Goal: Task Accomplishment & Management: Use online tool/utility

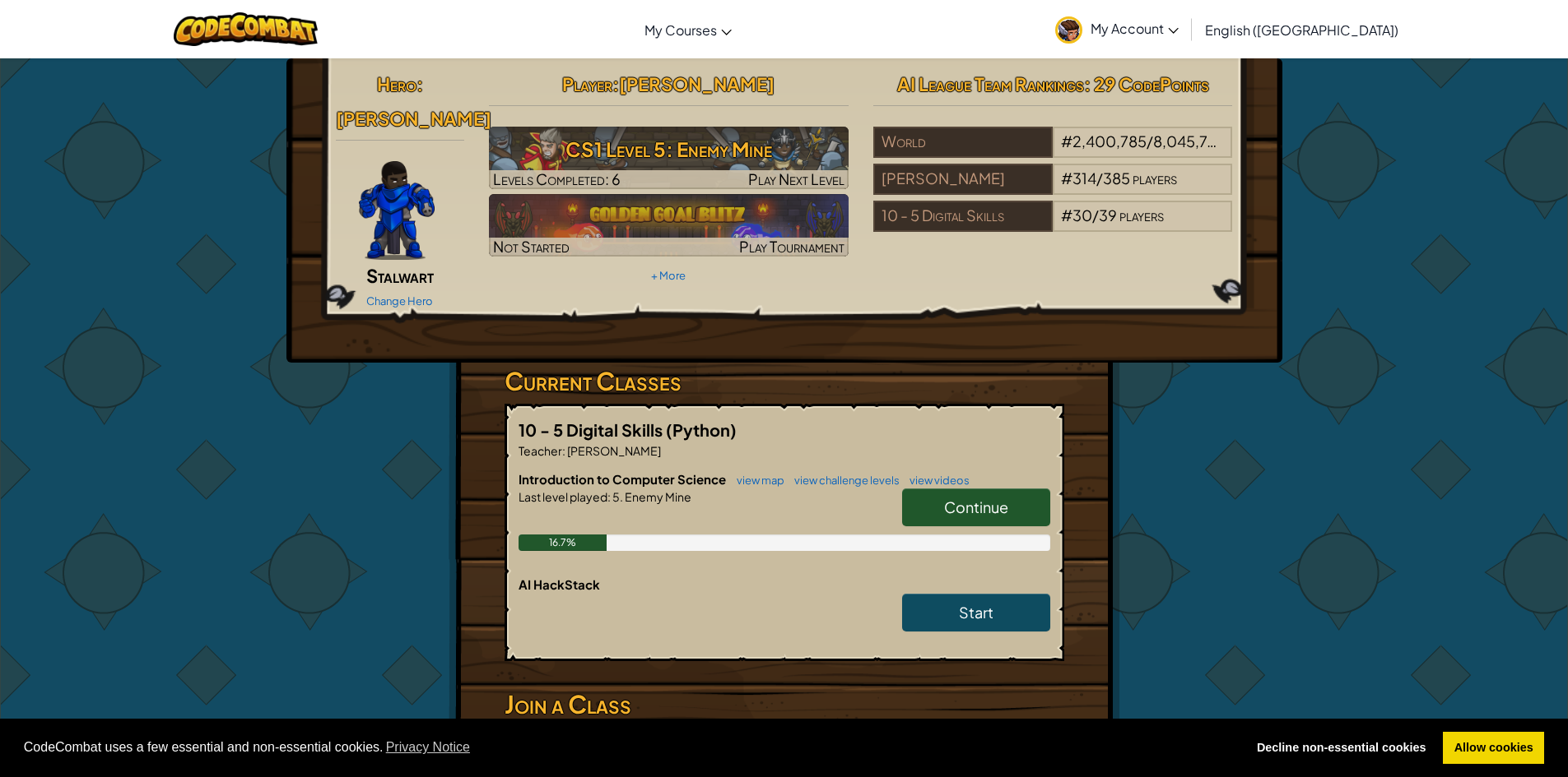
click at [385, 287] on div "Change Hero" at bounding box center [401, 300] width 130 height 26
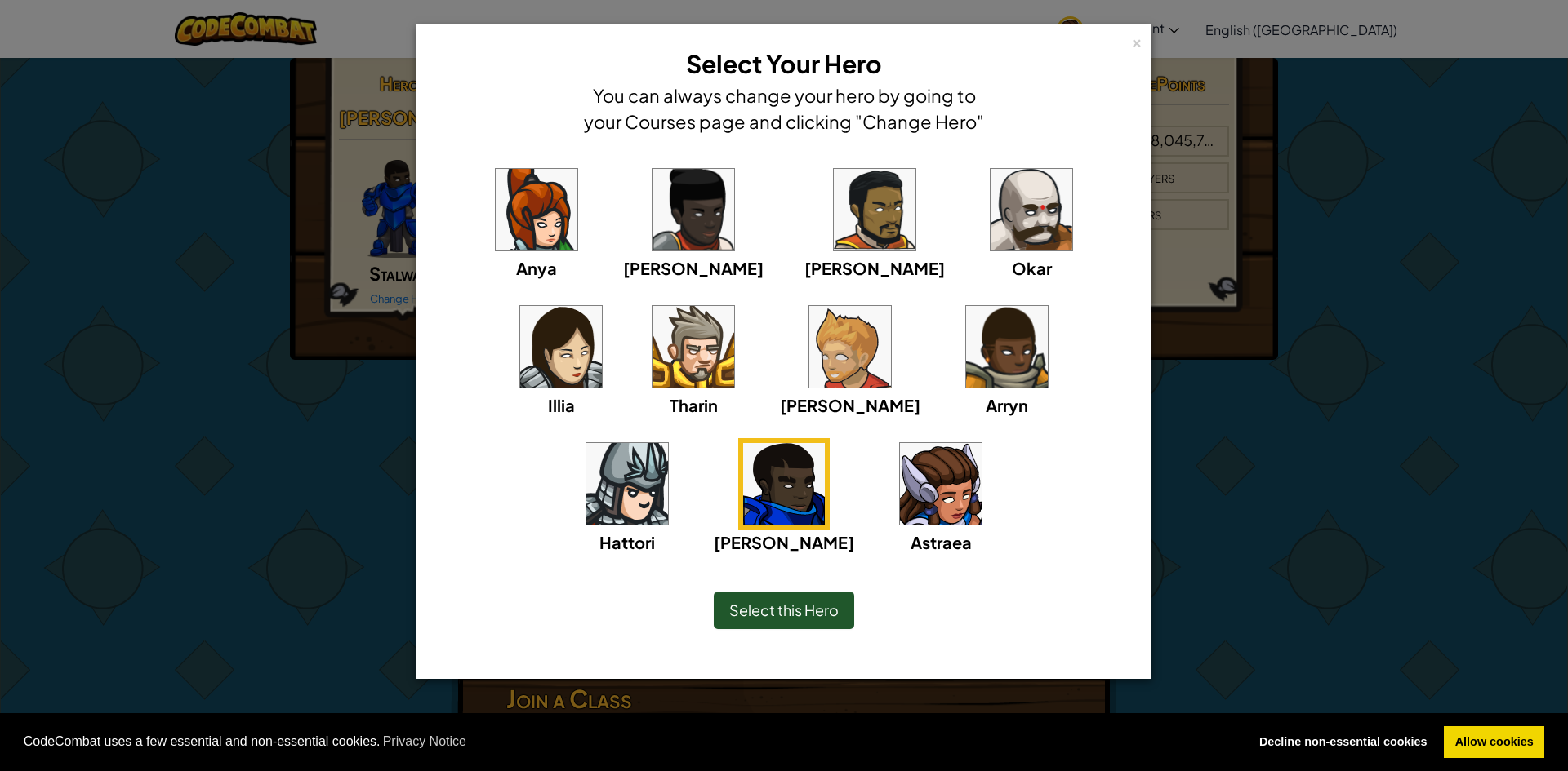
click at [659, 213] on img at bounding box center [693, 210] width 82 height 82
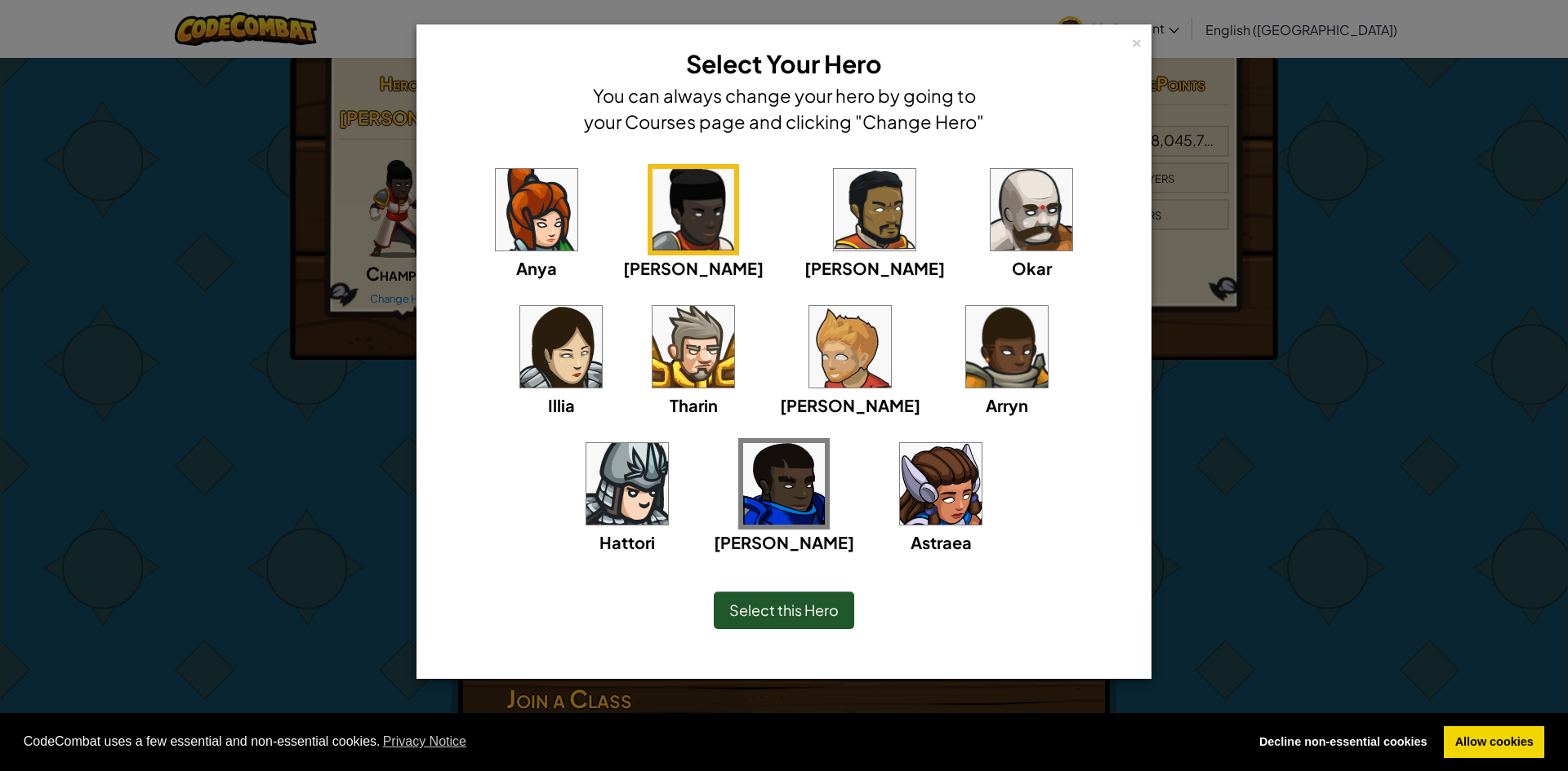
click at [990, 197] on img at bounding box center [1031, 210] width 82 height 82
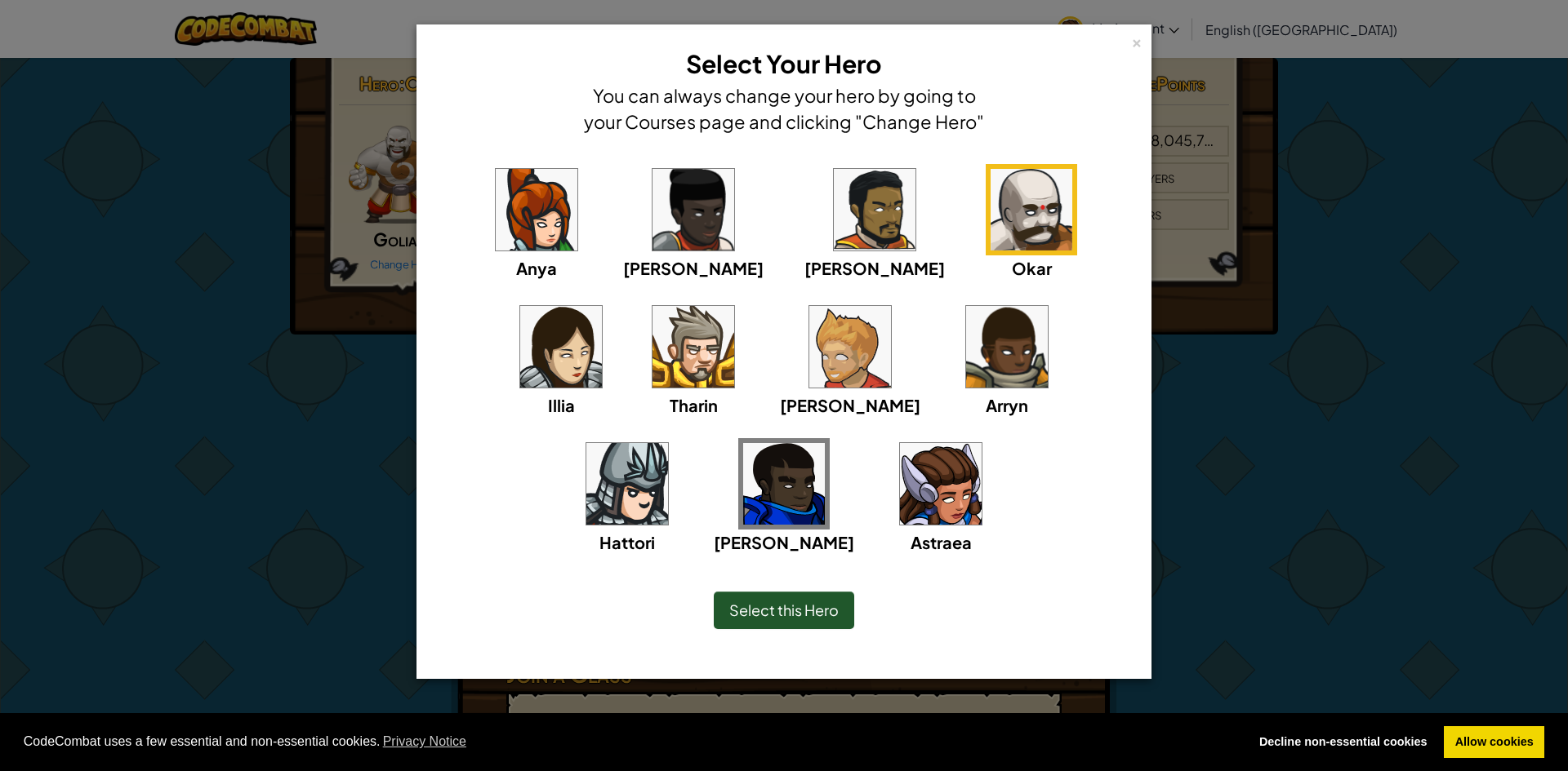
click at [900, 497] on img at bounding box center [941, 484] width 82 height 82
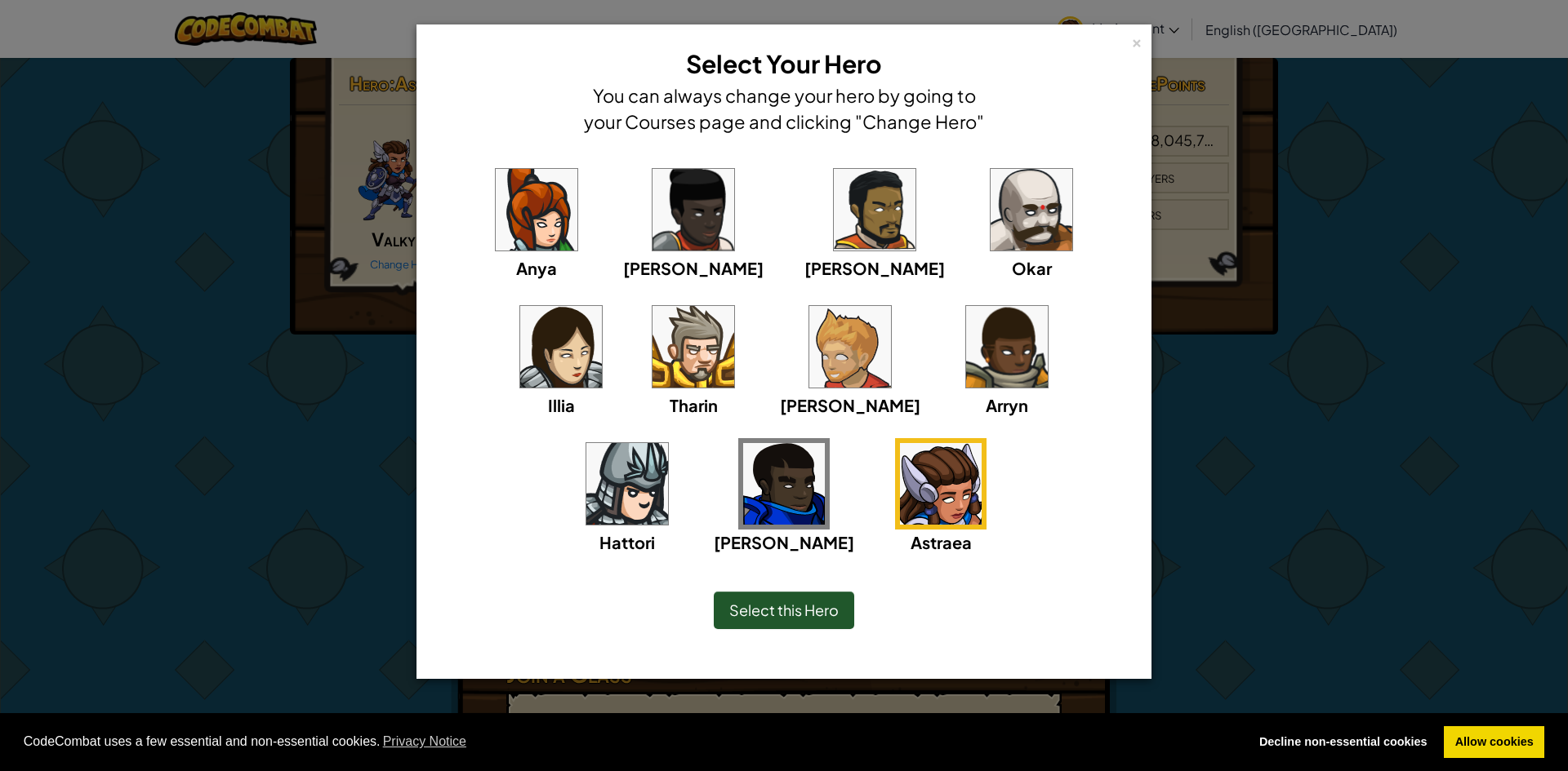
drag, startPoint x: 787, startPoint y: 606, endPoint x: 773, endPoint y: 577, distance: 32.2
click at [776, 583] on div "Select this Hero" at bounding box center [784, 610] width 668 height 70
drag, startPoint x: 742, startPoint y: 605, endPoint x: 741, endPoint y: 594, distance: 11.0
click at [742, 600] on div "Select this Hero" at bounding box center [784, 610] width 141 height 37
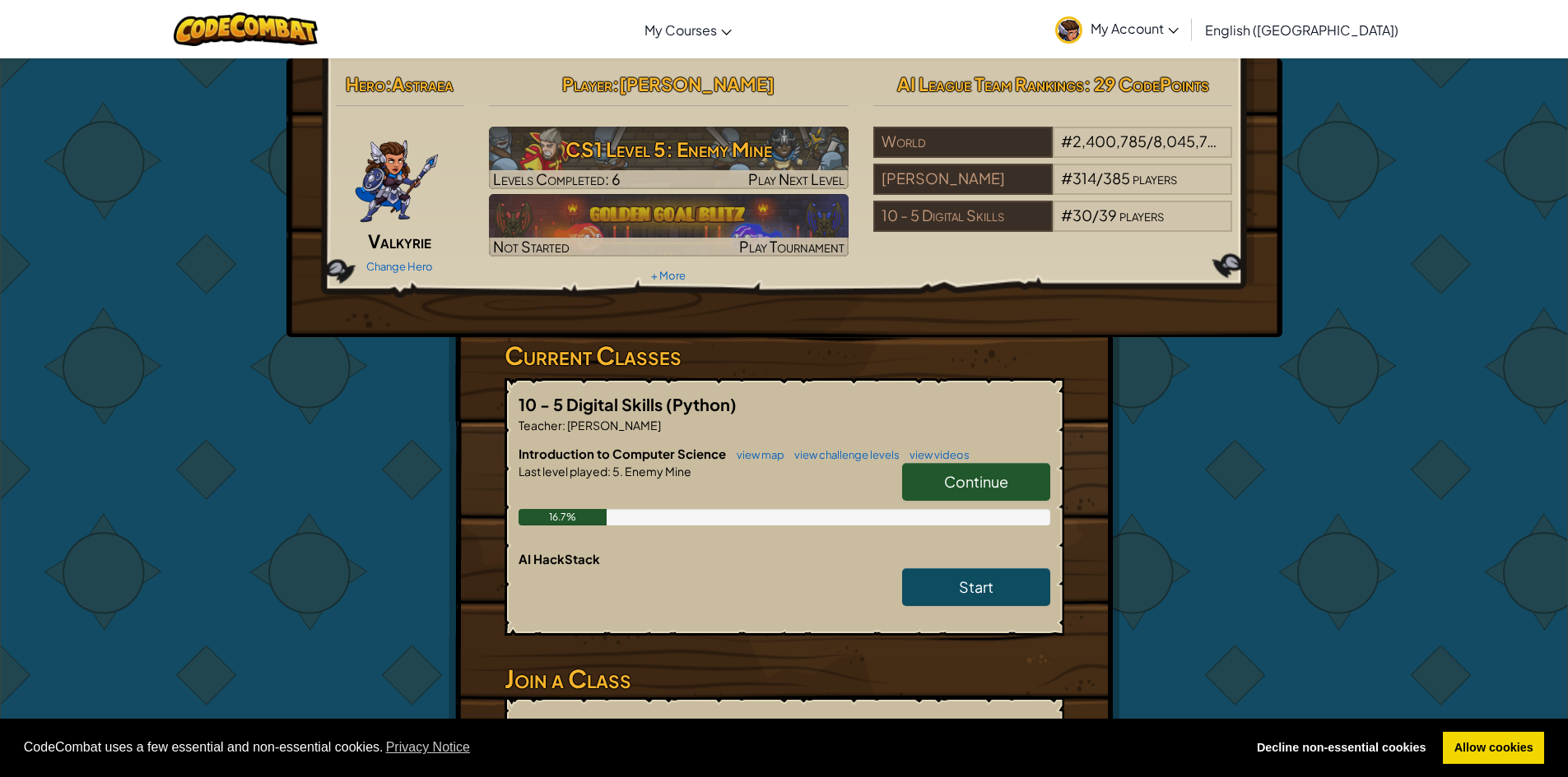
click at [947, 463] on link "Continue" at bounding box center [975, 481] width 148 height 38
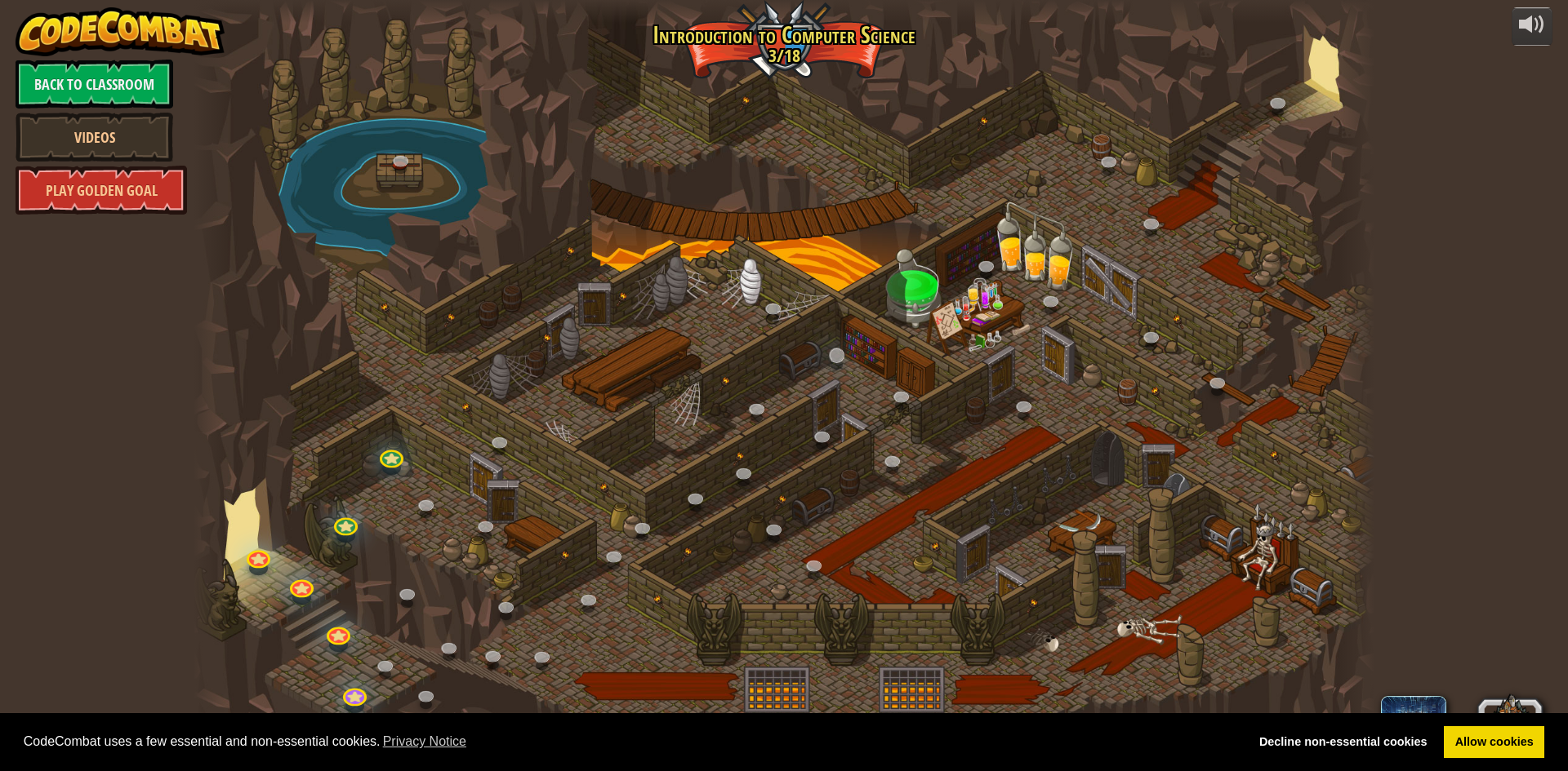
drag, startPoint x: 837, startPoint y: 274, endPoint x: 837, endPoint y: 347, distance: 73.0
click at [843, 359] on div "25. [PERSON_NAME] (Locked By Teacher) Escape the Kithgard dungeons, and don't l…" at bounding box center [784, 386] width 1181 height 771
click at [88, 86] on link "Back to Classroom" at bounding box center [94, 84] width 157 height 49
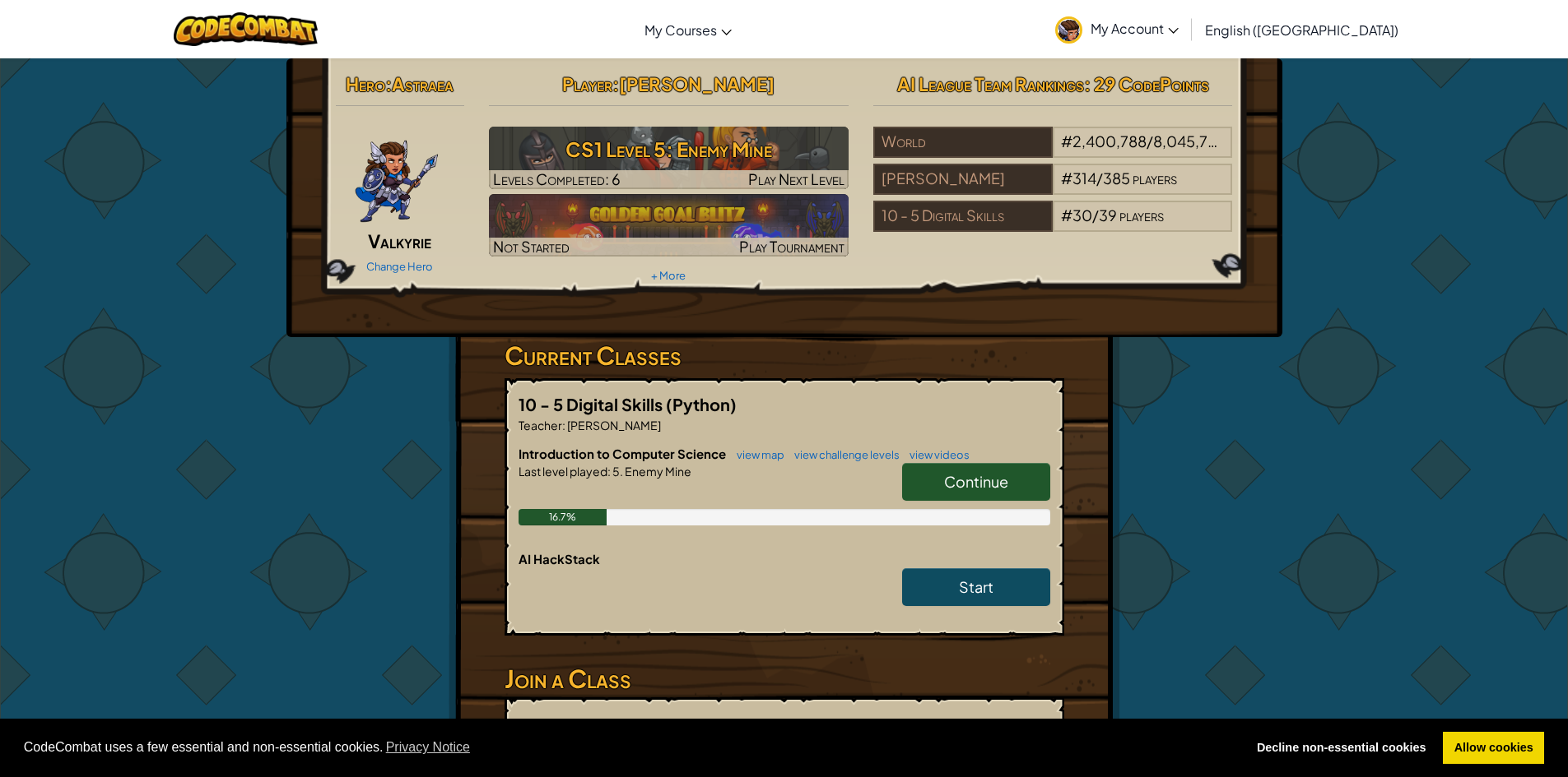
drag, startPoint x: 968, startPoint y: 465, endPoint x: 968, endPoint y: 452, distance: 13.0
click at [968, 458] on div "Introduction to Computer Science view map view challenge levels view videos Con…" at bounding box center [784, 498] width 531 height 105
click at [925, 480] on link "Continue" at bounding box center [975, 481] width 148 height 38
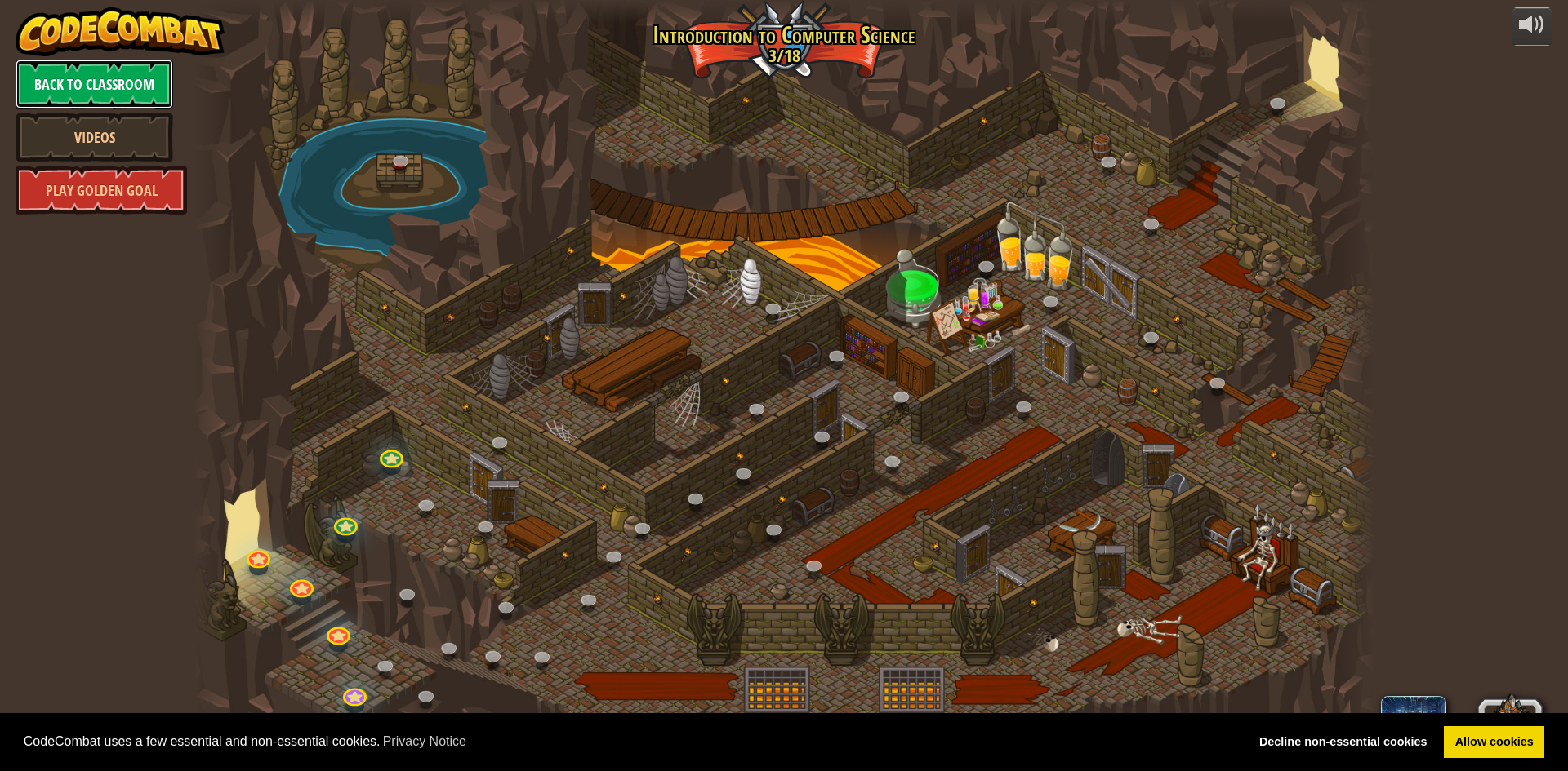
click at [144, 71] on link "Back to Classroom" at bounding box center [94, 84] width 157 height 49
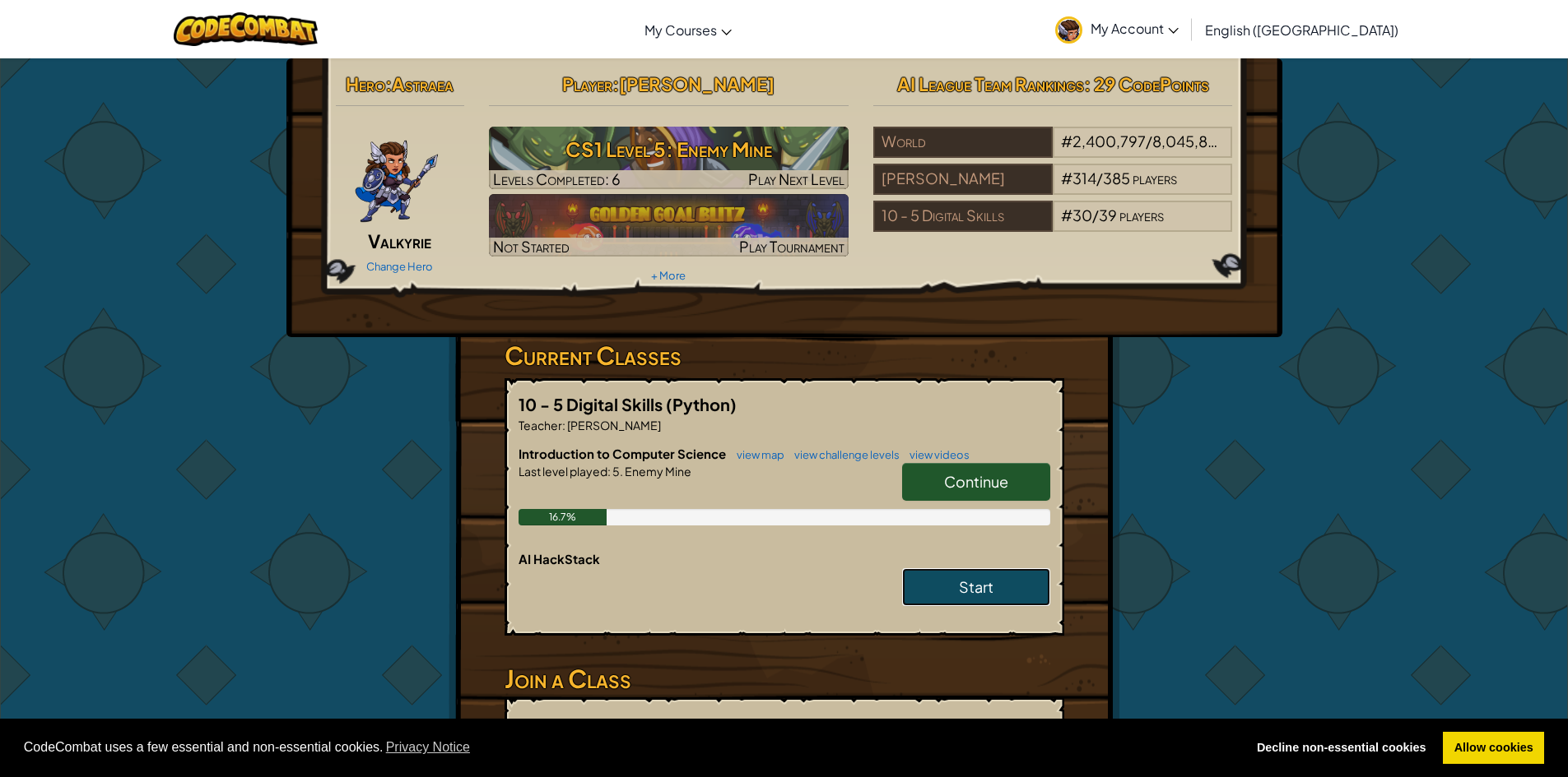
click at [935, 569] on link "Start" at bounding box center [975, 587] width 148 height 38
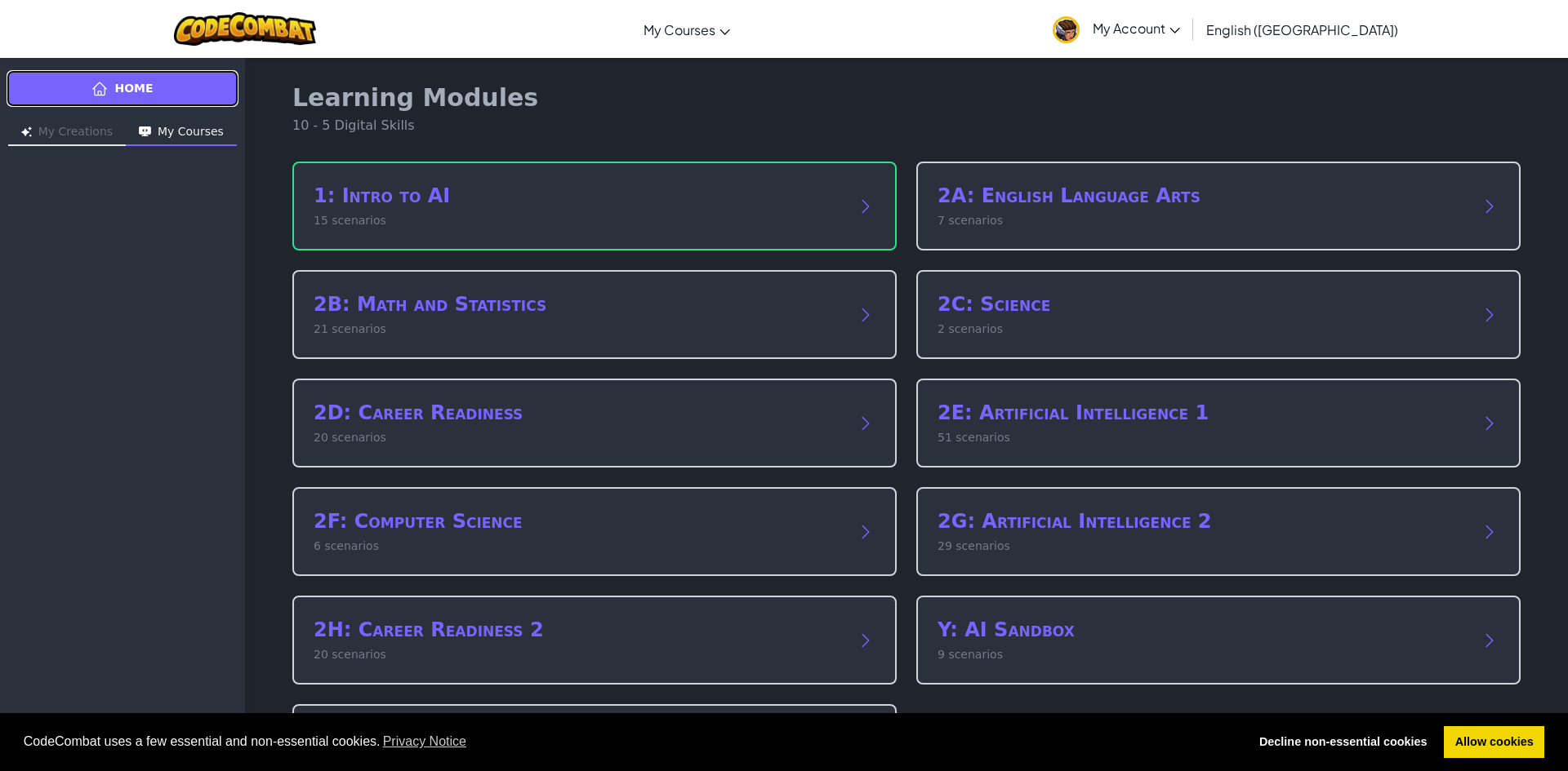
click at [59, 85] on link "Home" at bounding box center [122, 89] width 232 height 36
click at [121, 83] on span "Home" at bounding box center [134, 89] width 38 height 17
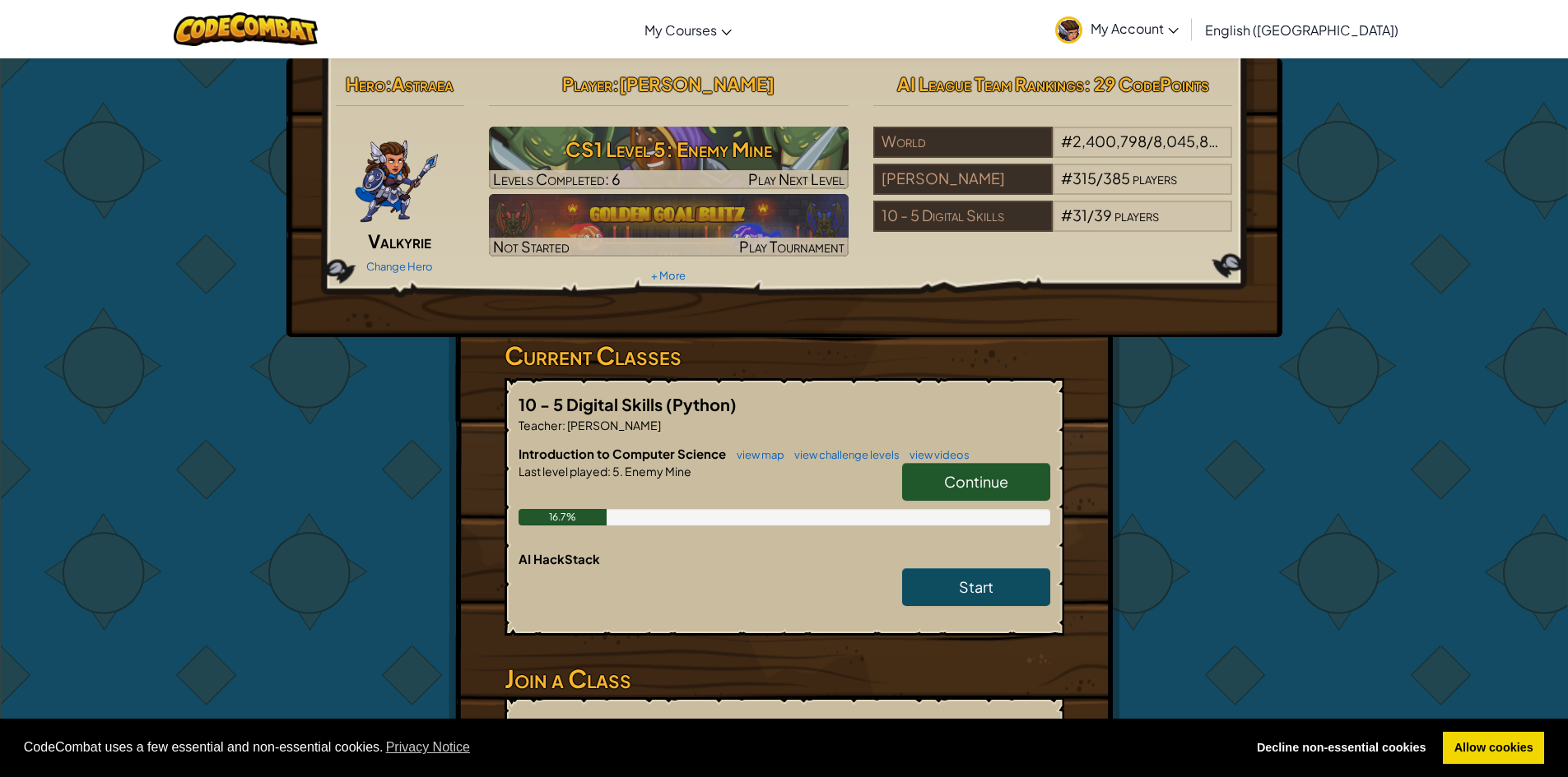
click at [981, 482] on span "Continue" at bounding box center [975, 482] width 64 height 19
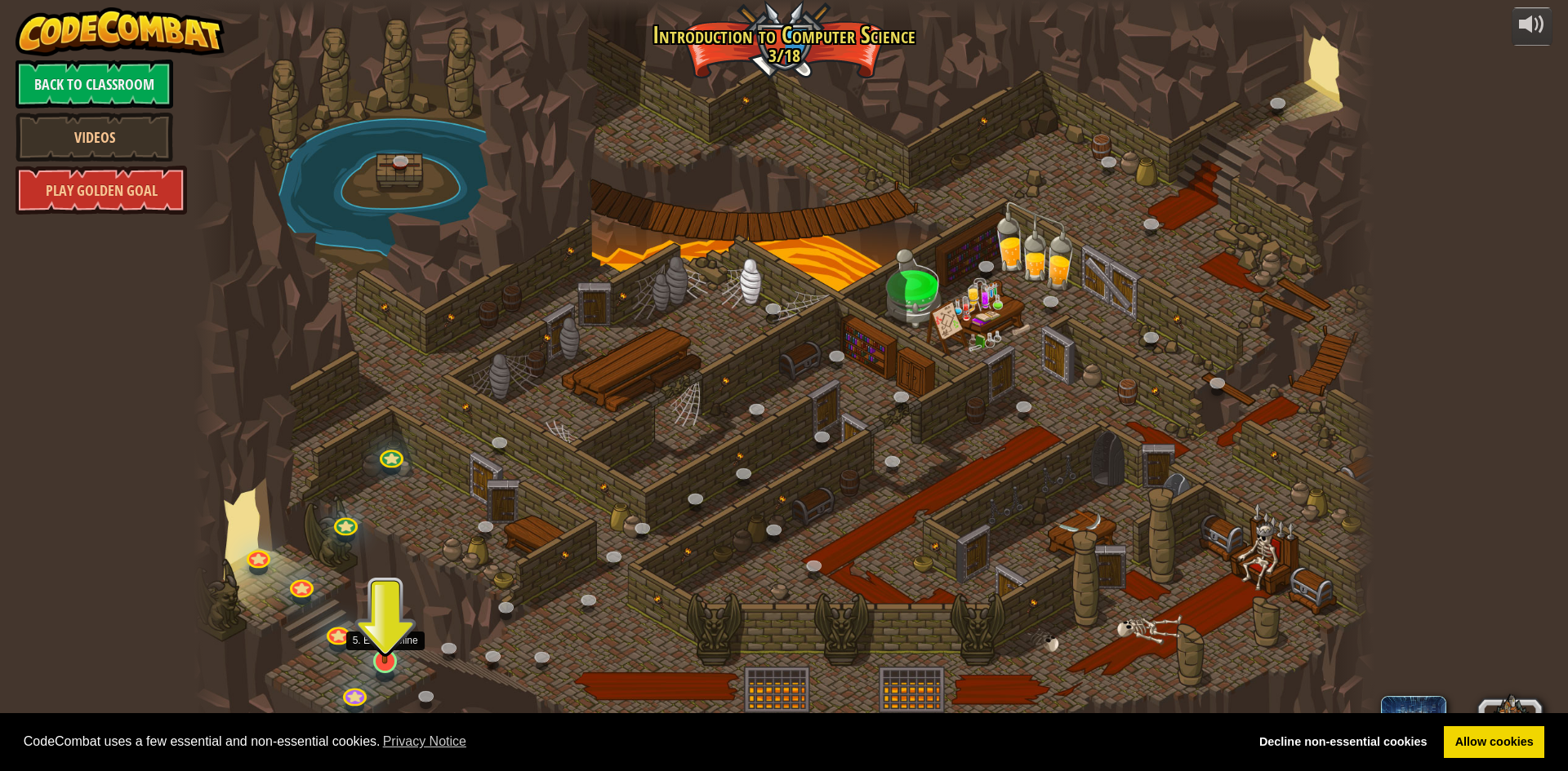
click at [382, 655] on img at bounding box center [385, 628] width 32 height 73
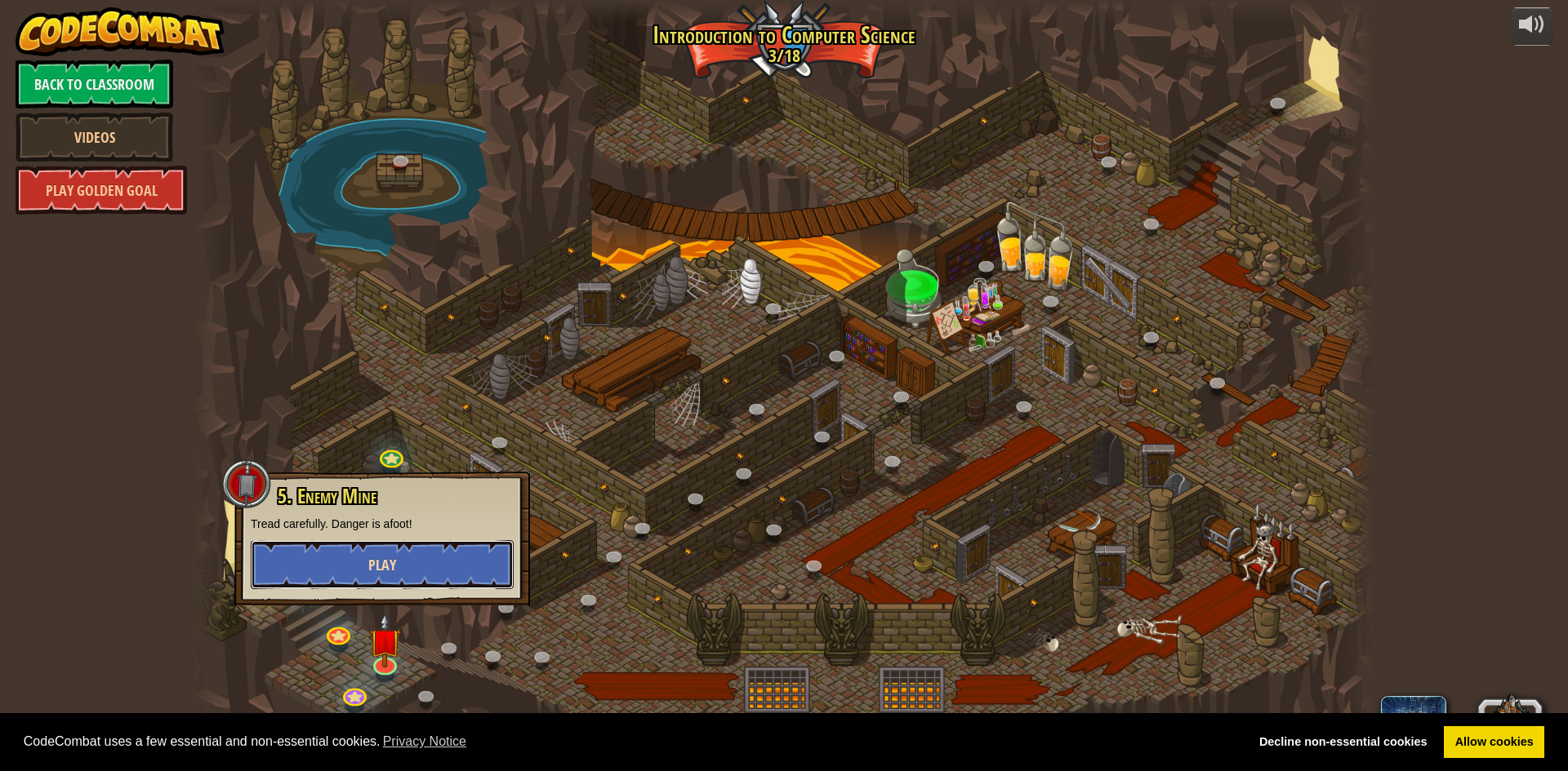
click at [386, 567] on span "Play" at bounding box center [382, 564] width 28 height 20
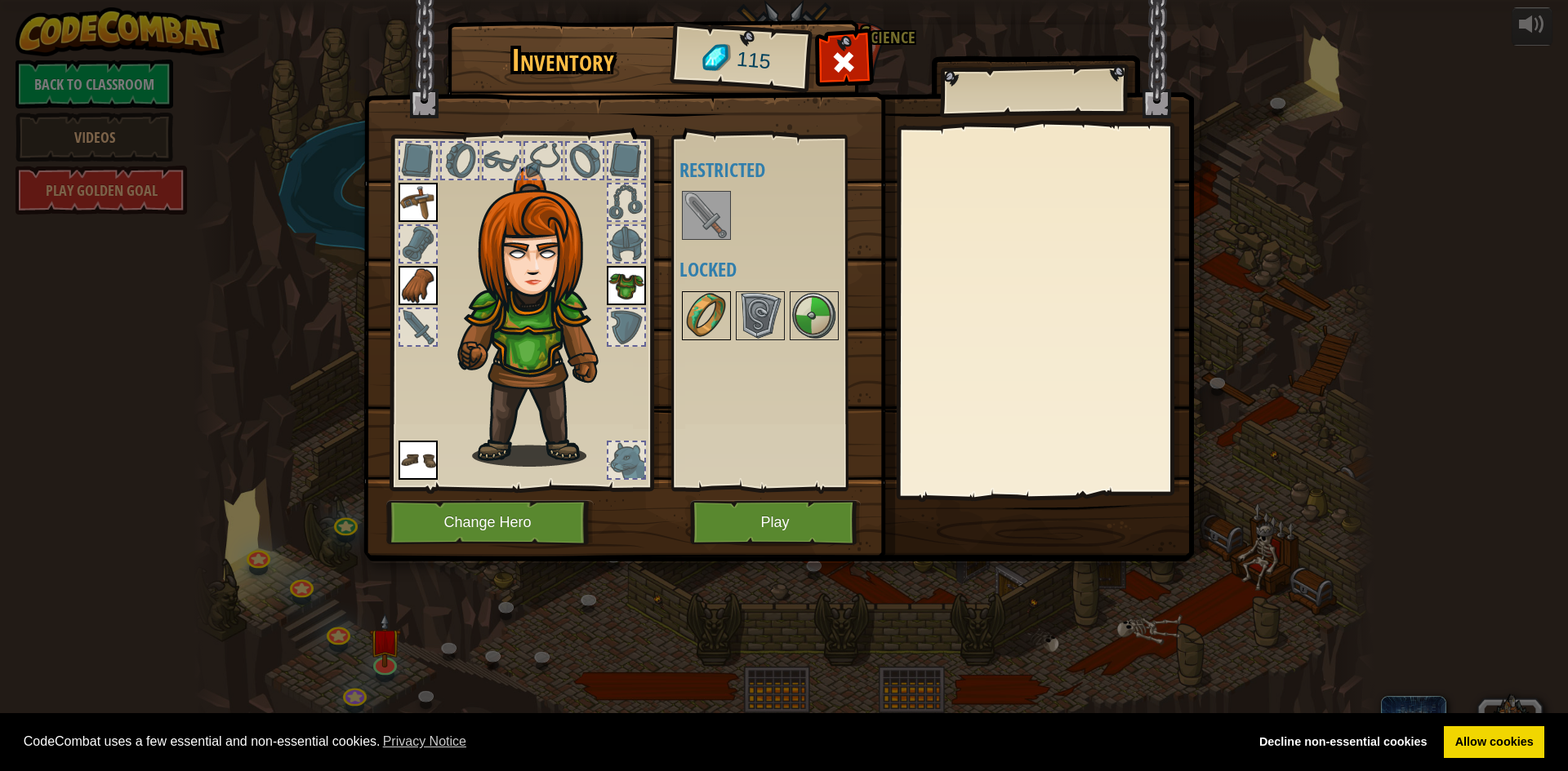
drag, startPoint x: 804, startPoint y: 316, endPoint x: 719, endPoint y: 312, distance: 85.1
click at [719, 312] on div "Available Equip Equip Equip Equip (double-click to equip) Restricted Locked" at bounding box center [782, 313] width 205 height 340
click at [757, 511] on button "Play" at bounding box center [775, 523] width 170 height 45
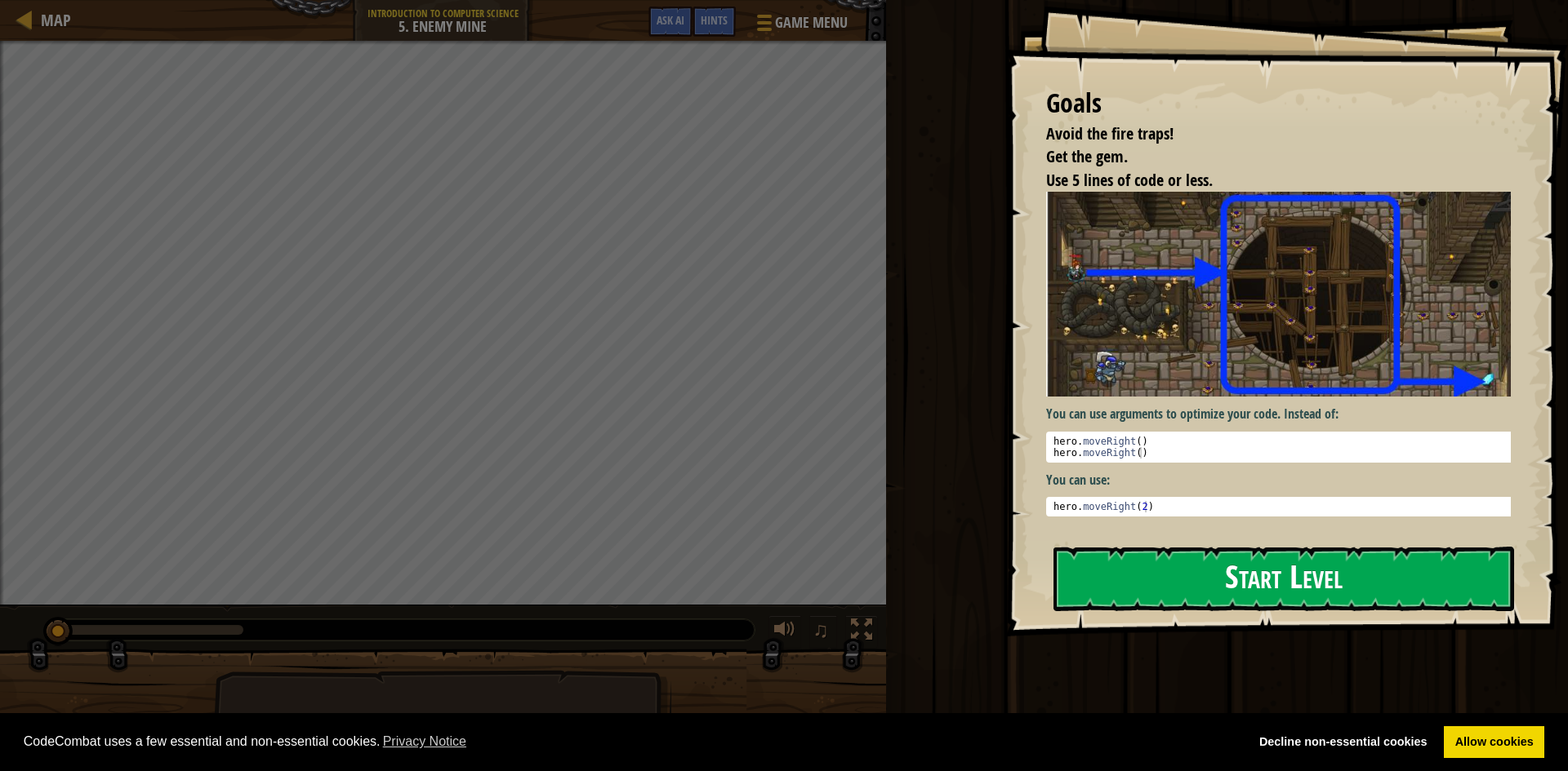
click at [1187, 561] on button "Start Level" at bounding box center [1284, 579] width 460 height 64
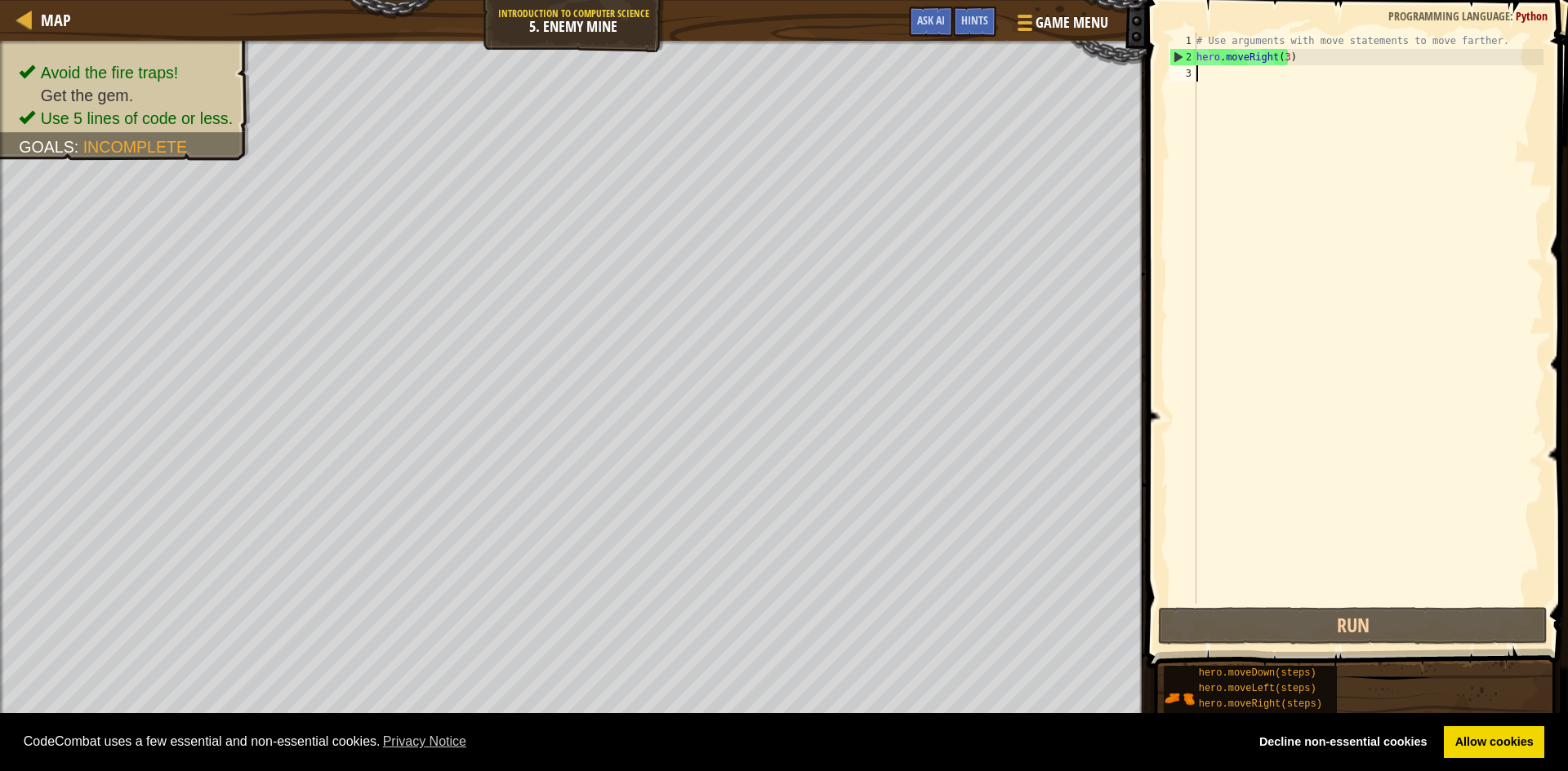
type textarea "h"
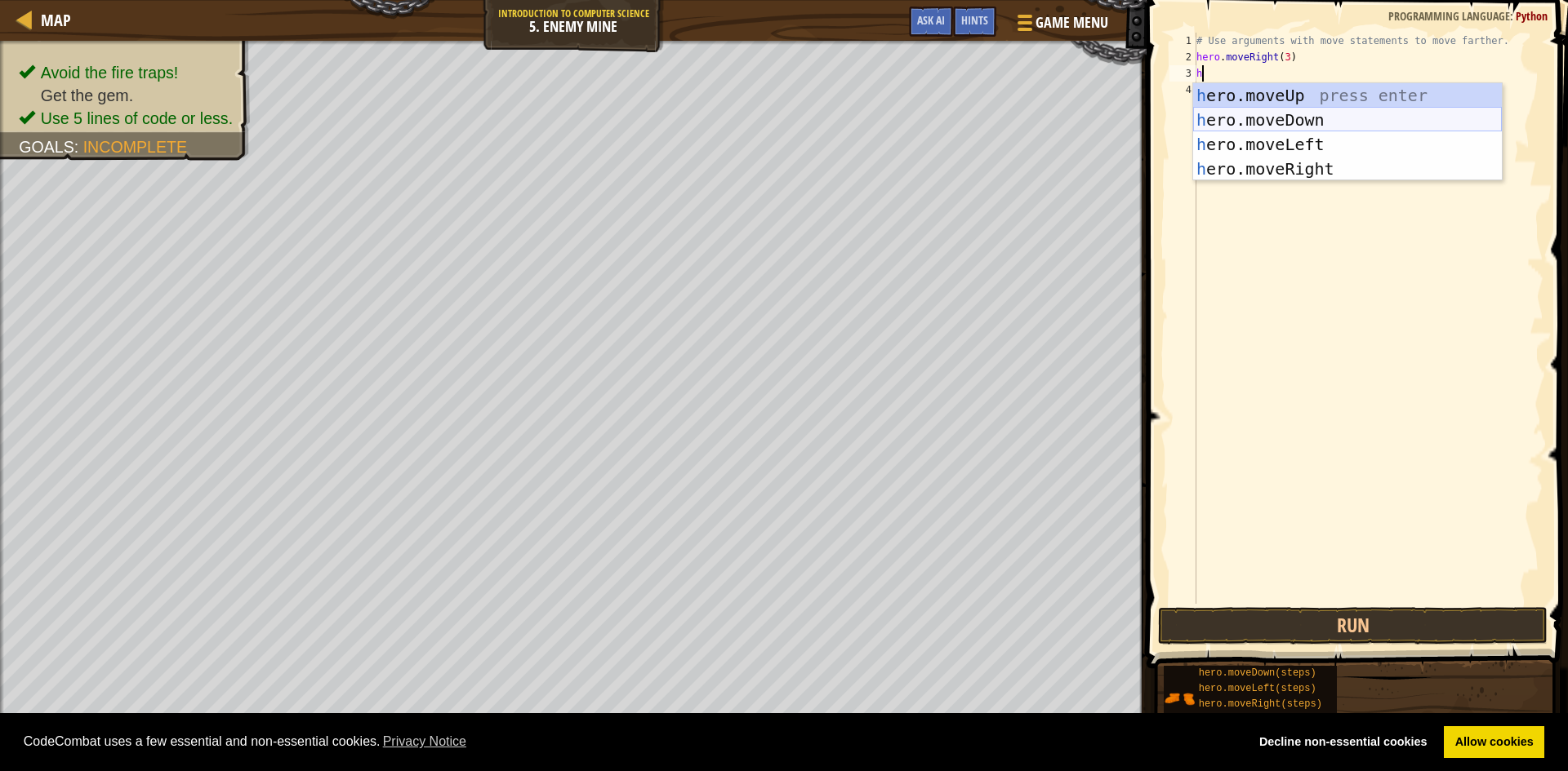
click at [1260, 119] on div "h ero.moveUp press enter h ero.moveDown press enter h ero.moveLeft press enter …" at bounding box center [1346, 156] width 308 height 147
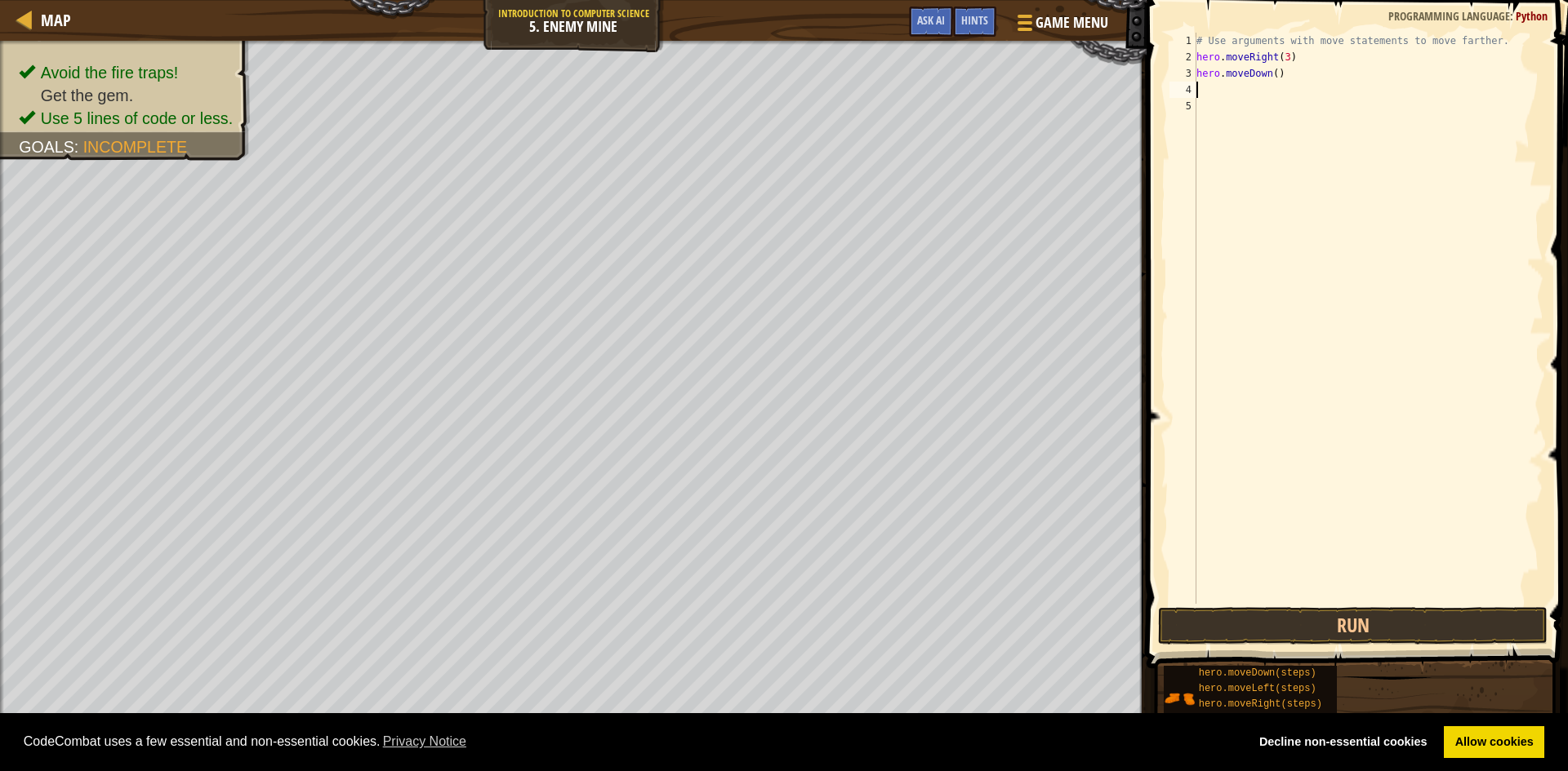
type textarea "h"
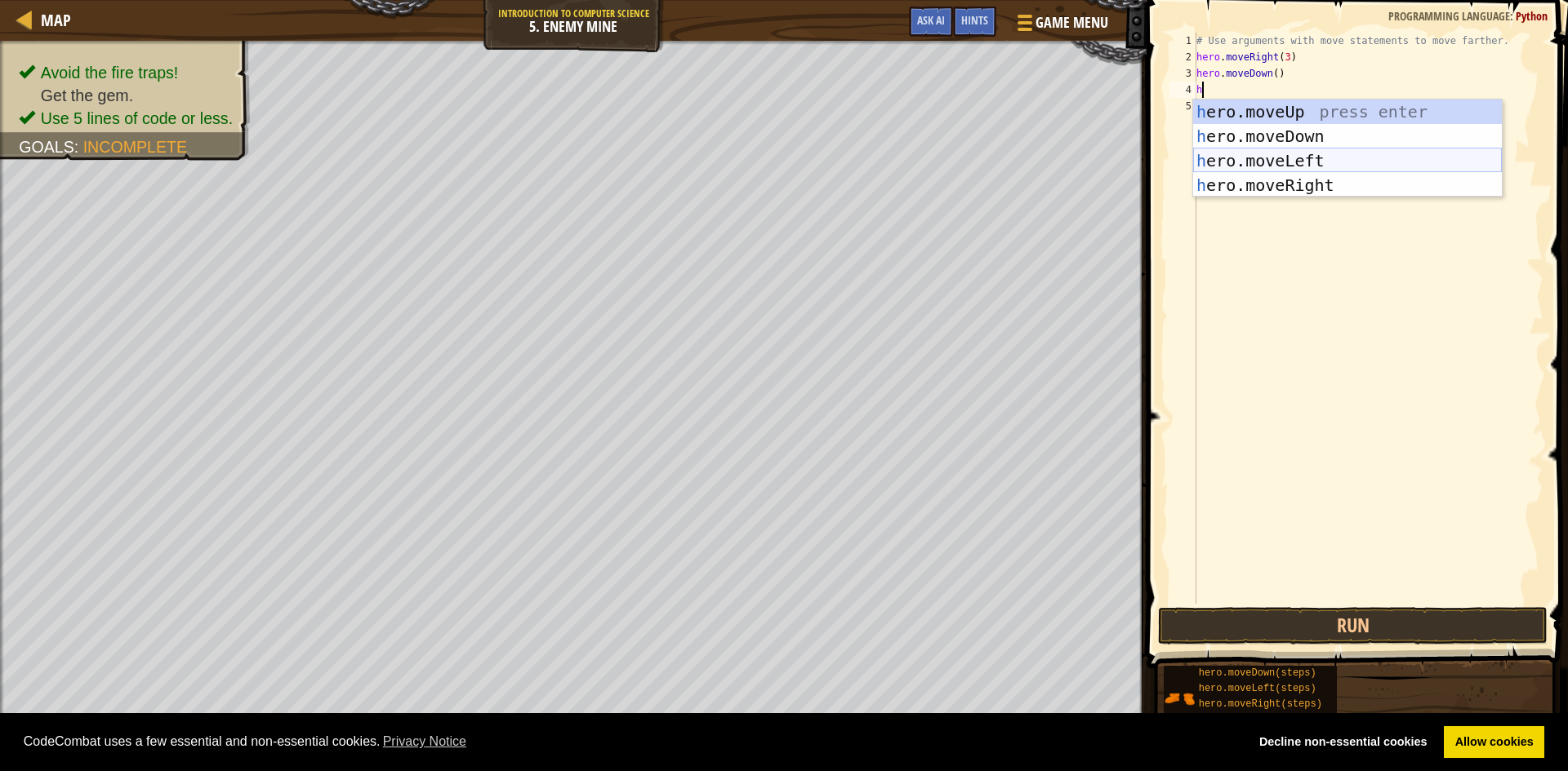
click at [1298, 161] on div "h ero.moveUp press enter h ero.moveDown press enter h ero.moveLeft press enter …" at bounding box center [1346, 173] width 308 height 147
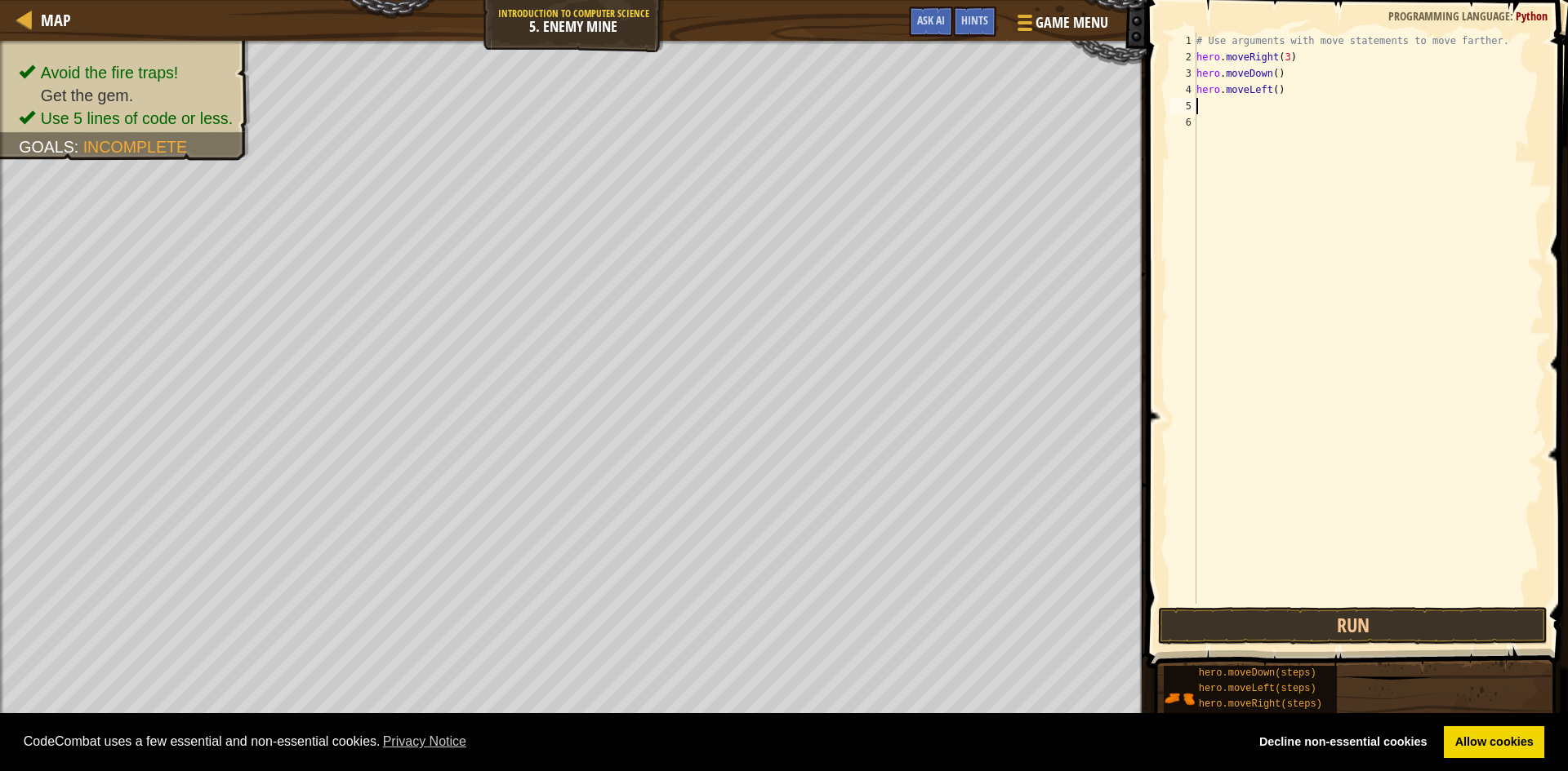
click at [1272, 89] on div "# Use arguments with move statements to move farther. hero . moveRight ( 3 ) he…" at bounding box center [1367, 335] width 350 height 604
click at [1241, 620] on button "Run" at bounding box center [1353, 625] width 389 height 37
click at [1353, 631] on button "Run" at bounding box center [1353, 625] width 389 height 37
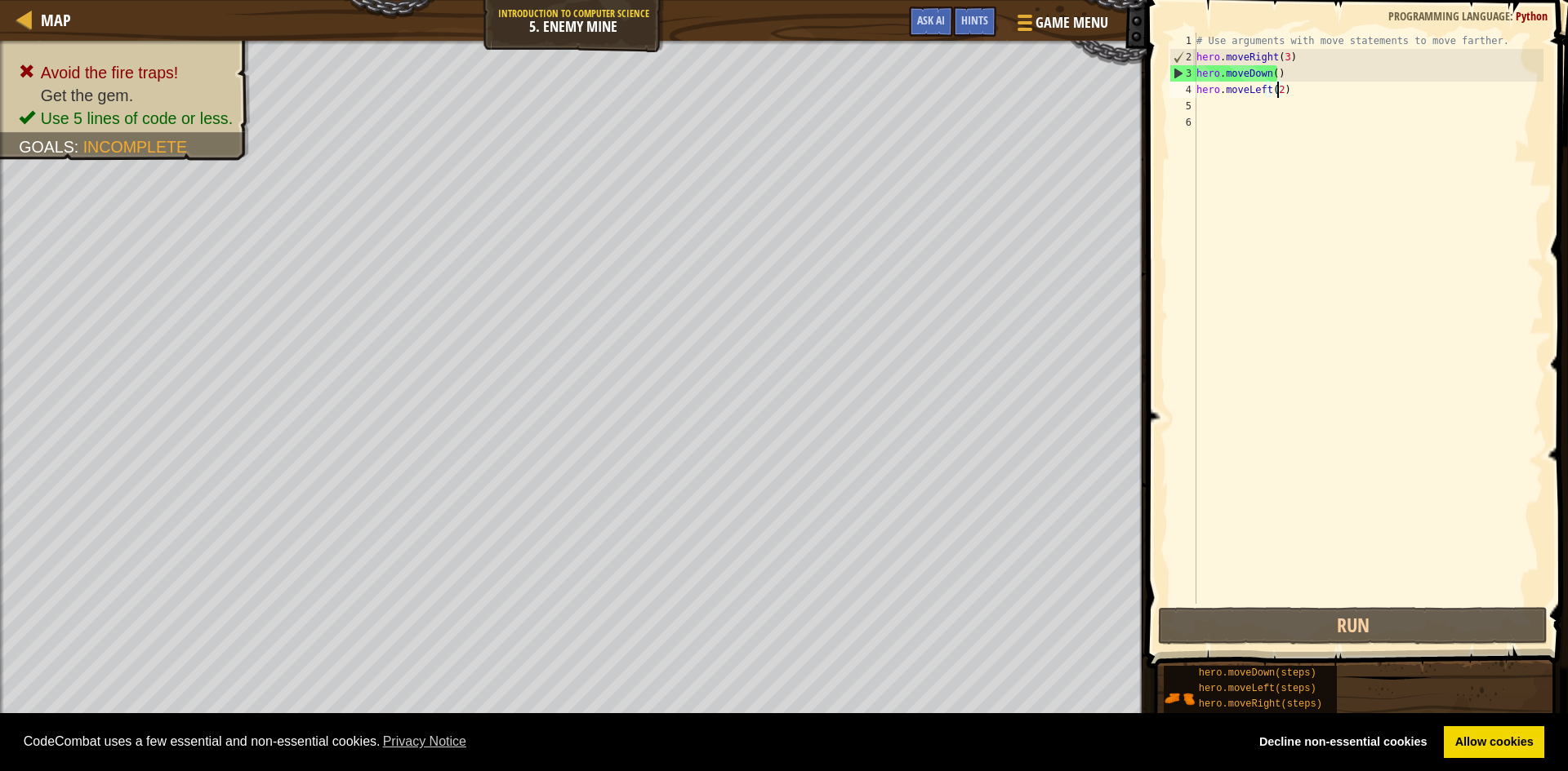
click at [1285, 91] on div "# Use arguments with move statements to move farther. hero . moveRight ( 3 ) he…" at bounding box center [1367, 335] width 350 height 604
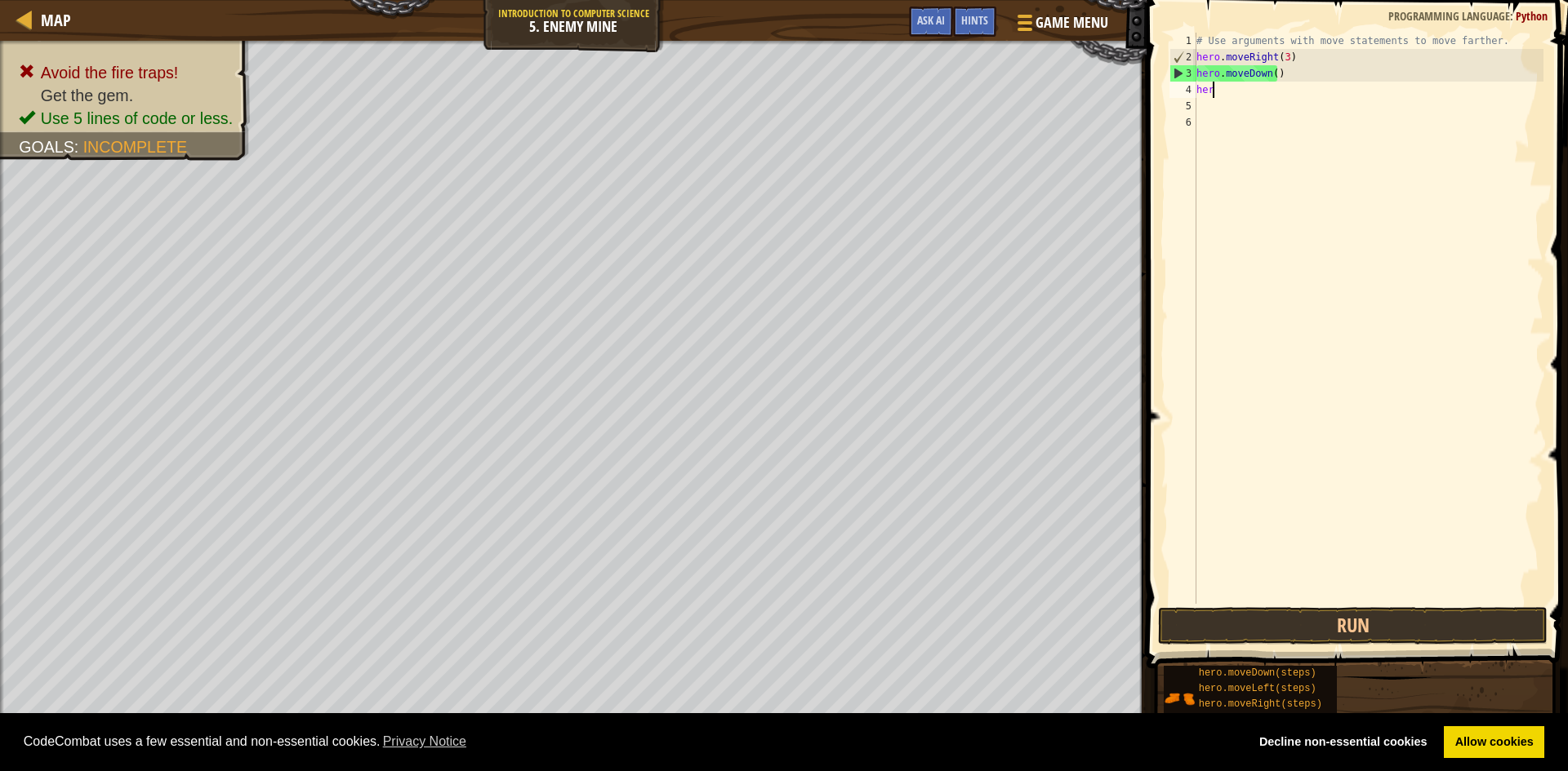
scroll to position [7, 0]
type textarea "h"
drag, startPoint x: 1346, startPoint y: 614, endPoint x: 1347, endPoint y: 593, distance: 21.0
click at [1347, 593] on div "1 2 3 4 5 6 7 # Use arguments with move statements to move farther. hero . move…" at bounding box center [1354, 366] width 427 height 716
click at [1360, 627] on button "Run" at bounding box center [1353, 625] width 389 height 37
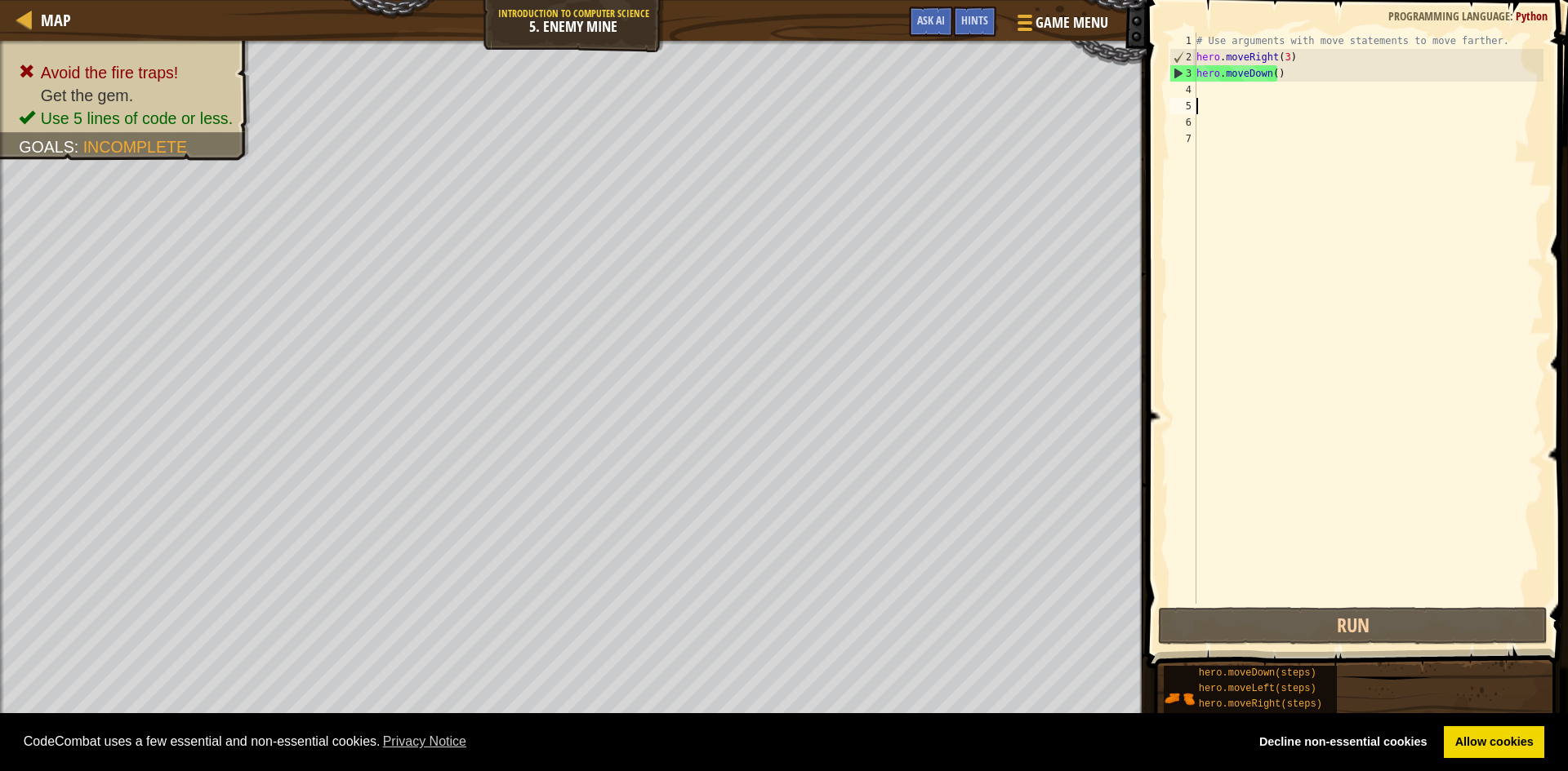
click at [1199, 85] on div "# Use arguments with move statements to move farther. hero . moveRight ( 3 ) he…" at bounding box center [1367, 335] width 350 height 604
type textarea "h"
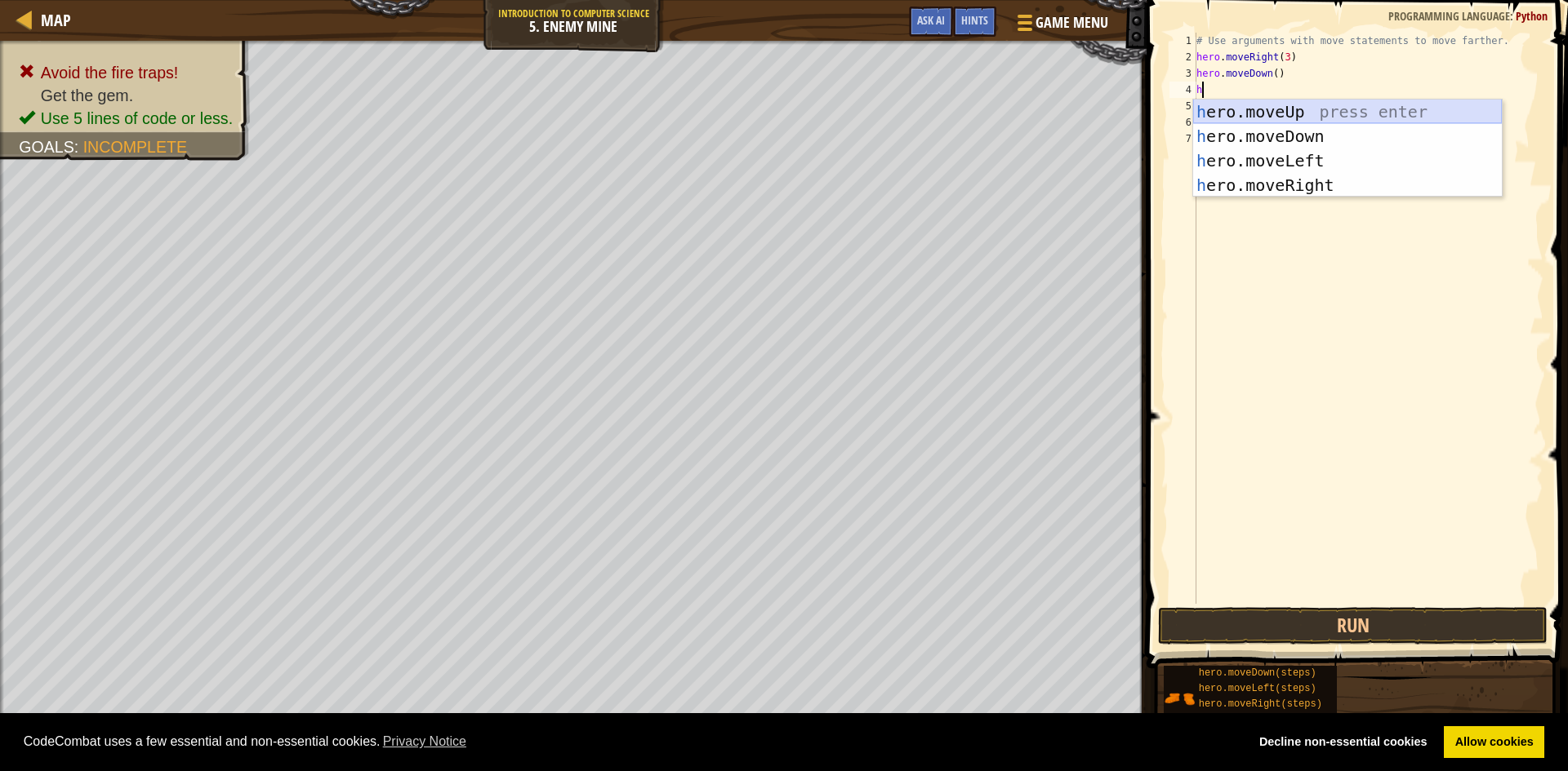
click at [1274, 102] on div "h ero.moveUp press enter h ero.moveDown press enter h ero.moveLeft press enter …" at bounding box center [1346, 173] width 308 height 147
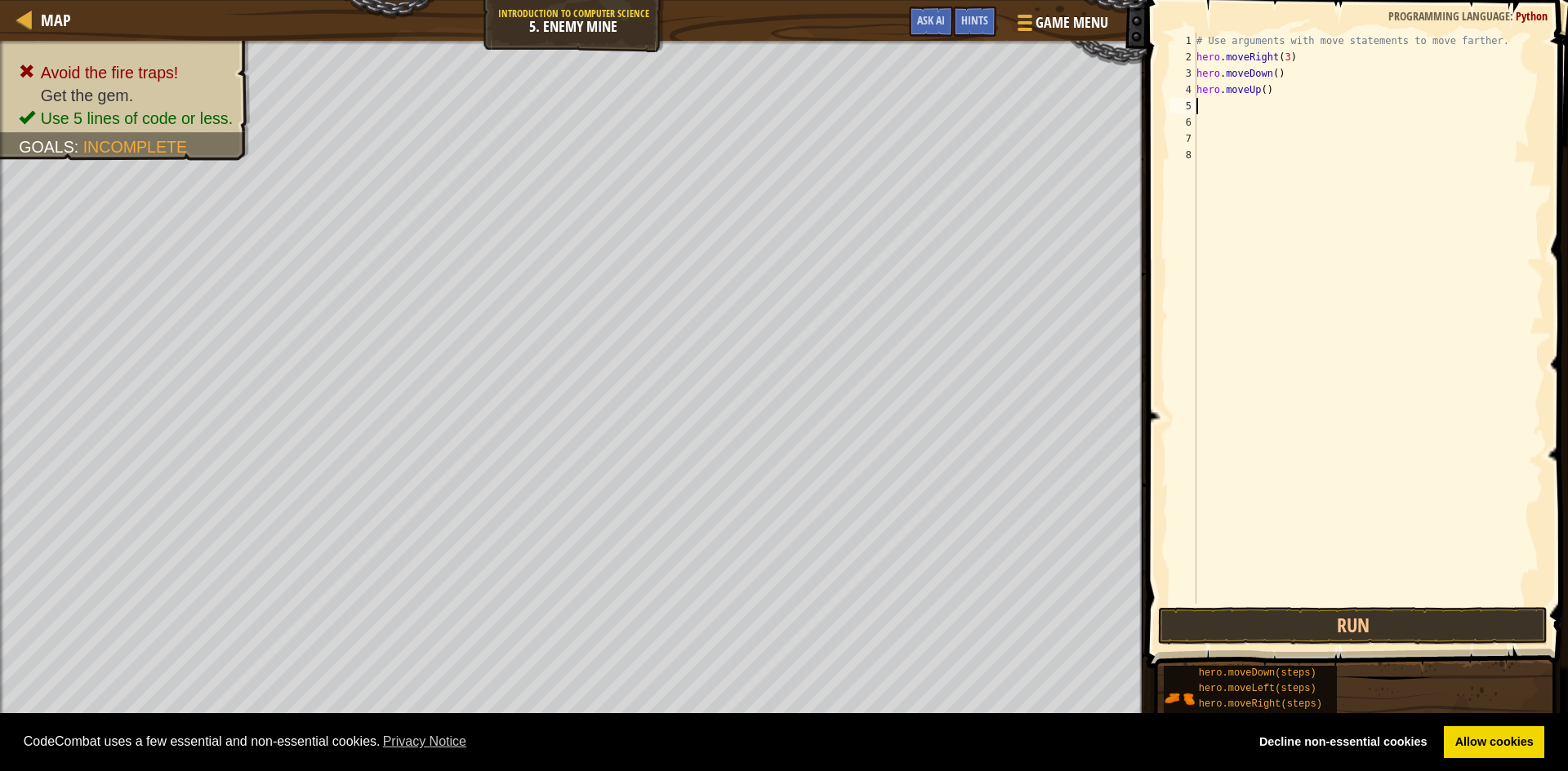
type textarea "h"
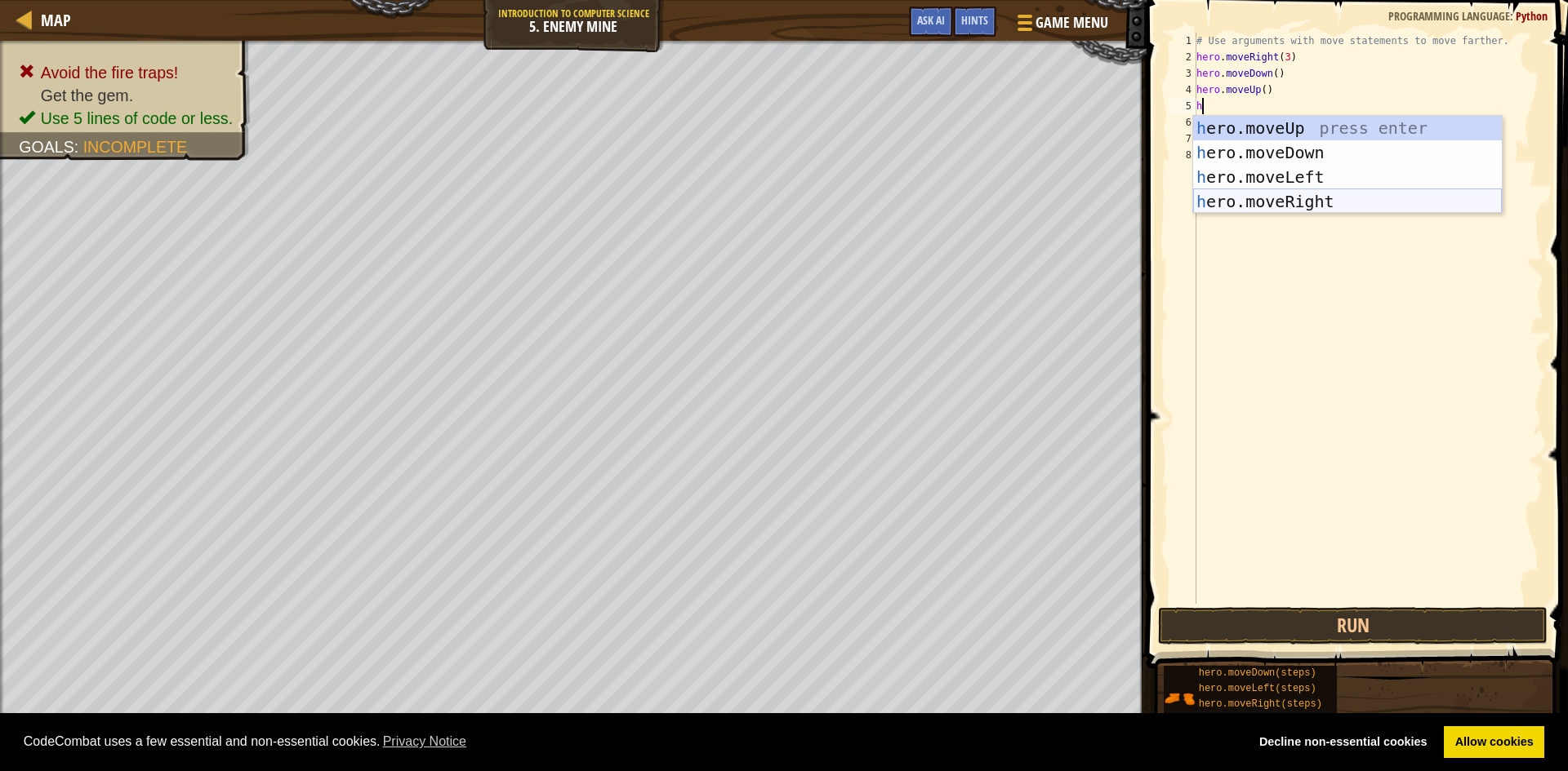
click at [1340, 206] on div "h ero.moveUp press enter h ero.moveDown press enter h ero.moveLeft press enter …" at bounding box center [1346, 188] width 308 height 147
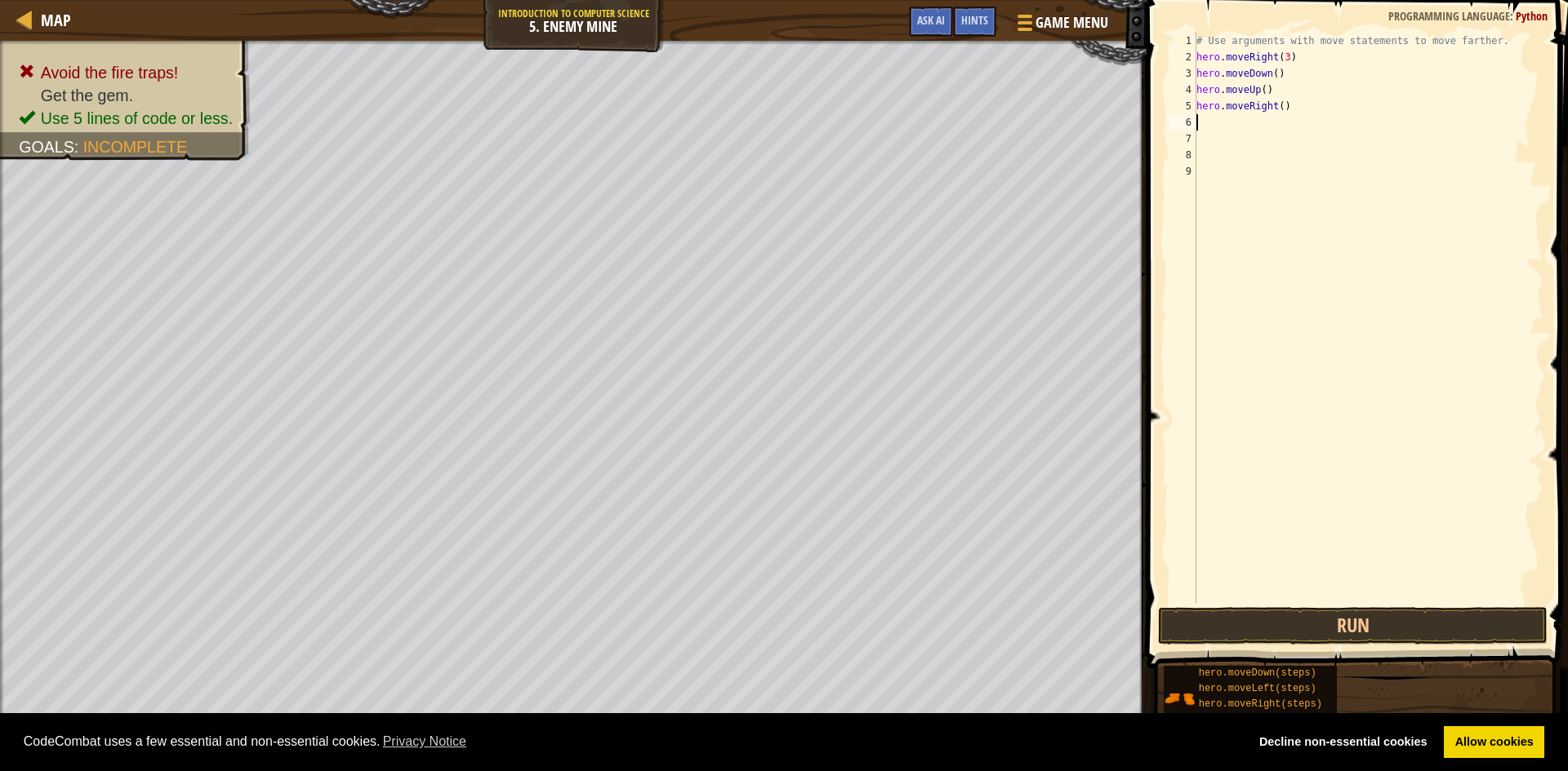
type textarea "h"
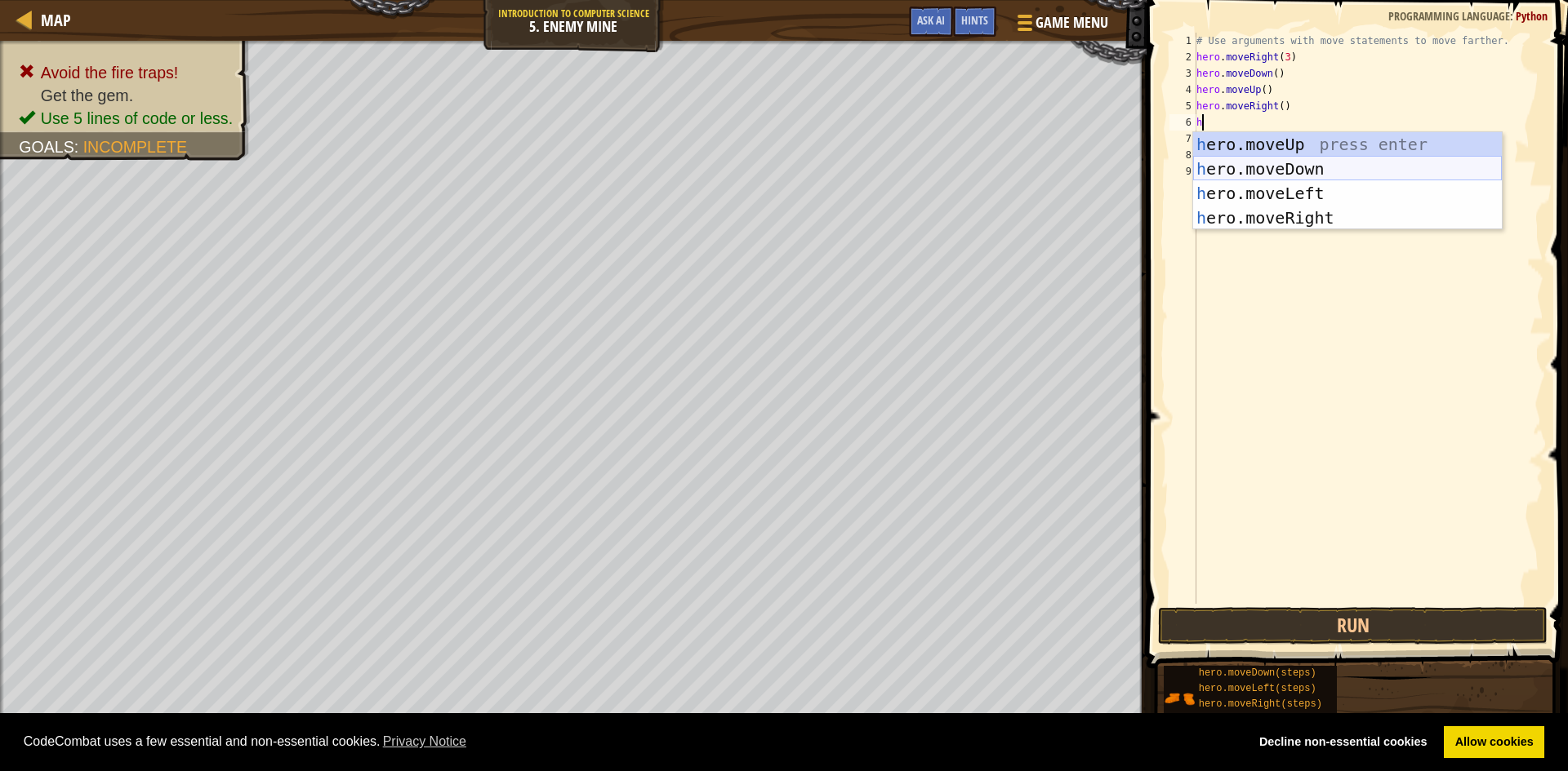
click at [1253, 170] on div "h ero.moveUp press enter h ero.moveDown press enter h ero.moveLeft press enter …" at bounding box center [1346, 205] width 308 height 147
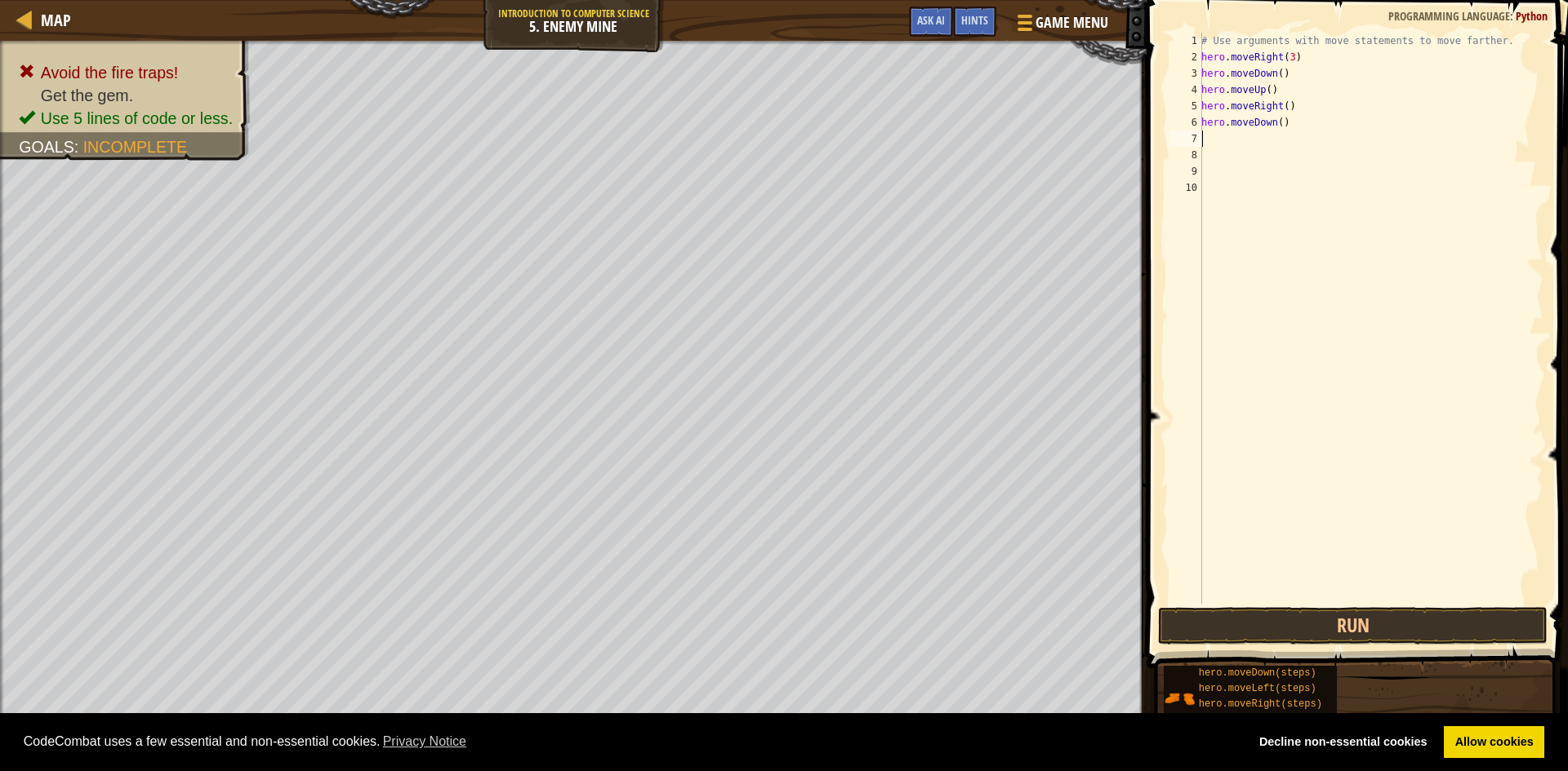
click at [1275, 120] on div "# Use arguments with move statements to move farther. hero . moveRight ( 3 ) he…" at bounding box center [1371, 335] width 346 height 604
type textarea "hero.moveDown(3)"
click at [1201, 133] on div "7" at bounding box center [1186, 138] width 33 height 16
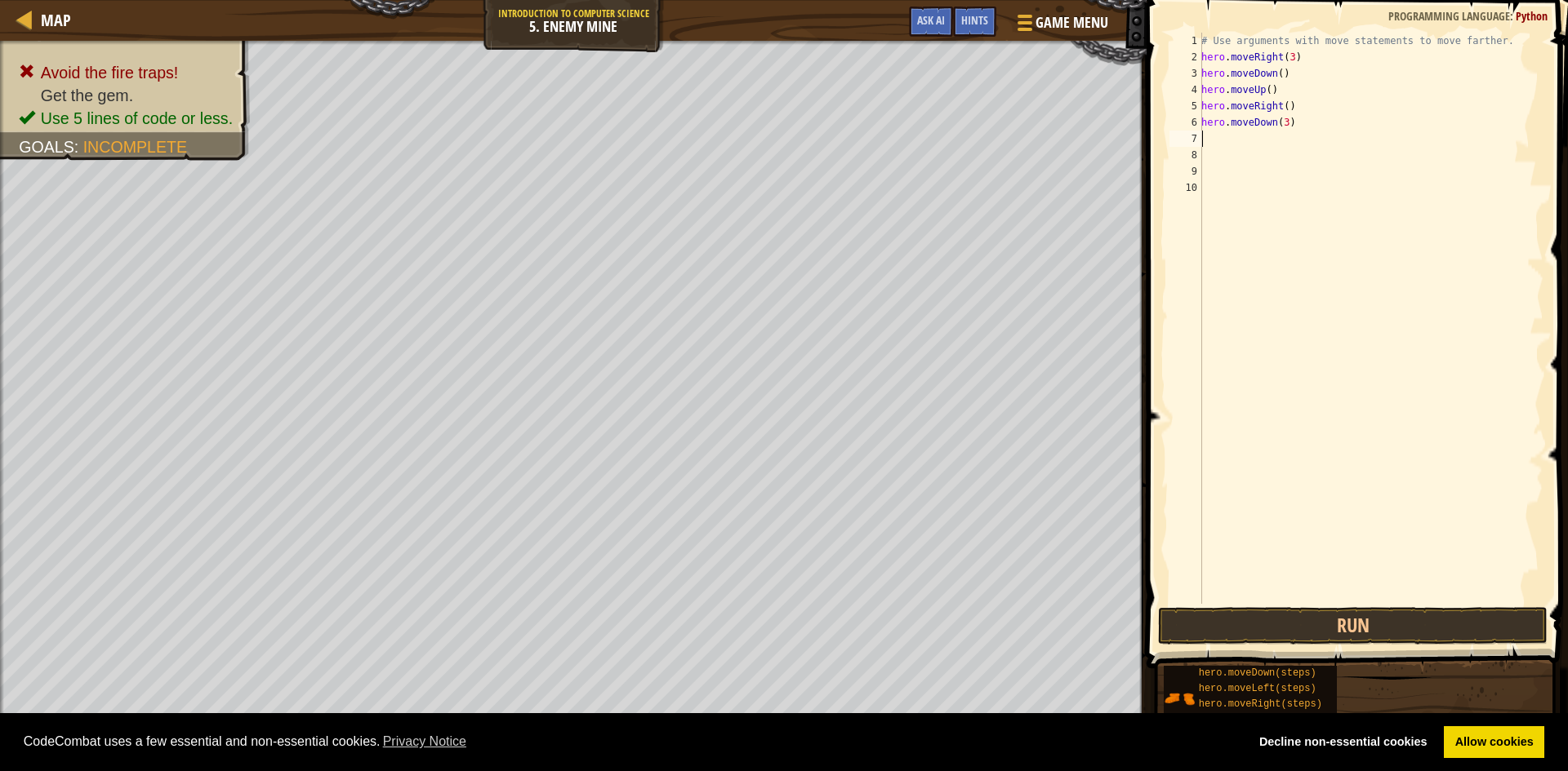
type textarea "h"
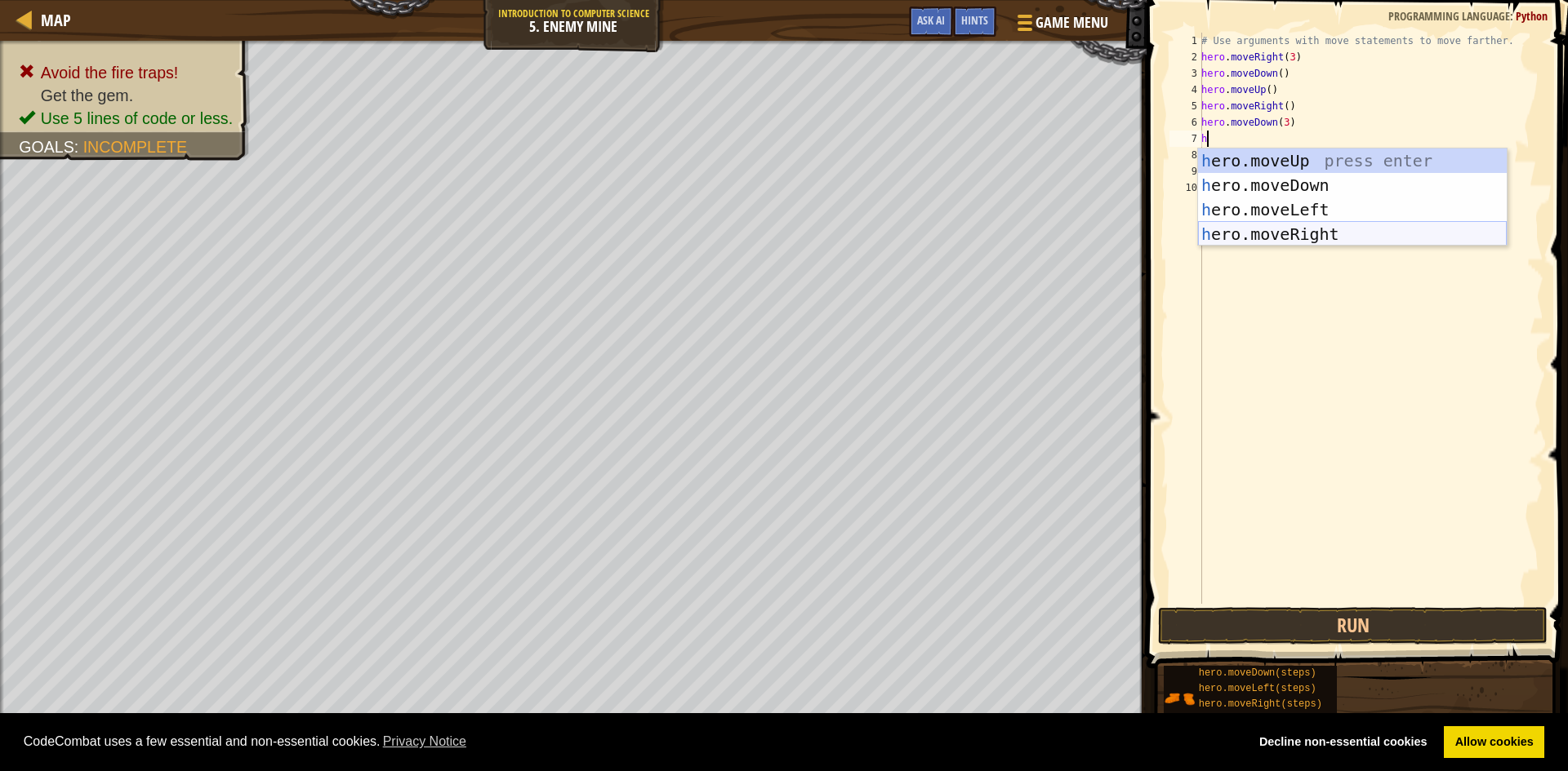
drag, startPoint x: 1318, startPoint y: 227, endPoint x: 1312, endPoint y: 220, distance: 9.2
click at [1317, 227] on div "h ero.moveUp press enter h ero.moveDown press enter h ero.moveLeft press enter …" at bounding box center [1352, 221] width 308 height 147
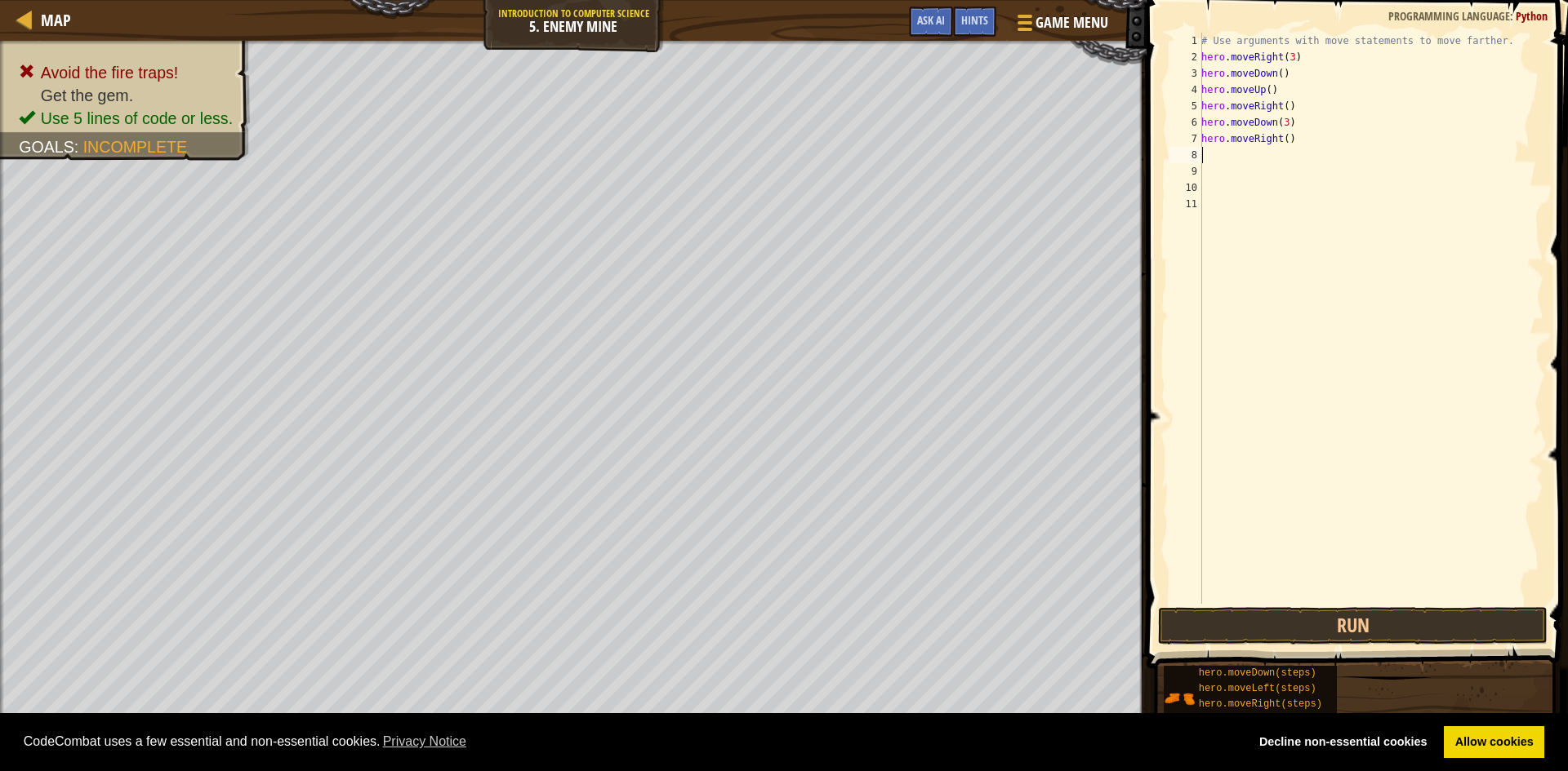
click at [1282, 140] on div "# Use arguments with move statements to move farther. hero . moveRight ( 3 ) he…" at bounding box center [1371, 335] width 346 height 604
drag, startPoint x: 1304, startPoint y: 618, endPoint x: 1275, endPoint y: 619, distance: 29.0
click at [1292, 619] on button "Run" at bounding box center [1353, 625] width 389 height 37
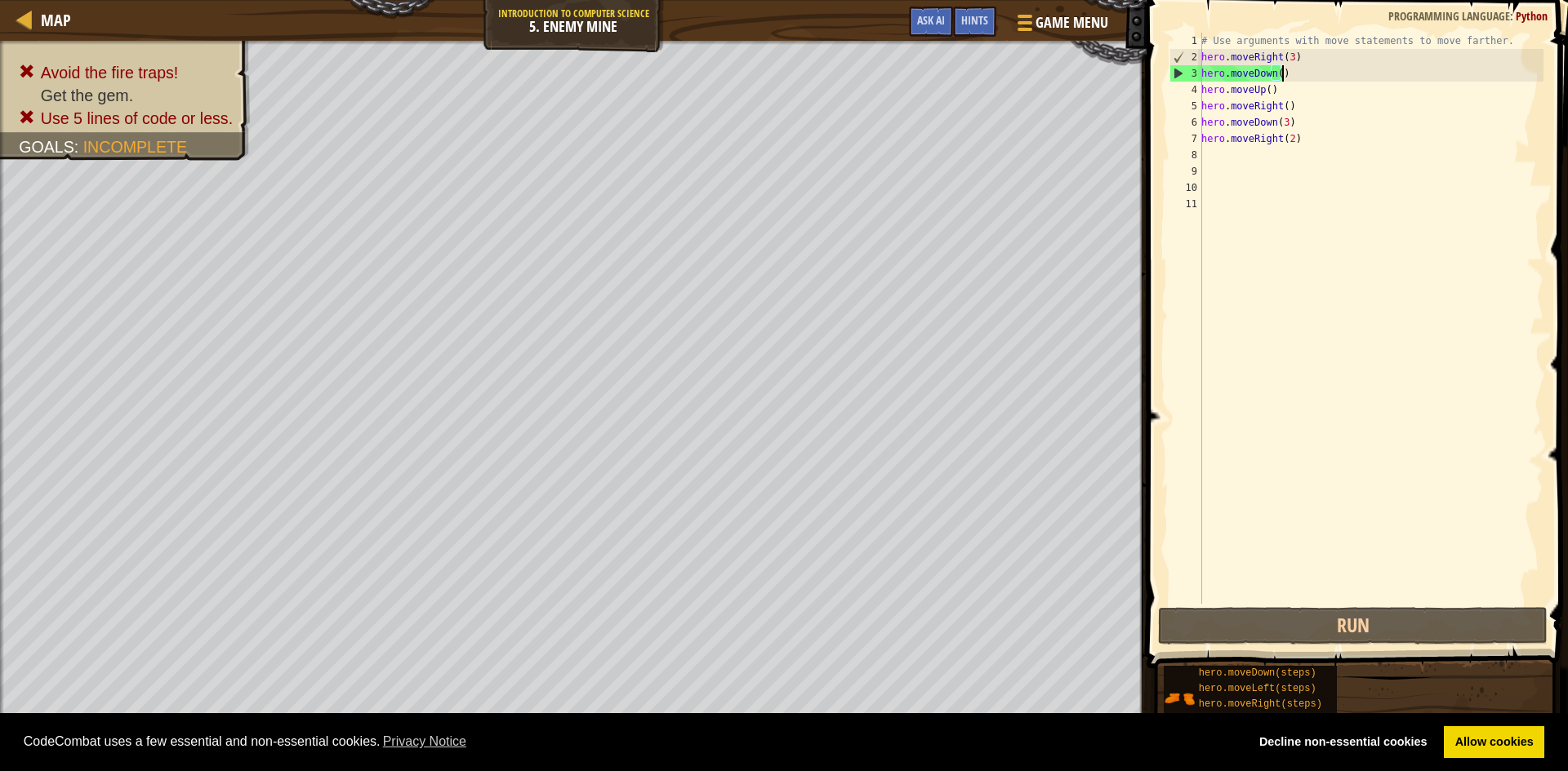
click at [1284, 75] on div "# Use arguments with move statements to move farther. hero . moveRight ( 3 ) he…" at bounding box center [1371, 335] width 346 height 604
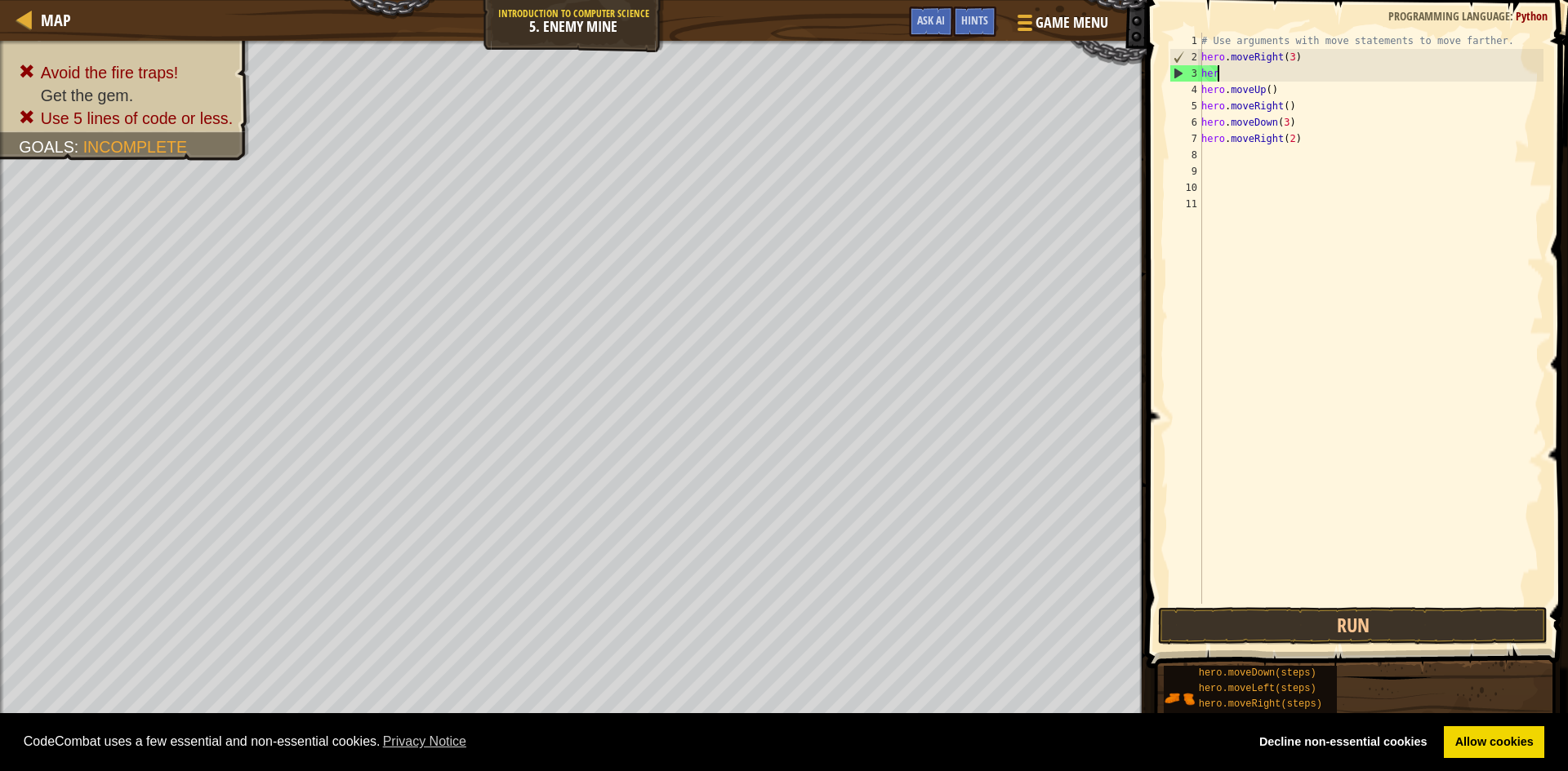
scroll to position [7, 0]
type textarea "h"
click at [1336, 618] on button "Run" at bounding box center [1353, 625] width 389 height 37
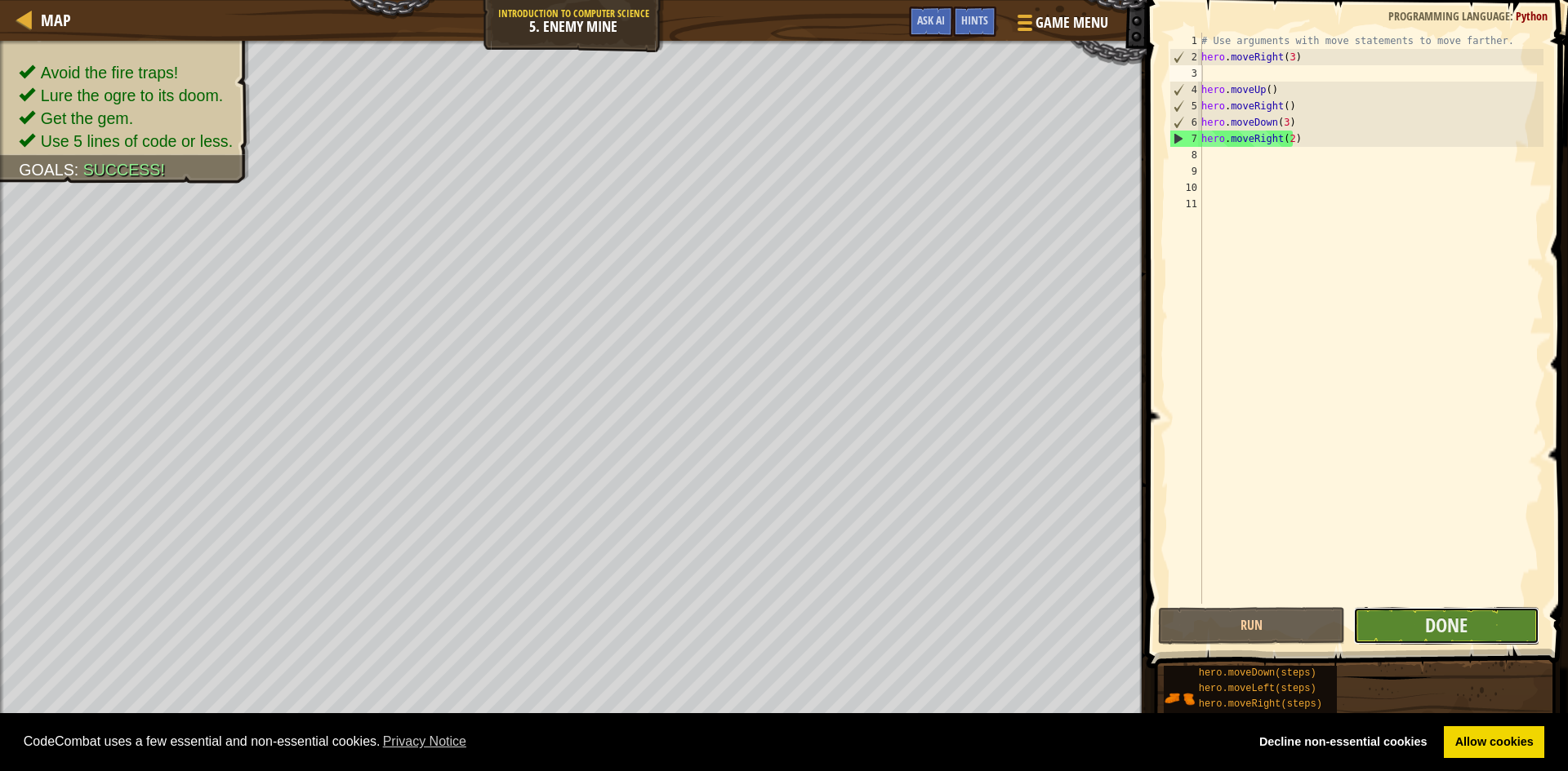
click at [1407, 619] on button "Done" at bounding box center [1446, 625] width 187 height 37
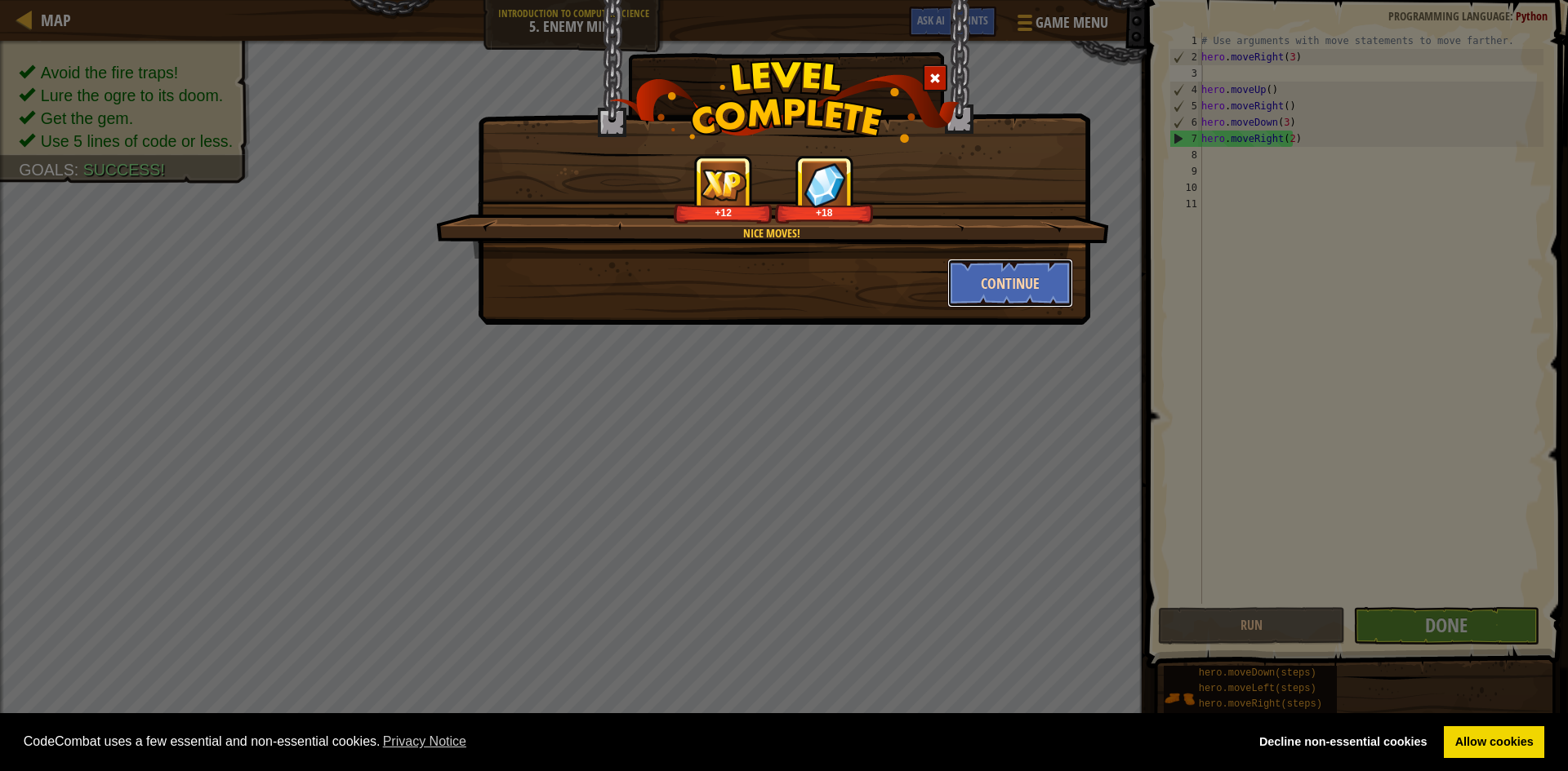
click at [994, 275] on button "Continue" at bounding box center [1010, 283] width 127 height 49
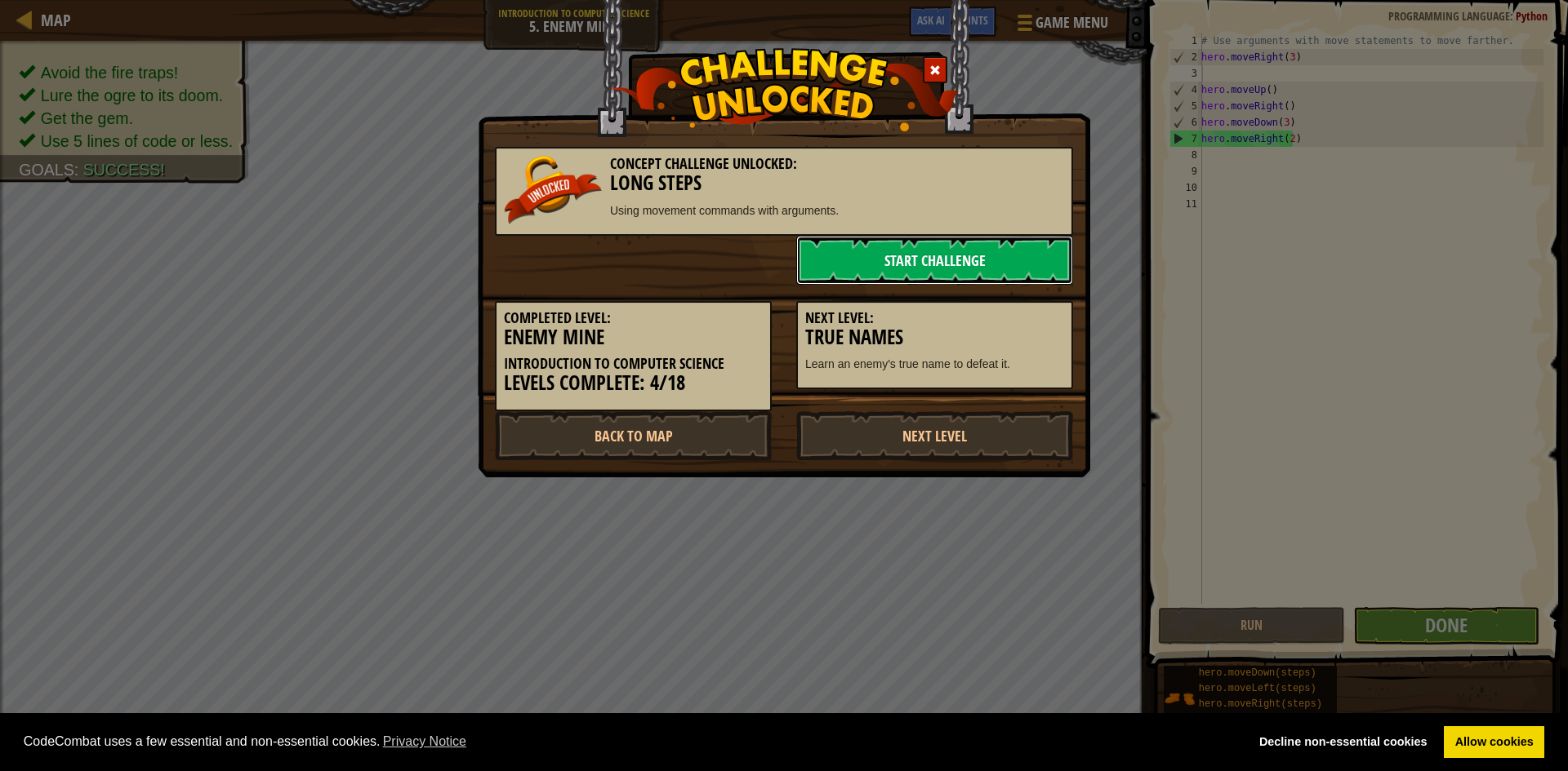
click at [917, 266] on link "Start Challenge" at bounding box center [934, 260] width 277 height 49
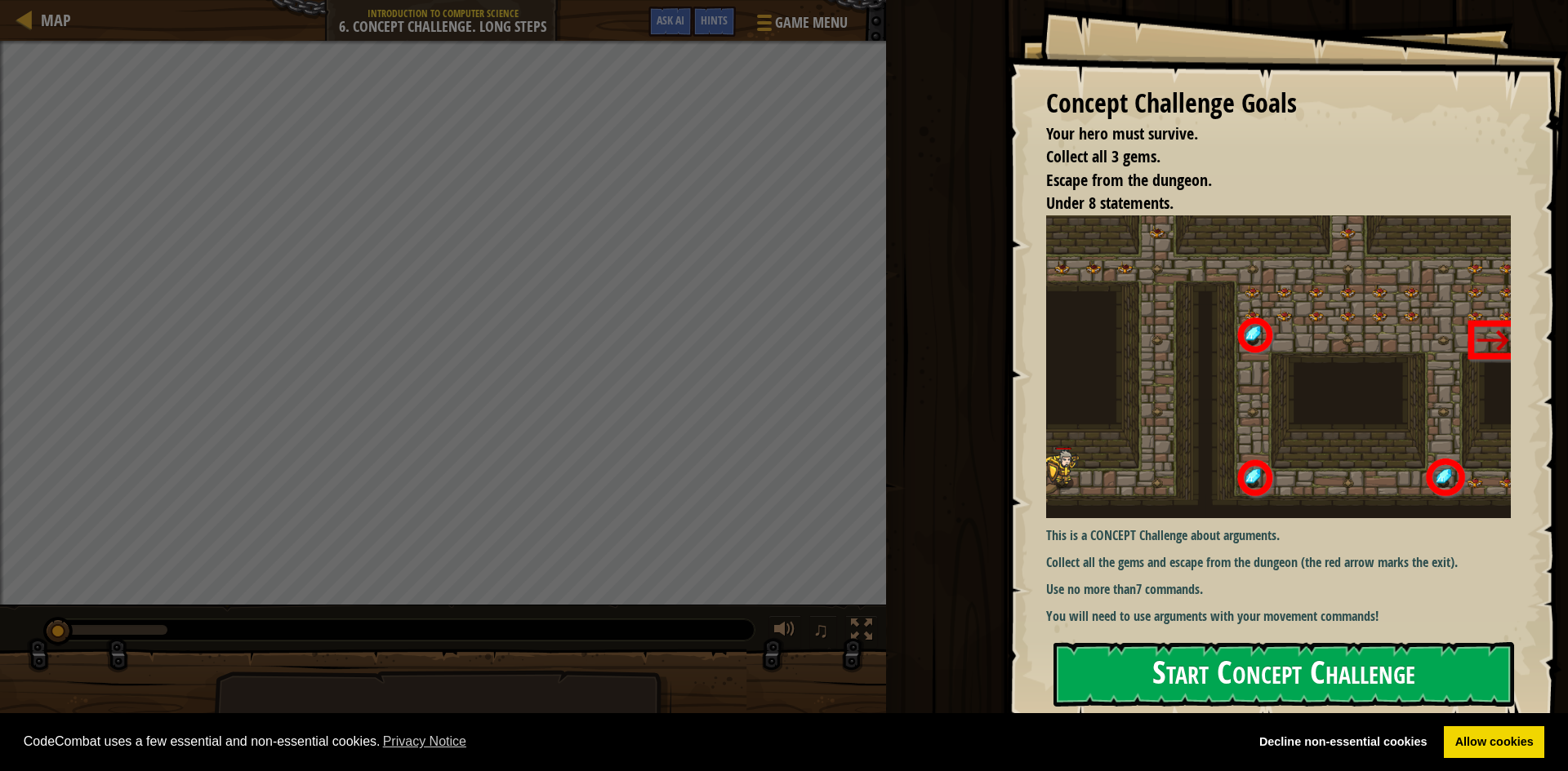
drag, startPoint x: 1314, startPoint y: 675, endPoint x: 1310, endPoint y: 662, distance: 13.6
click at [1313, 672] on button "Start Concept Challenge" at bounding box center [1284, 675] width 460 height 64
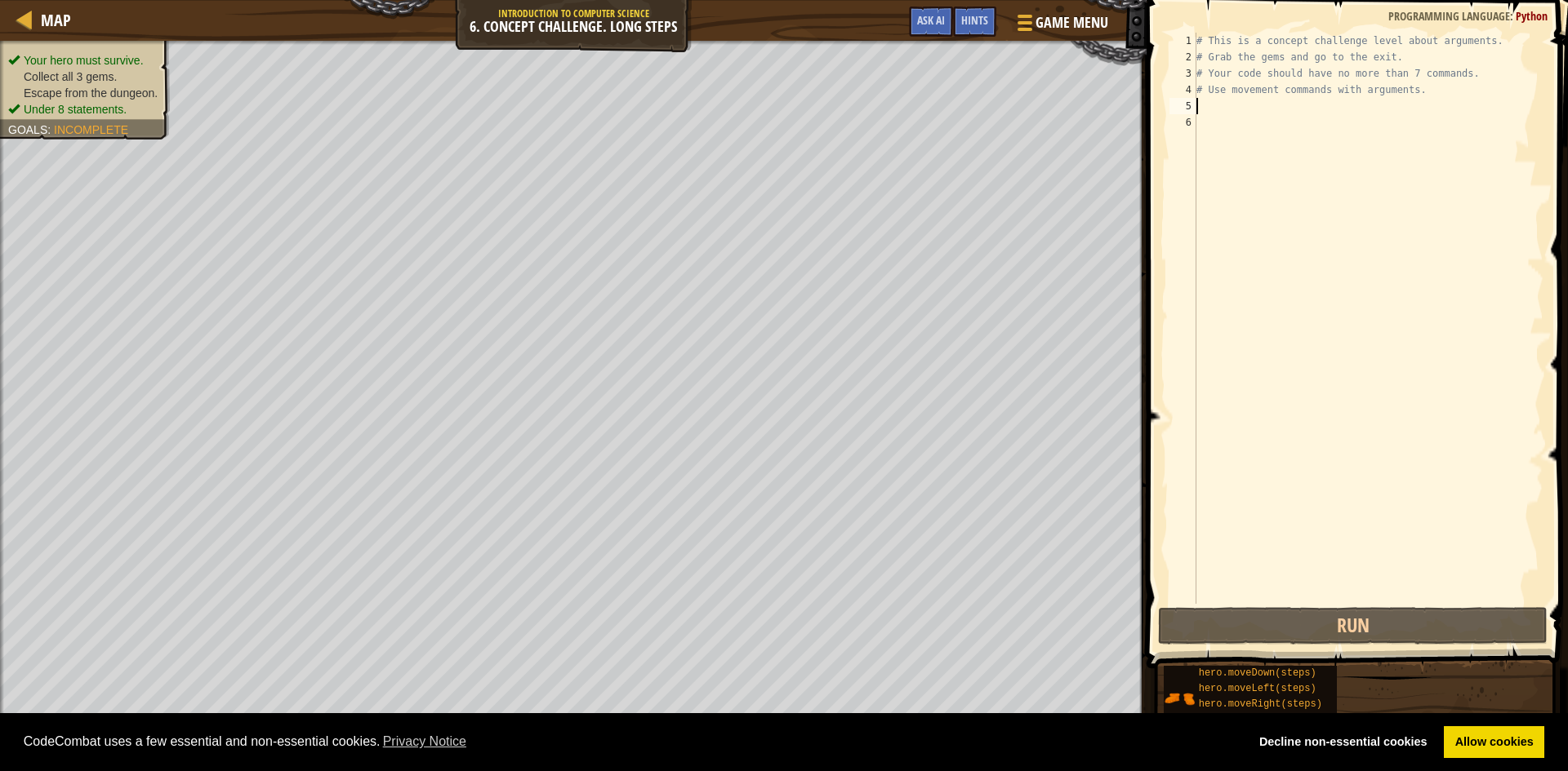
click at [1204, 103] on div "# This is a concept challenge level about arguments. # Grab the gems and go to …" at bounding box center [1367, 335] width 350 height 604
type textarea "h"
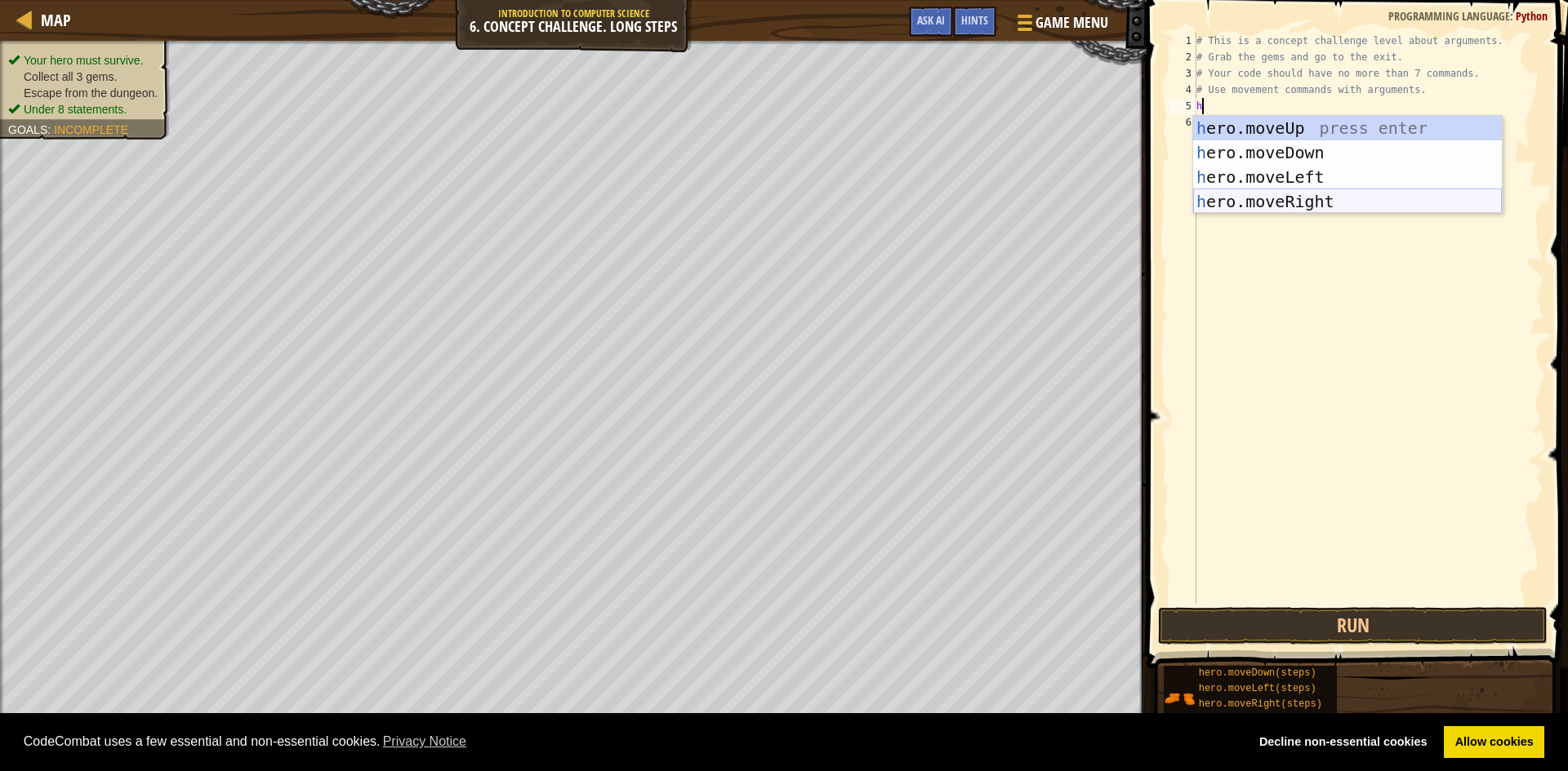
click at [1313, 208] on div "h ero.moveUp press enter h ero.moveDown press enter h ero.moveLeft press enter …" at bounding box center [1346, 188] width 308 height 147
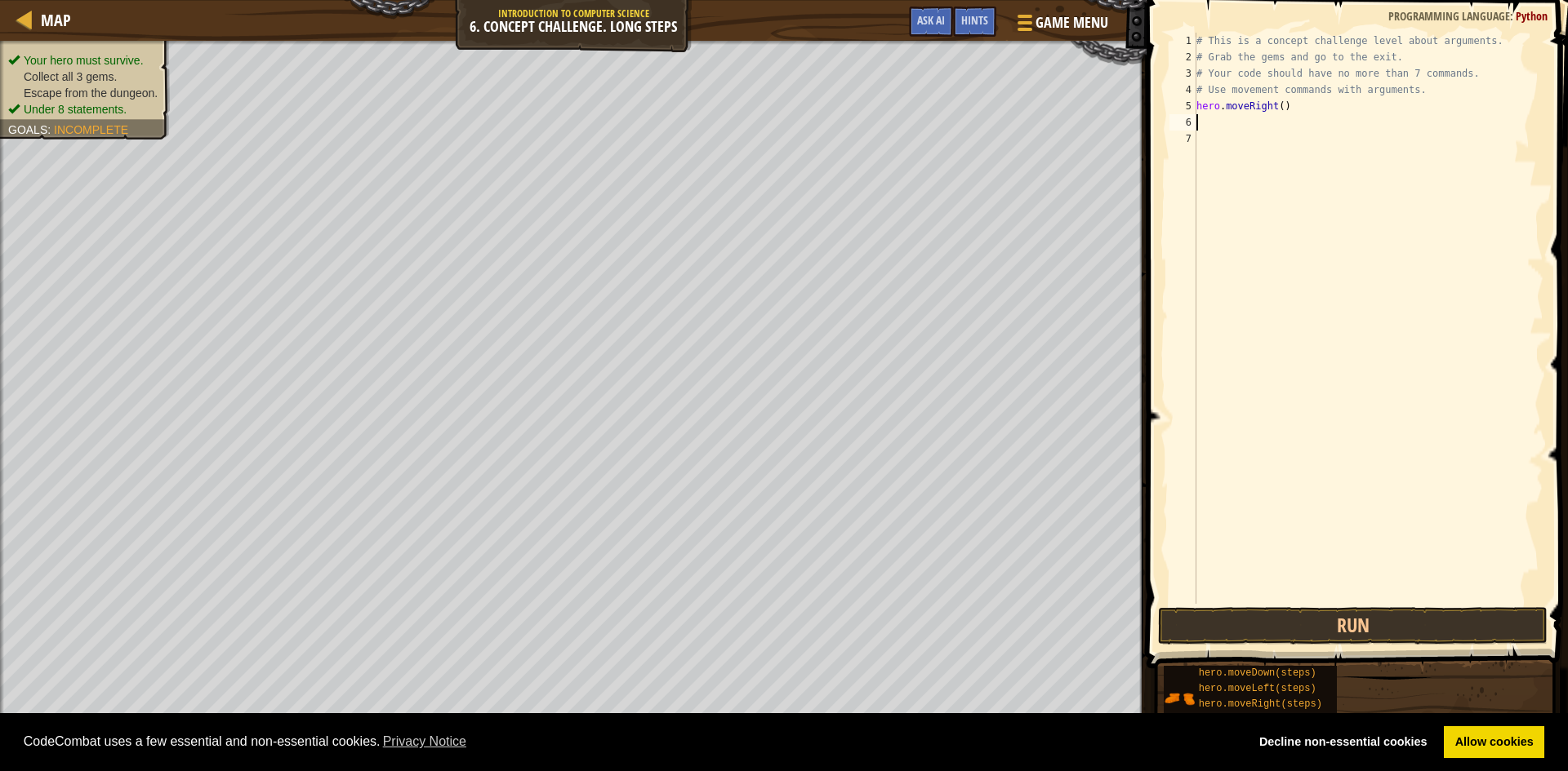
type textarea "h"
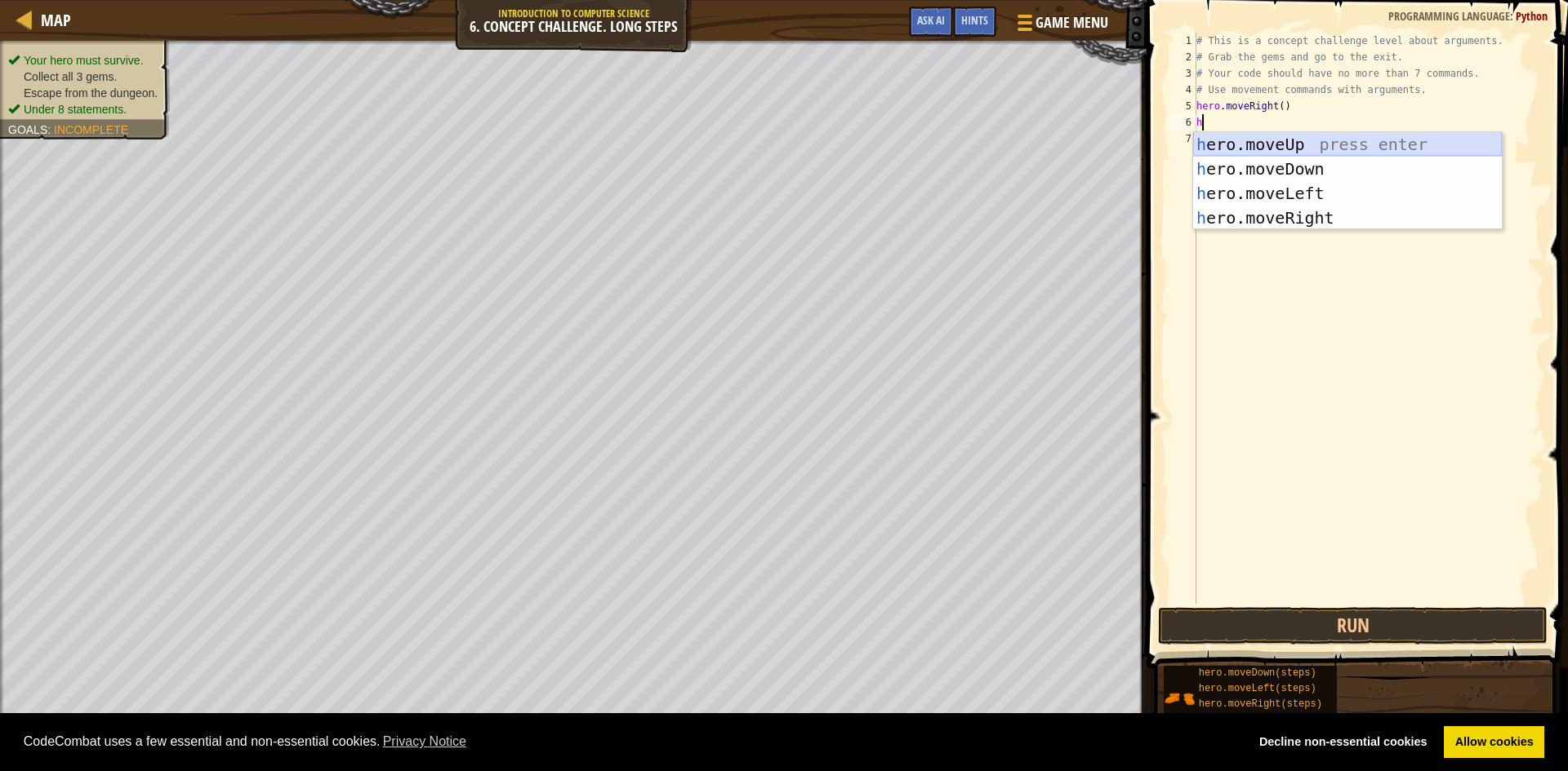
click at [1254, 138] on div "h ero.moveUp press enter h ero.moveDown press enter h ero.moveLeft press enter …" at bounding box center [1346, 205] width 308 height 147
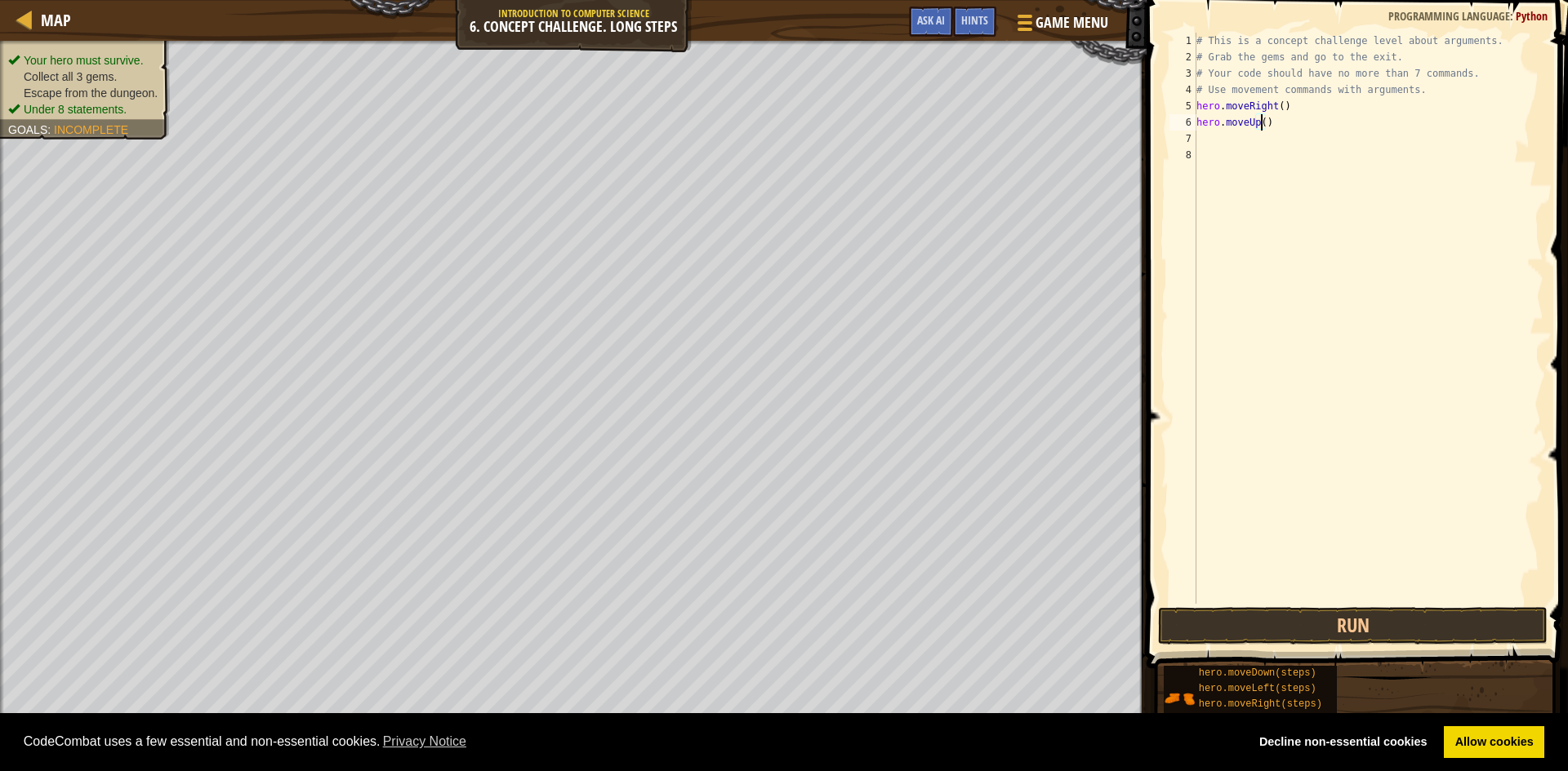
click at [1260, 124] on div "# This is a concept challenge level about arguments. # Grab the gems and go to …" at bounding box center [1367, 335] width 350 height 604
type textarea "hero.moveUp(3)"
click at [1197, 143] on div "# This is a concept challenge level about arguments. # Grab the gems and go to …" at bounding box center [1367, 335] width 350 height 604
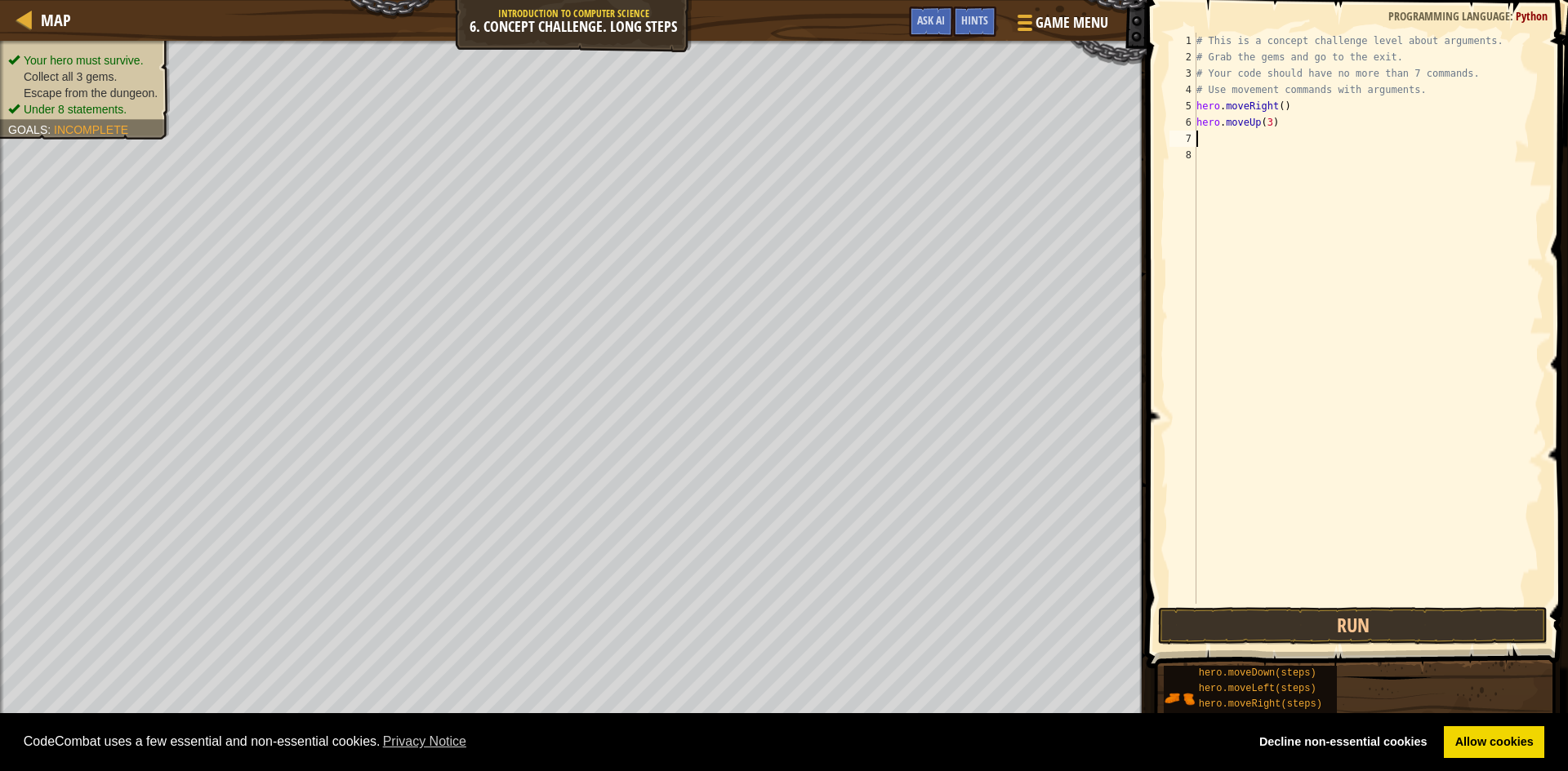
type textarea "h"
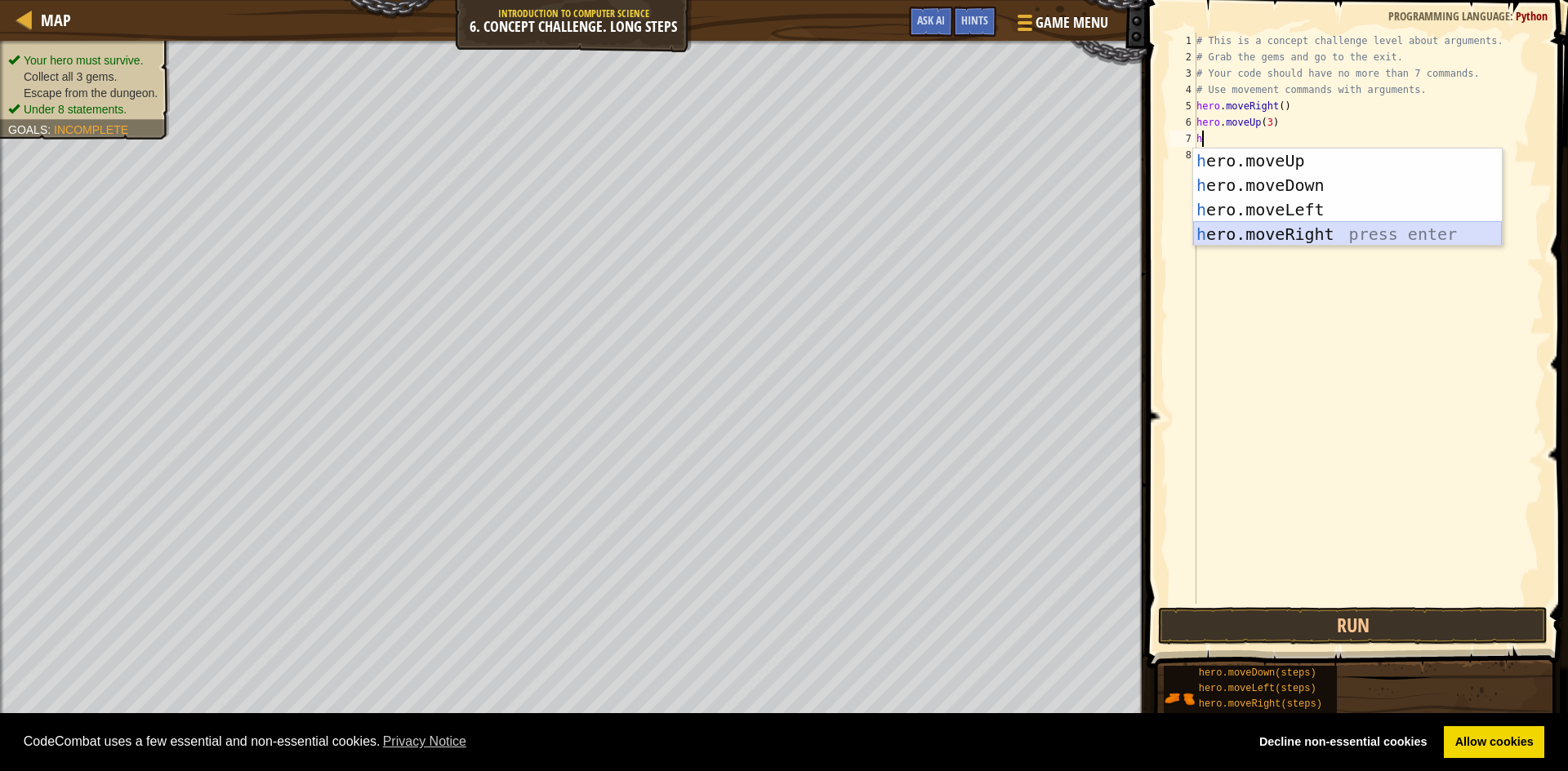
click at [1222, 237] on div "h ero.moveUp press enter h ero.moveDown press enter h ero.moveLeft press enter …" at bounding box center [1346, 221] width 308 height 147
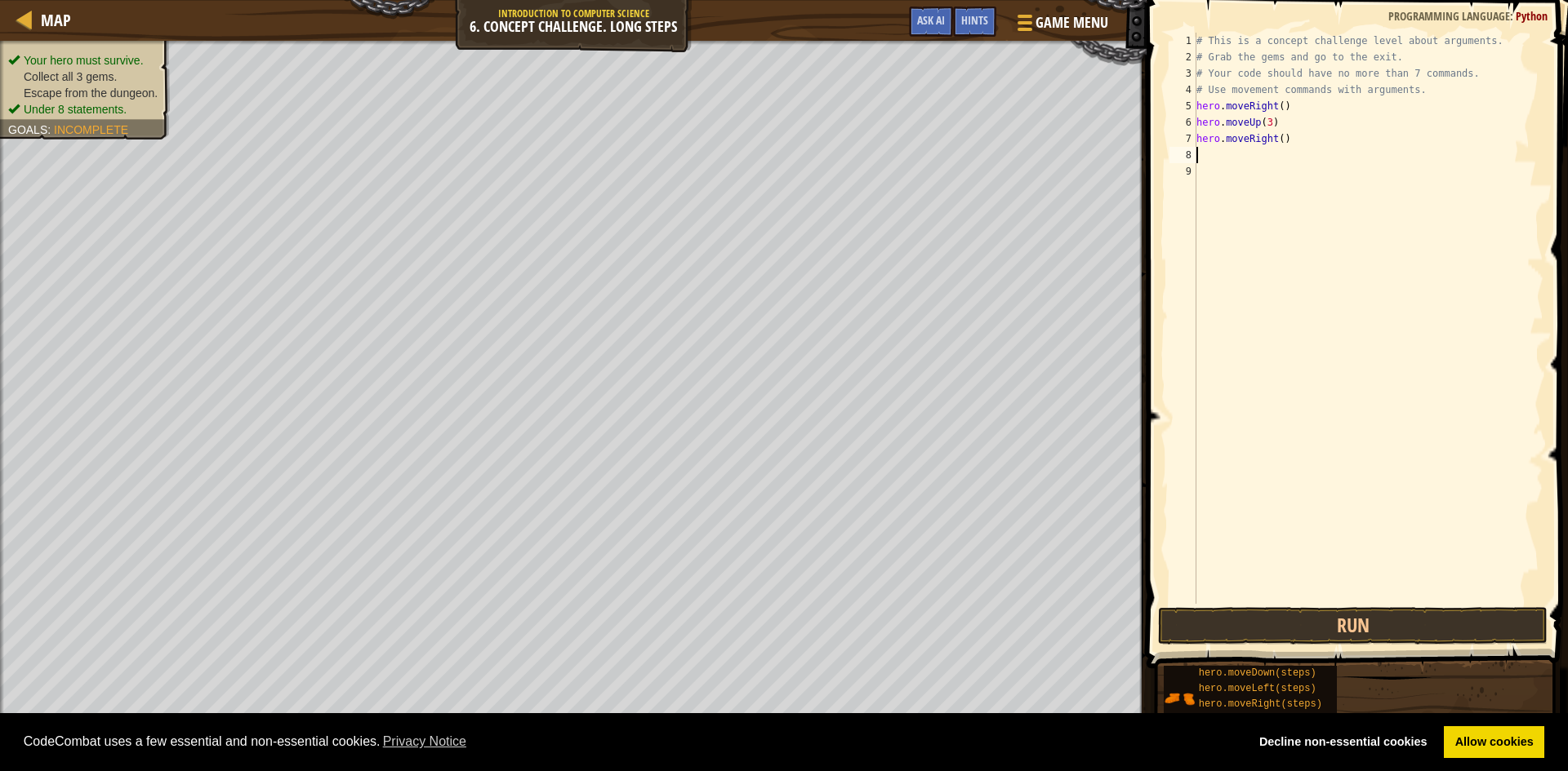
click at [1274, 136] on div "# This is a concept challenge level about arguments. # Grab the gems and go to …" at bounding box center [1367, 335] width 350 height 604
click at [1277, 139] on div "# This is a concept challenge level about arguments. # Grab the gems and go to …" at bounding box center [1367, 335] width 350 height 604
type textarea "hero.moveRight(2)"
click at [1202, 155] on div "# This is a concept challenge level about arguments. # Grab the gems and go to …" at bounding box center [1367, 335] width 350 height 604
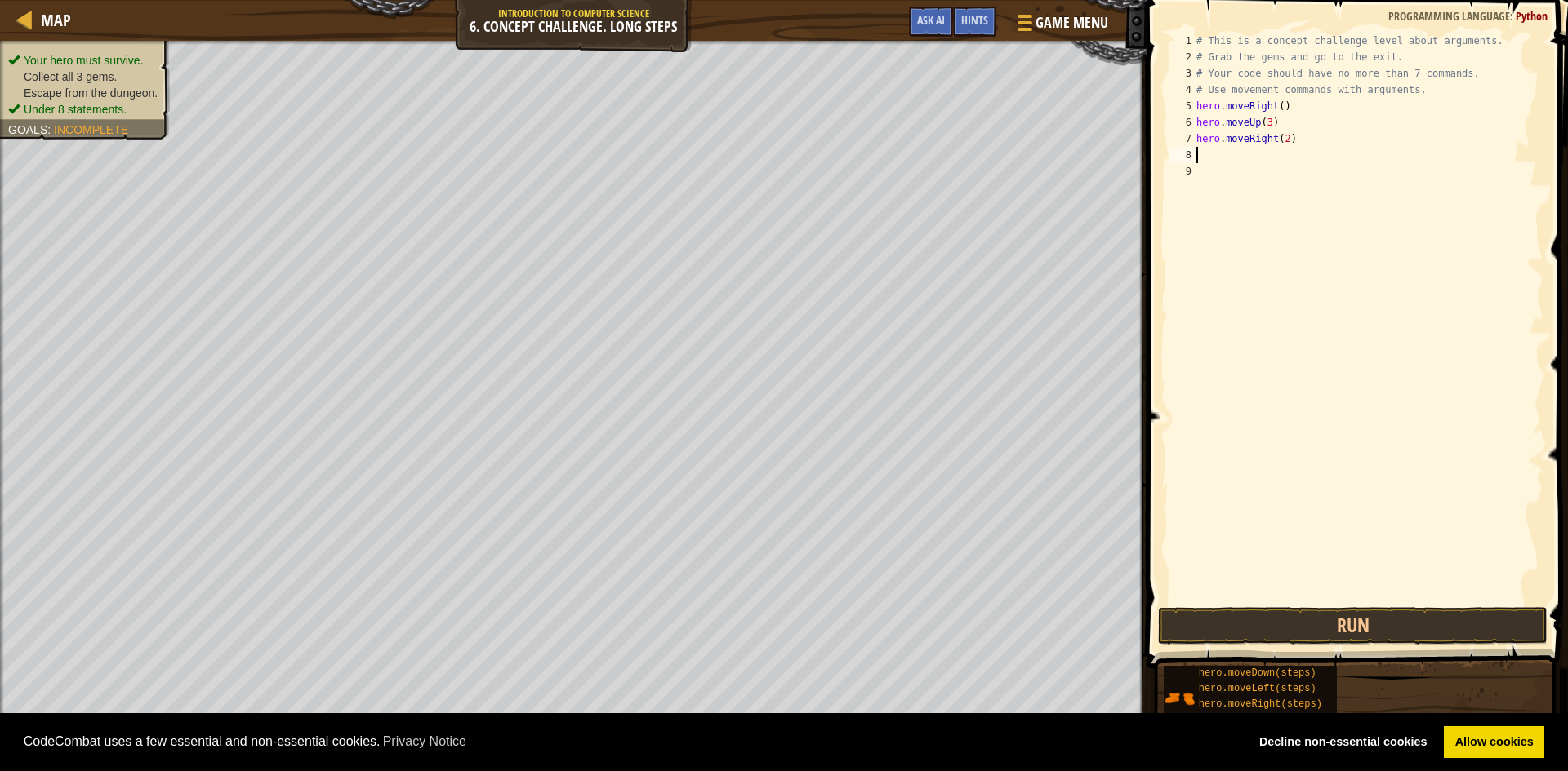
scroll to position [7, 0]
type textarea "h"
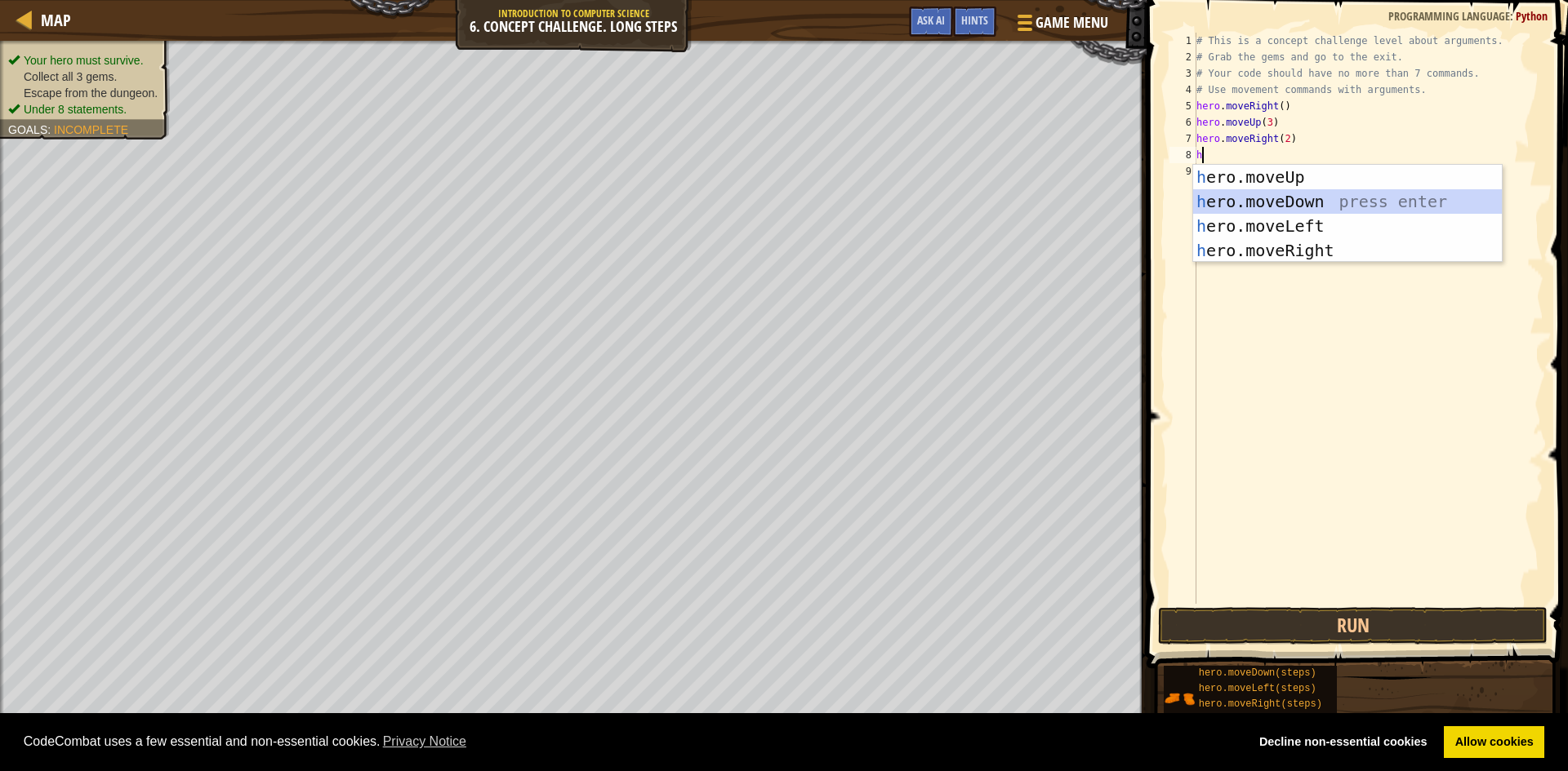
click at [1294, 201] on div "h ero.moveUp press enter h ero.moveDown press enter h ero.moveLeft press enter …" at bounding box center [1346, 238] width 308 height 147
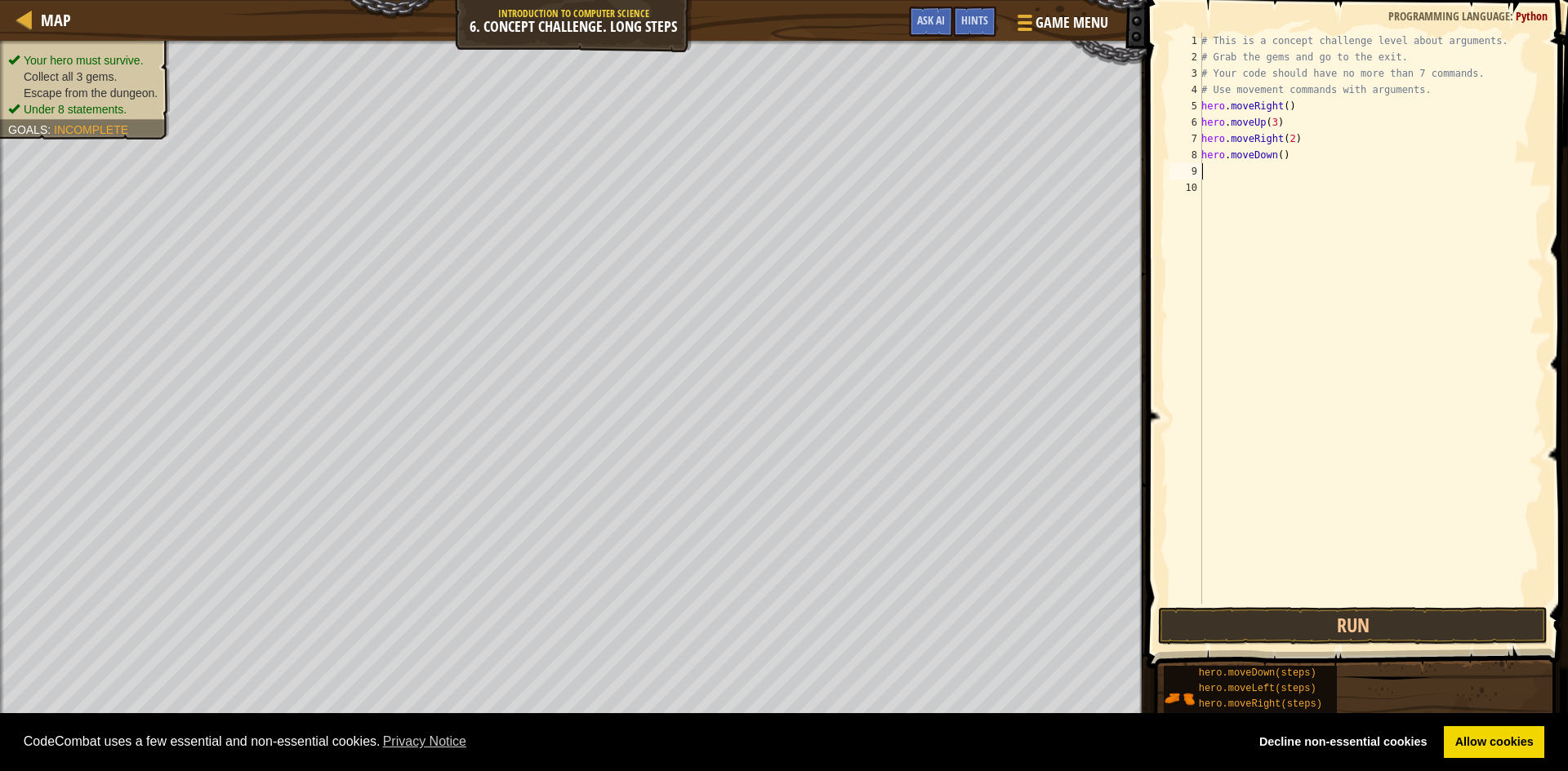
click at [1274, 156] on div "# This is a concept challenge level about arguments. # Grab the gems and go to …" at bounding box center [1371, 335] width 346 height 604
type textarea "hero.moveDown(3)"
click at [1207, 172] on div "# This is a concept challenge level about arguments. # Grab the gems and go to …" at bounding box center [1371, 335] width 346 height 604
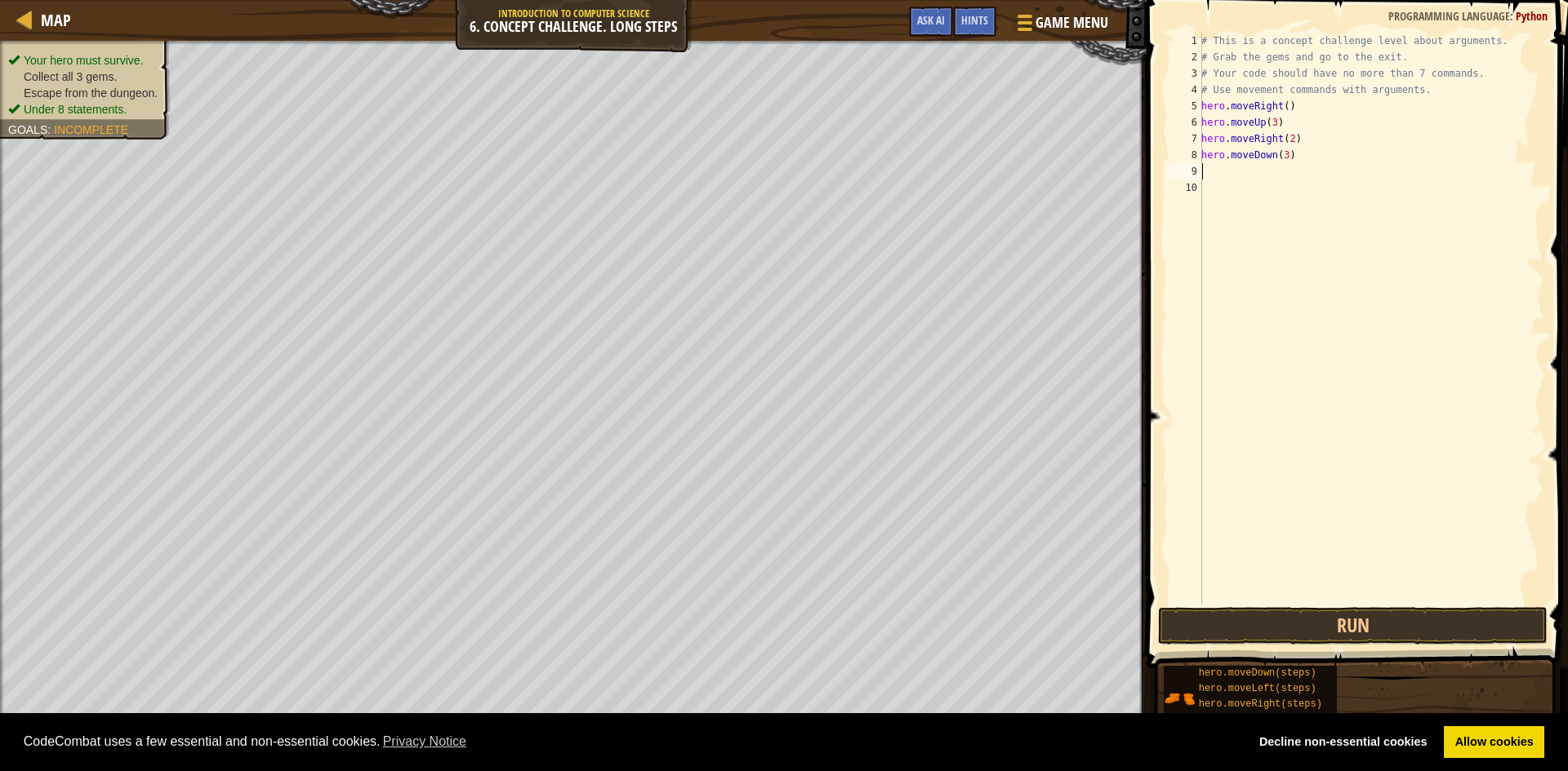
type textarea "h"
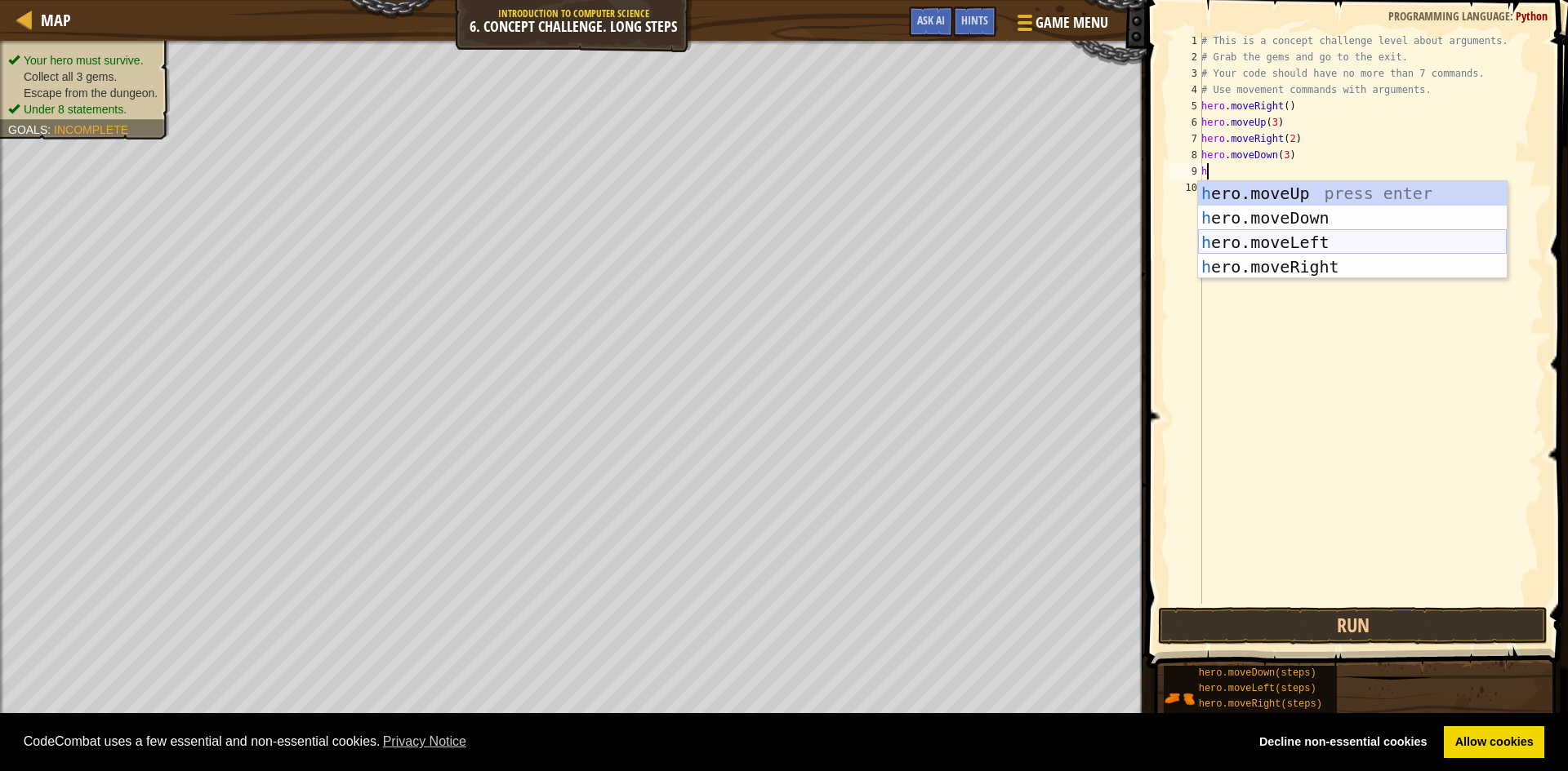
click at [1257, 231] on div "h ero.moveUp press enter h ero.moveDown press enter h ero.moveLeft press enter …" at bounding box center [1352, 254] width 308 height 147
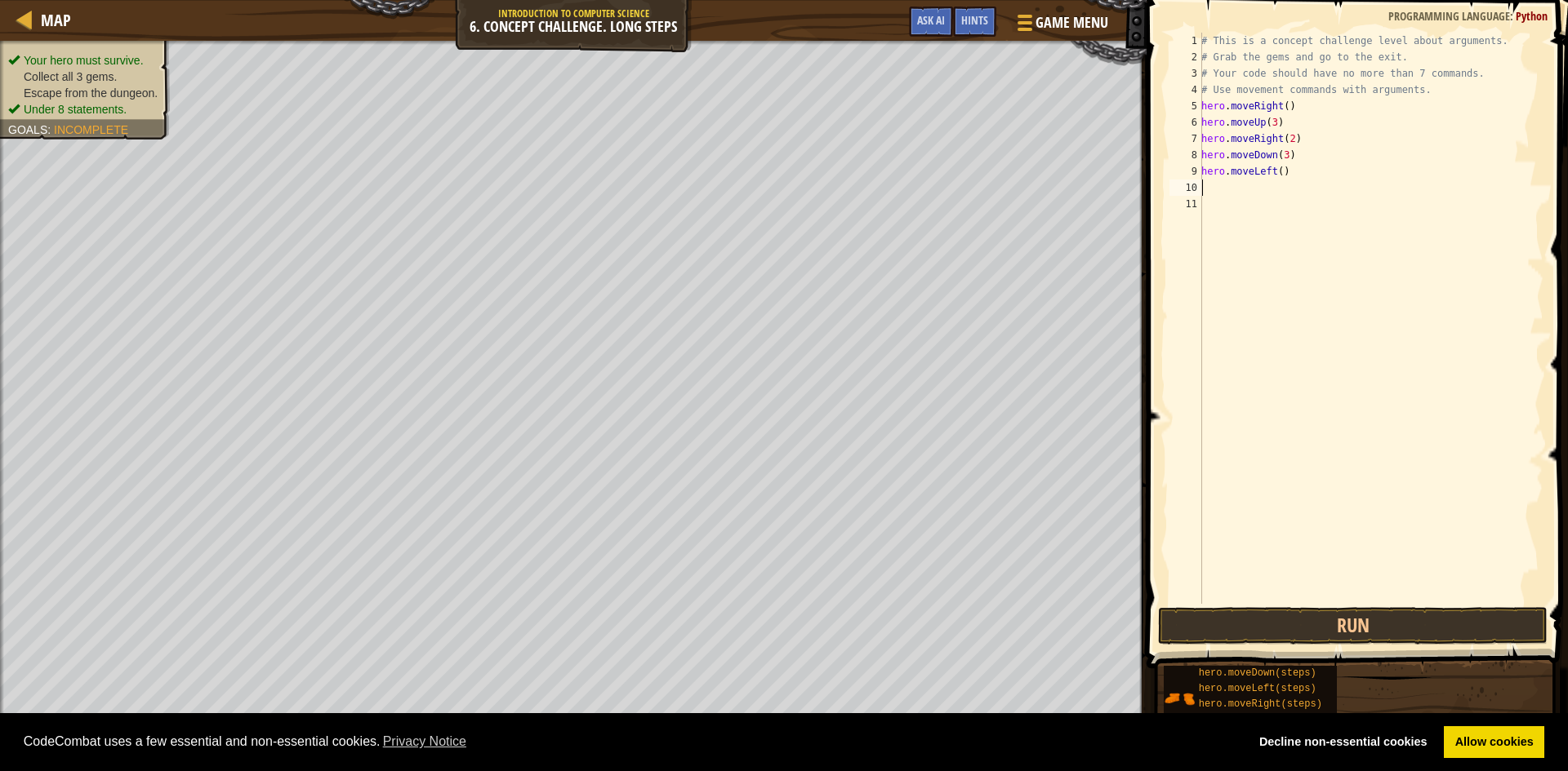
type textarea "h"
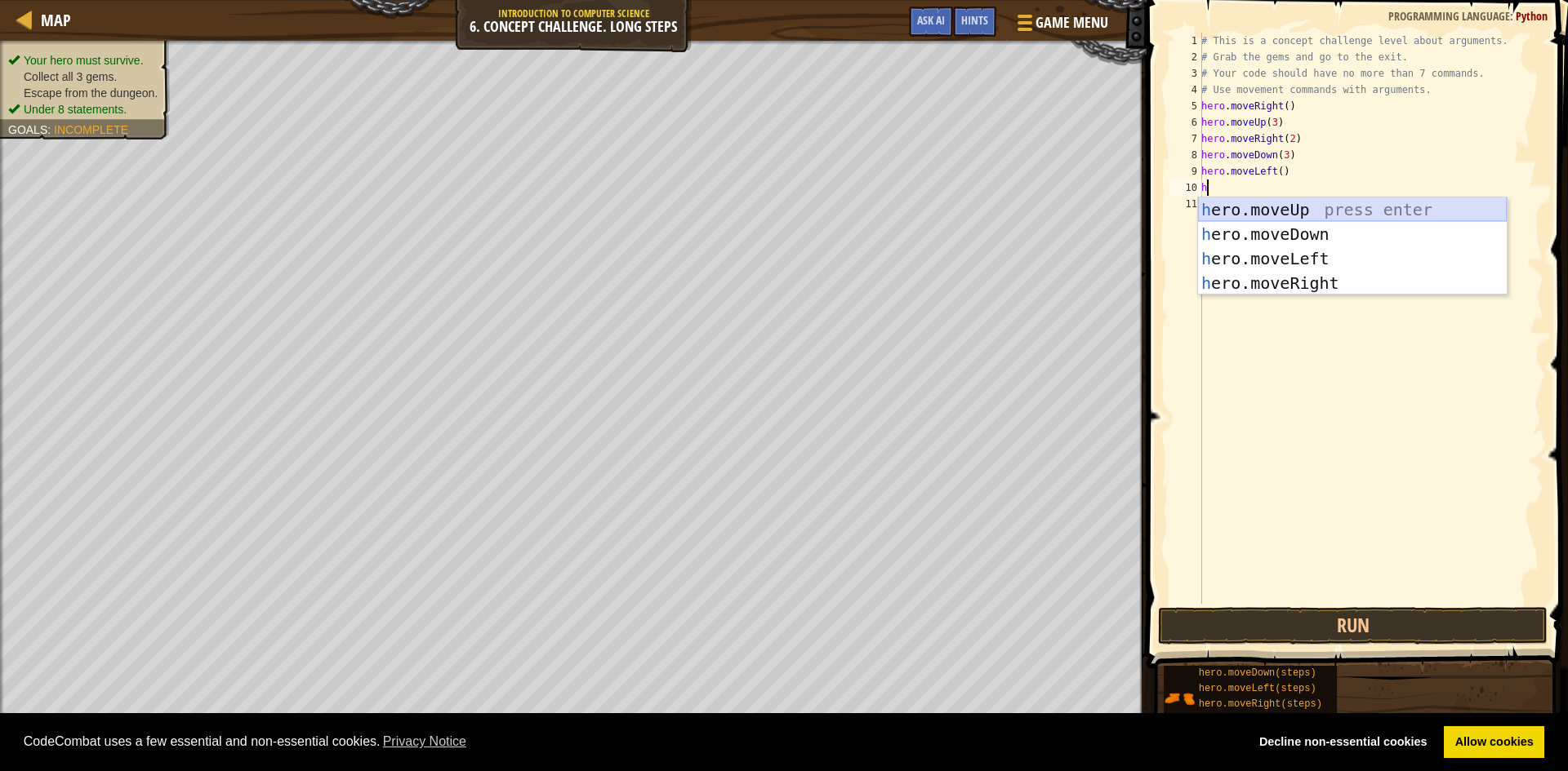
click at [1258, 205] on div "h ero.moveUp press enter h ero.moveDown press enter h ero.moveLeft press enter …" at bounding box center [1352, 270] width 308 height 147
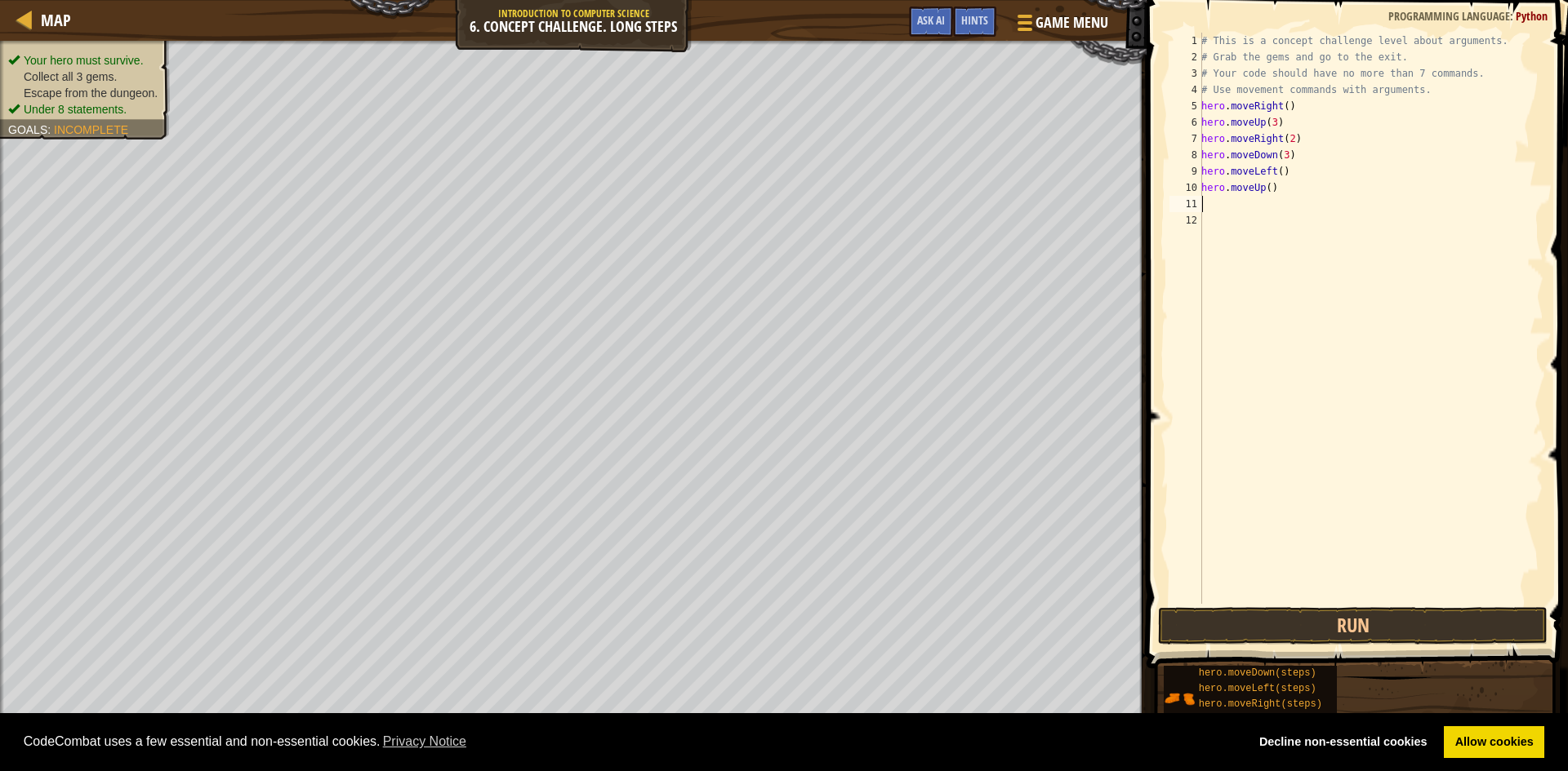
click at [1263, 188] on div "# This is a concept challenge level about arguments. # Grab the gems and go to …" at bounding box center [1371, 335] width 346 height 604
click at [1266, 188] on div "# This is a concept challenge level about arguments. # Grab the gems and go to …" at bounding box center [1371, 335] width 346 height 604
type textarea "hero.moveUp(2)"
click at [1205, 202] on div "# This is a concept challenge level about arguments. # Grab the gems and go to …" at bounding box center [1371, 335] width 346 height 604
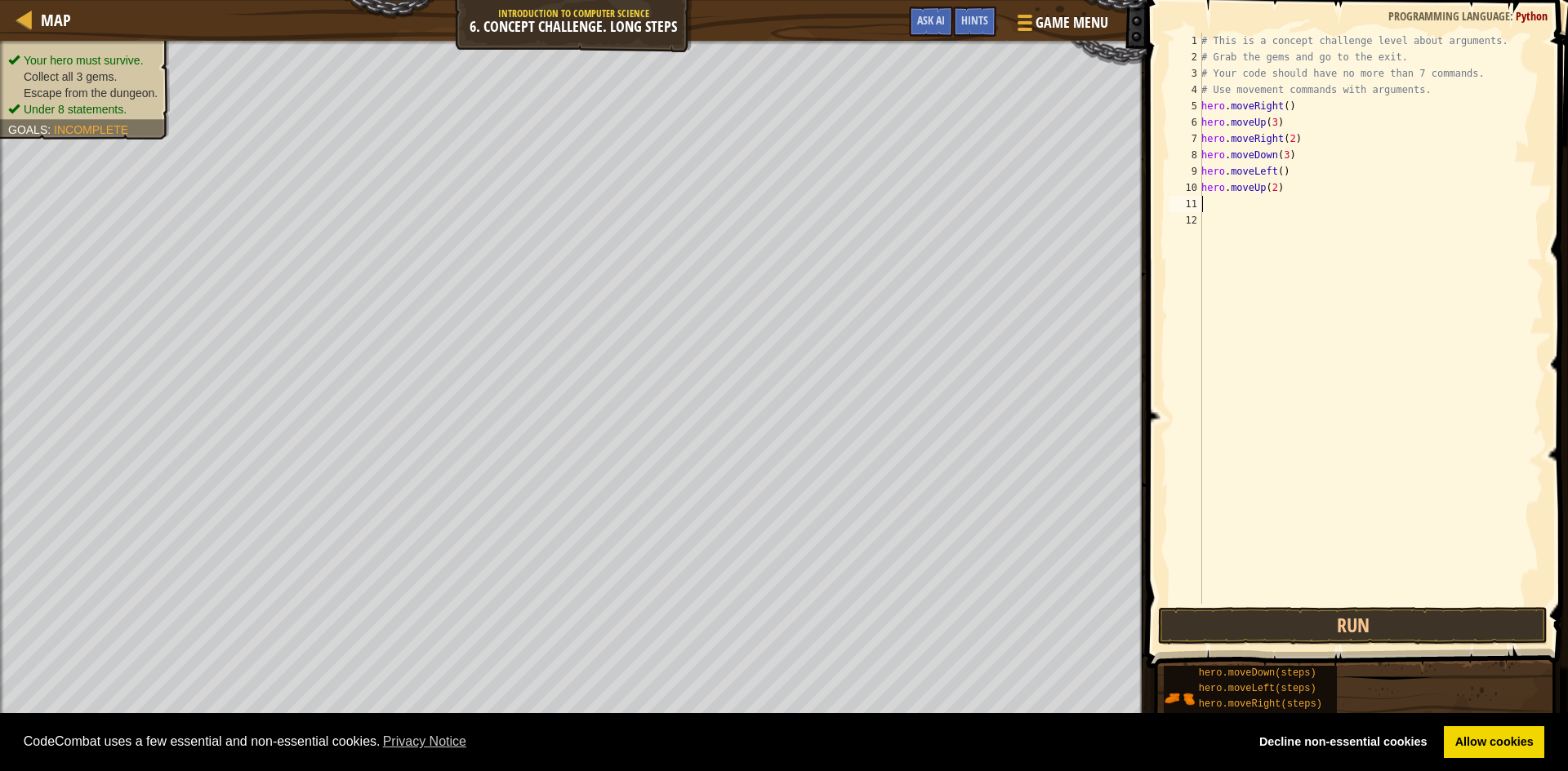
scroll to position [7, 0]
type textarea "h"
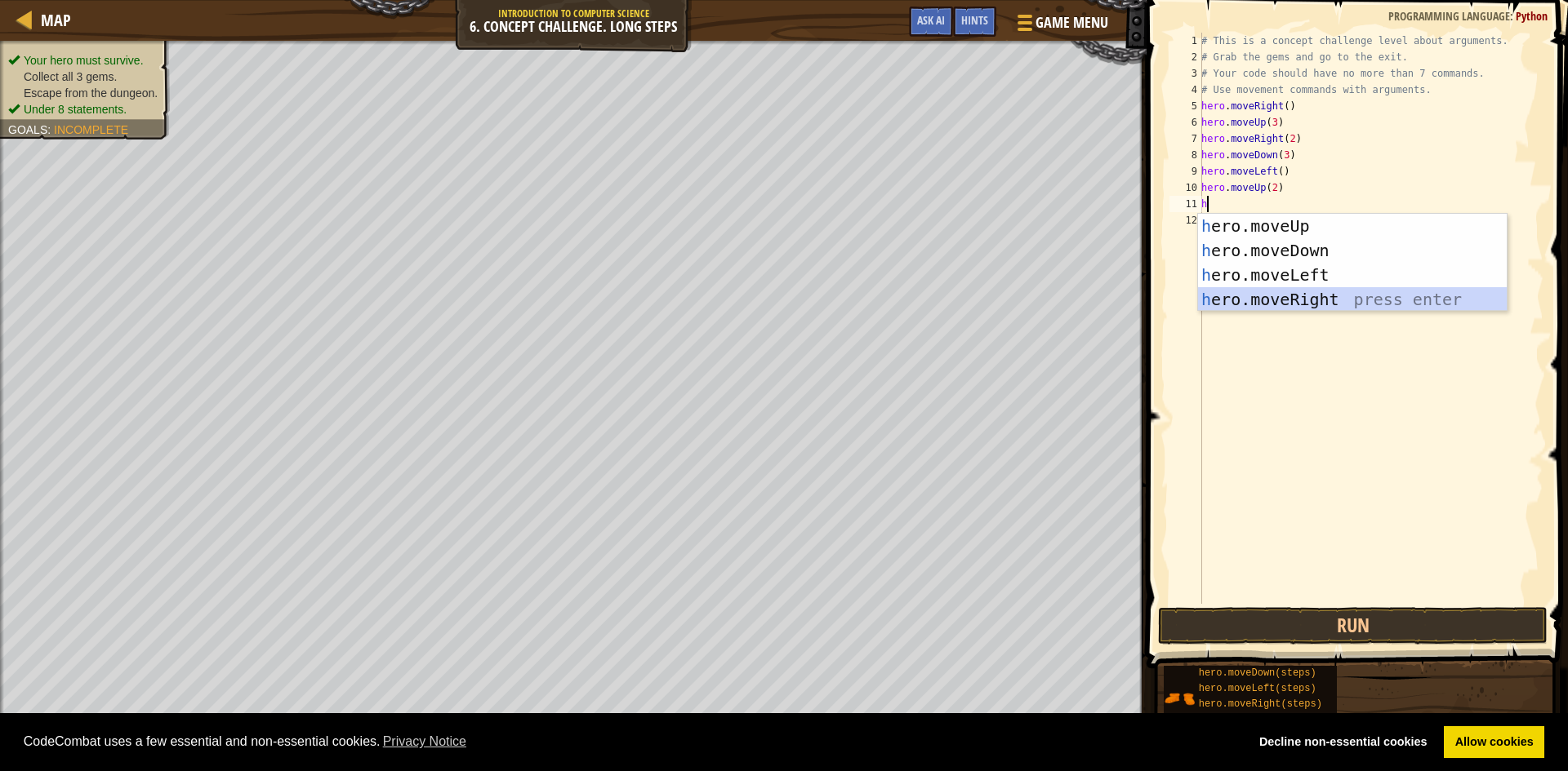
click at [1255, 297] on div "h ero.moveUp press enter h ero.moveDown press enter h ero.moveLeft press enter …" at bounding box center [1352, 287] width 308 height 147
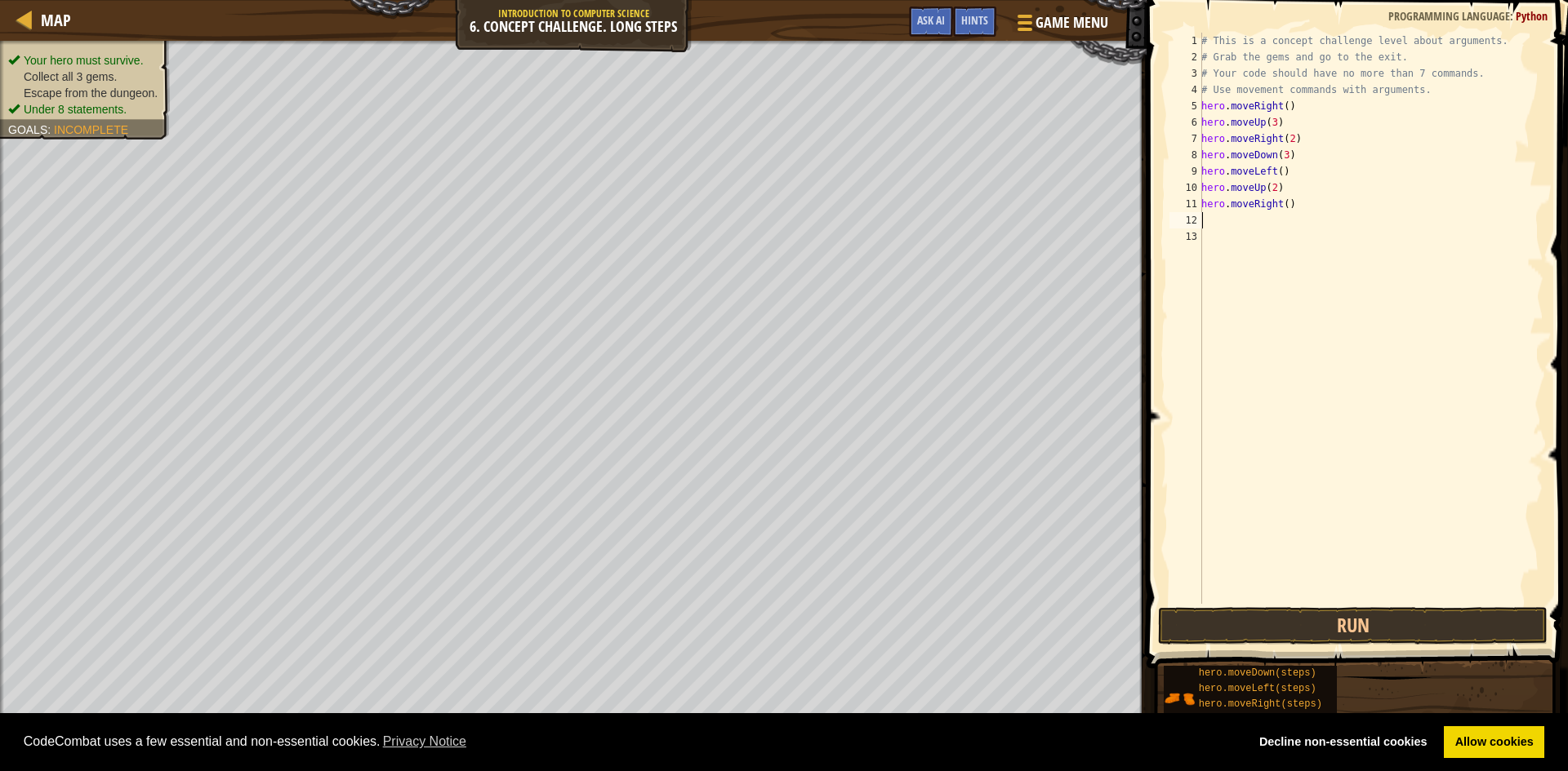
type textarea "h"
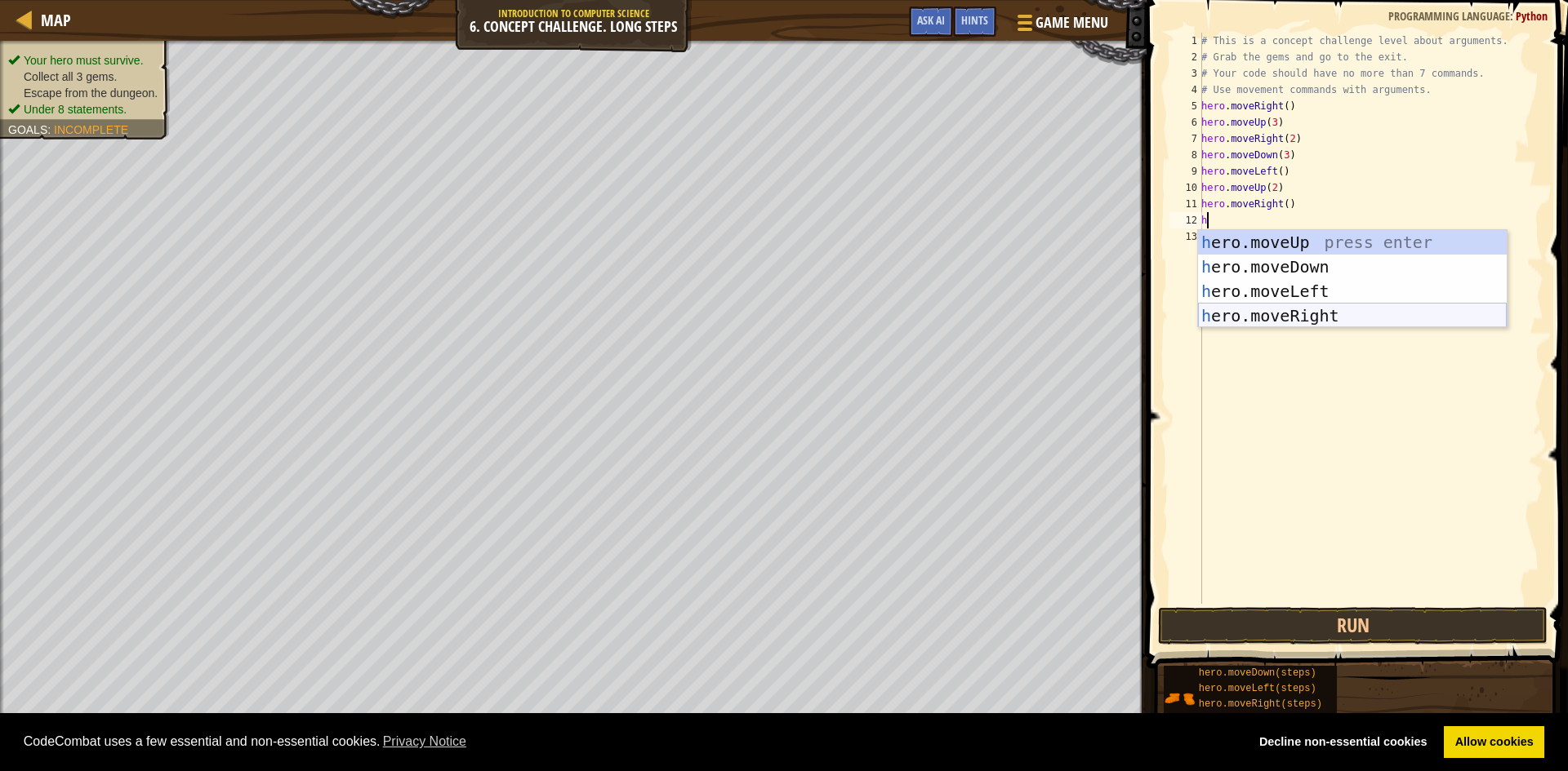
click at [1278, 311] on div "h ero.moveUp press enter h ero.moveDown press enter h ero.moveLeft press enter …" at bounding box center [1352, 303] width 308 height 147
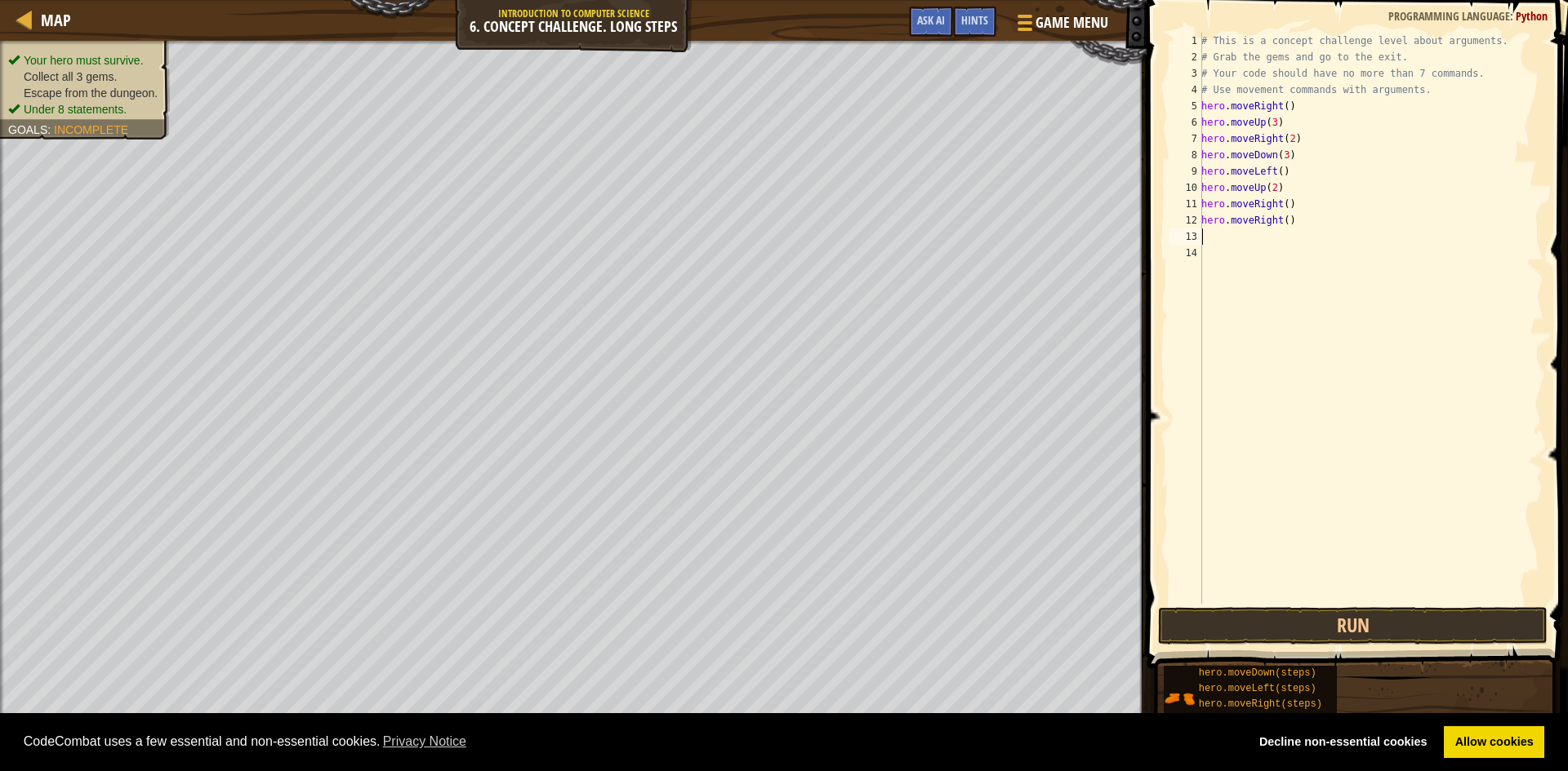
click at [1280, 222] on div "# This is a concept challenge level about arguments. # Grab the gems and go to …" at bounding box center [1371, 335] width 346 height 604
click at [1349, 629] on button "Run" at bounding box center [1353, 625] width 389 height 37
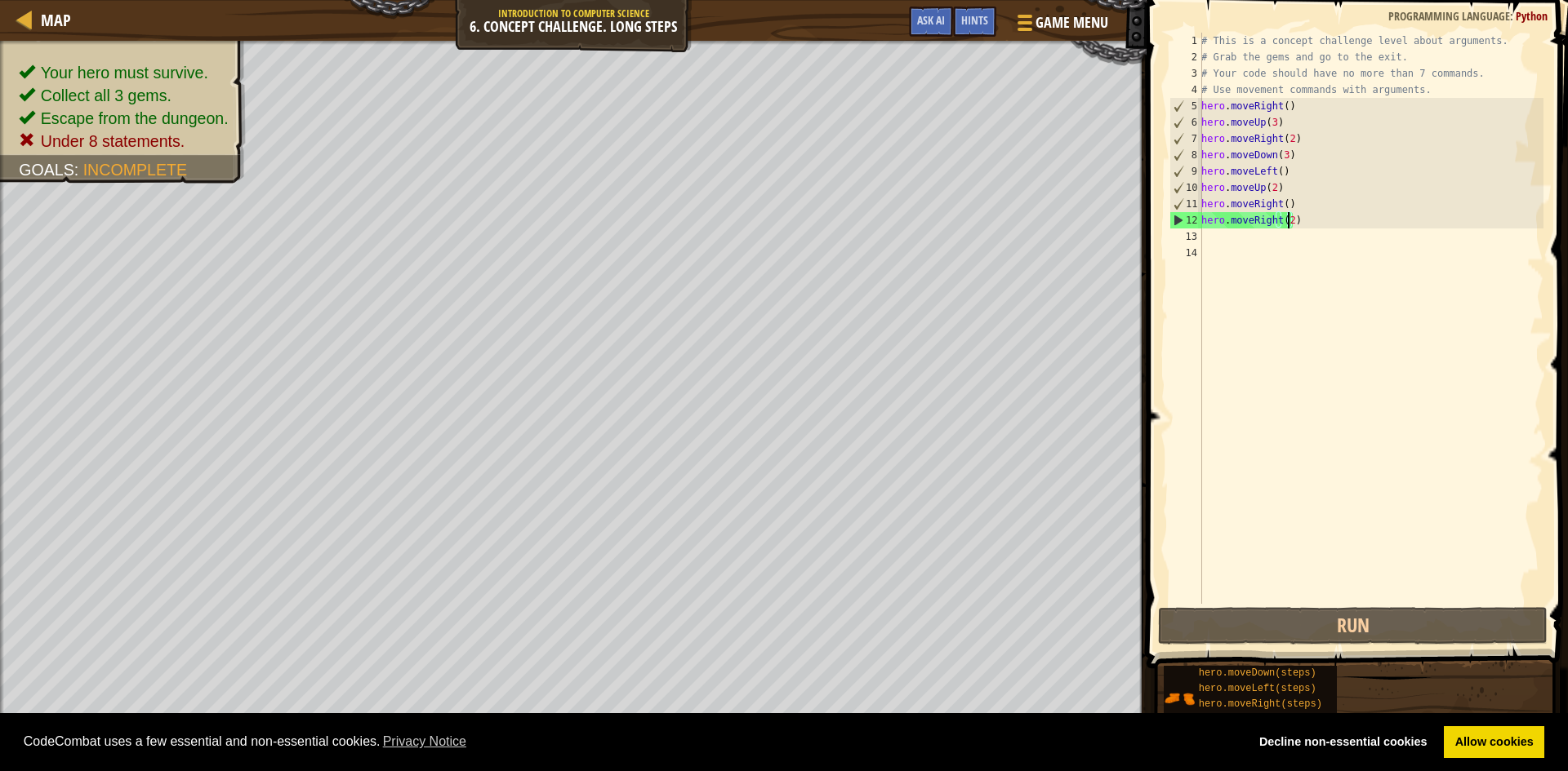
click at [1288, 197] on div "# This is a concept challenge level about arguments. # Grab the gems and go to …" at bounding box center [1371, 335] width 346 height 604
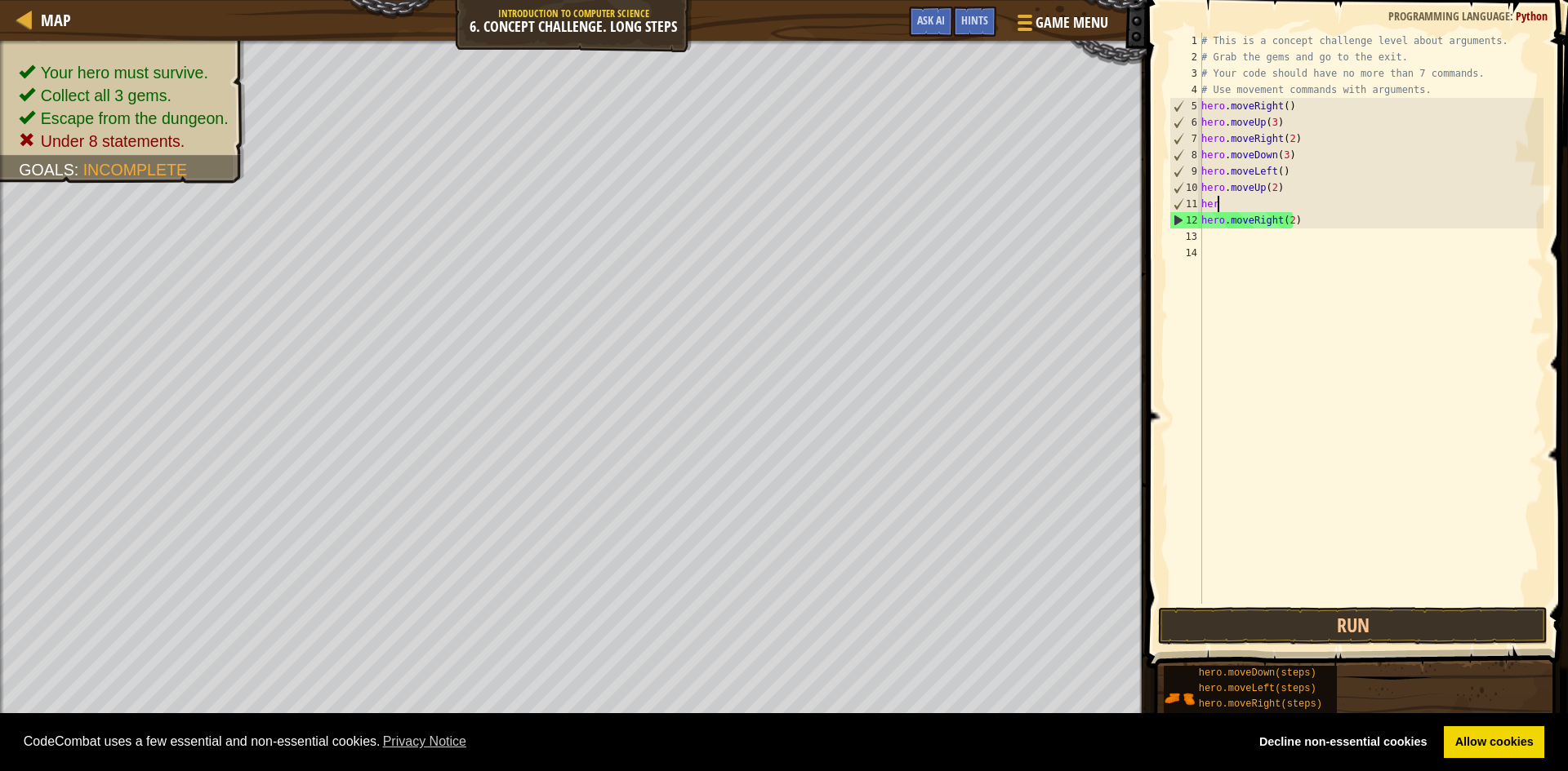
scroll to position [7, 0]
type textarea "h"
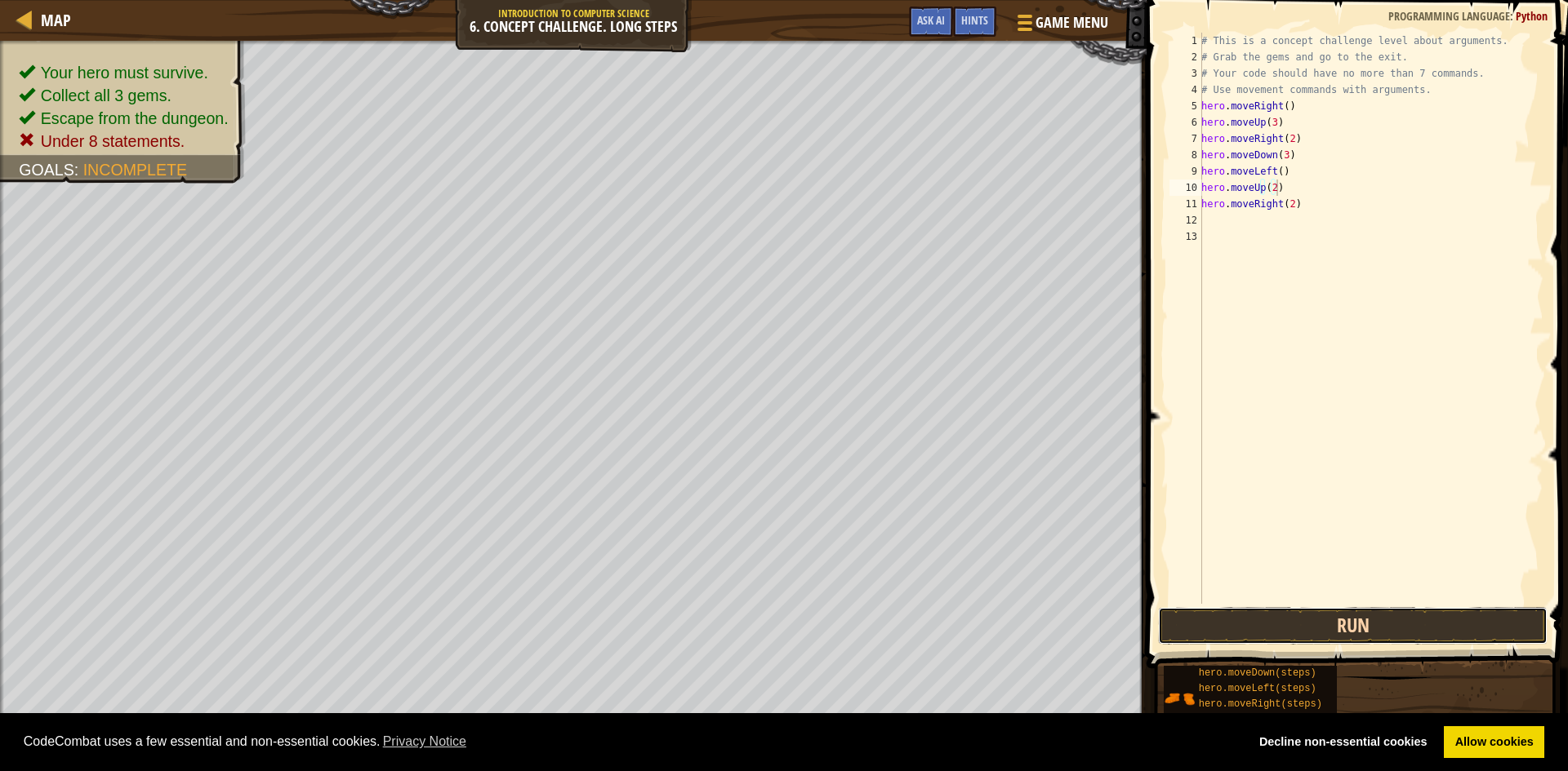
click at [1347, 619] on button "Run" at bounding box center [1353, 625] width 389 height 37
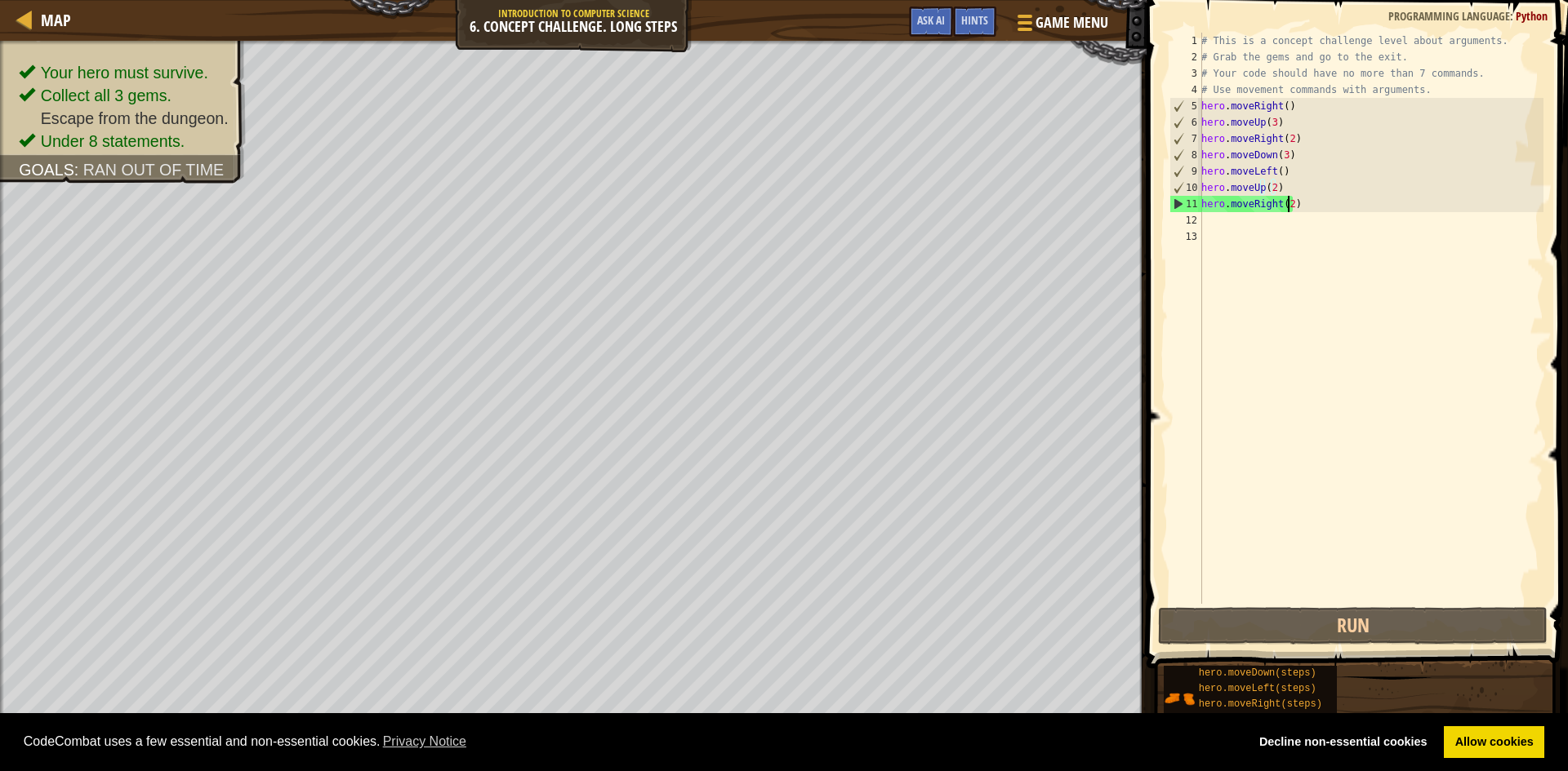
click at [1290, 204] on div "# This is a concept challenge level about arguments. # Grab the gems and go to …" at bounding box center [1371, 335] width 346 height 604
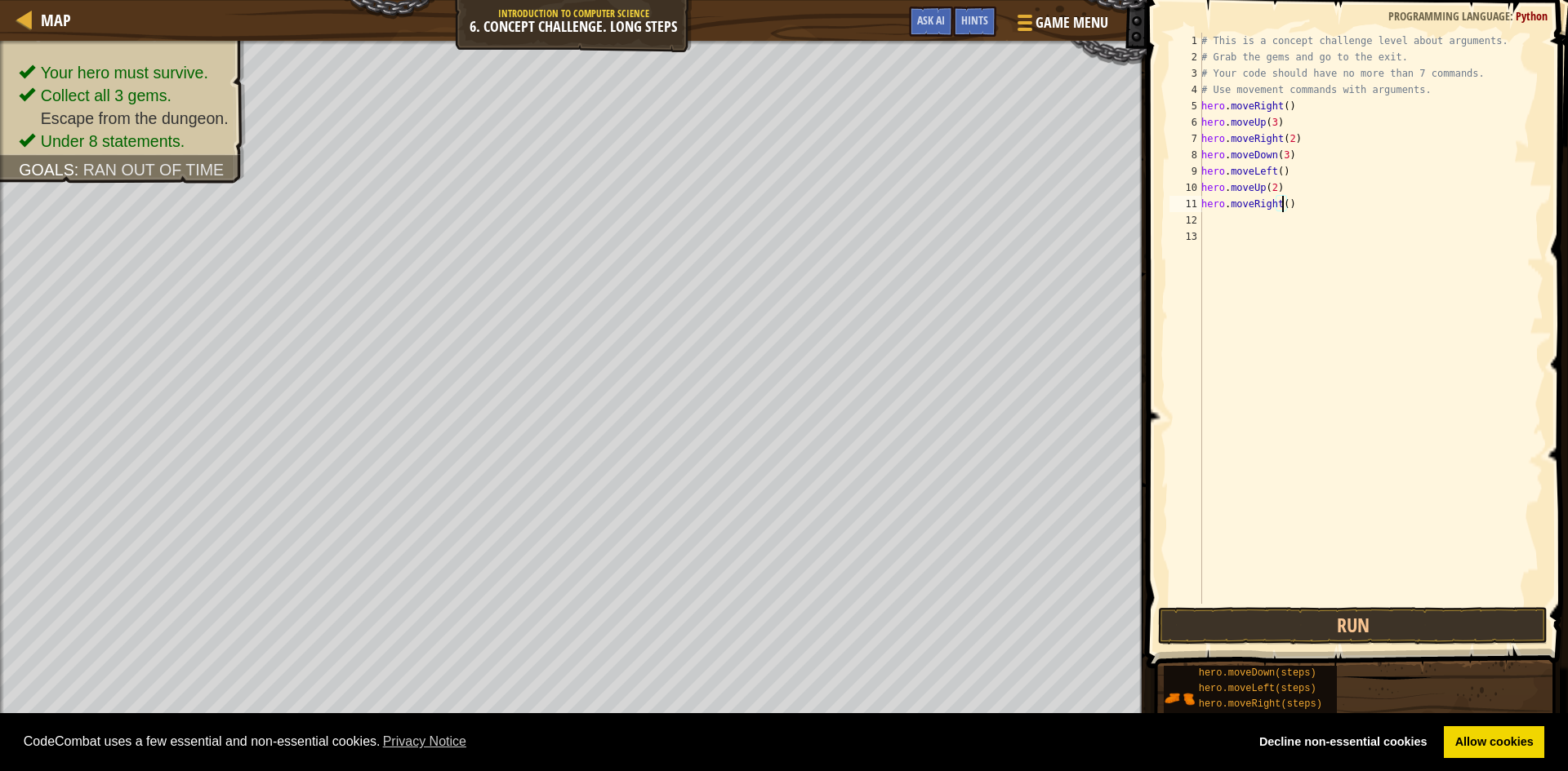
type textarea "hero.moveRight(3)"
click at [1337, 614] on button "Run" at bounding box center [1353, 625] width 389 height 37
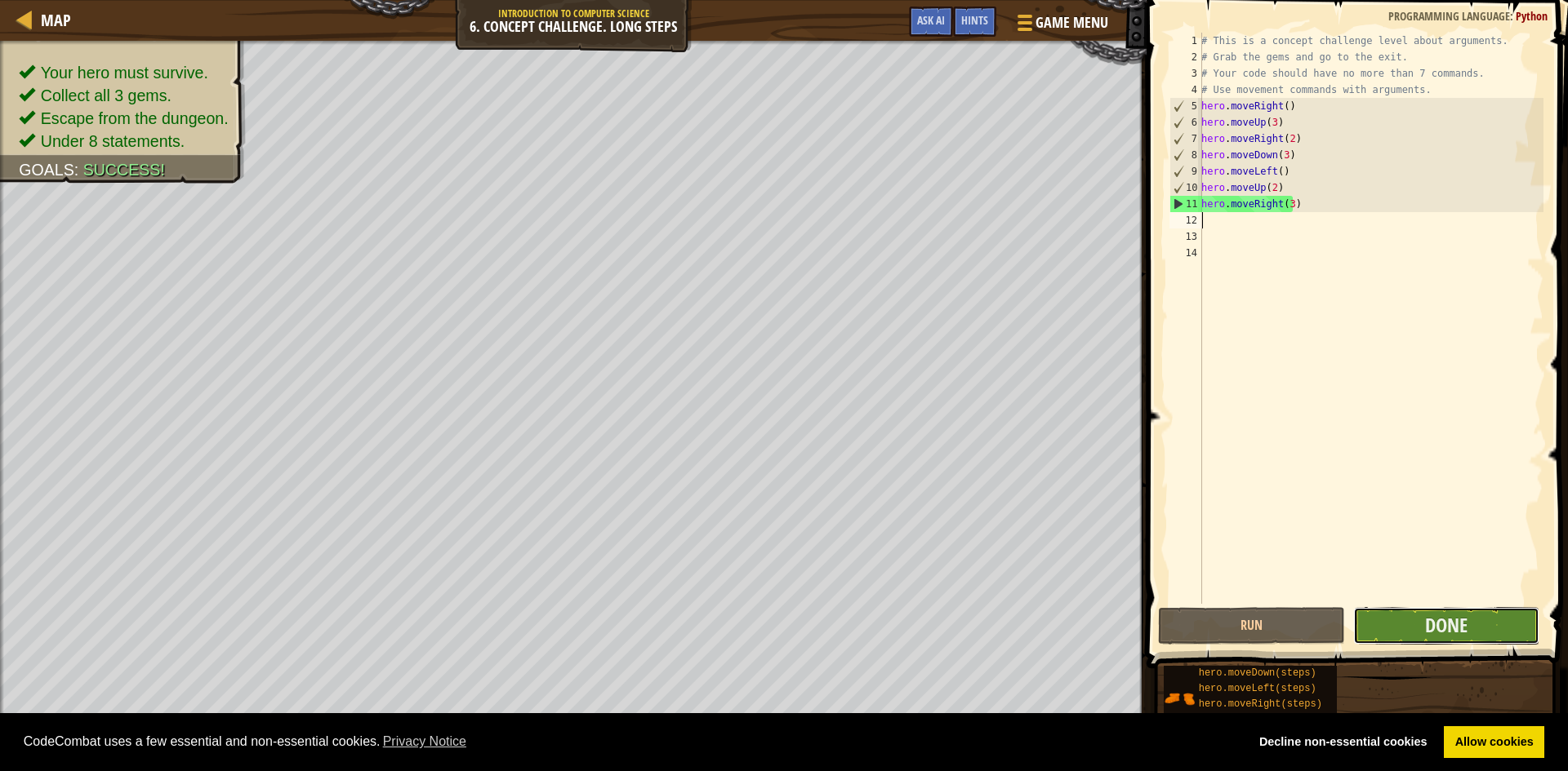
click at [1419, 627] on button "Done" at bounding box center [1446, 625] width 187 height 37
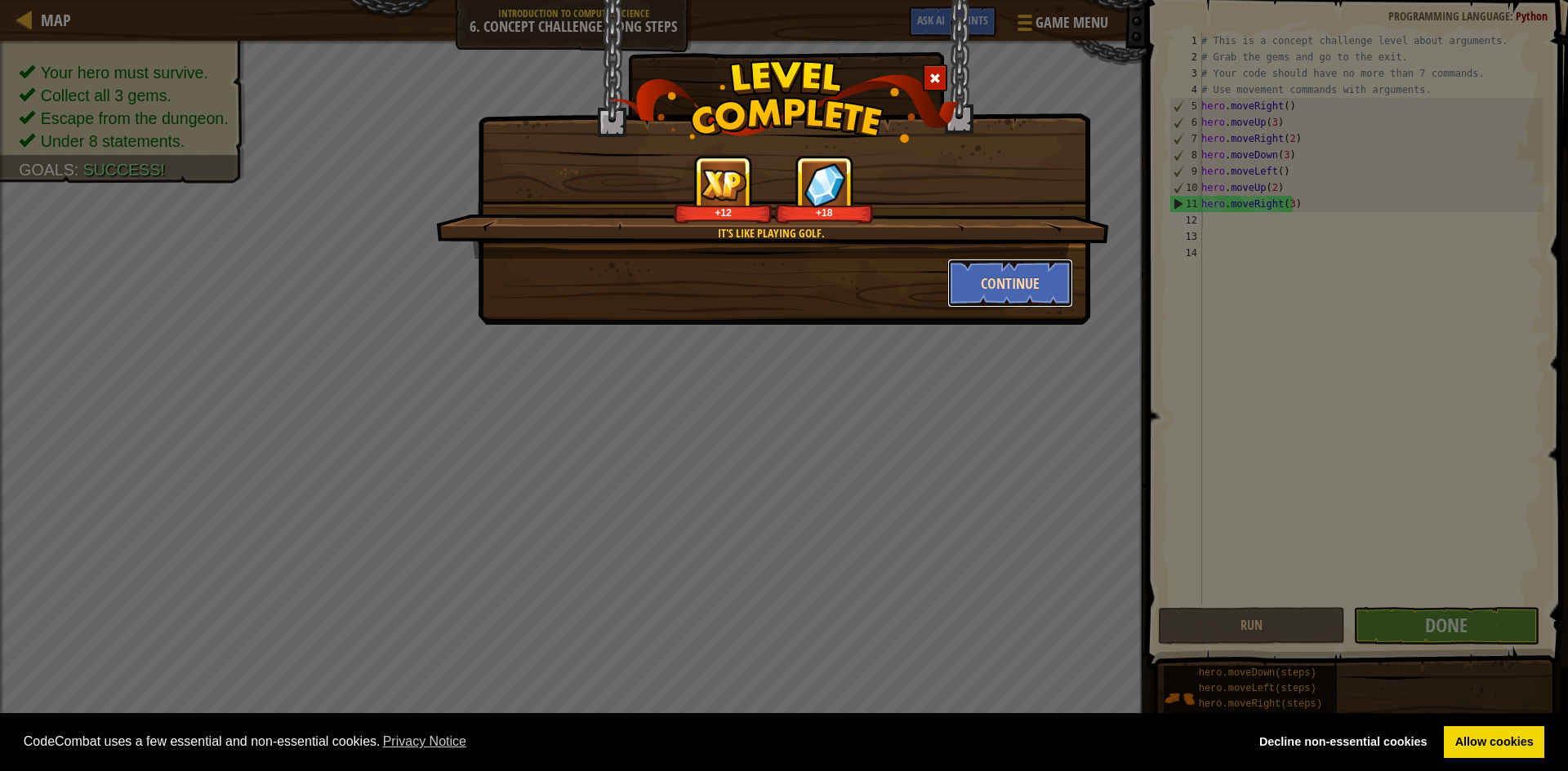
drag, startPoint x: 1007, startPoint y: 286, endPoint x: 985, endPoint y: 294, distance: 23.4
click at [985, 294] on button "Continue" at bounding box center [1010, 283] width 127 height 49
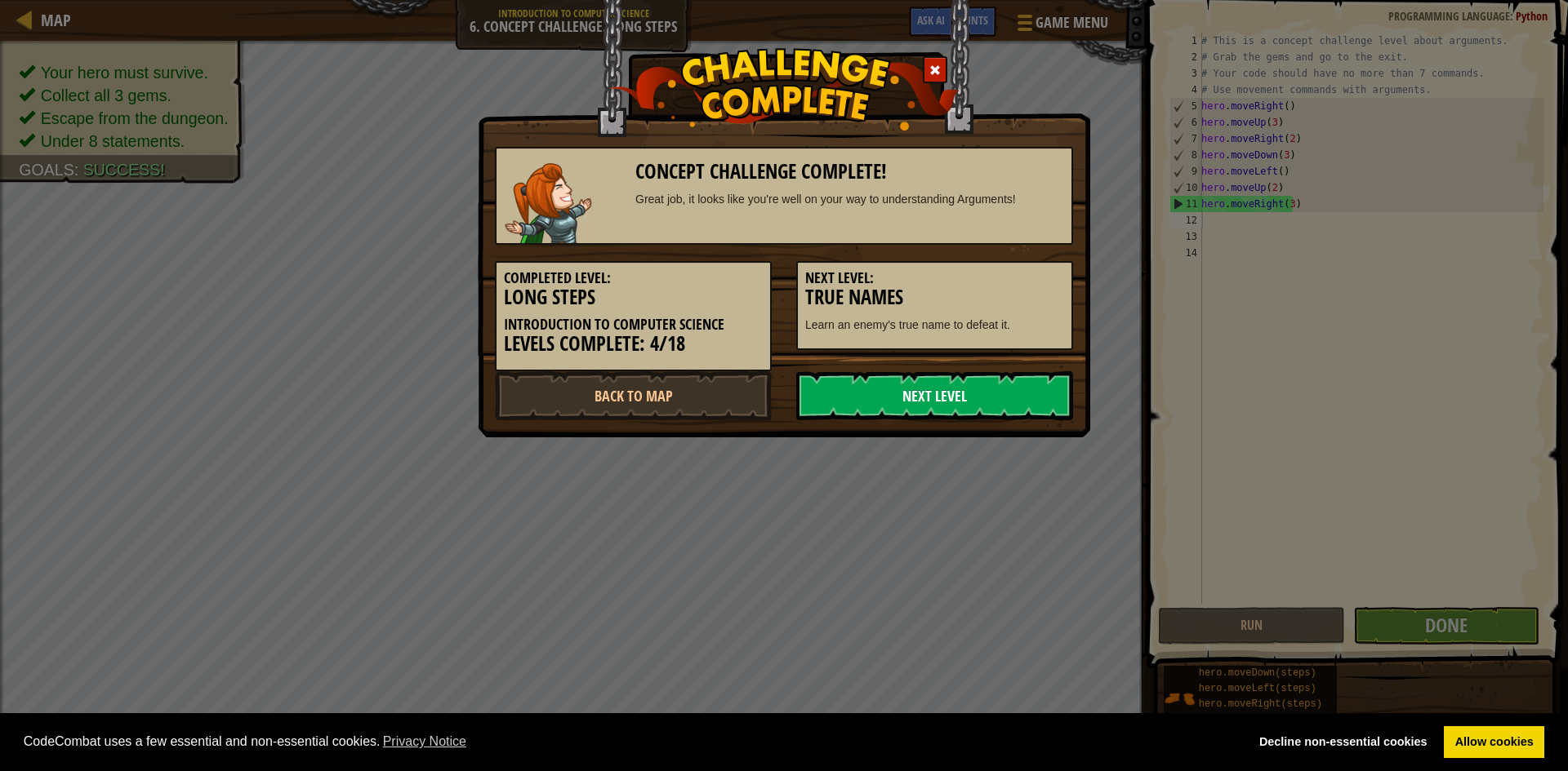
click at [931, 397] on link "Next Level" at bounding box center [934, 396] width 277 height 49
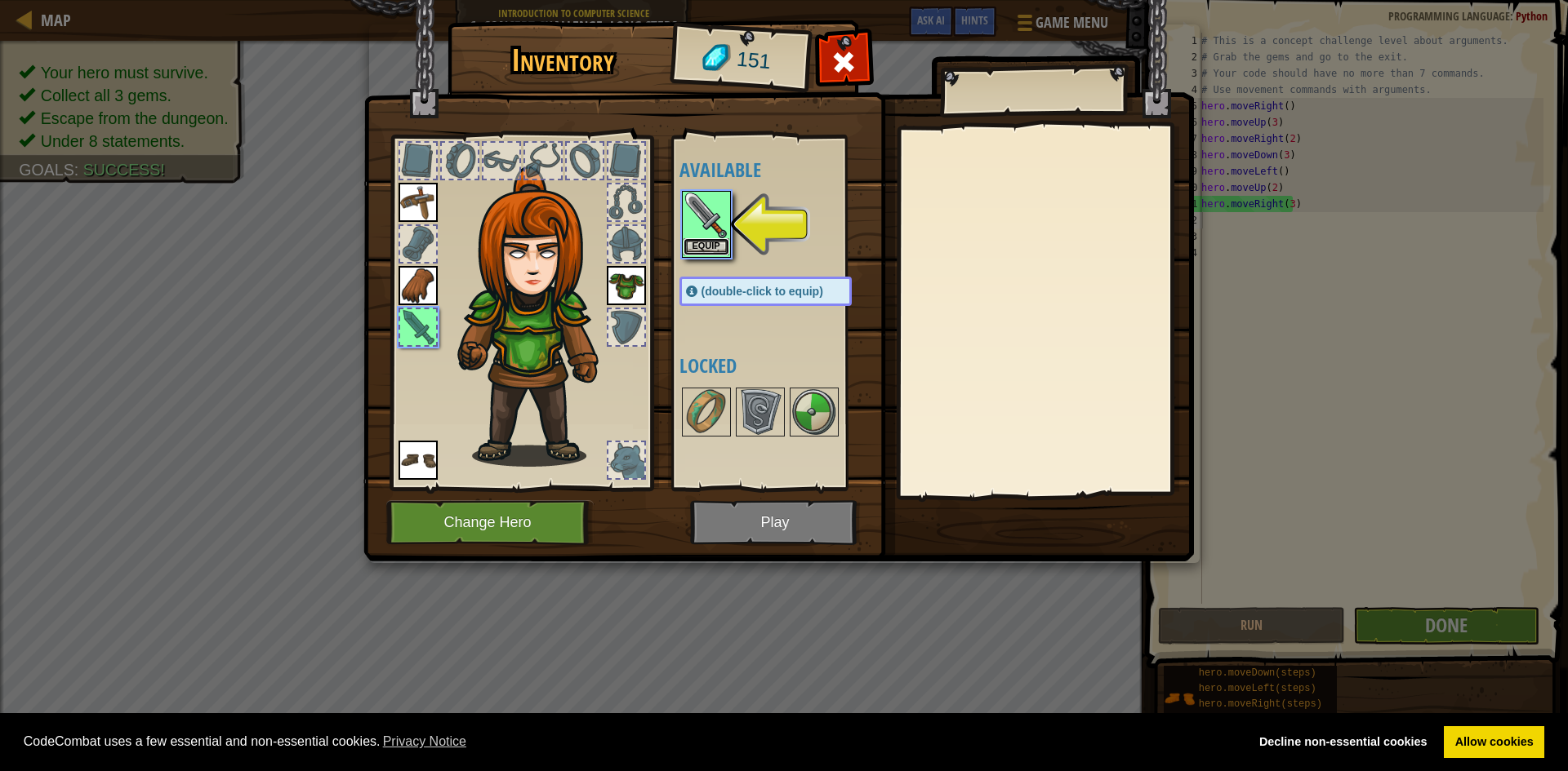
click at [711, 246] on button "Equip" at bounding box center [706, 247] width 46 height 17
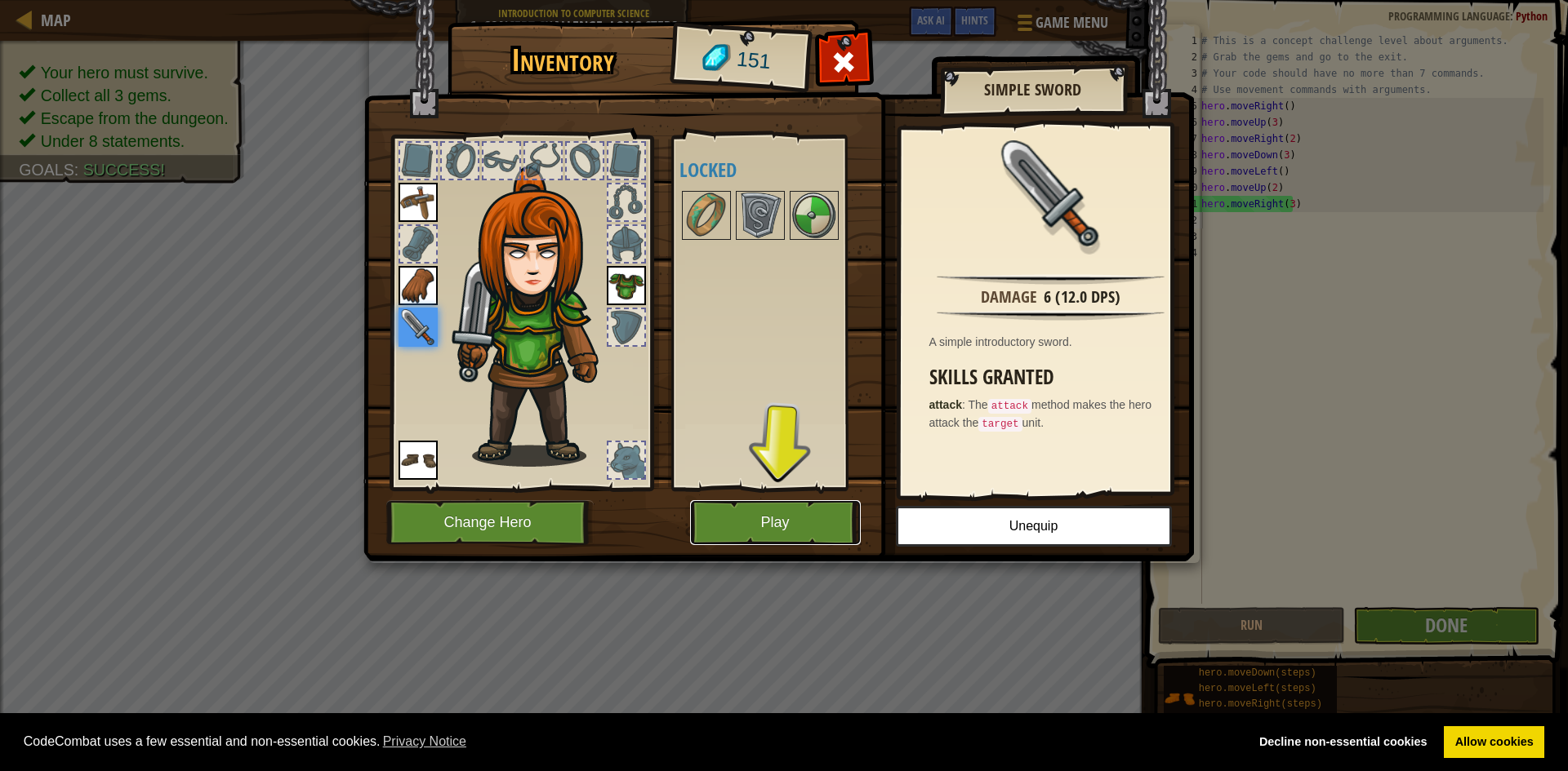
click at [748, 519] on button "Play" at bounding box center [775, 523] width 170 height 45
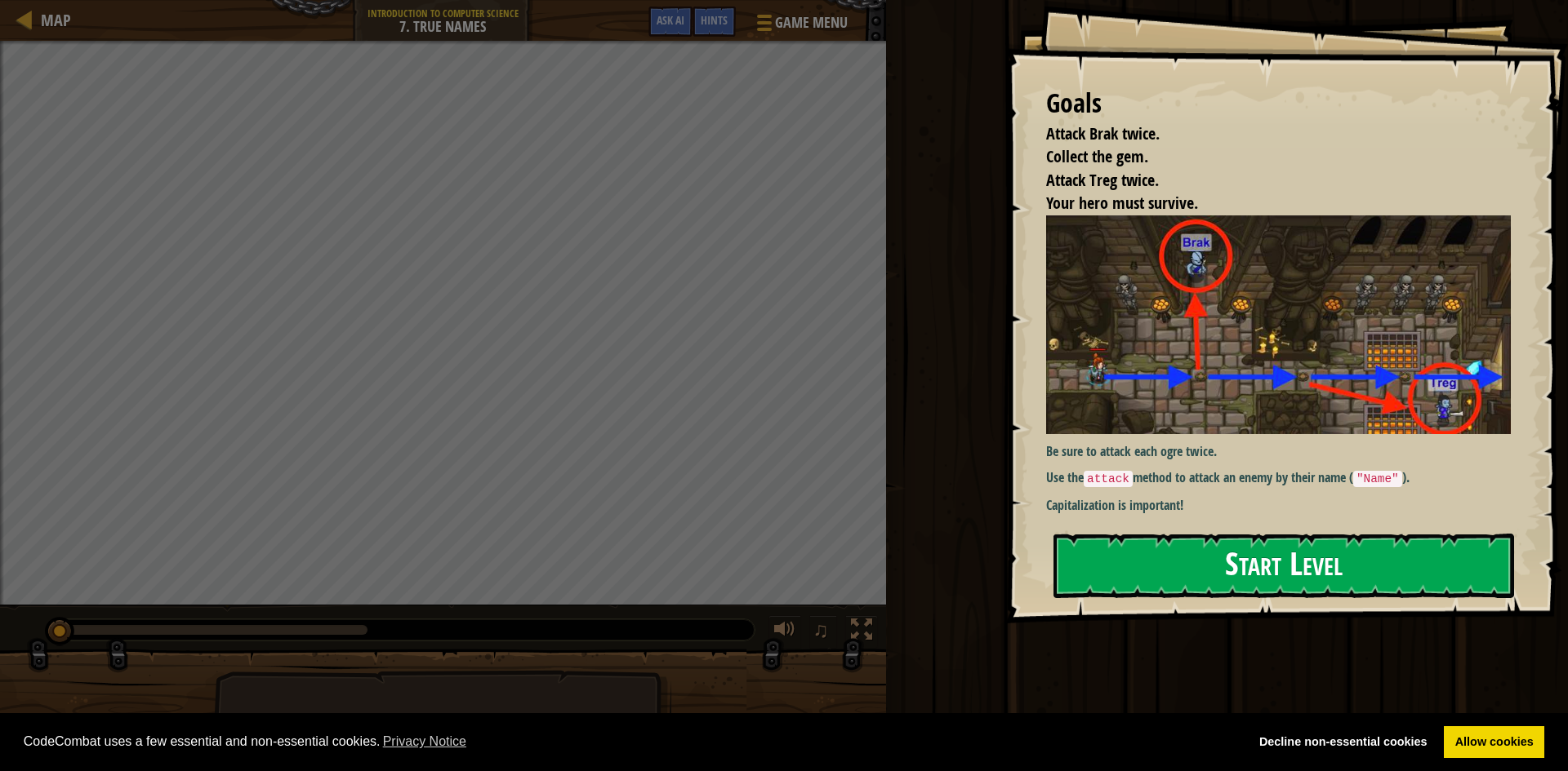
drag, startPoint x: 1275, startPoint y: 535, endPoint x: 1274, endPoint y: 548, distance: 13.0
click at [1274, 547] on button "Start Level" at bounding box center [1284, 566] width 460 height 64
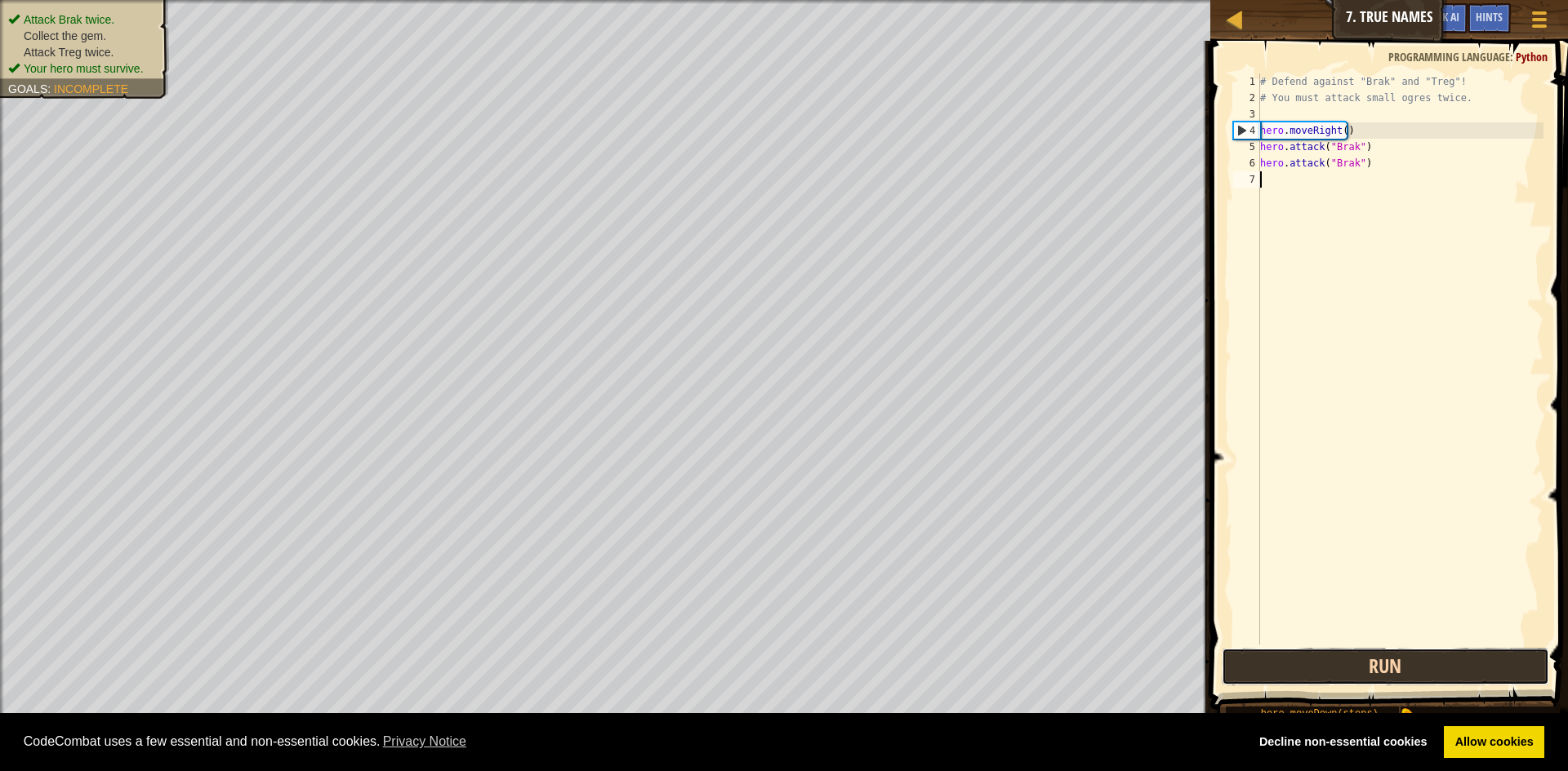
click at [1383, 656] on button "Run" at bounding box center [1385, 666] width 327 height 37
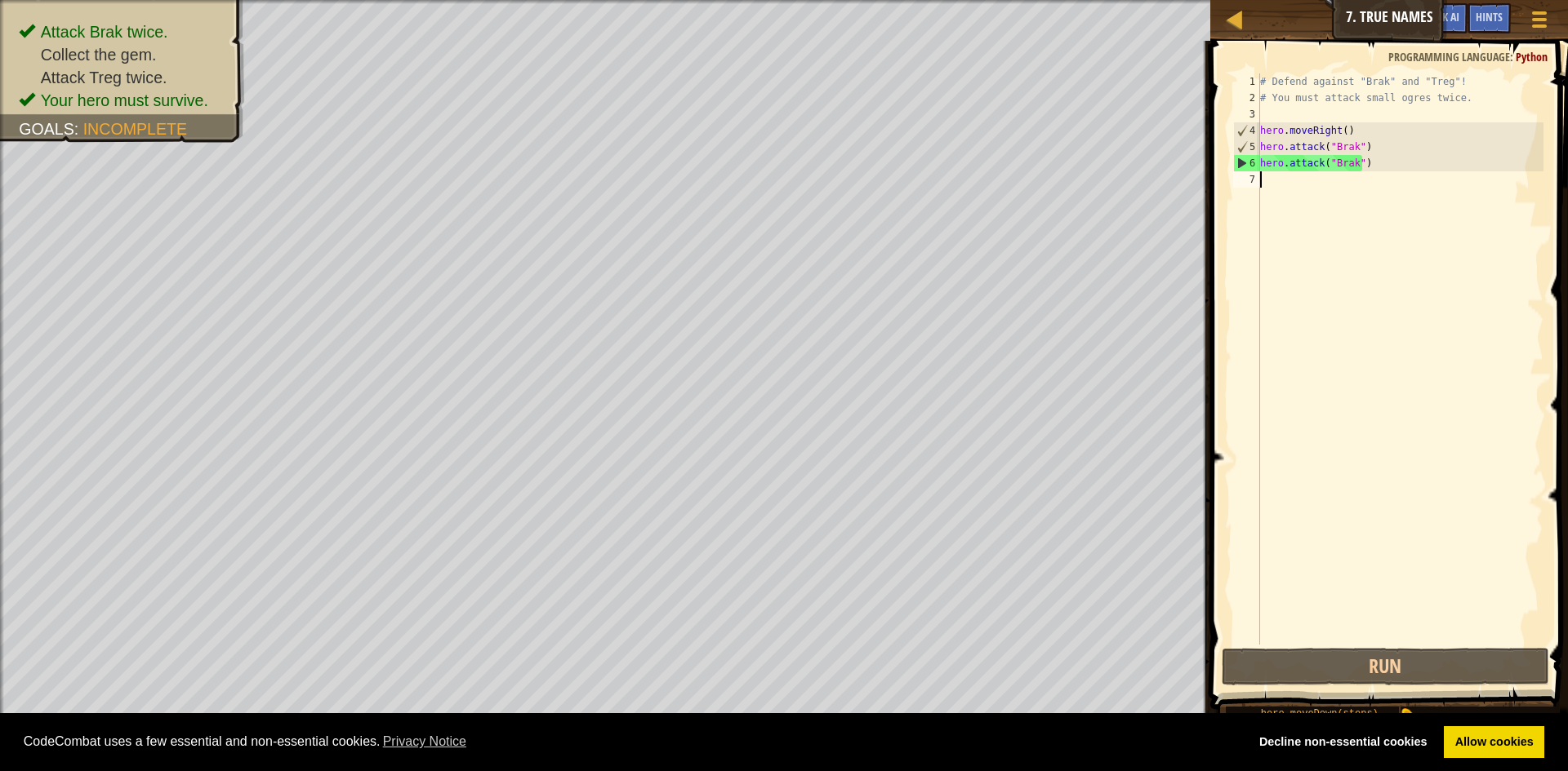
type textarea "h"
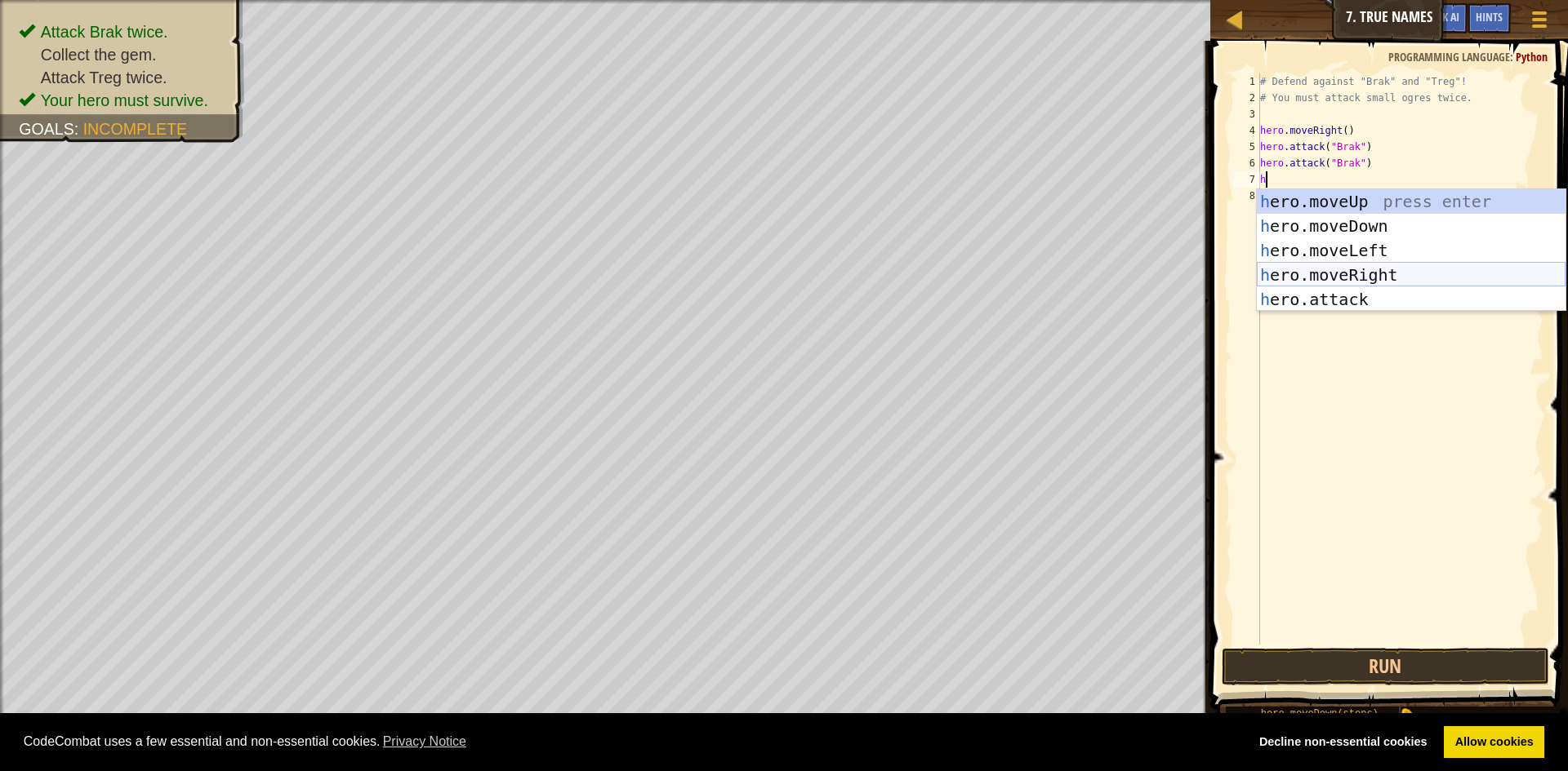
drag, startPoint x: 1364, startPoint y: 267, endPoint x: 1358, endPoint y: 406, distance: 139.1
click at [1364, 268] on div "h ero.moveUp press enter h ero.moveDown press enter h ero.moveLeft press enter …" at bounding box center [1411, 274] width 308 height 171
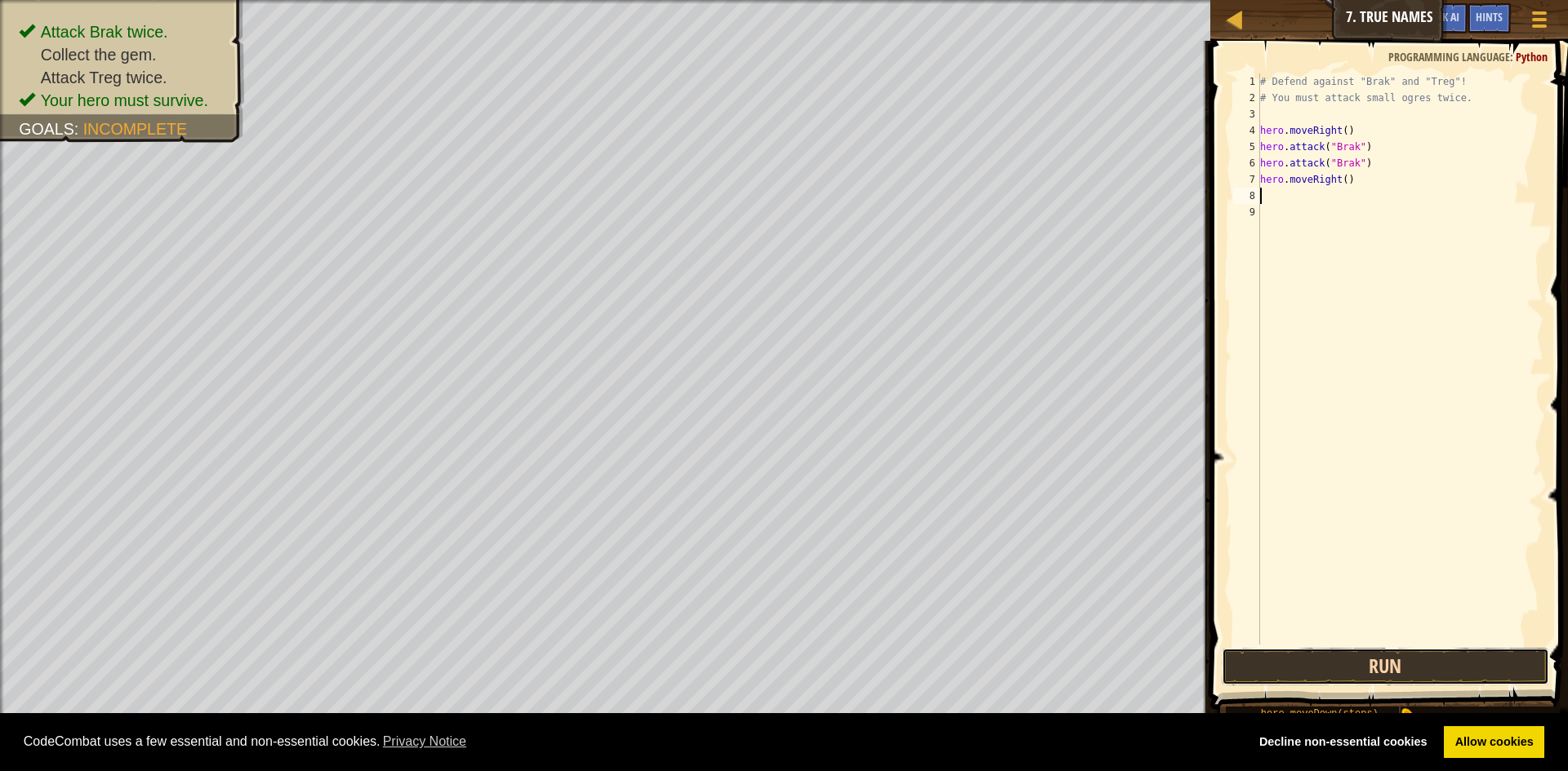
click at [1310, 668] on button "Run" at bounding box center [1385, 666] width 327 height 37
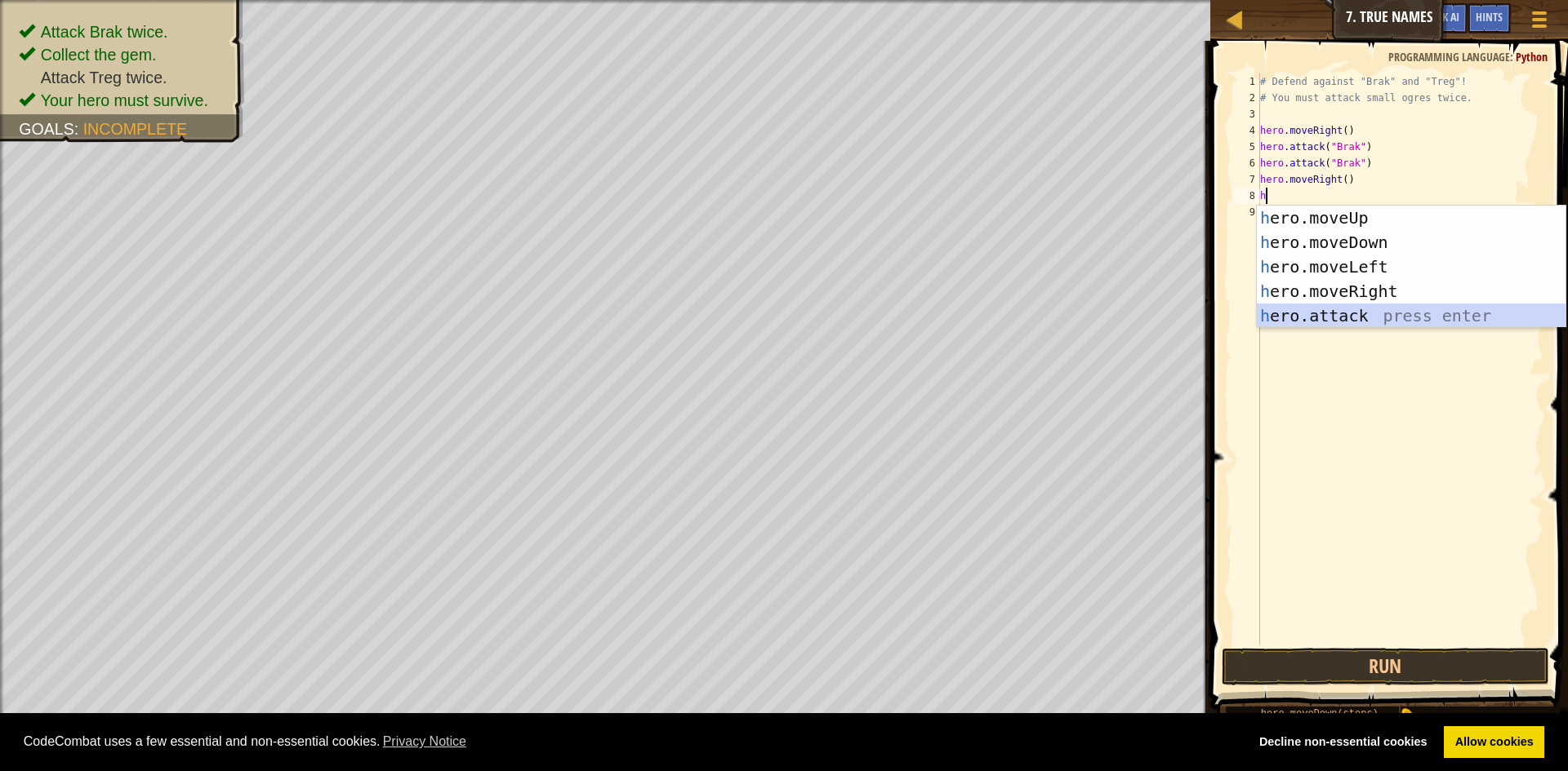
click at [1353, 318] on div "h ero.moveUp press enter h ero.moveDown press enter h ero.moveLeft press enter …" at bounding box center [1411, 291] width 308 height 171
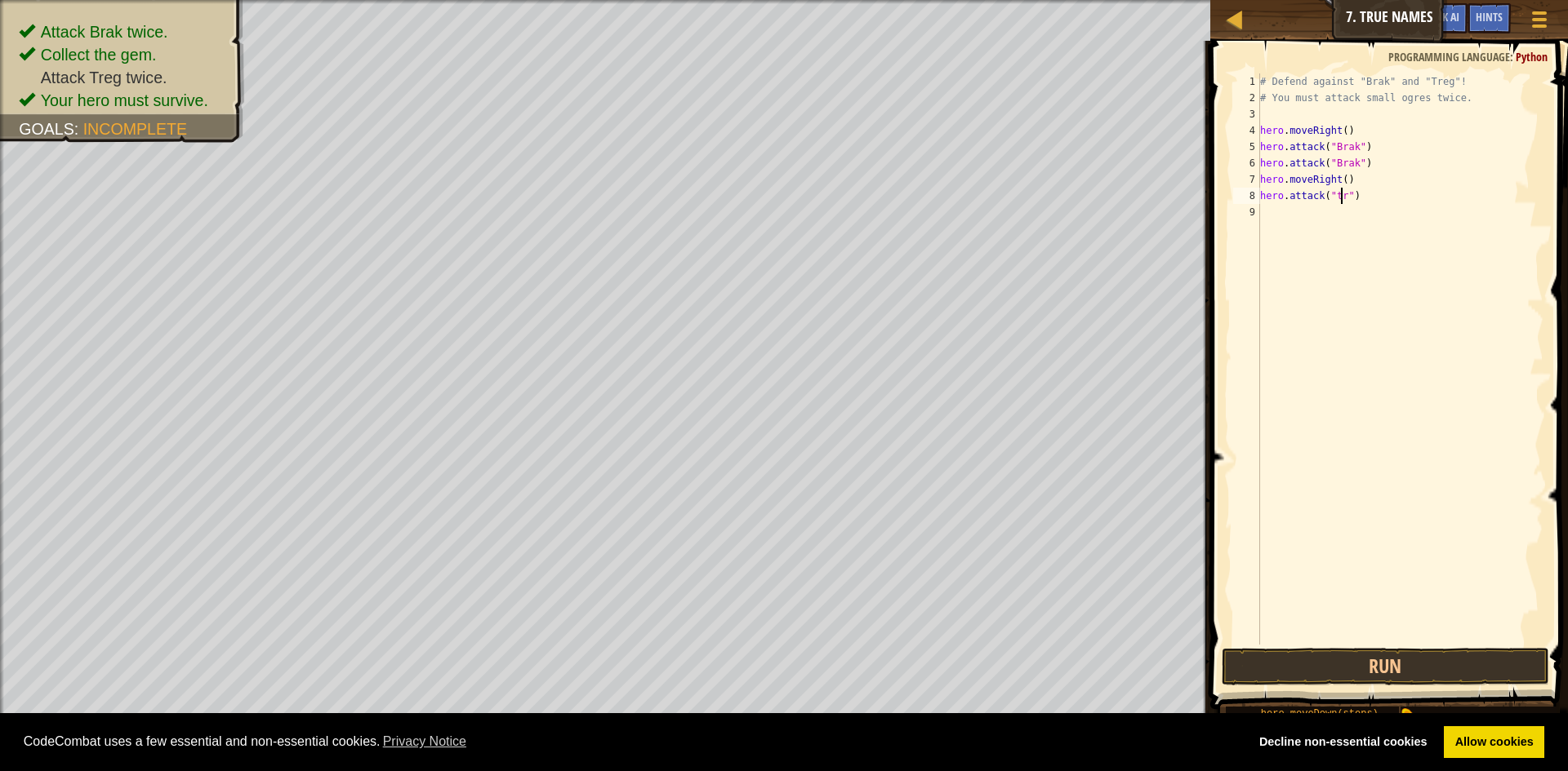
scroll to position [7, 7]
type textarea "hero.attack("treg")"
click at [1268, 211] on div "# Defend against "Brak" and "Treg"! # You must attack small ogres twice. hero .…" at bounding box center [1400, 376] width 287 height 604
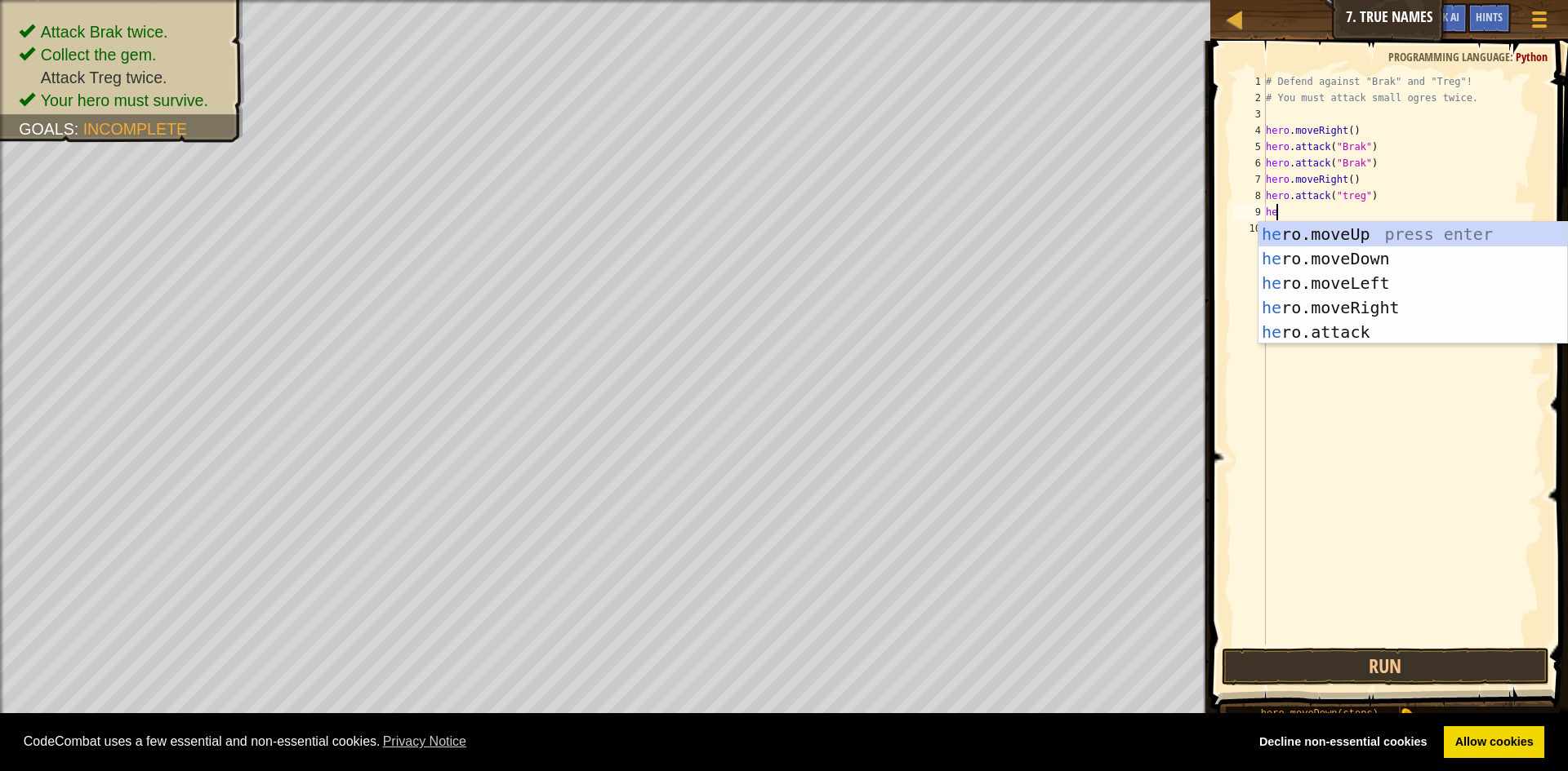
scroll to position [7, 1]
click at [1354, 335] on div "hero .moveUp press enter hero .moveDown press enter hero .moveLeft press enter …" at bounding box center [1412, 307] width 308 height 171
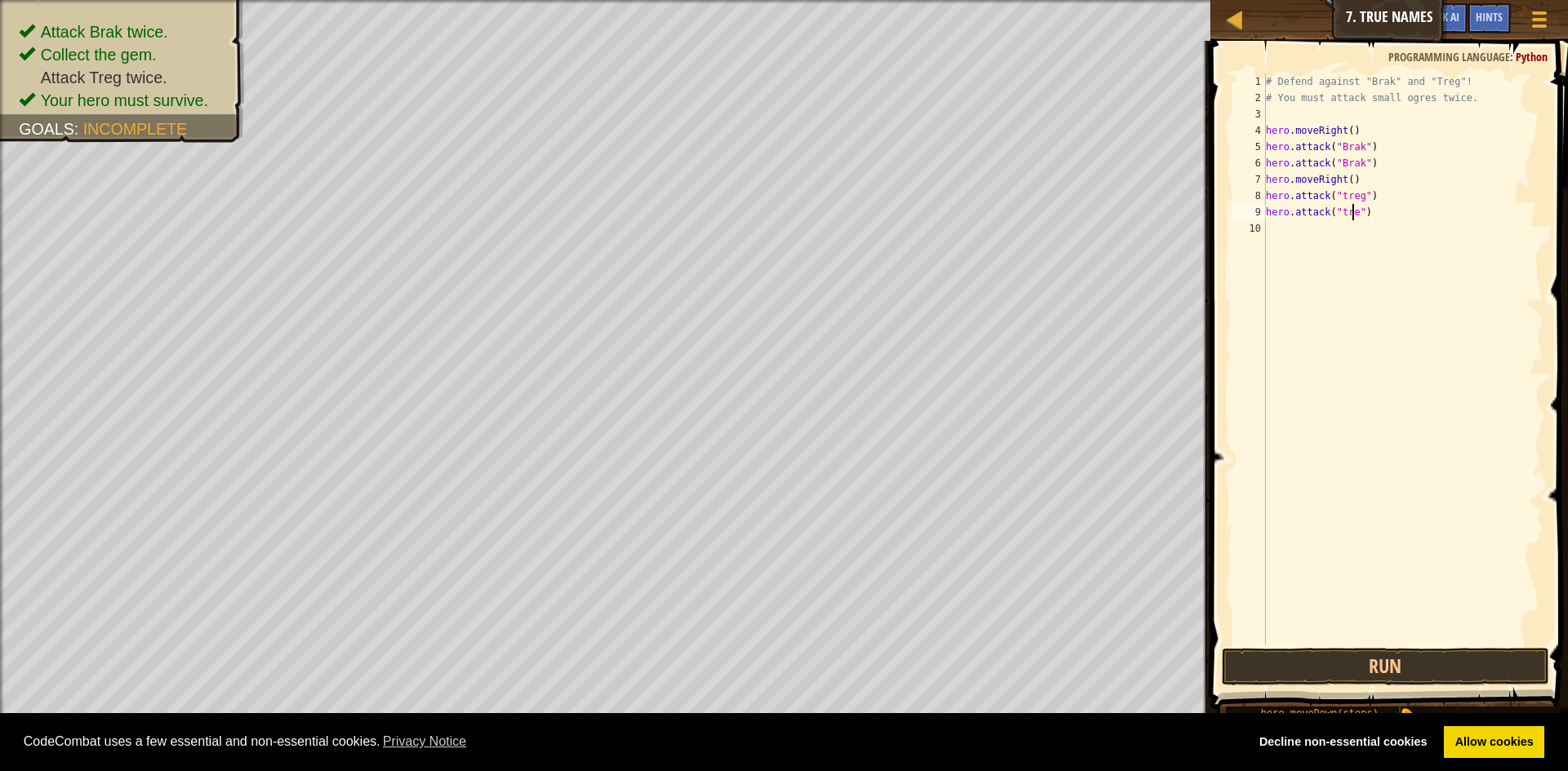
scroll to position [7, 7]
click at [1360, 671] on button "Run" at bounding box center [1385, 666] width 327 height 37
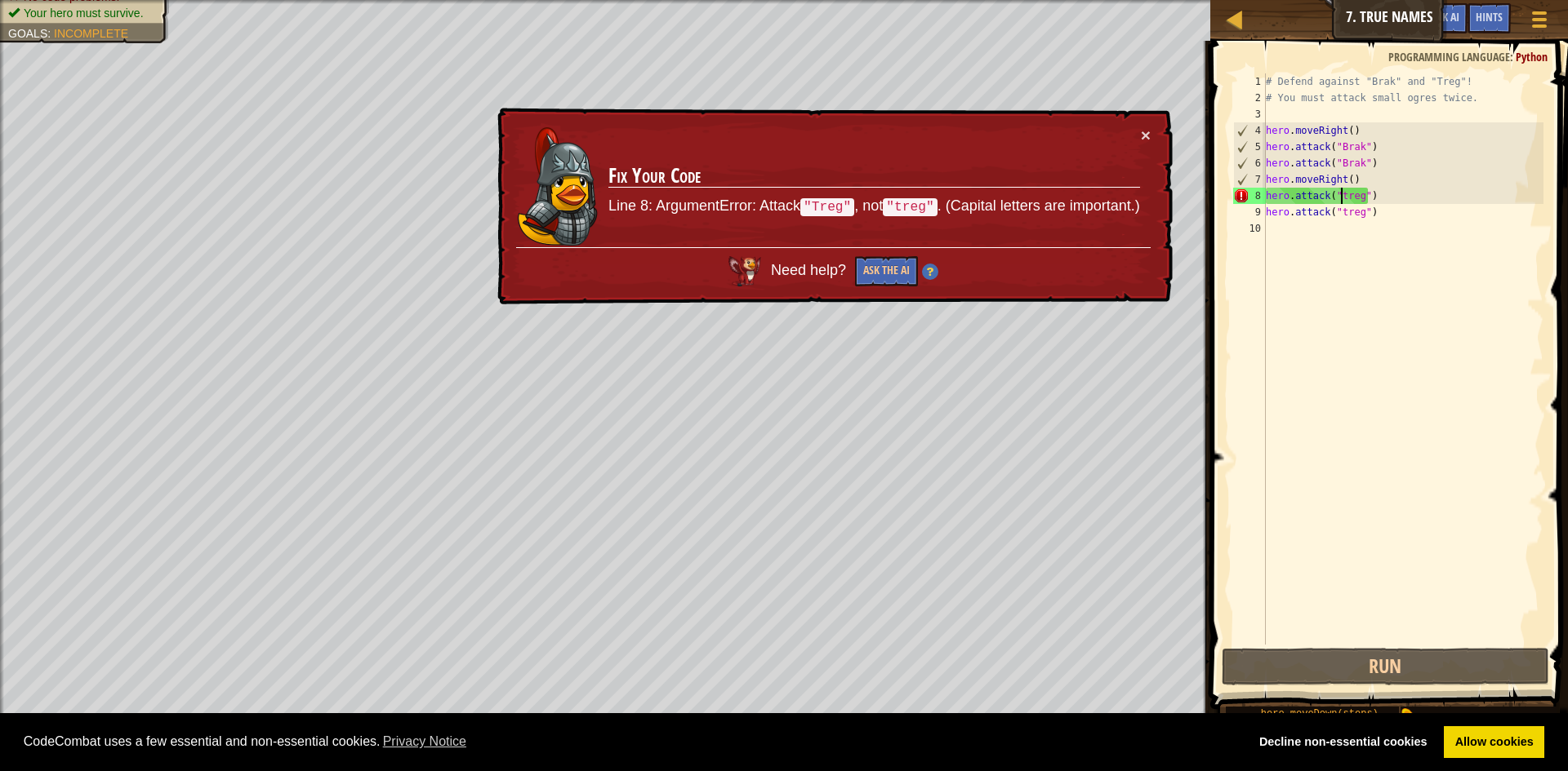
click at [1340, 195] on div "# Defend against "Brak" and "Treg"! # You must attack small ogres twice. hero .…" at bounding box center [1403, 376] width 281 height 604
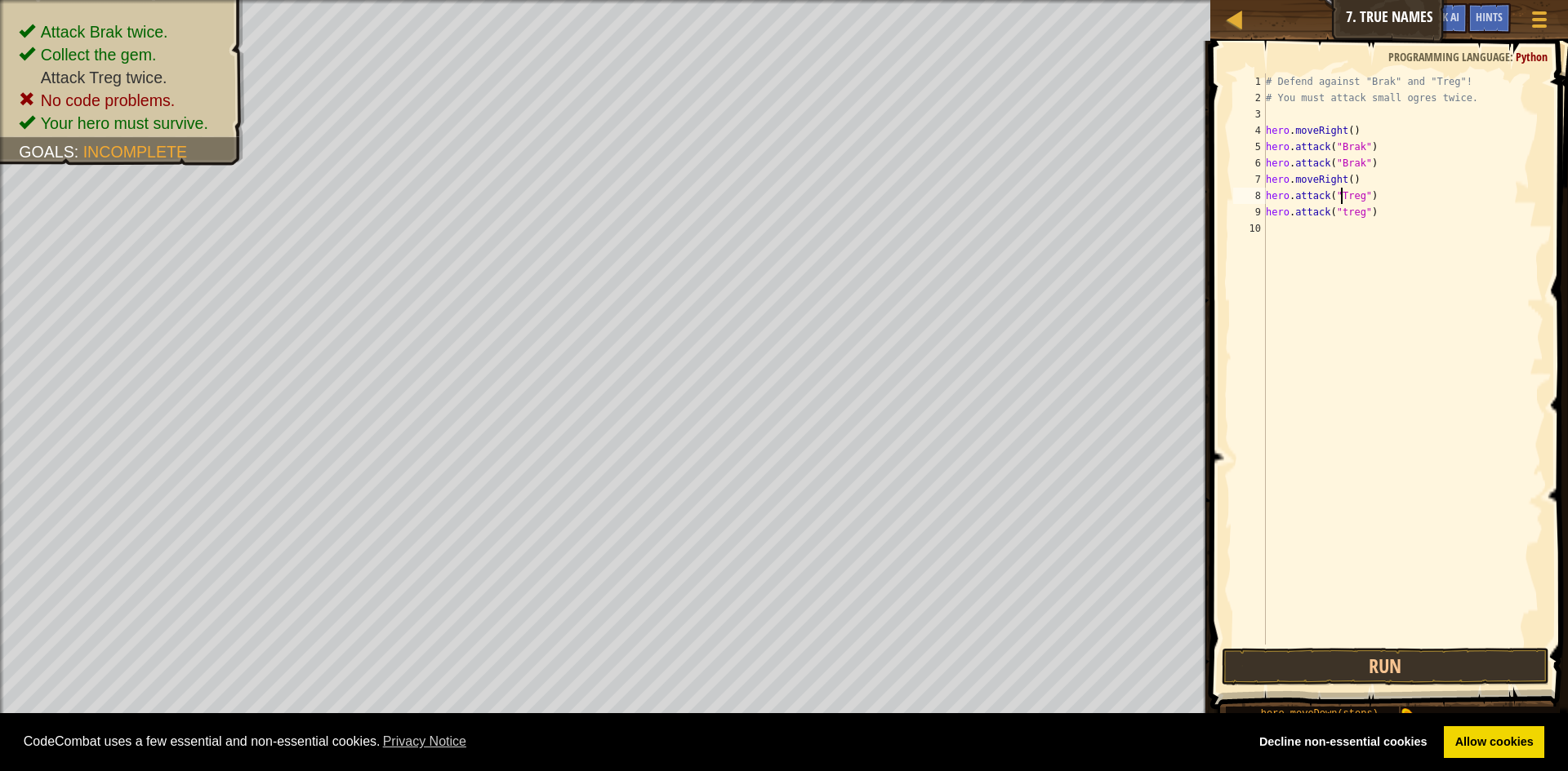
scroll to position [7, 7]
click at [1341, 211] on div "# Defend against "Brak" and "Treg"! # You must attack small ogres twice. hero .…" at bounding box center [1403, 376] width 281 height 604
type textarea "hero.attack("Treg")"
click at [1386, 665] on button "Run" at bounding box center [1385, 666] width 327 height 37
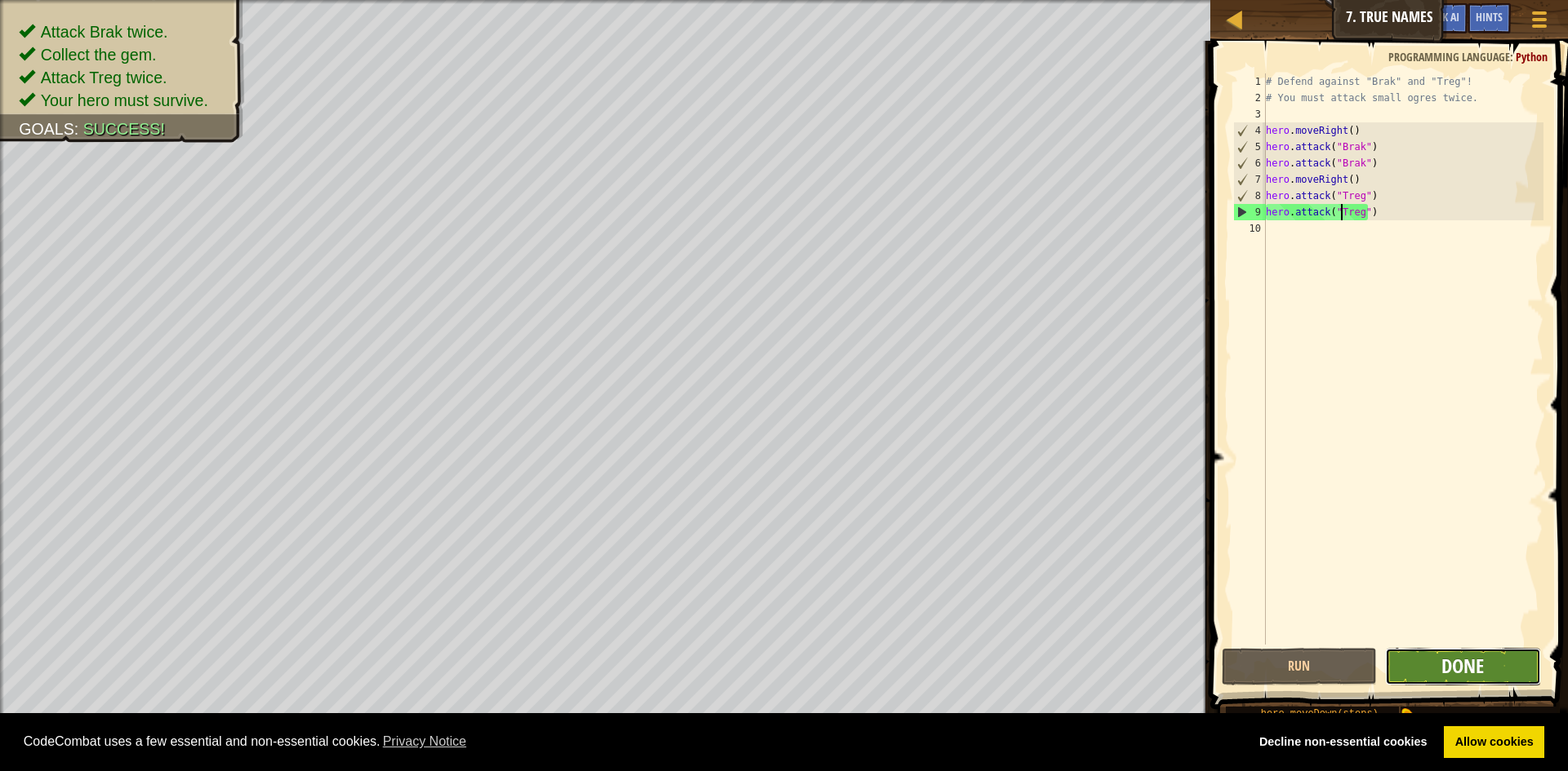
click at [1481, 675] on span "Done" at bounding box center [1462, 666] width 43 height 26
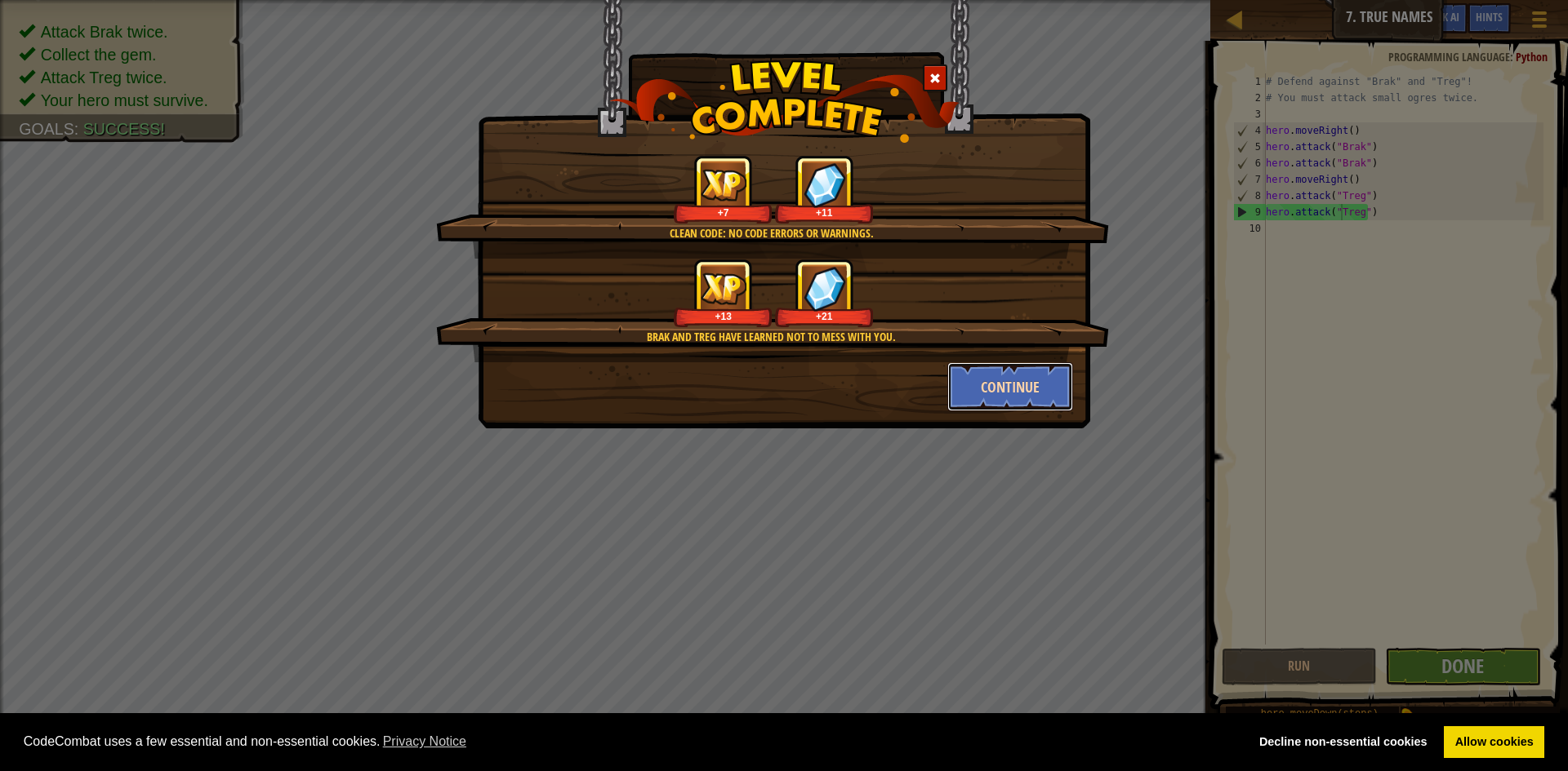
click at [982, 383] on button "Continue" at bounding box center [1010, 386] width 127 height 49
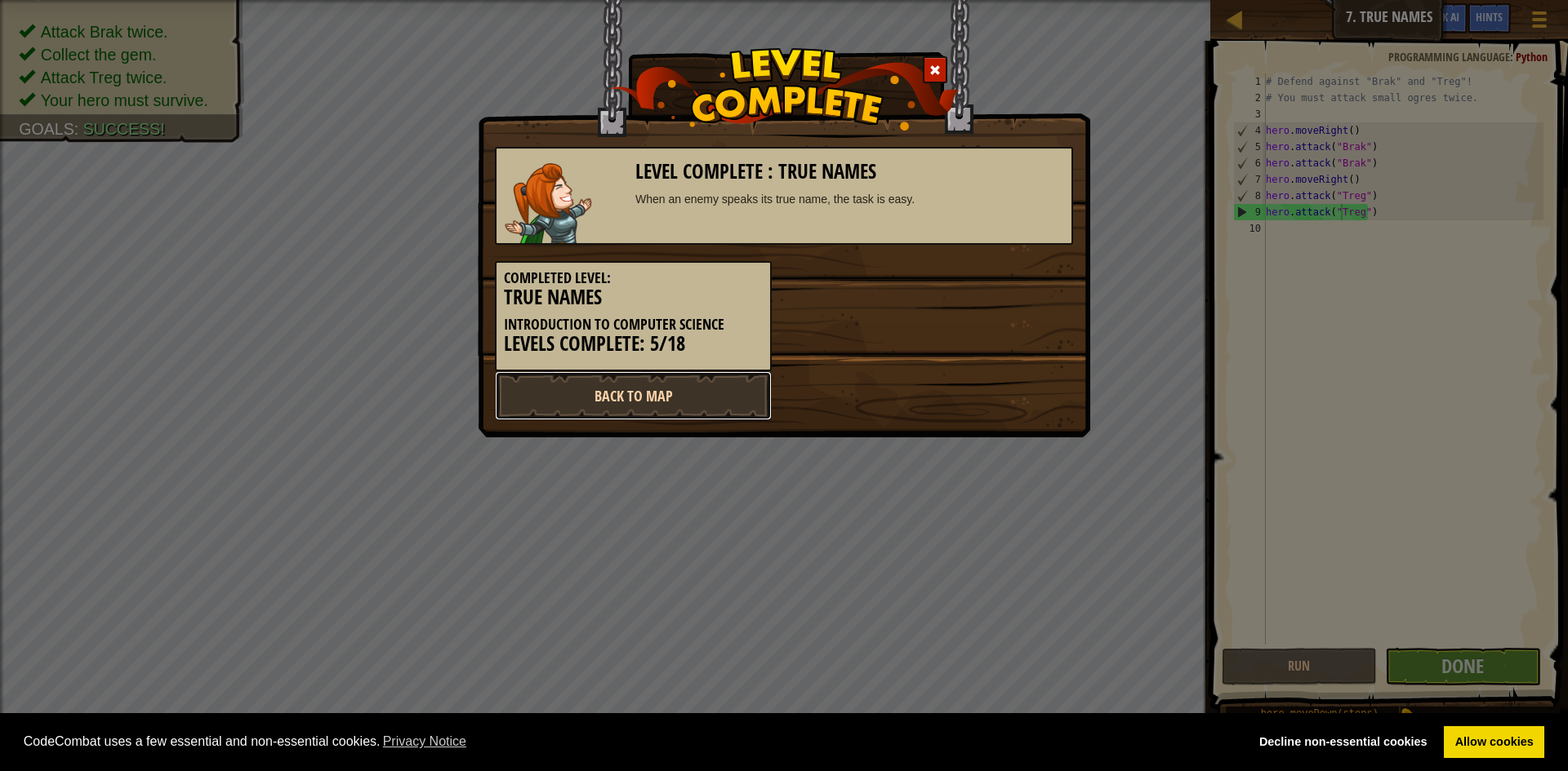
click at [685, 396] on link "Back to Map" at bounding box center [633, 396] width 277 height 49
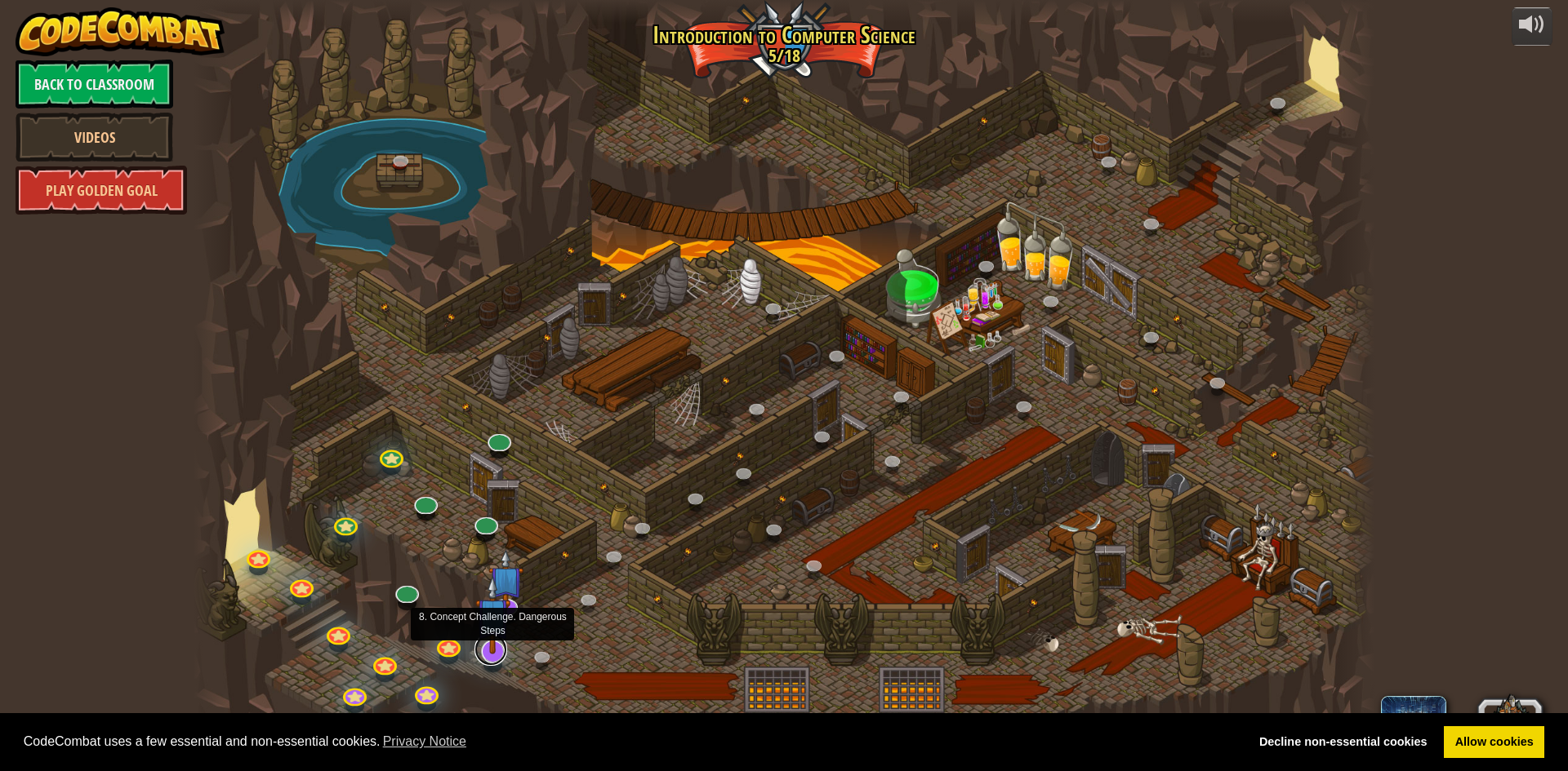
click at [499, 655] on link at bounding box center [491, 649] width 33 height 33
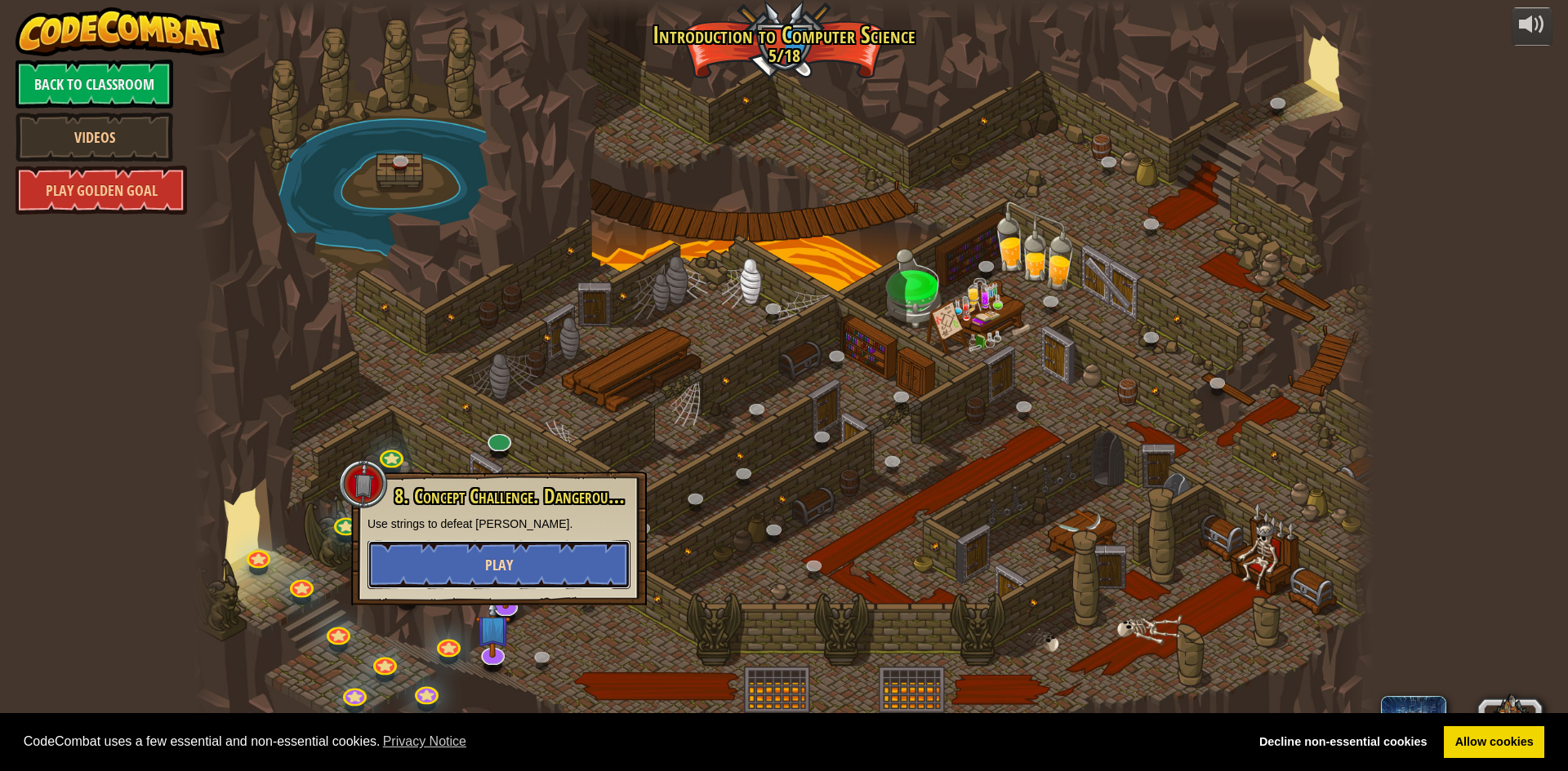
click at [515, 554] on button "Play" at bounding box center [499, 564] width 263 height 49
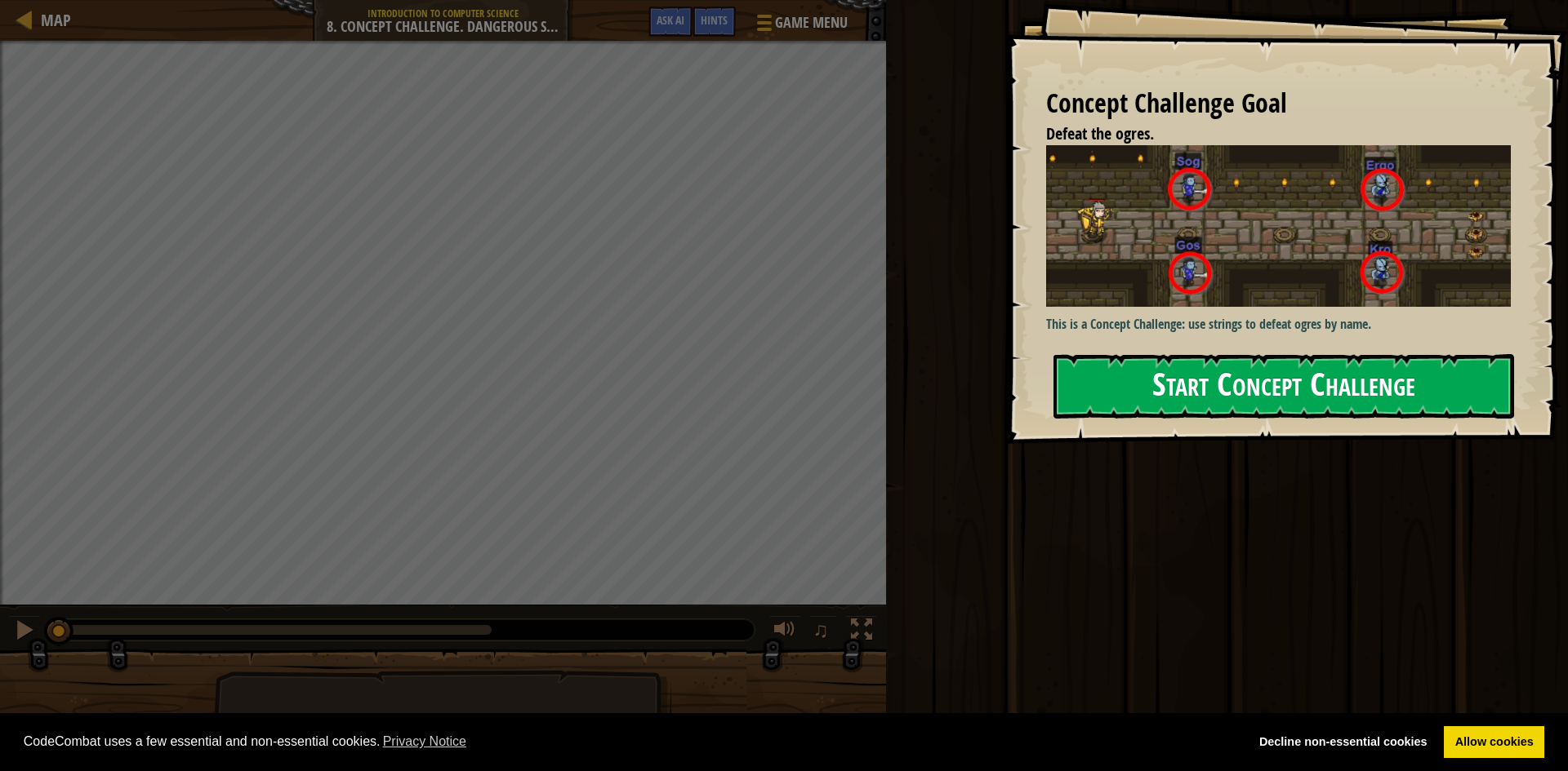
click at [1124, 379] on button "Start Concept Challenge" at bounding box center [1284, 386] width 460 height 64
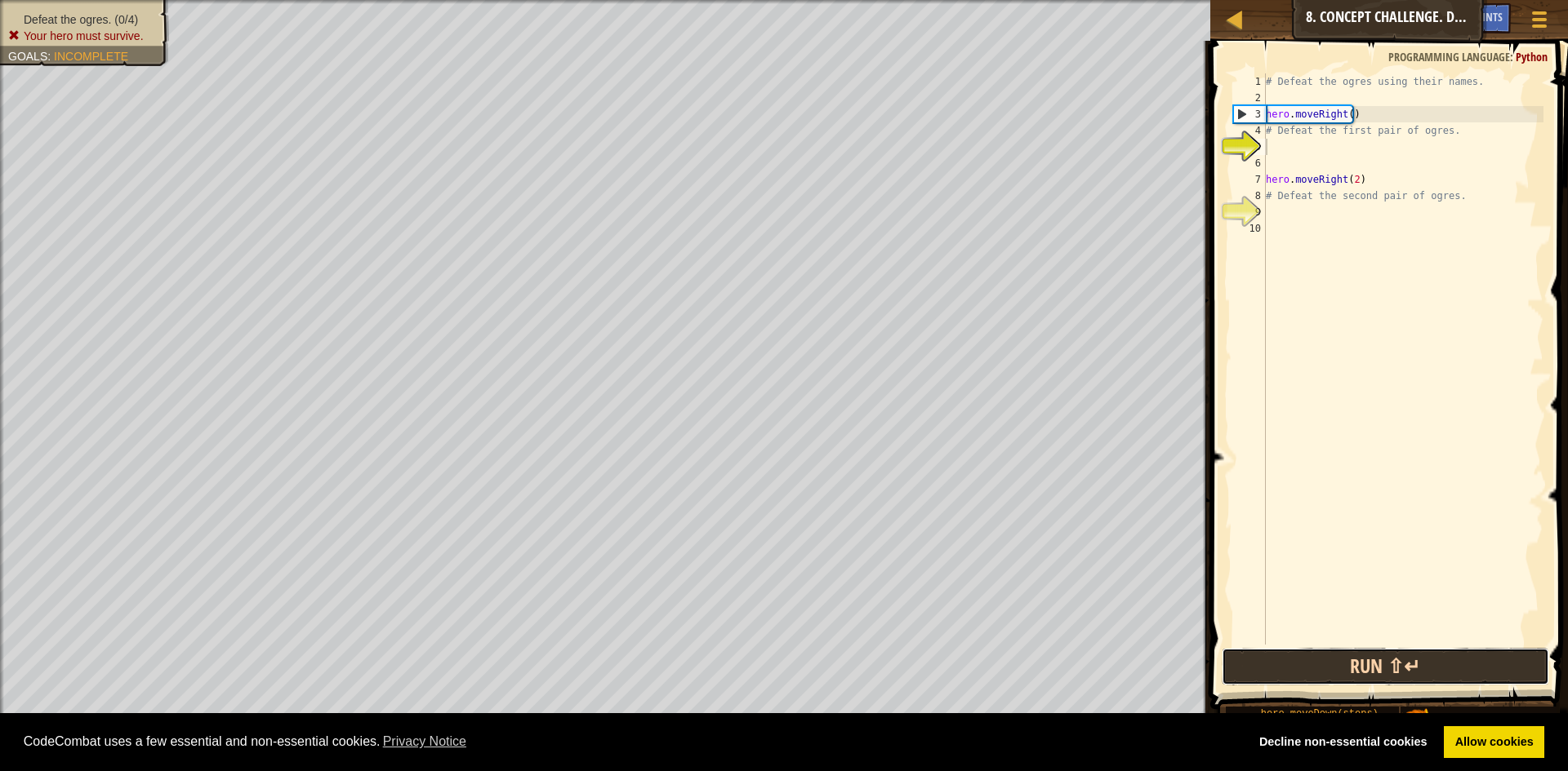
click at [1361, 664] on button "Run ⇧↵" at bounding box center [1385, 666] width 327 height 37
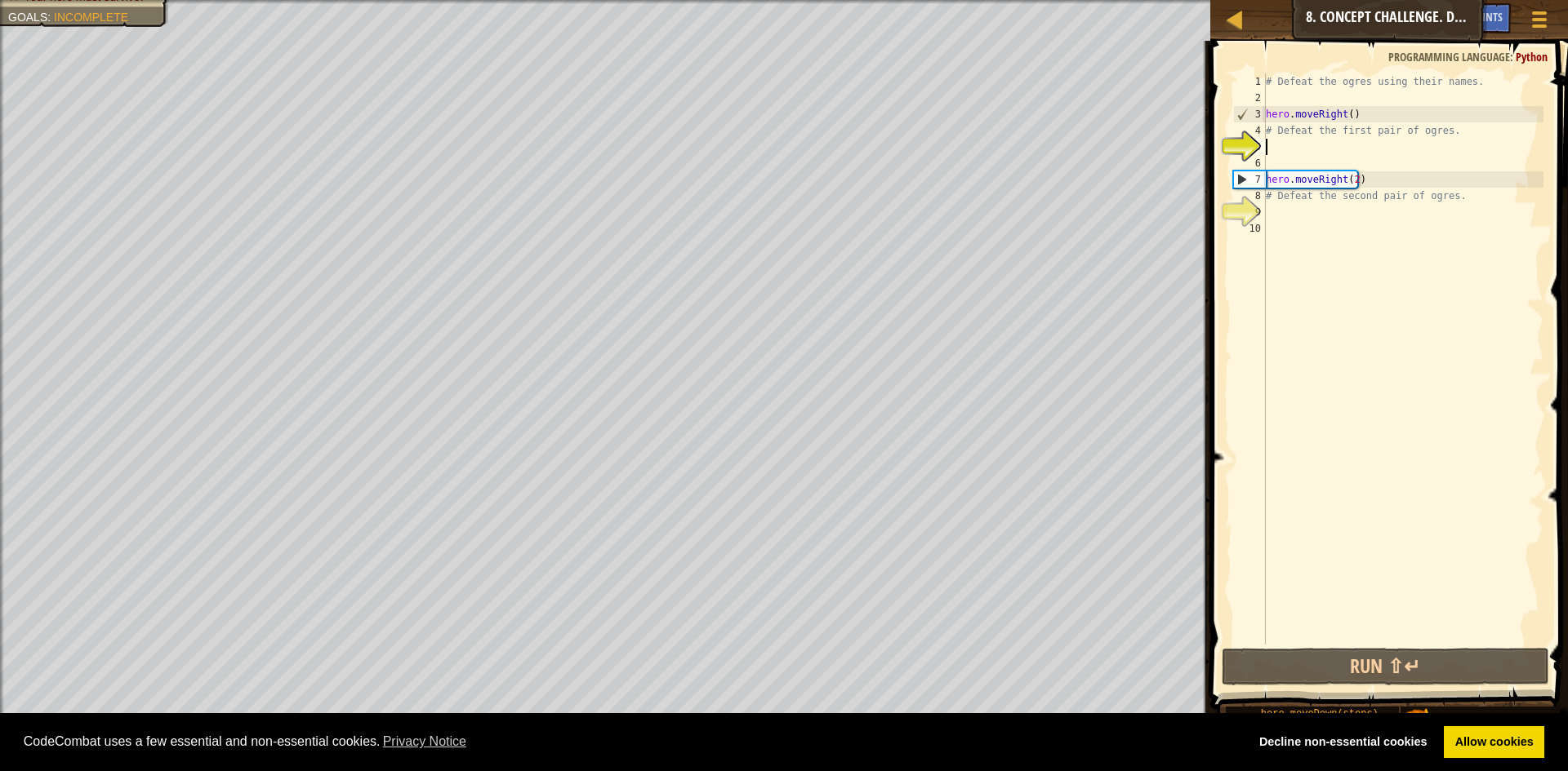
scroll to position [7, 0]
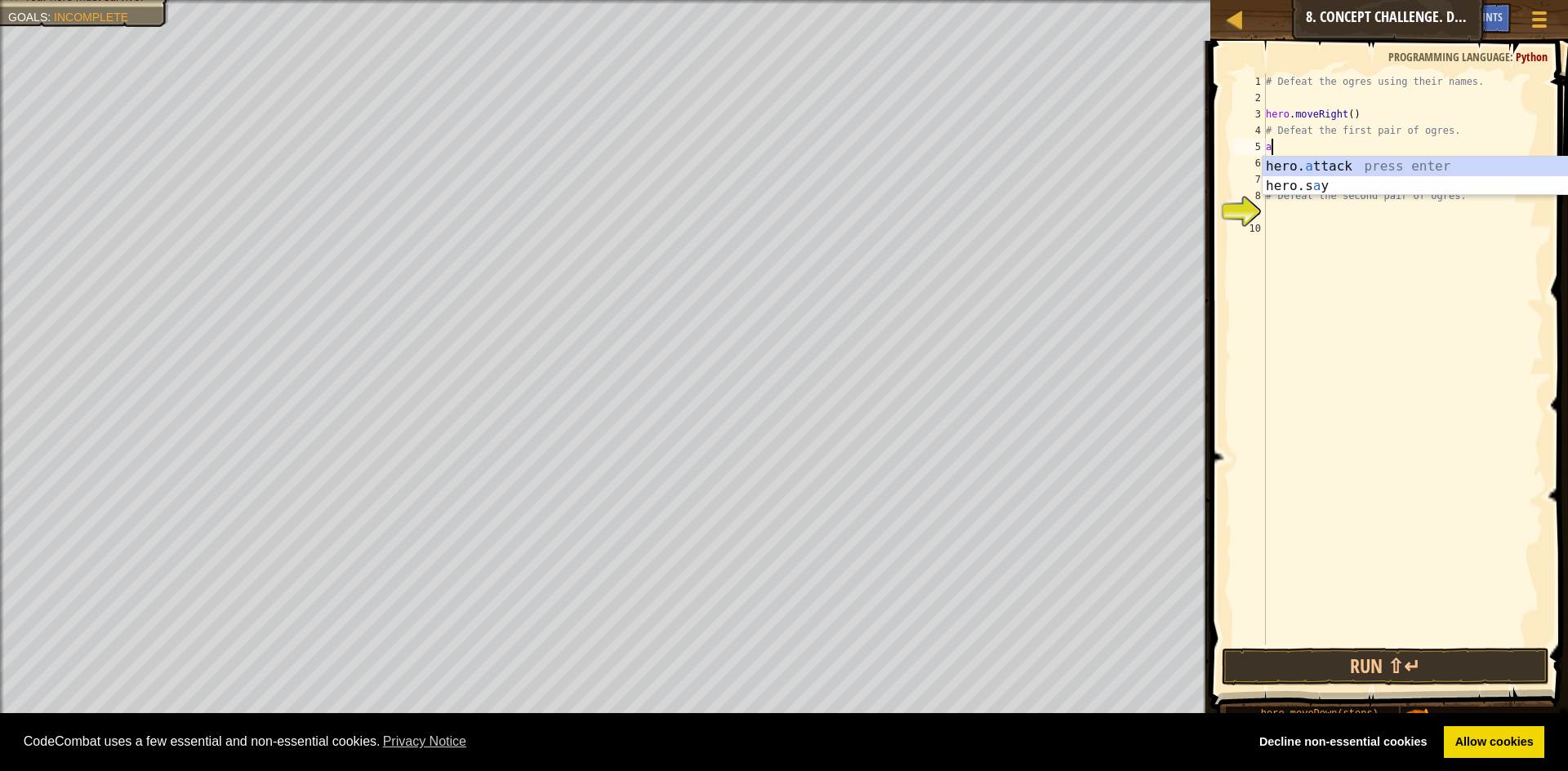
click at [1366, 157] on div "hero. a ttack press enter hero.s a y press enter" at bounding box center [1416, 195] width 308 height 78
type textarea "hero.attack("Sog")"
click at [1284, 165] on div "# Defeat the ogres using their names. hero . moveRight ( ) # Defeat the first p…" at bounding box center [1402, 376] width 281 height 604
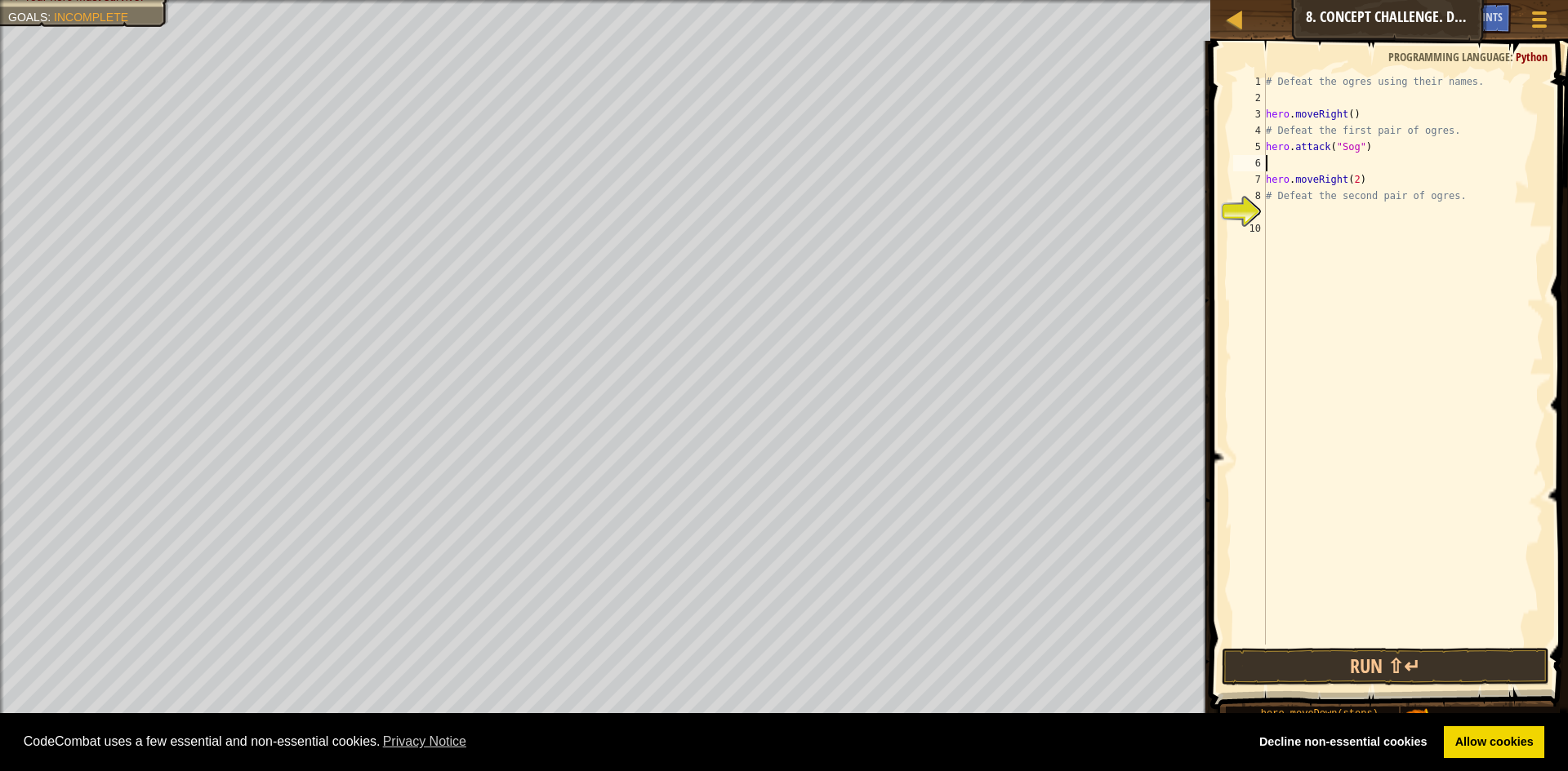
scroll to position [7, 0]
click at [1299, 180] on div "hero. a ttack press enter hero.s a y press enter" at bounding box center [1412, 212] width 308 height 78
type textarea "hero.attack("Gos")"
click at [1380, 646] on div "1 2 3 4 5 6 7 8 9 10 11 # Defeat the ogres using their names. hero . moveRight …" at bounding box center [1386, 406] width 362 height 716
click at [1386, 656] on button "Run ⇧↵" at bounding box center [1385, 666] width 327 height 37
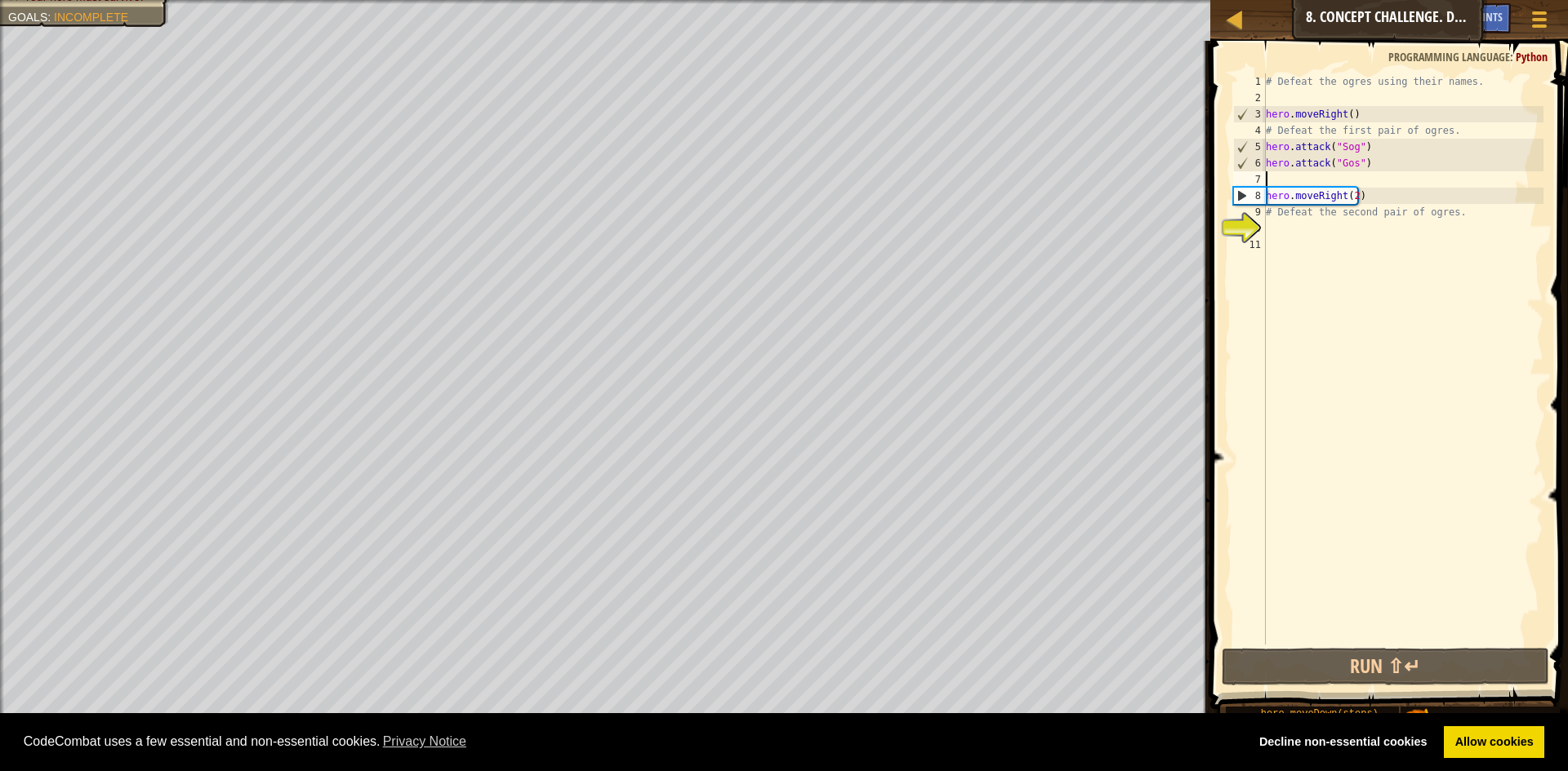
click at [1267, 180] on div "# Defeat the ogres using their names. hero . moveRight ( ) # Defeat the first p…" at bounding box center [1402, 376] width 281 height 604
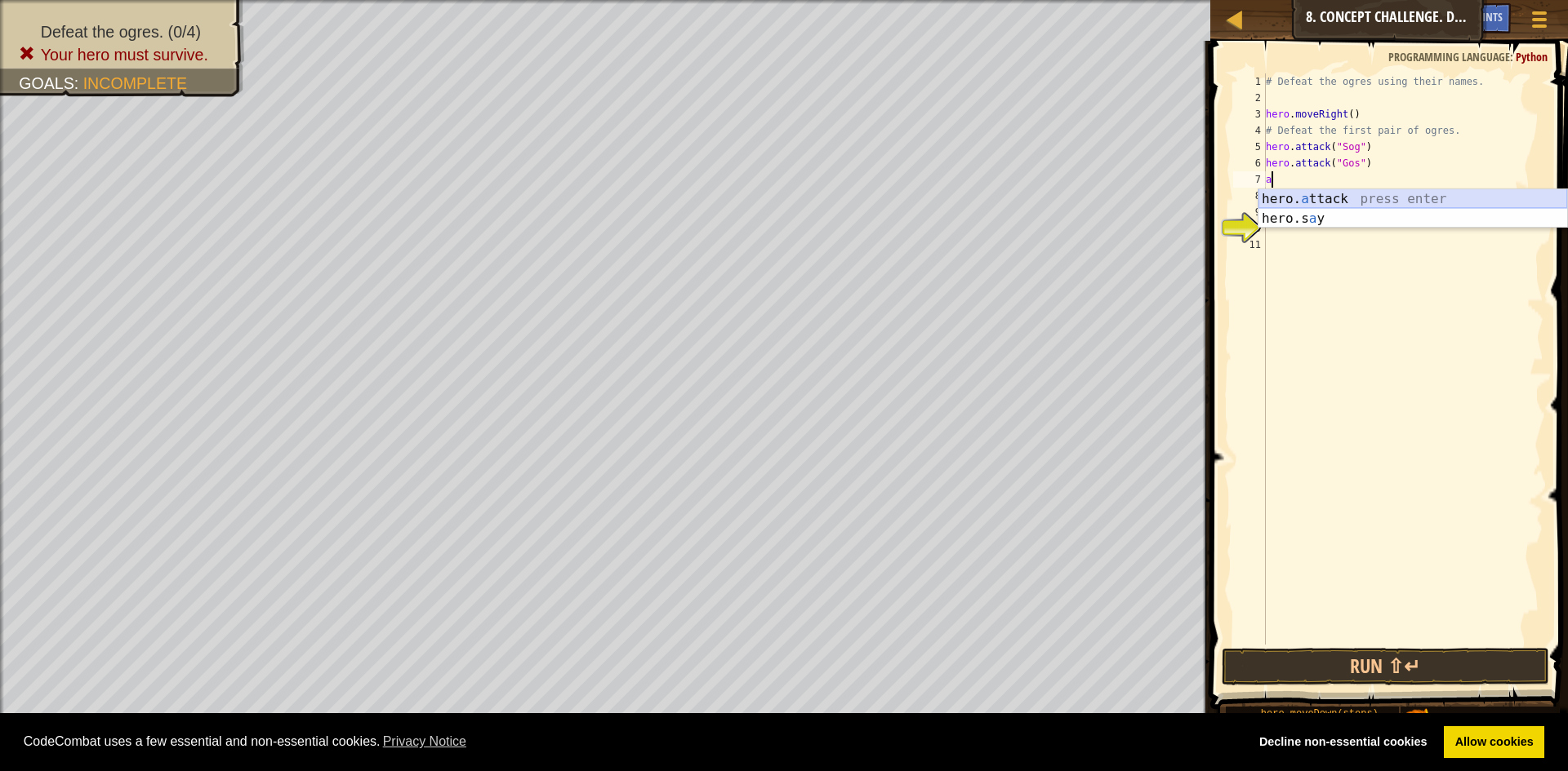
click at [1405, 194] on div "hero. a ttack press enter hero.s a y press enter" at bounding box center [1412, 228] width 308 height 78
type textarea "hero.attack("Sog")"
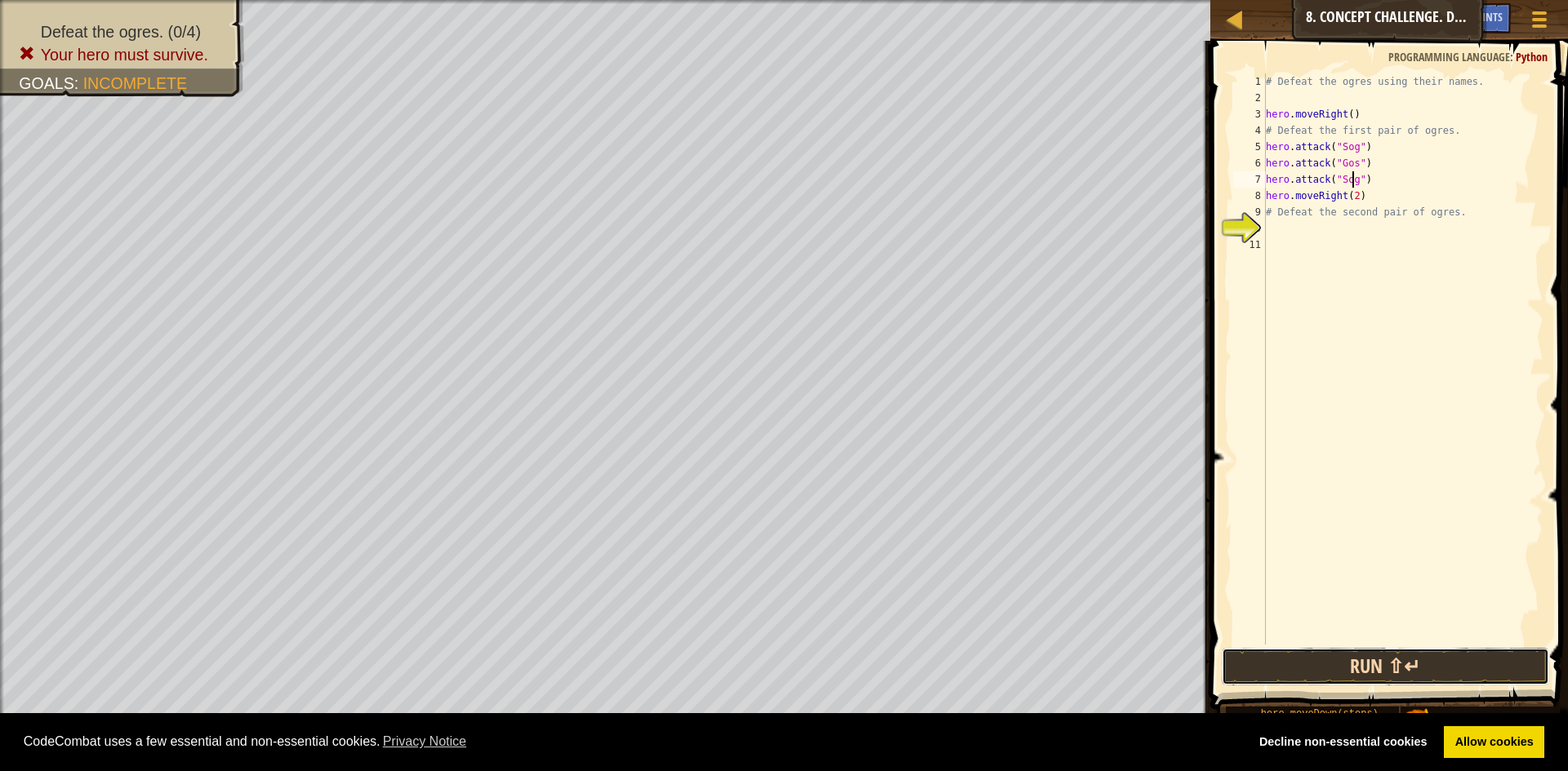
click at [1369, 677] on button "Run ⇧↵" at bounding box center [1385, 666] width 327 height 37
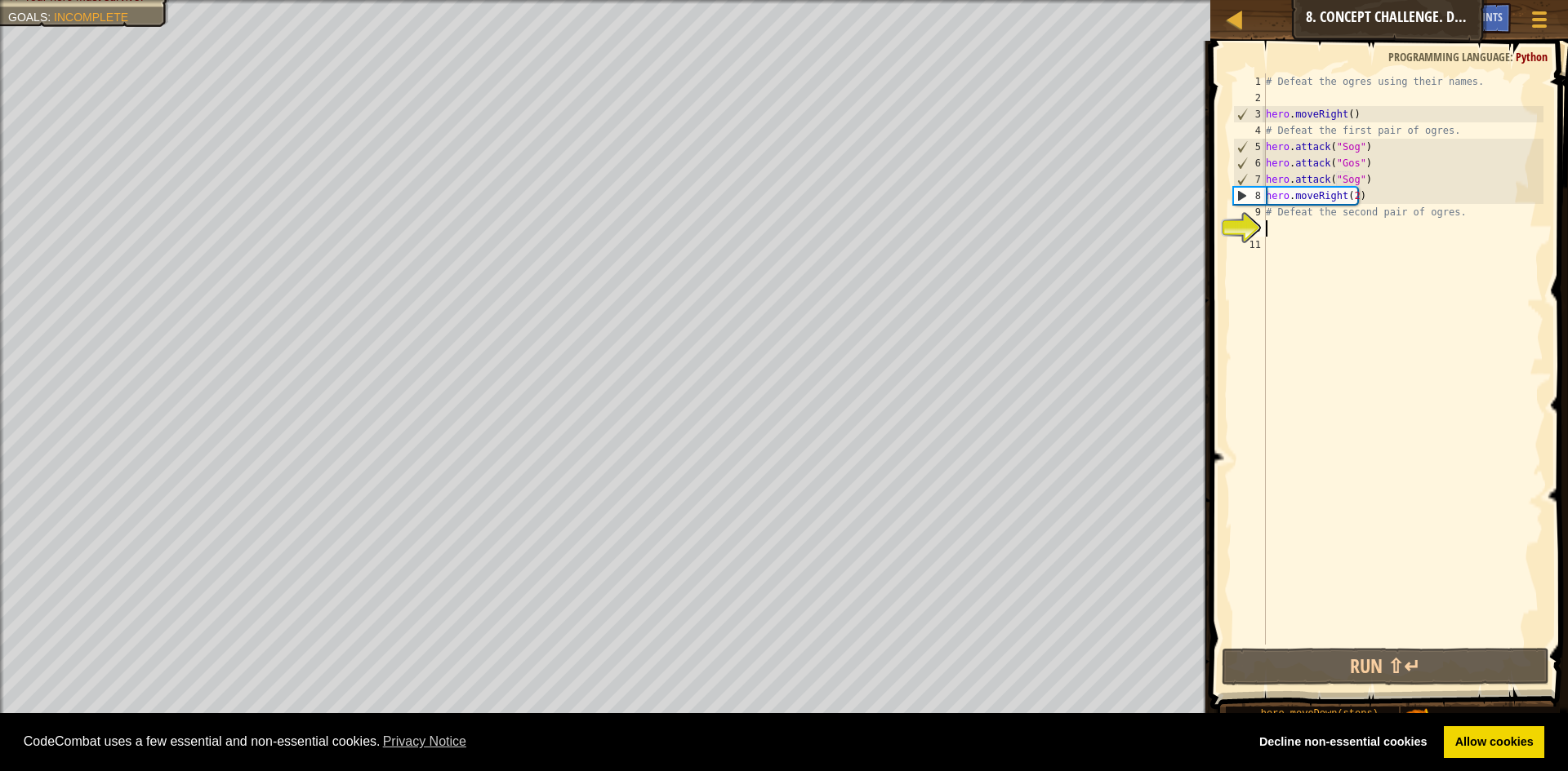
click at [1280, 230] on div "# Defeat the ogres using their names. hero . moveRight ( ) # Defeat the first p…" at bounding box center [1402, 376] width 281 height 604
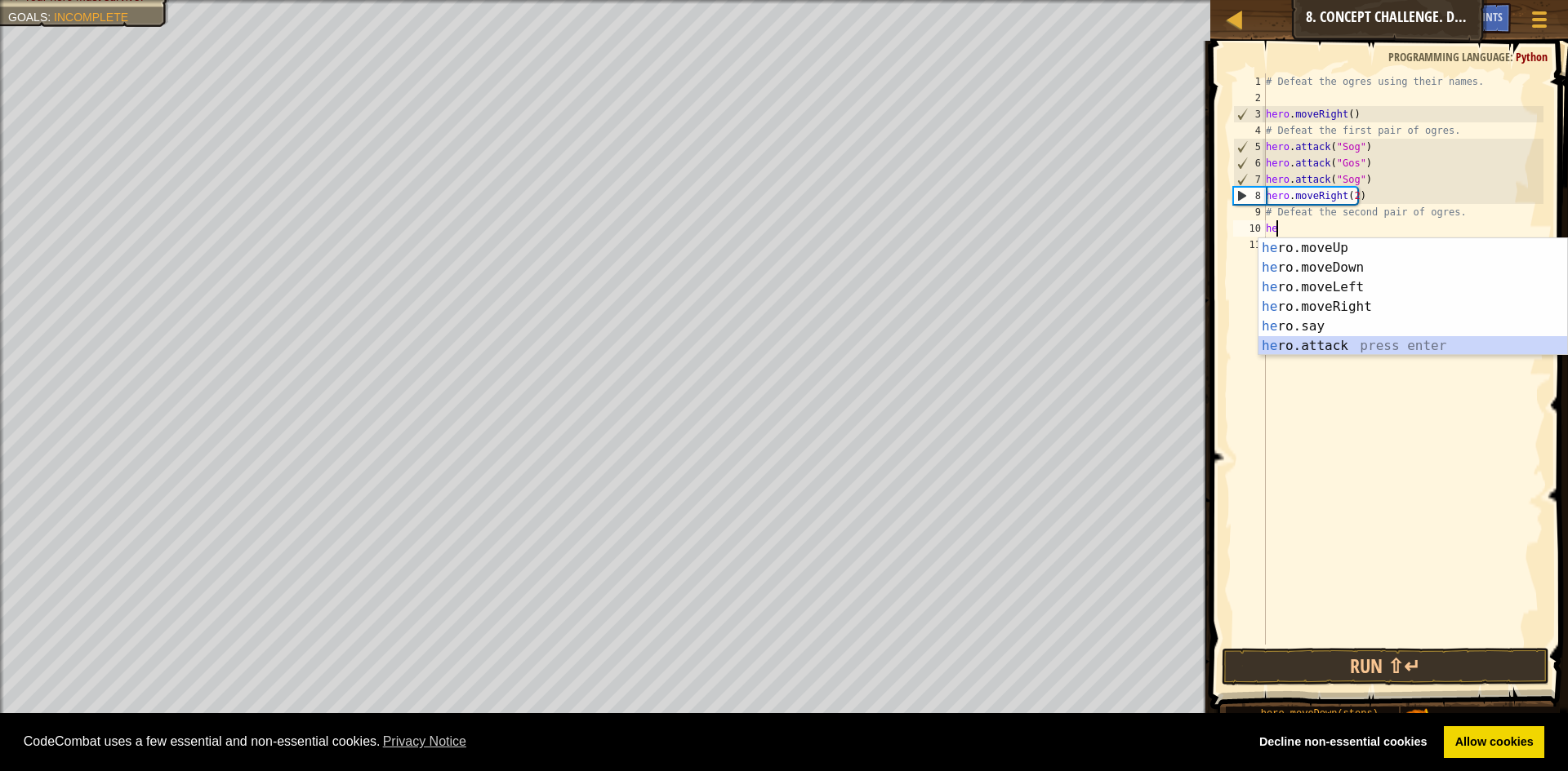
click at [1317, 353] on div "he ro.moveUp press enter he ro.moveDown press enter he ro.moveLeft press enter …" at bounding box center [1412, 316] width 308 height 156
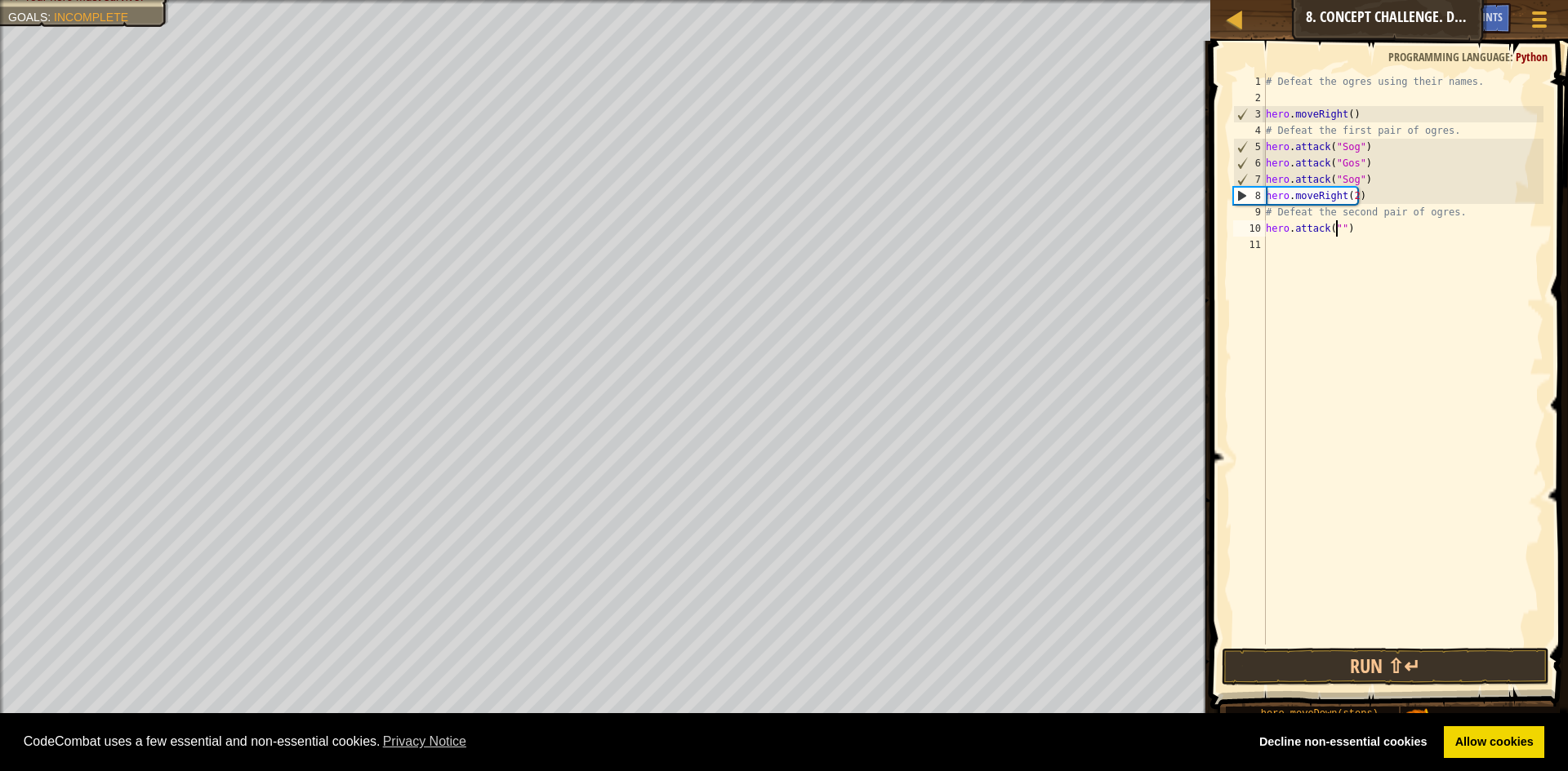
scroll to position [7, 7]
type textarea "hero.attack("Gos")"
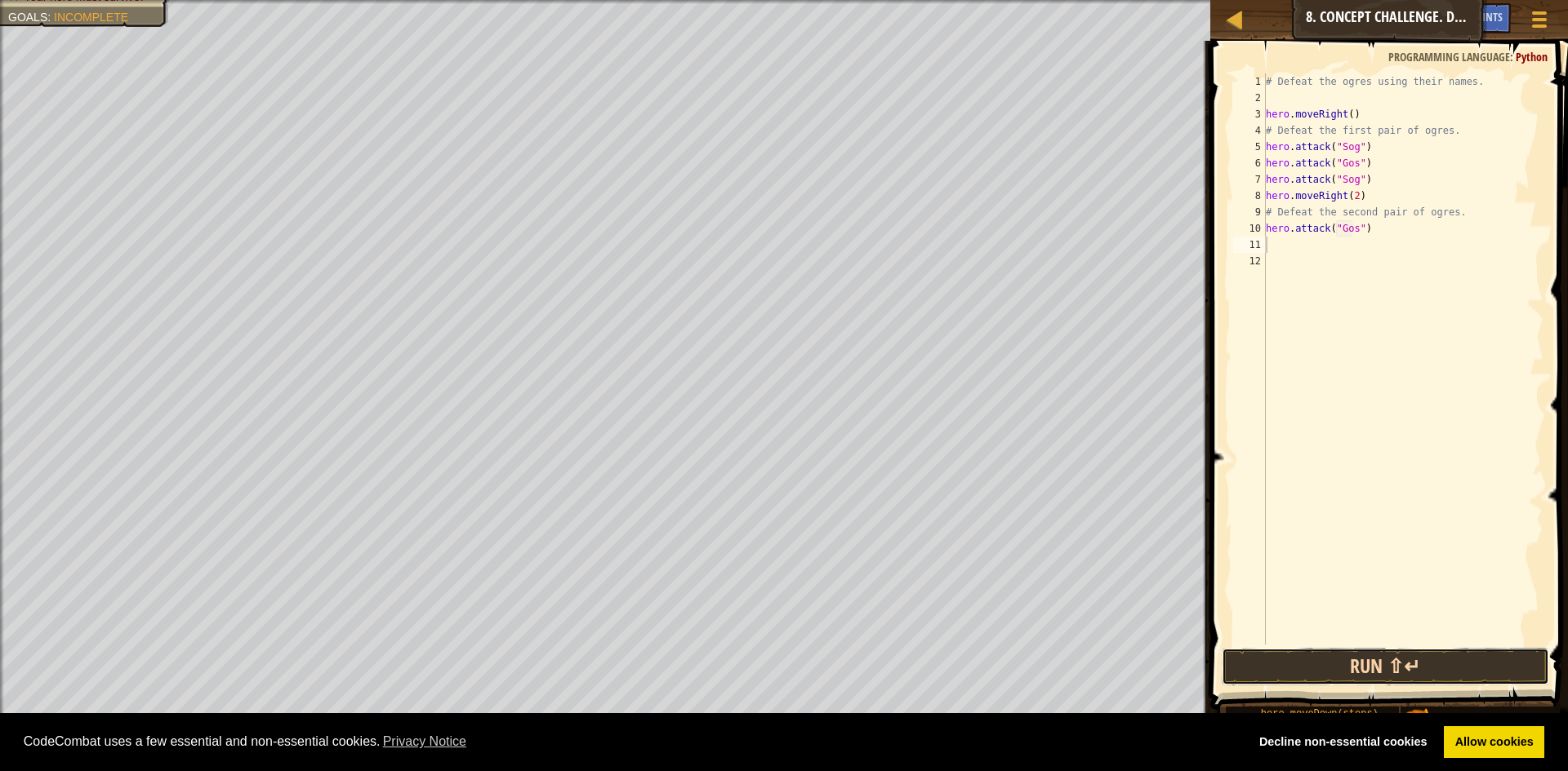
click at [1353, 664] on button "Run ⇧↵" at bounding box center [1385, 666] width 327 height 37
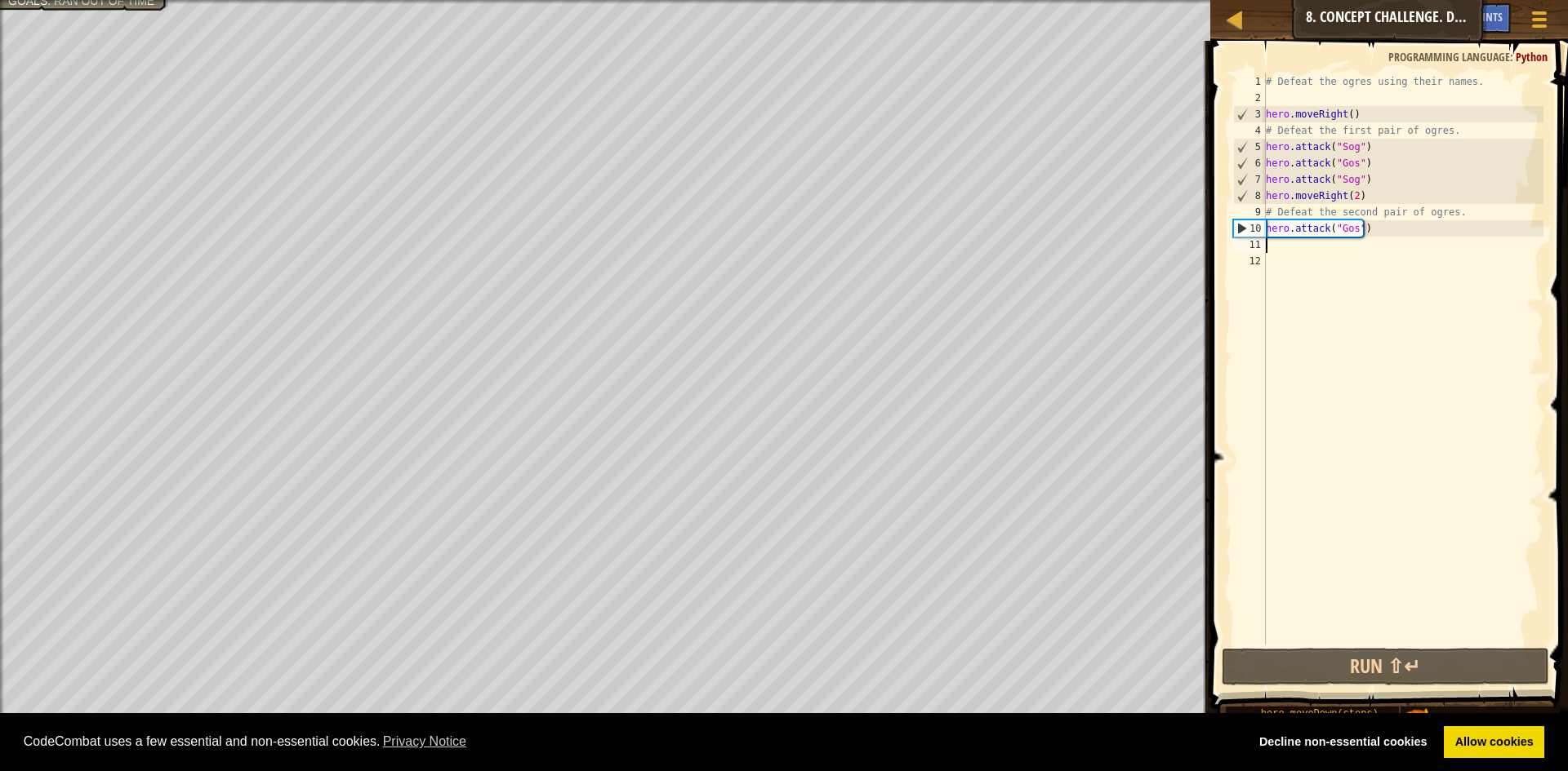
type textarea "h"
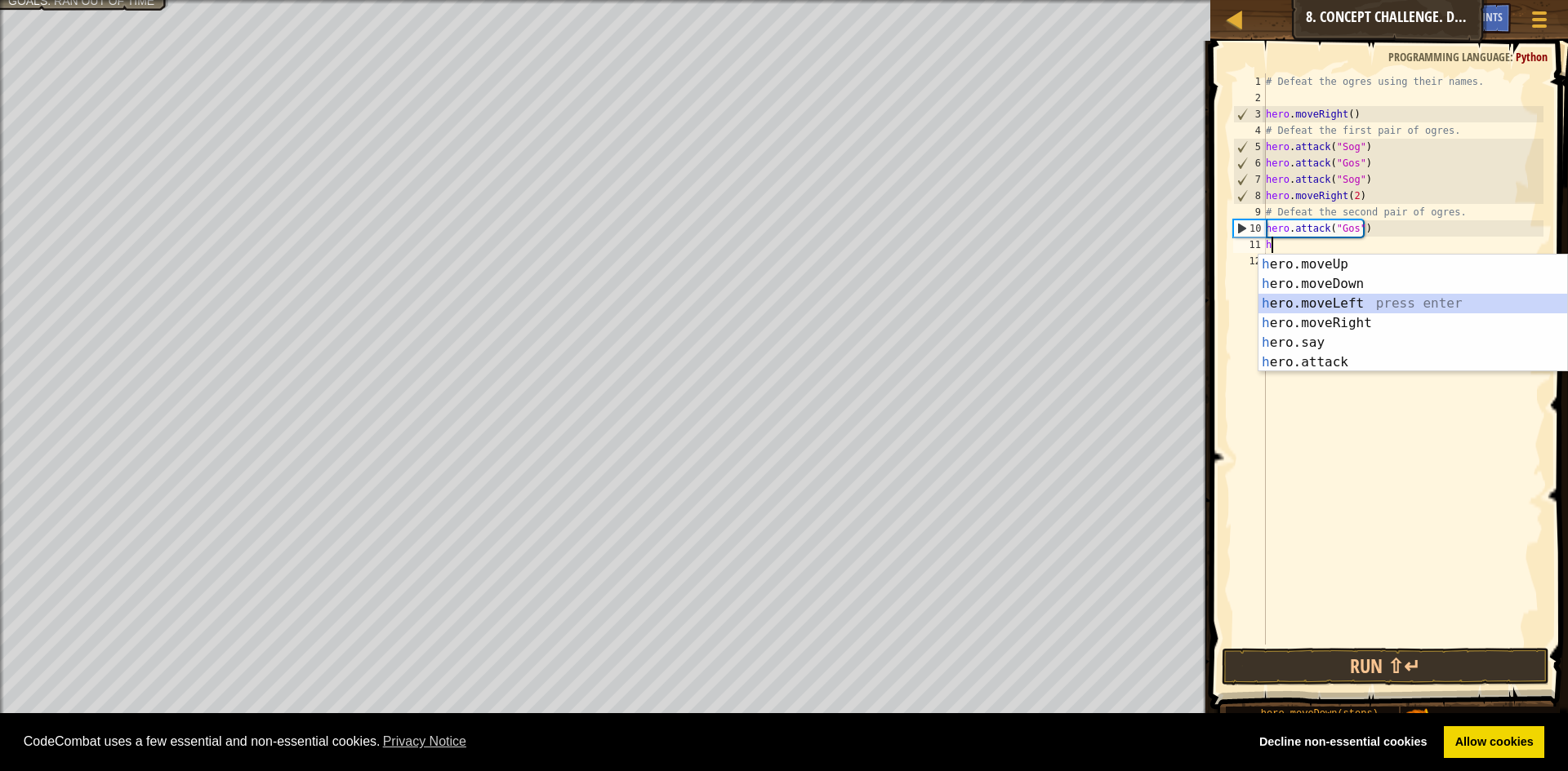
click at [1307, 299] on div "h ero.moveUp press enter h ero.moveDown press enter h ero.moveLeft press enter …" at bounding box center [1412, 333] width 308 height 156
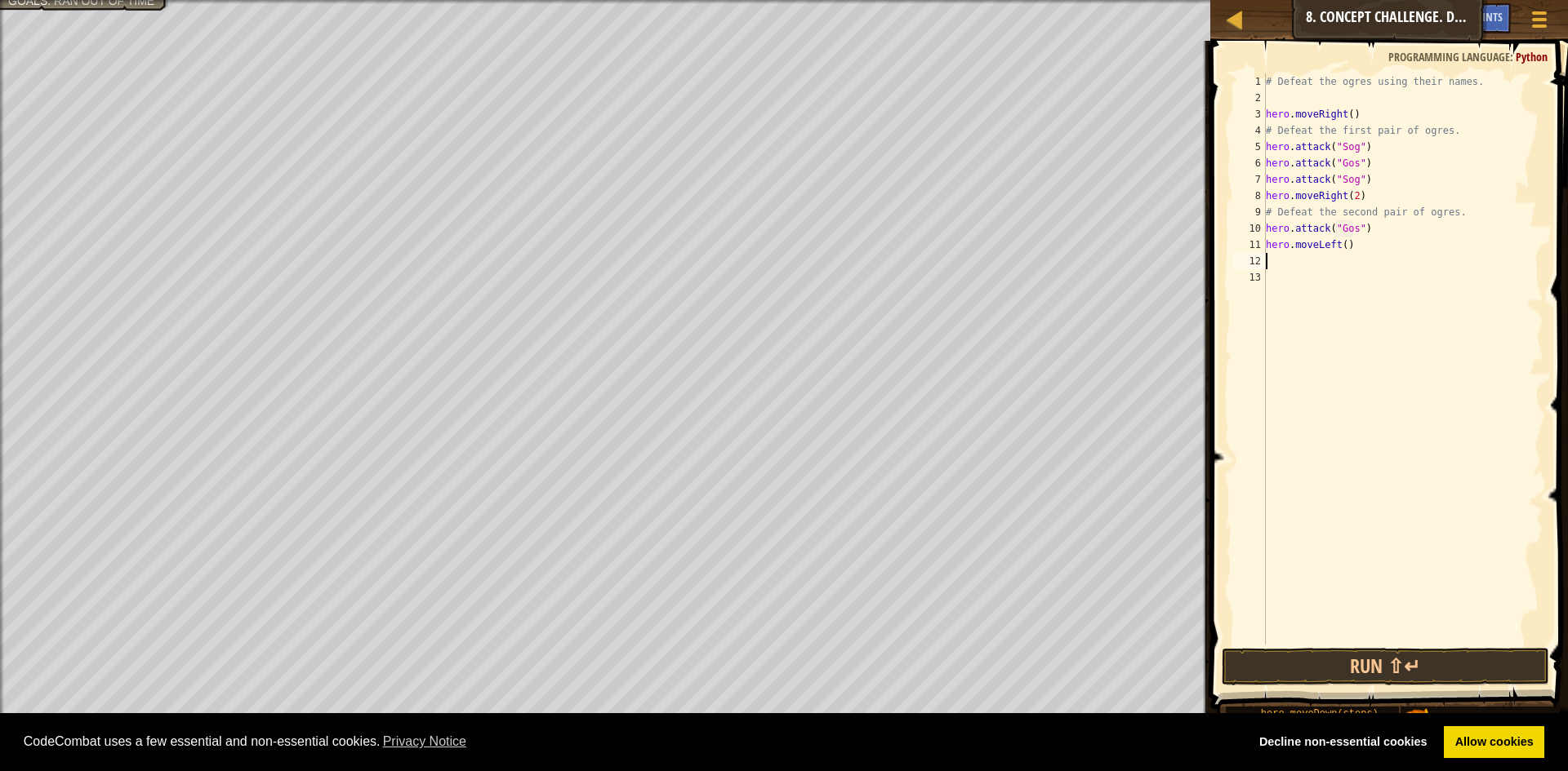
click at [1340, 247] on div "# Defeat the ogres using their names. hero . moveRight ( ) # Defeat the first p…" at bounding box center [1402, 376] width 281 height 604
type textarea "hero.moveLeft(2)"
click at [1269, 260] on div "# Defeat the ogres using their names. hero . moveRight ( ) # Defeat the first p…" at bounding box center [1402, 376] width 281 height 604
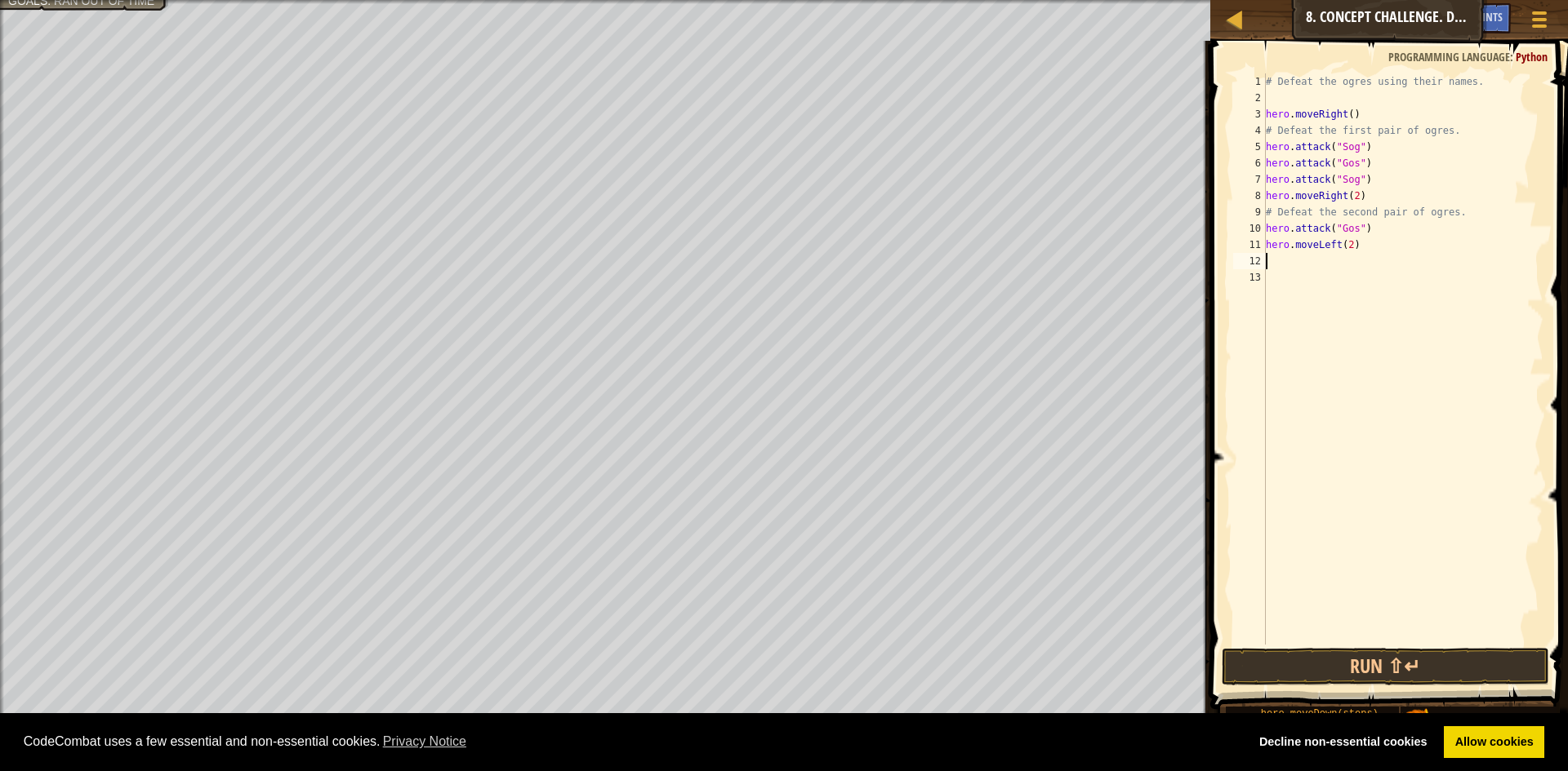
type textarea "h"
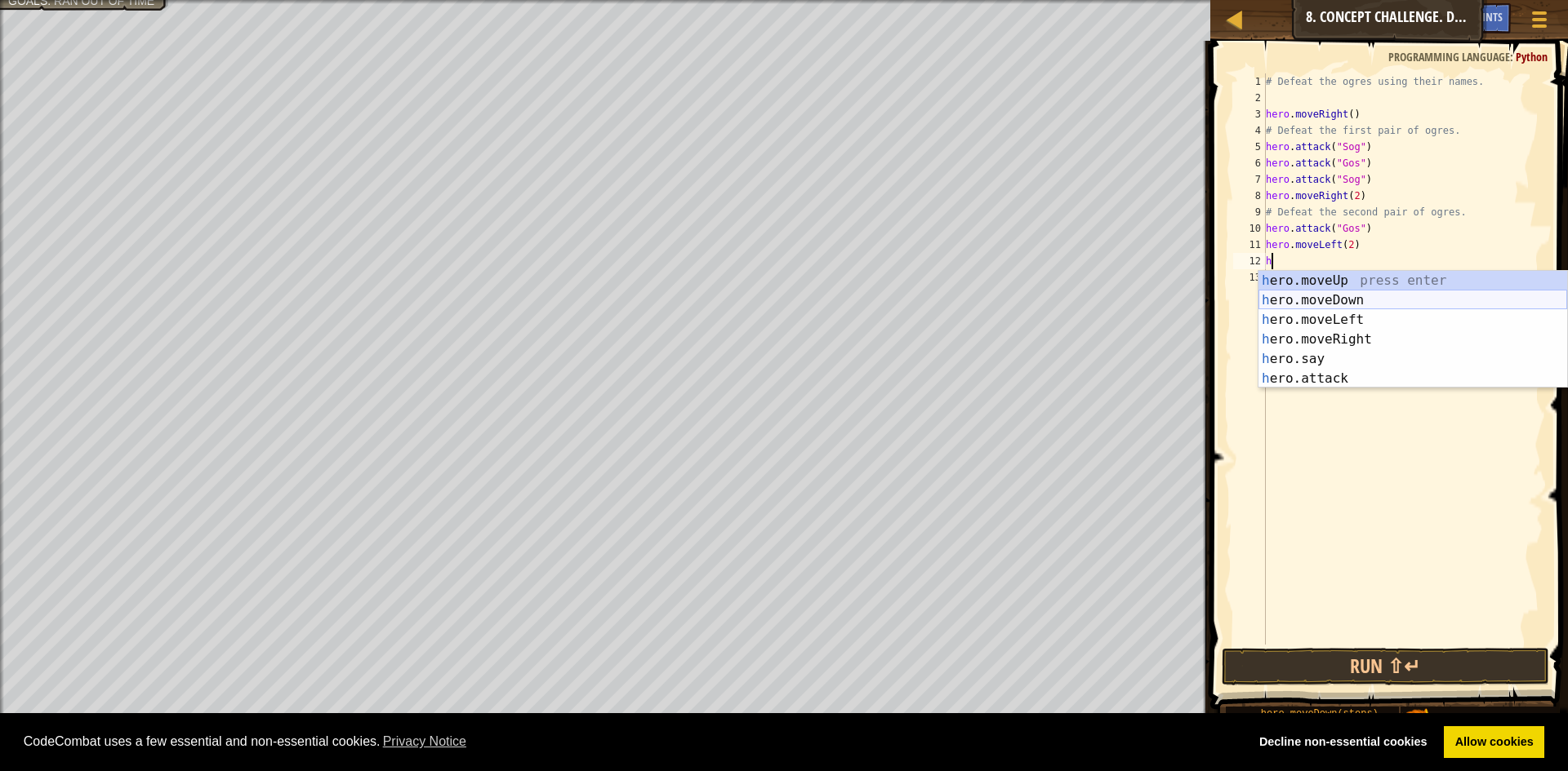
click at [1301, 294] on div "h ero.moveUp press enter h ero.moveDown press enter h ero.moveLeft press enter …" at bounding box center [1412, 349] width 308 height 156
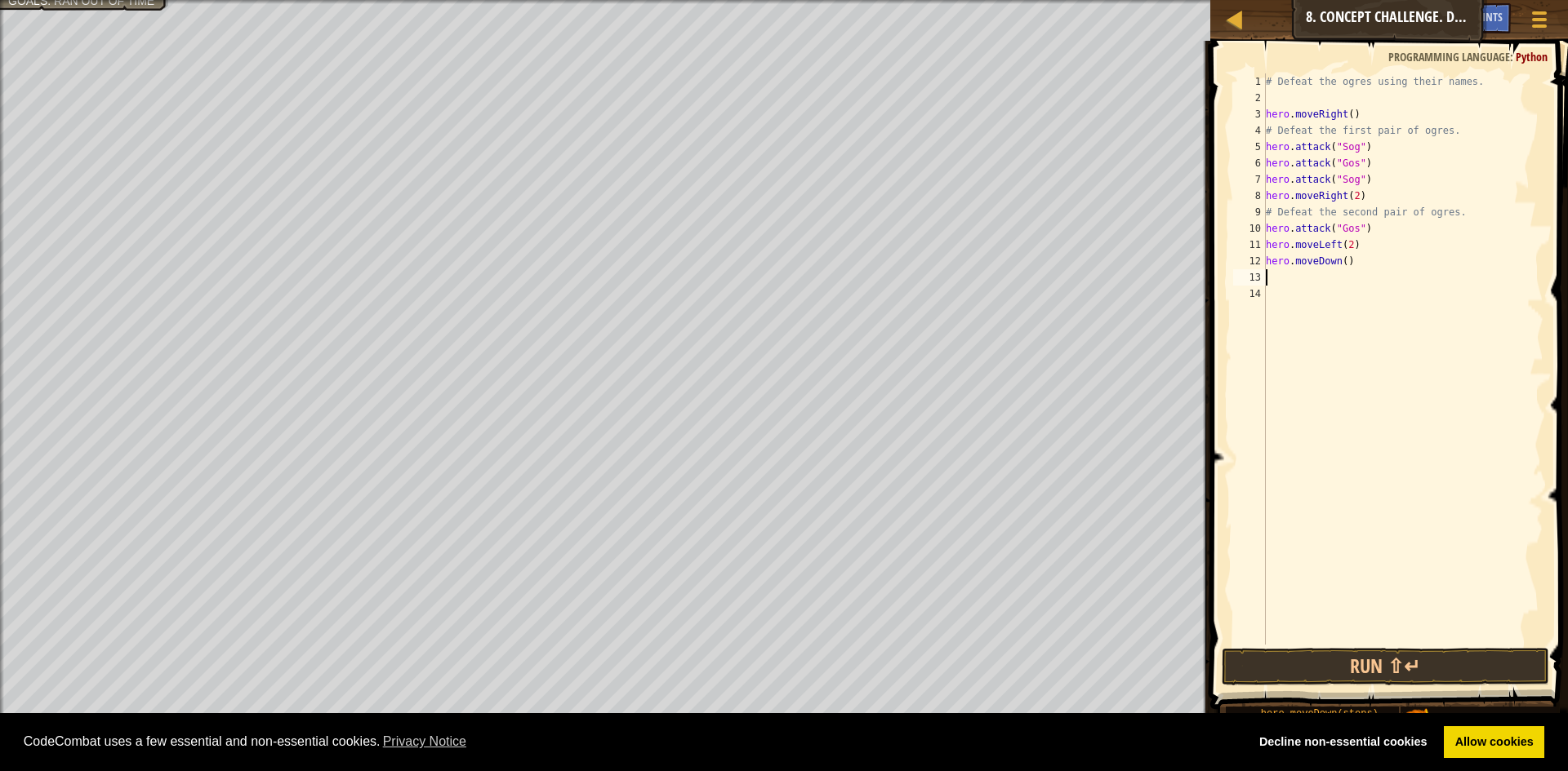
type textarea "h"
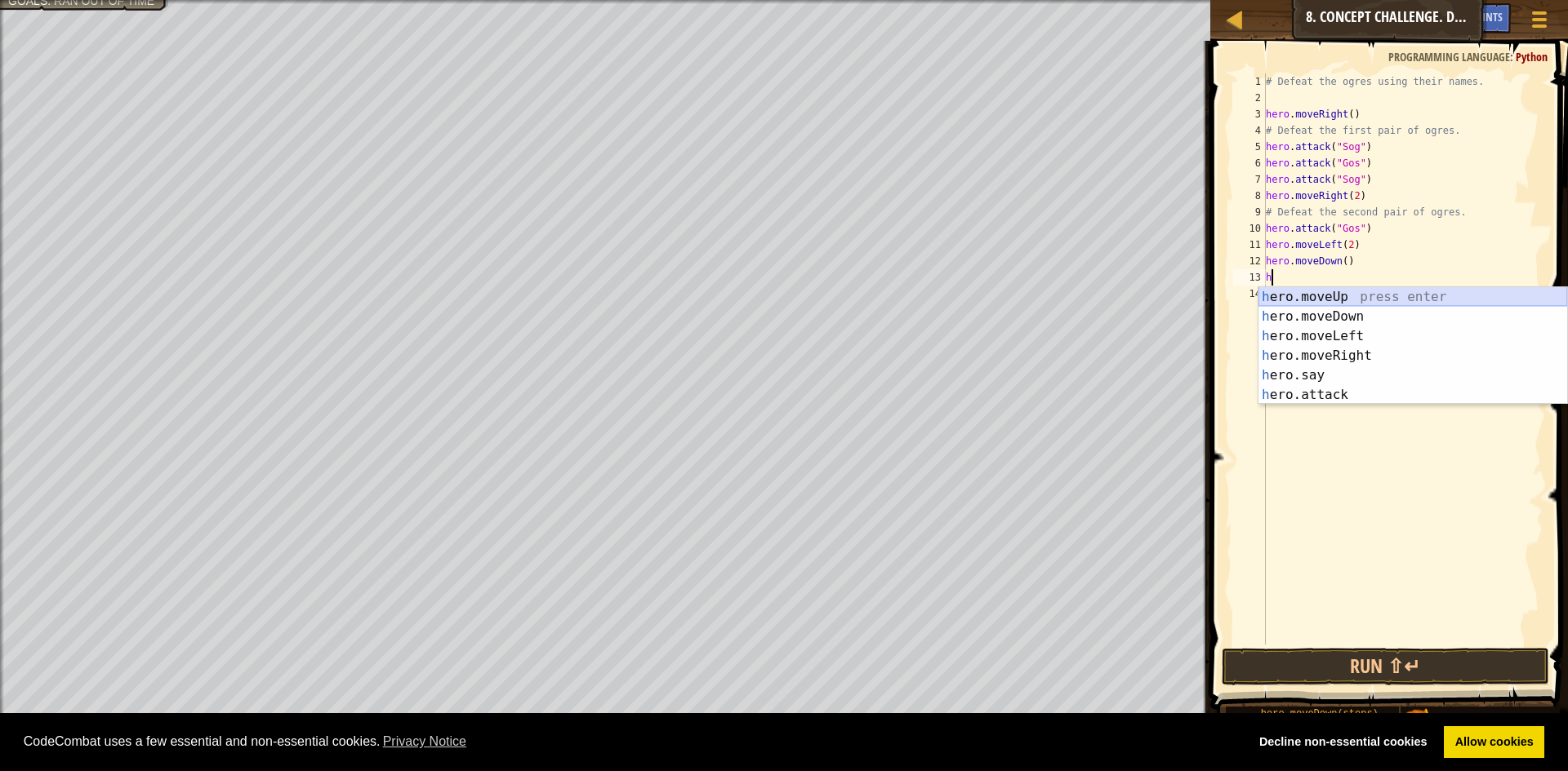
click at [1334, 294] on div "h ero.moveUp press enter h ero.moveDown press enter h ero.moveLeft press enter …" at bounding box center [1412, 366] width 308 height 156
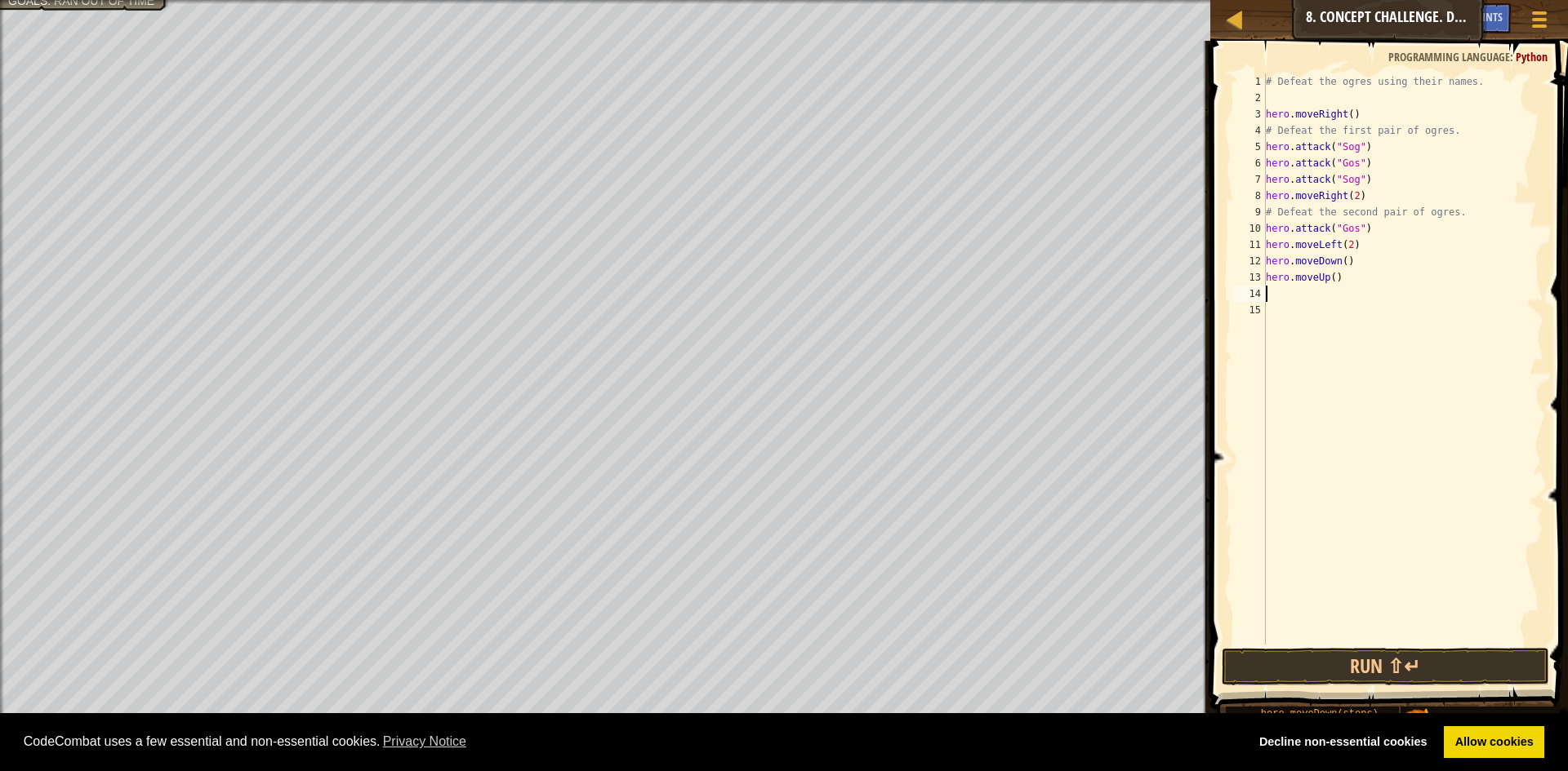
type textarea "h"
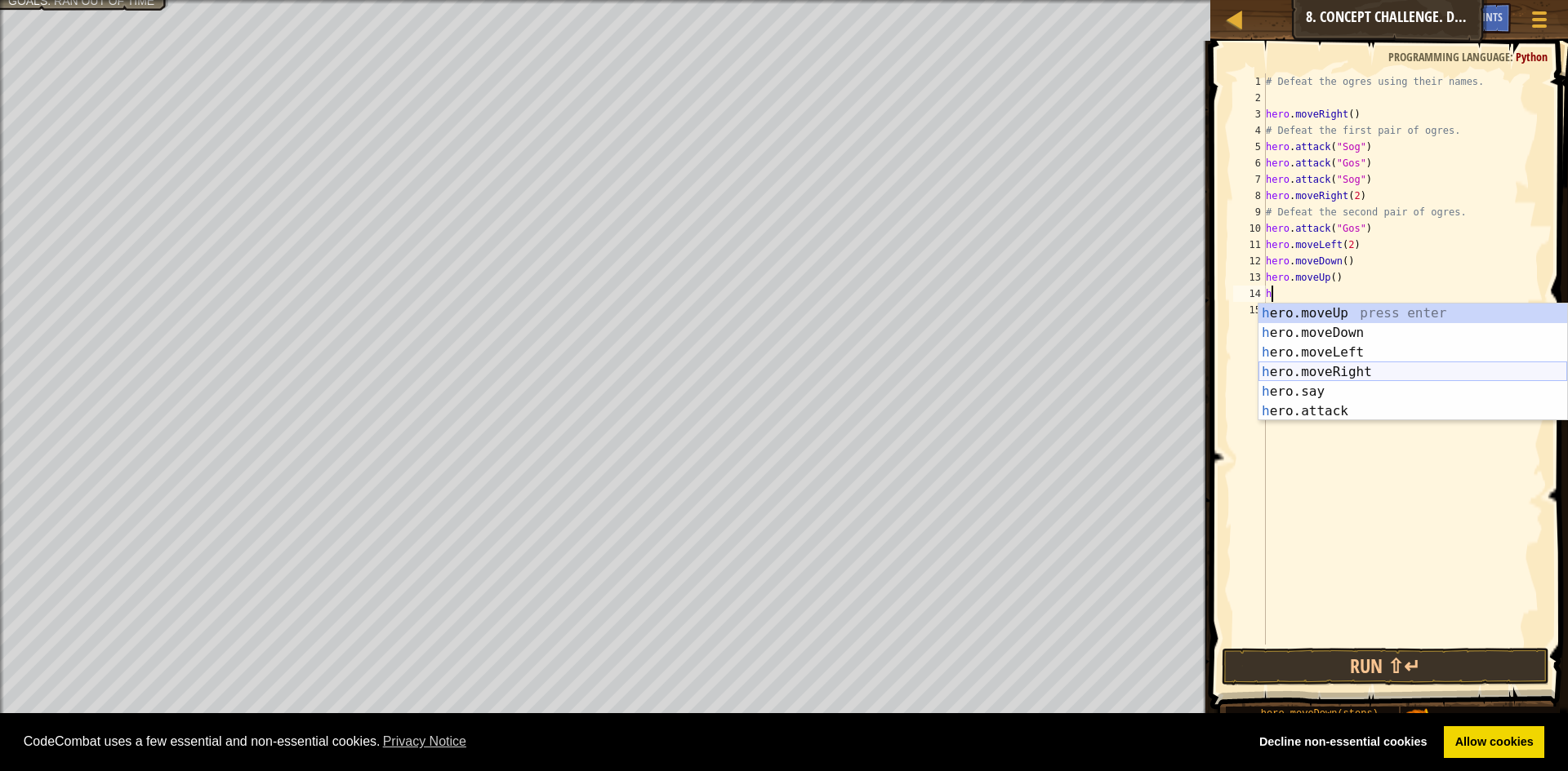
click at [1317, 366] on div "h ero.moveUp press enter h ero.moveDown press enter h ero.moveLeft press enter …" at bounding box center [1412, 382] width 308 height 156
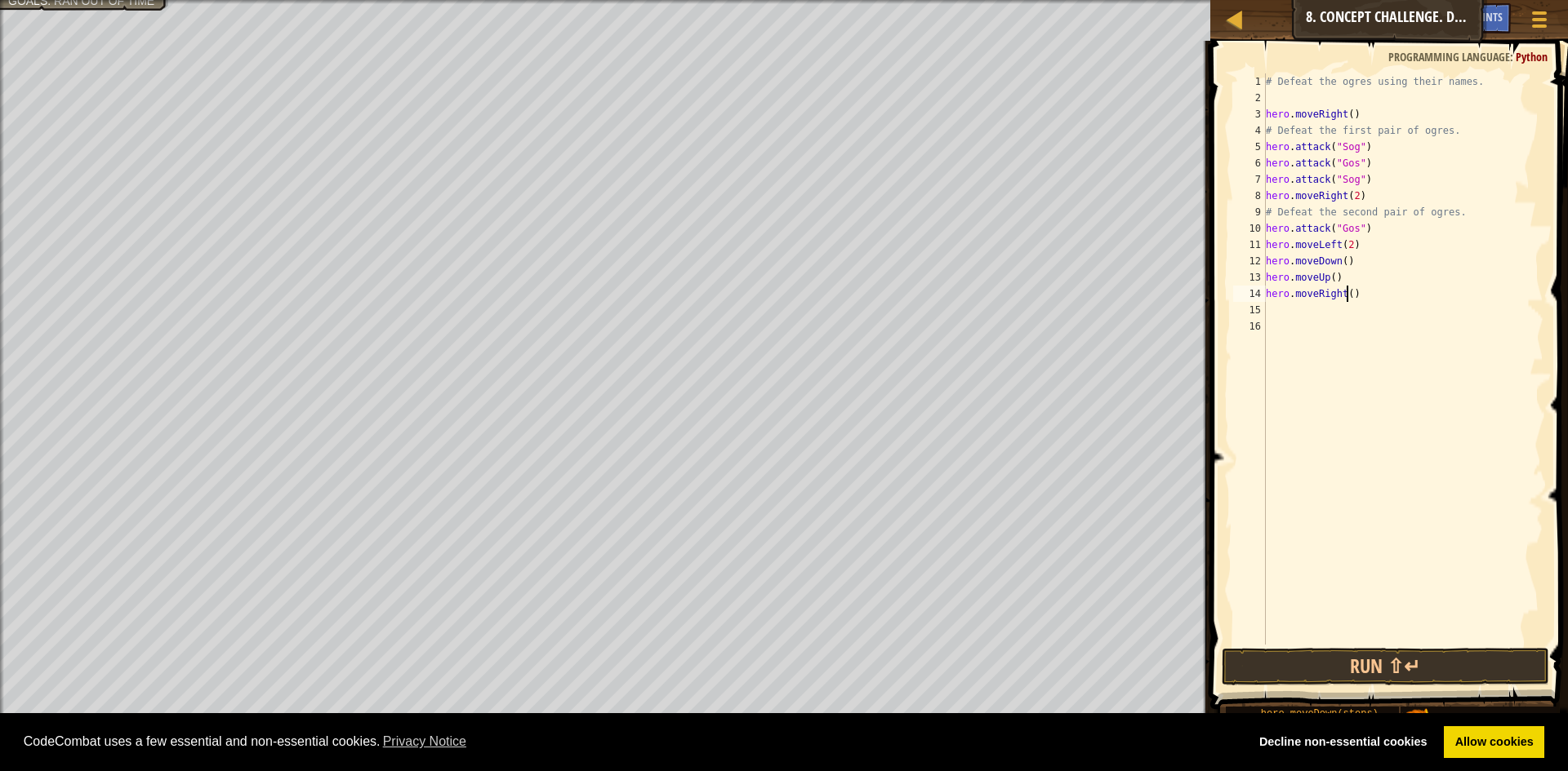
click at [1345, 293] on div "# Defeat the ogres using their names. hero . moveRight ( ) # Defeat the first p…" at bounding box center [1402, 376] width 281 height 604
type textarea "hero.moveRight(2)"
click at [1429, 654] on button "Run ⇧↵" at bounding box center [1385, 666] width 327 height 37
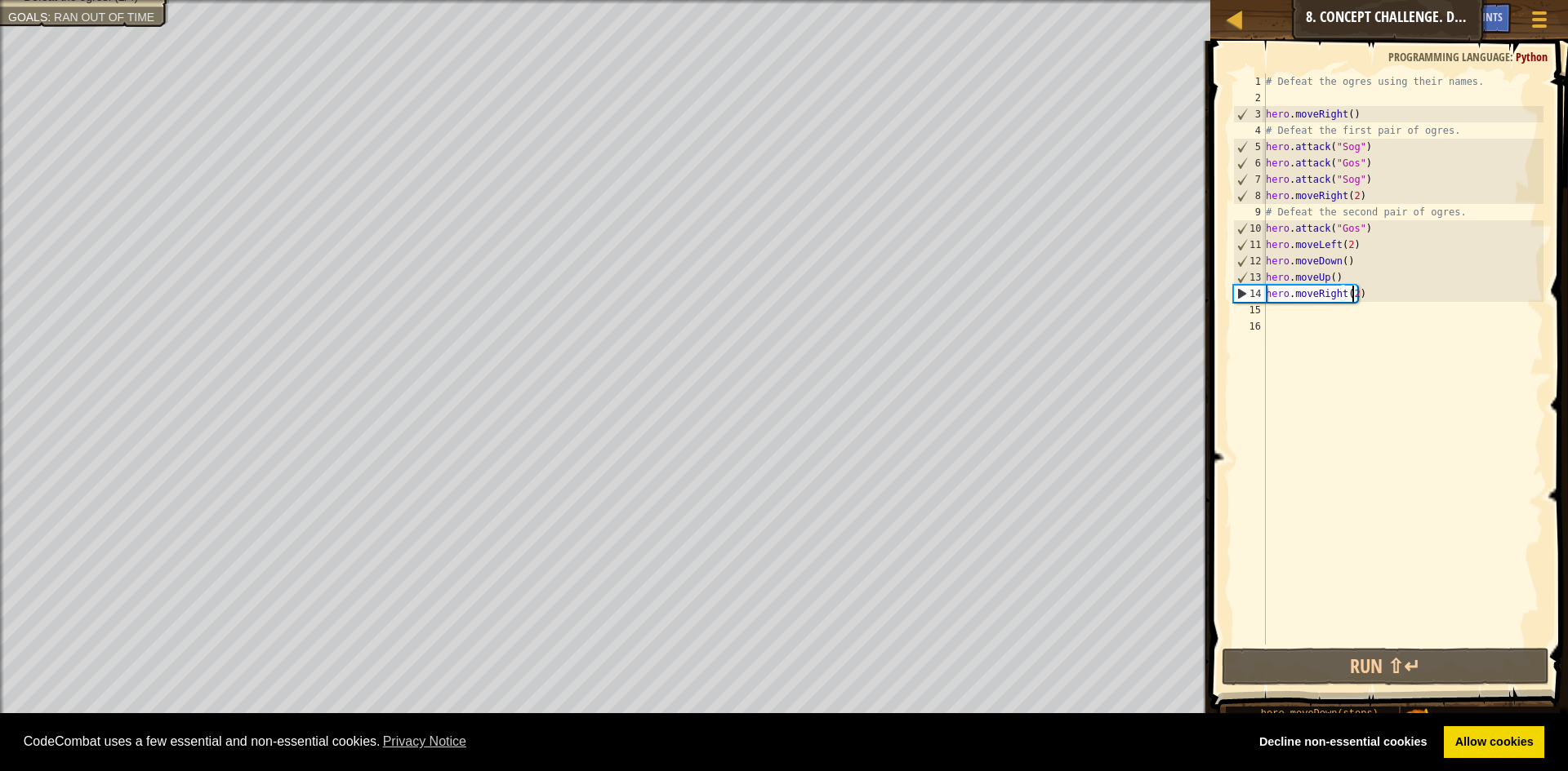
click at [1272, 308] on div "# Defeat the ogres using their names. hero . moveRight ( ) # Defeat the first p…" at bounding box center [1402, 376] width 281 height 604
type textarea "h"
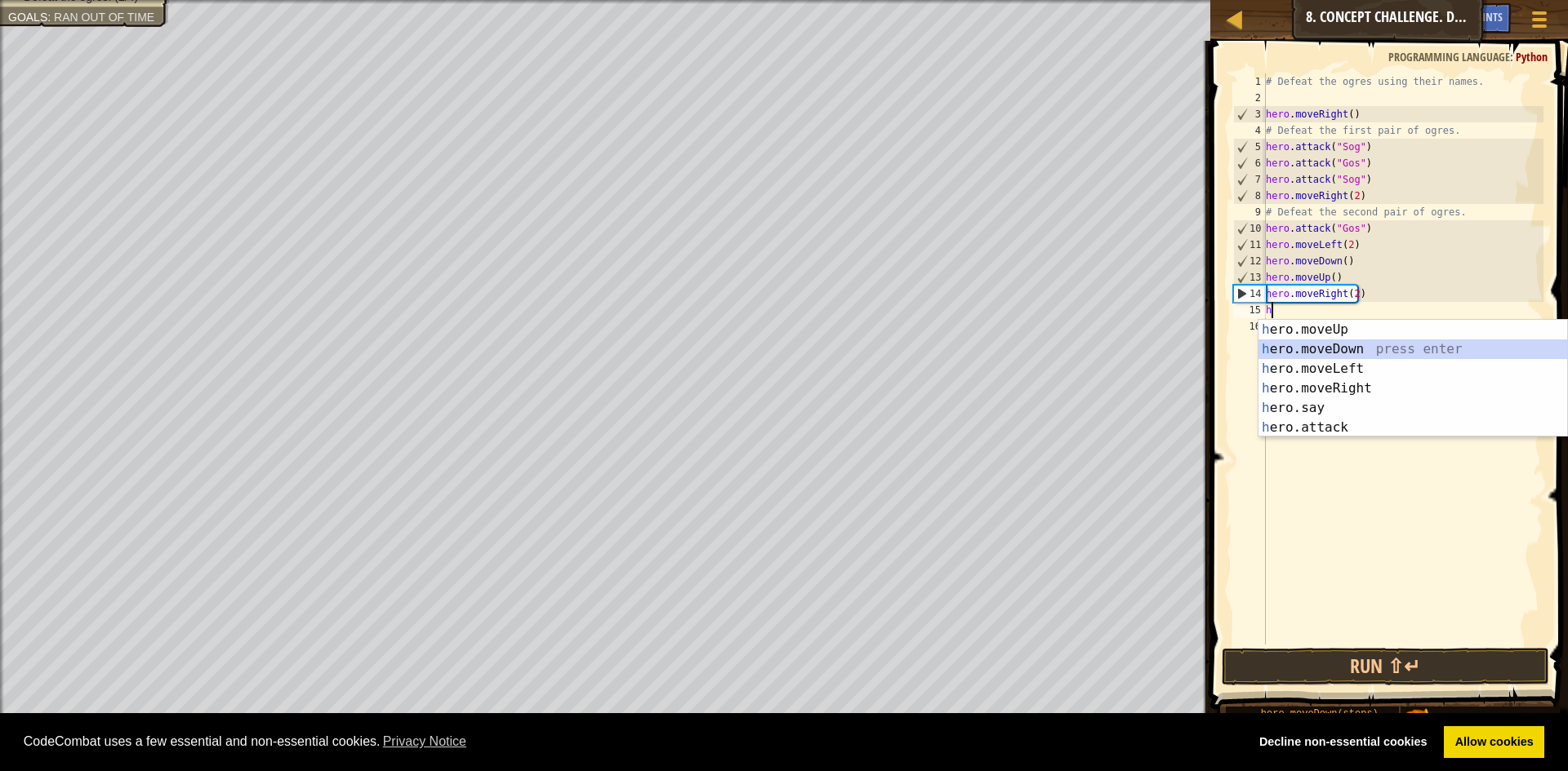
click at [1332, 343] on div "h ero.moveUp press enter h ero.moveDown press enter h ero.moveLeft press enter …" at bounding box center [1412, 398] width 308 height 156
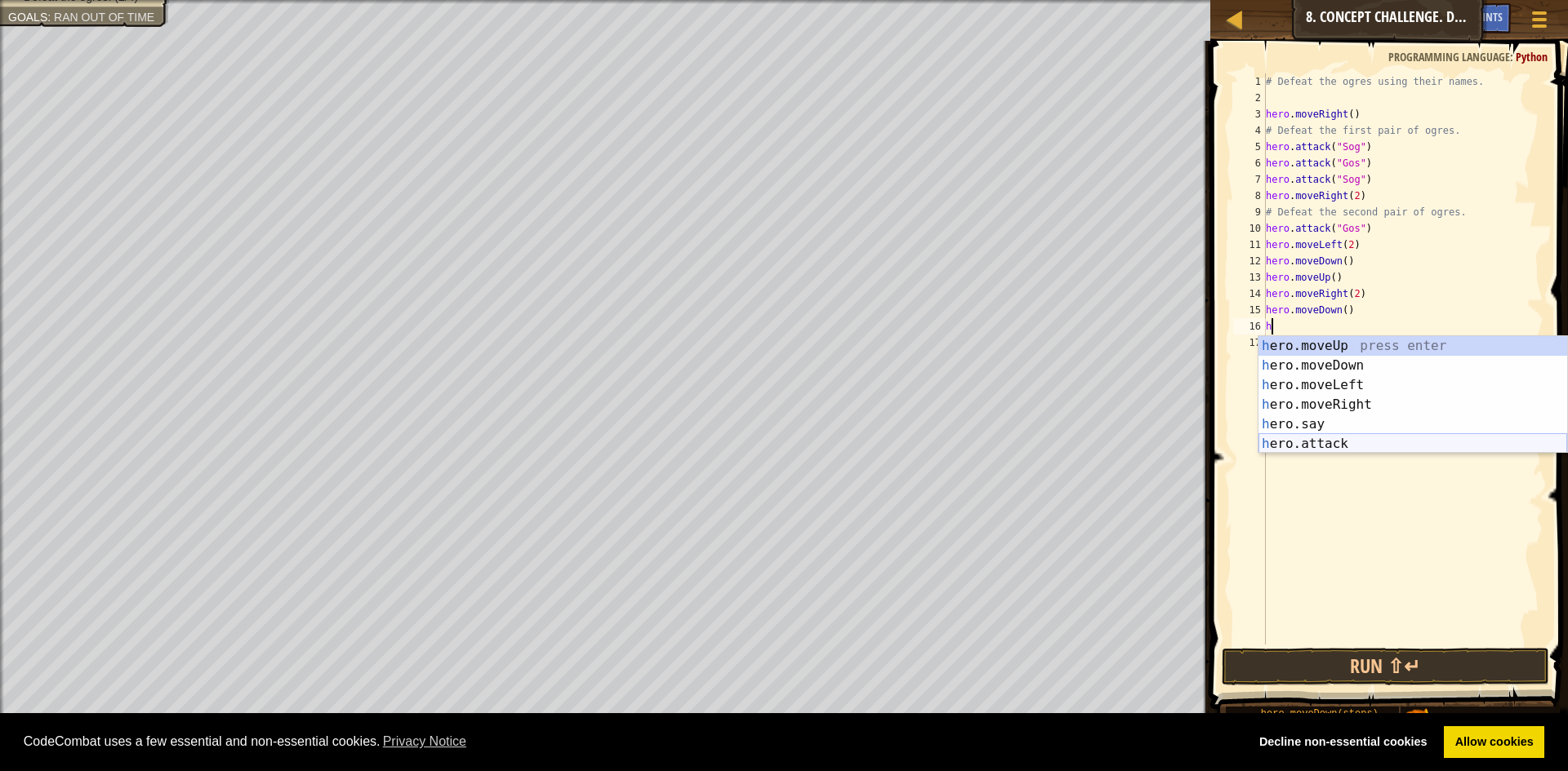
click at [1311, 438] on div "h ero.moveUp press enter h ero.moveDown press enter h ero.moveLeft press enter …" at bounding box center [1412, 414] width 308 height 156
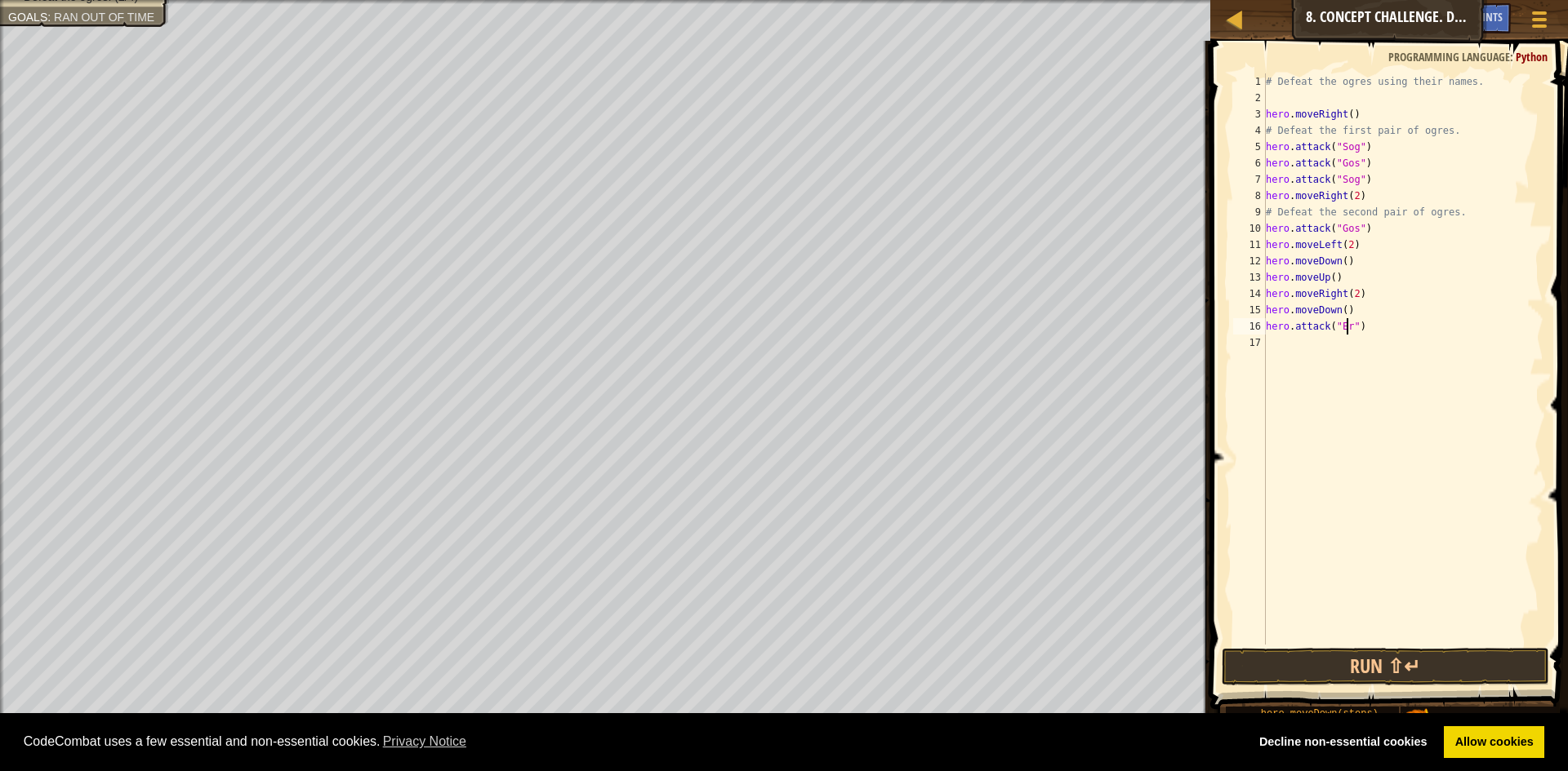
scroll to position [7, 7]
type textarea "hero.attack("Ergo")"
click at [1280, 346] on div "# Defeat the ogres using their names. hero . moveRight ( ) # Defeat the first p…" at bounding box center [1402, 376] width 281 height 604
click at [1328, 386] on div "hero .s a y press enter hero . a ttack press enter" at bounding box center [1412, 392] width 308 height 78
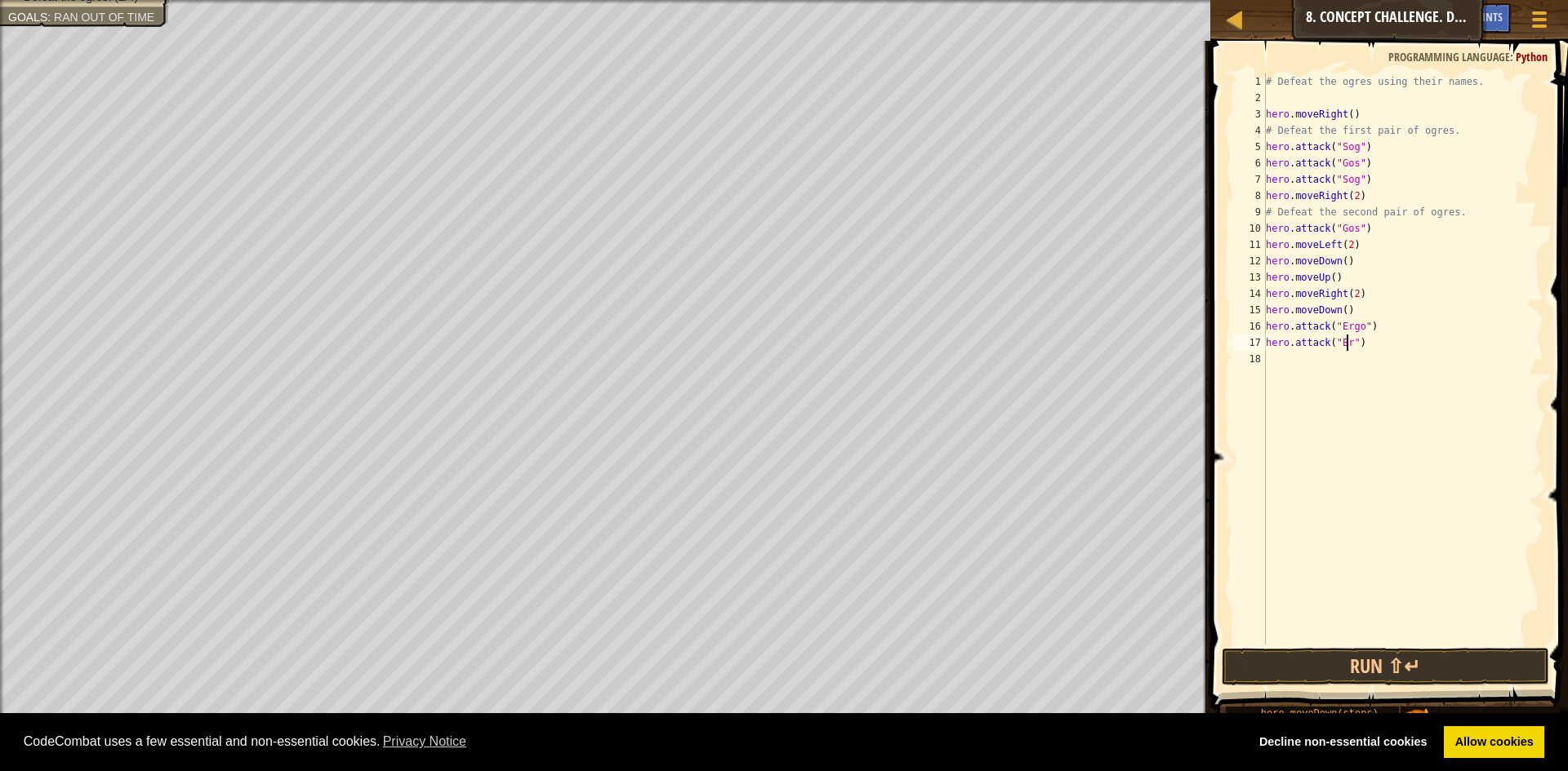
scroll to position [7, 7]
type textarea "hero.attack("Ergo")"
click at [1403, 665] on button "Run ⇧↵" at bounding box center [1385, 666] width 327 height 37
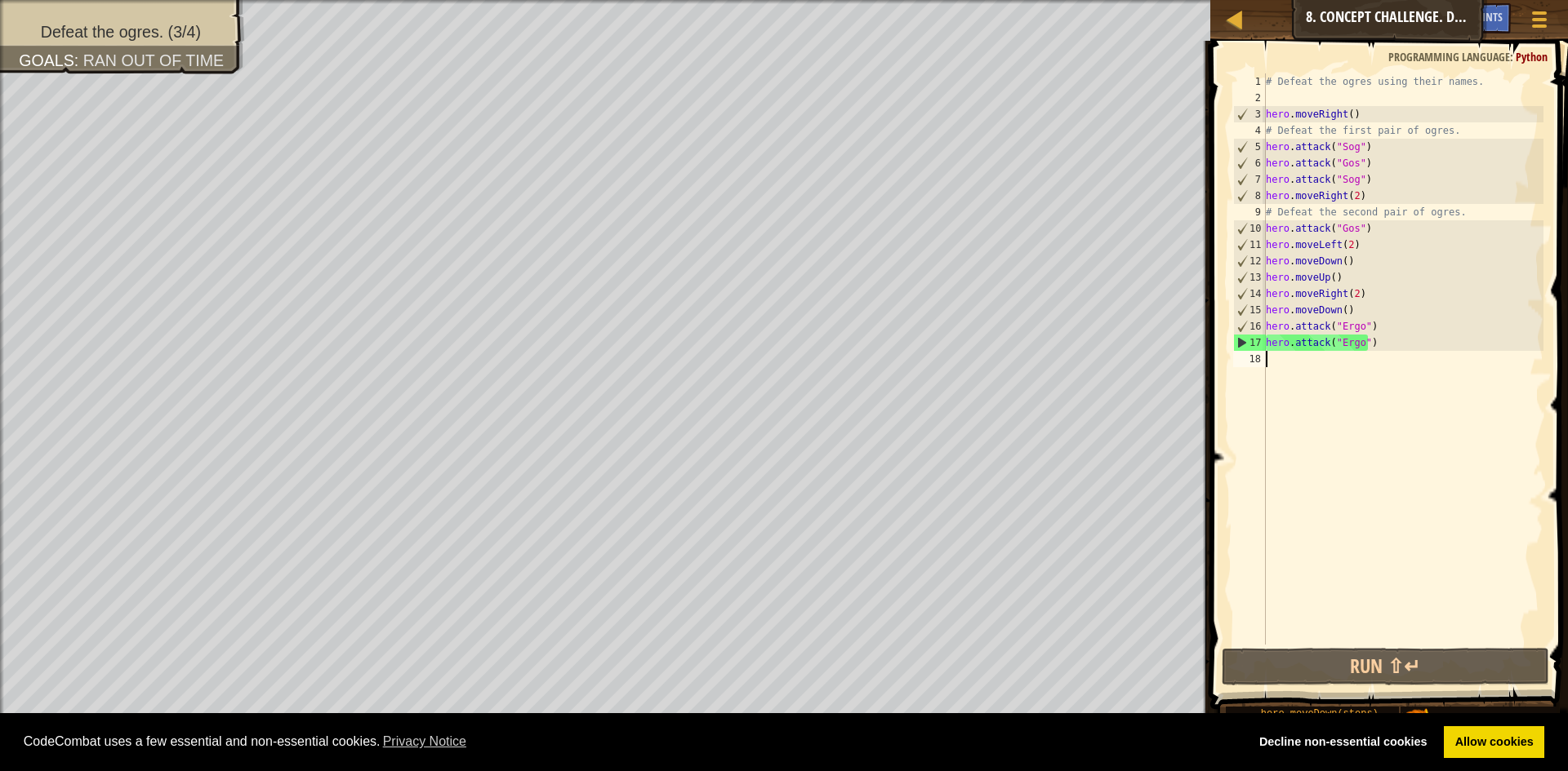
click at [1267, 356] on div "# Defeat the ogres using their names. hero . moveRight ( ) # Defeat the first p…" at bounding box center [1402, 376] width 281 height 604
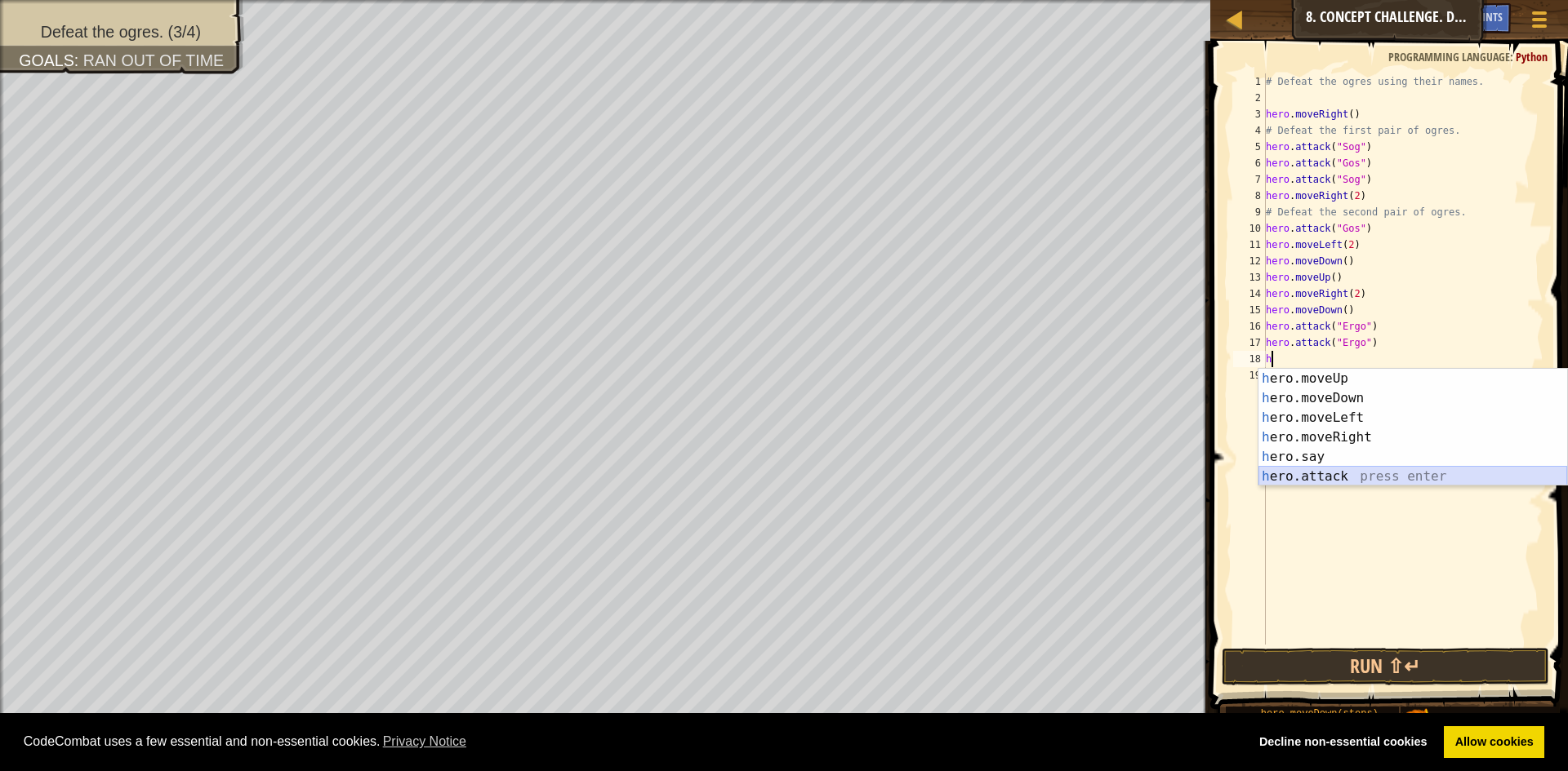
click at [1320, 471] on div "h ero.moveUp press enter h ero.moveDown press enter h ero.moveLeft press enter …" at bounding box center [1412, 447] width 308 height 156
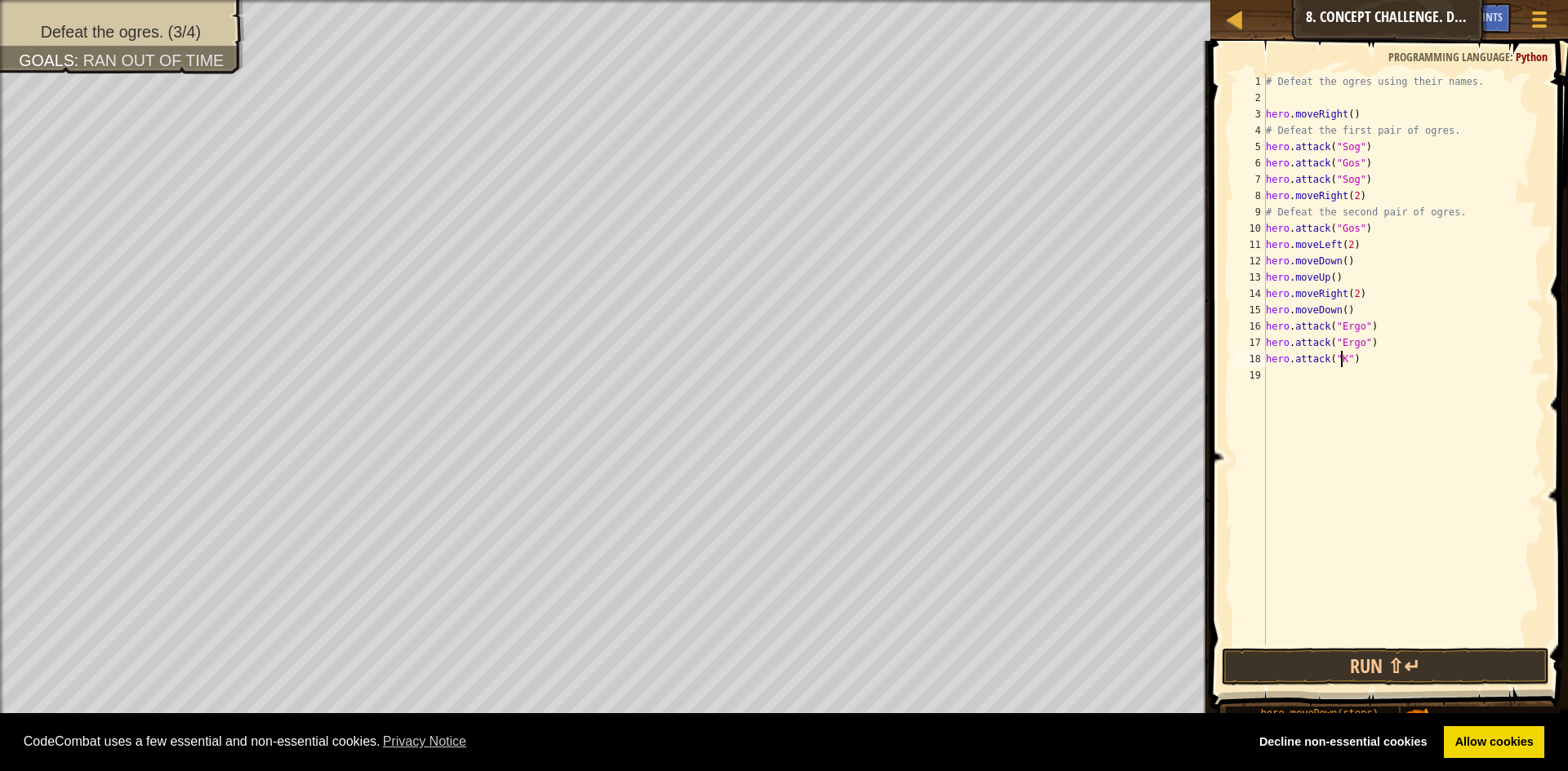
type textarea "hero.attack("Kro")"
click at [1263, 373] on div "19" at bounding box center [1249, 375] width 33 height 16
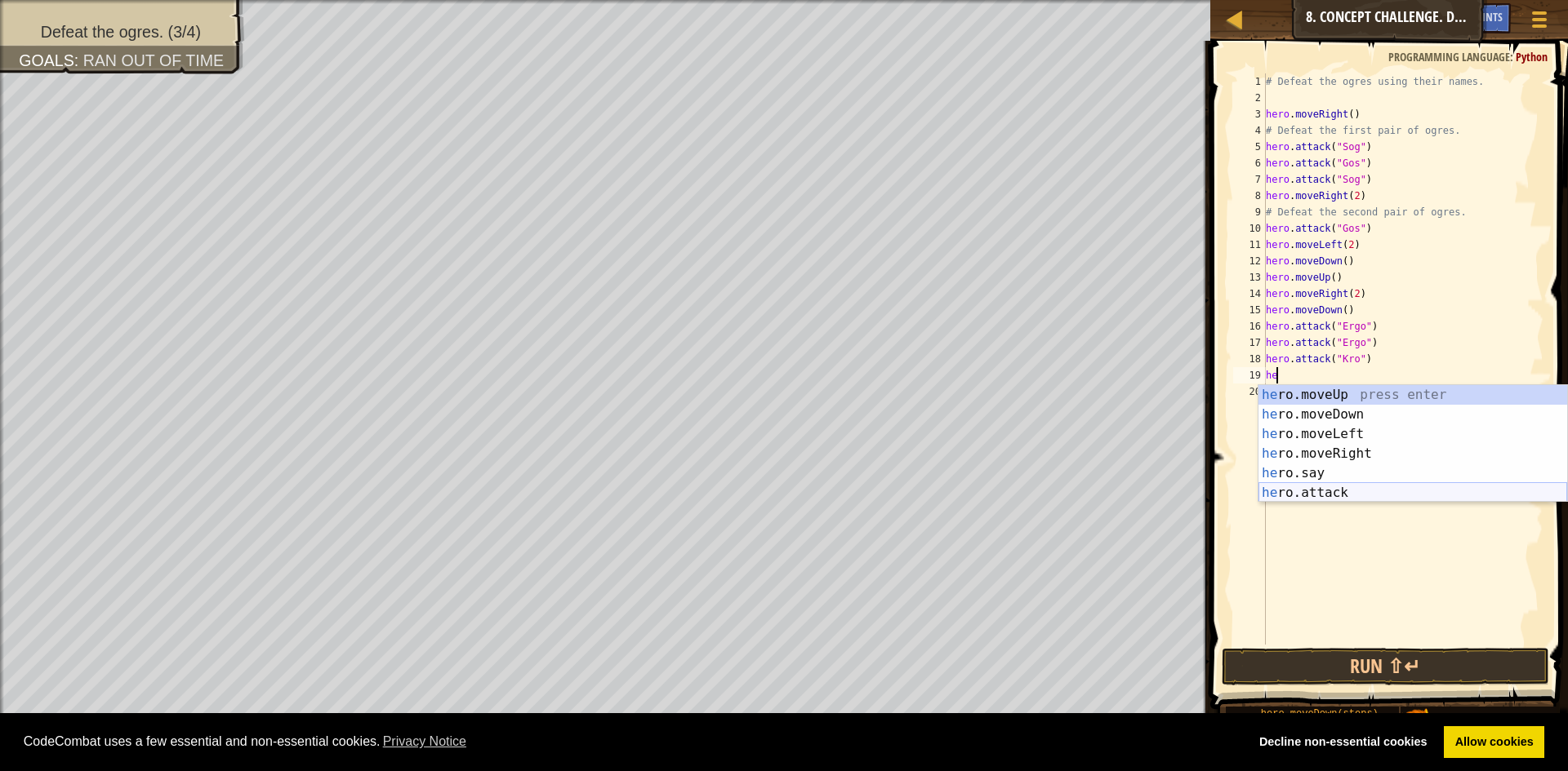
click at [1320, 499] on div "he ro.moveUp press enter he ro.moveDown press enter he ro.moveLeft press enter …" at bounding box center [1412, 464] width 308 height 156
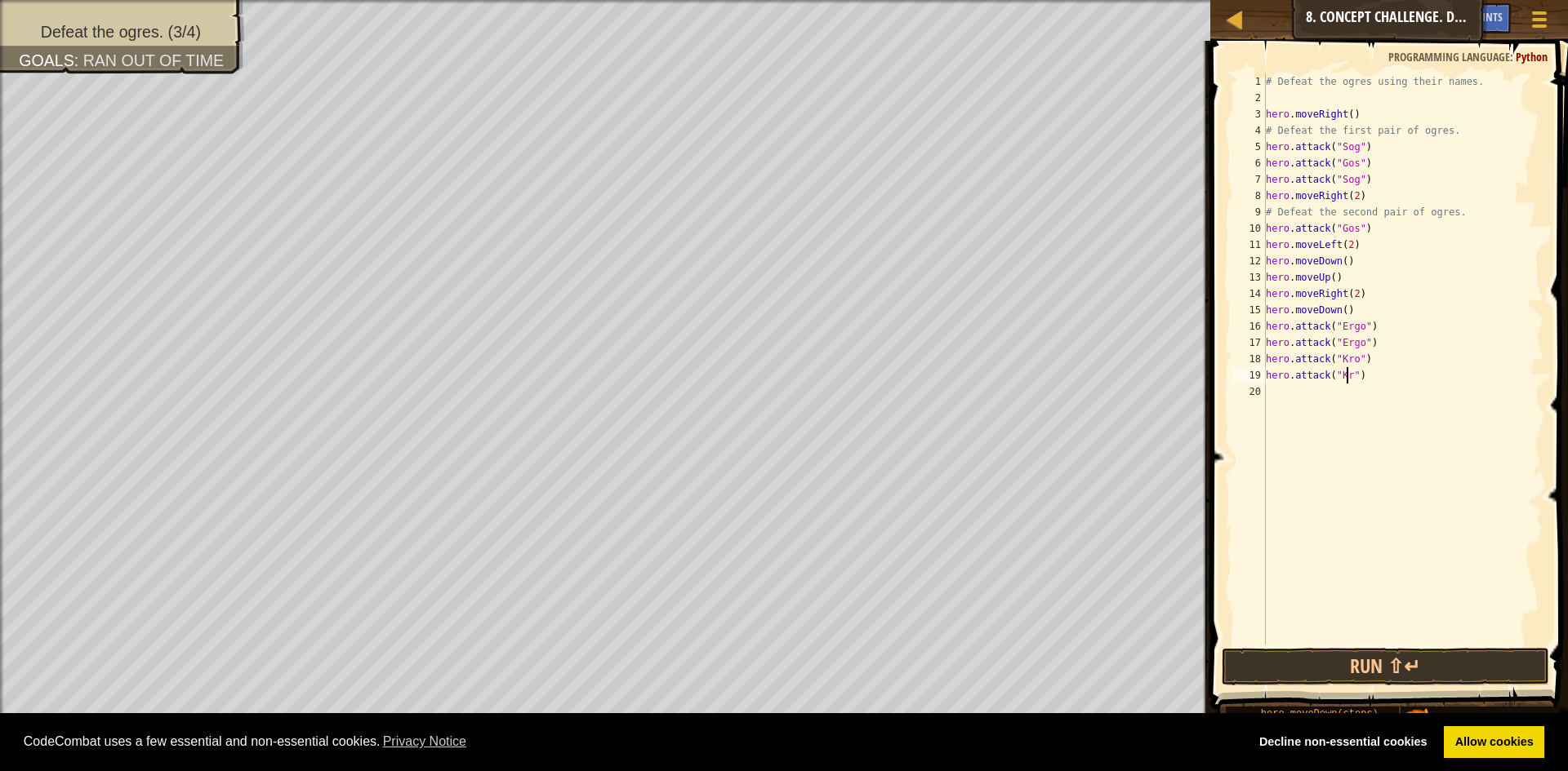
type textarea "hero.attack("Kro")"
click at [1409, 658] on button "Run ⇧↵" at bounding box center [1385, 666] width 327 height 37
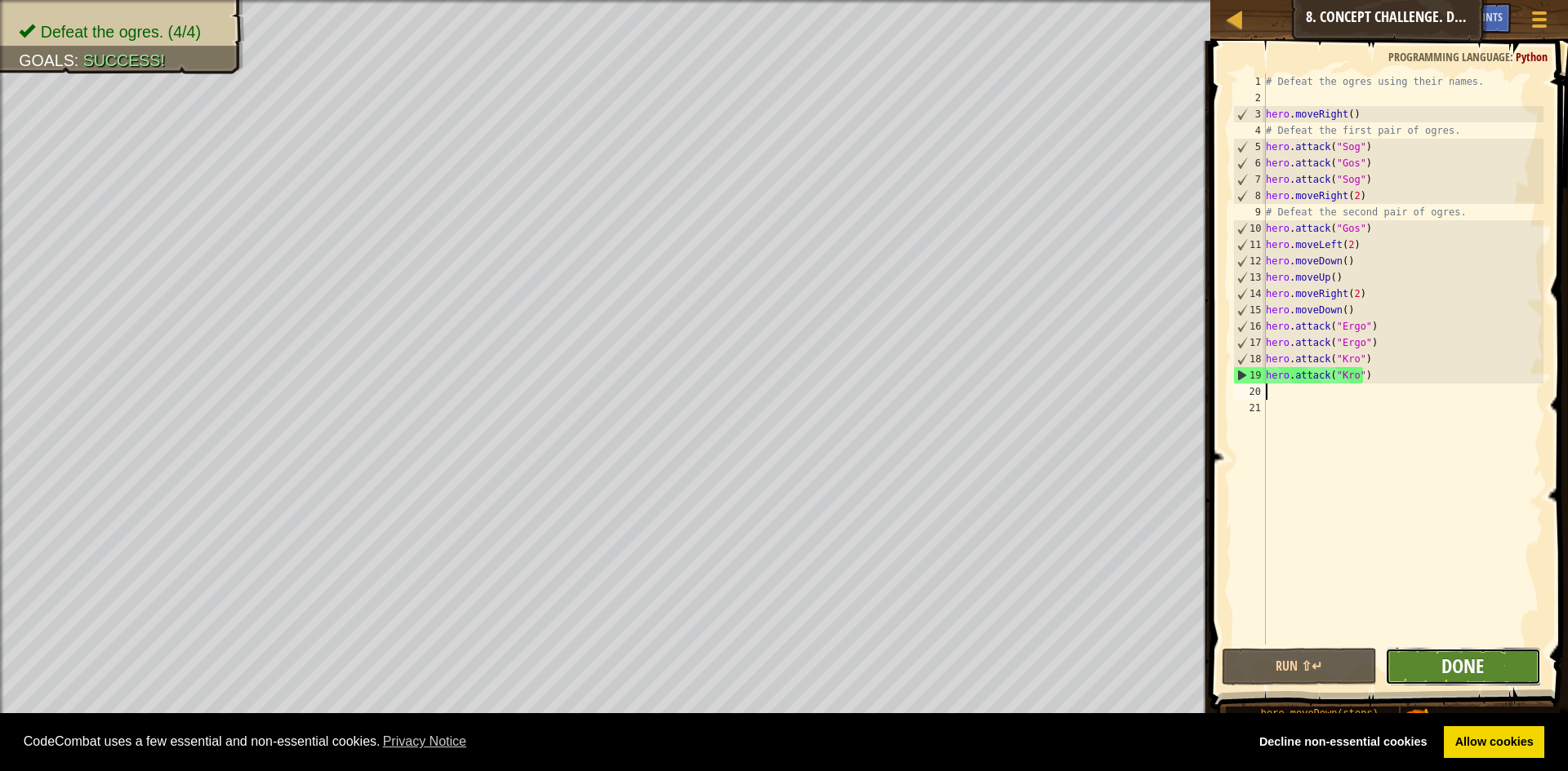
click at [1448, 670] on span "Done" at bounding box center [1462, 666] width 43 height 26
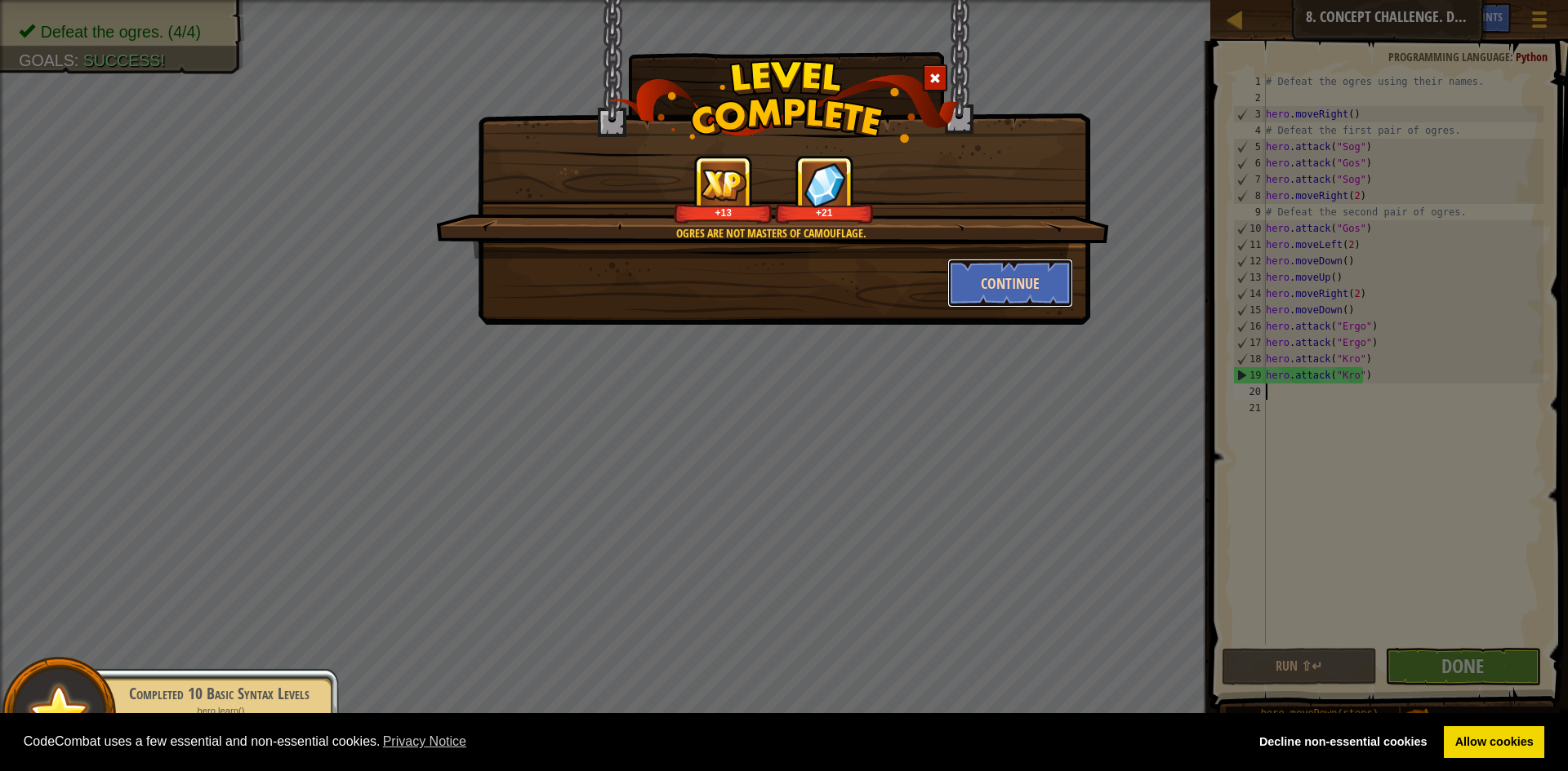
click at [996, 280] on button "Continue" at bounding box center [1010, 283] width 127 height 49
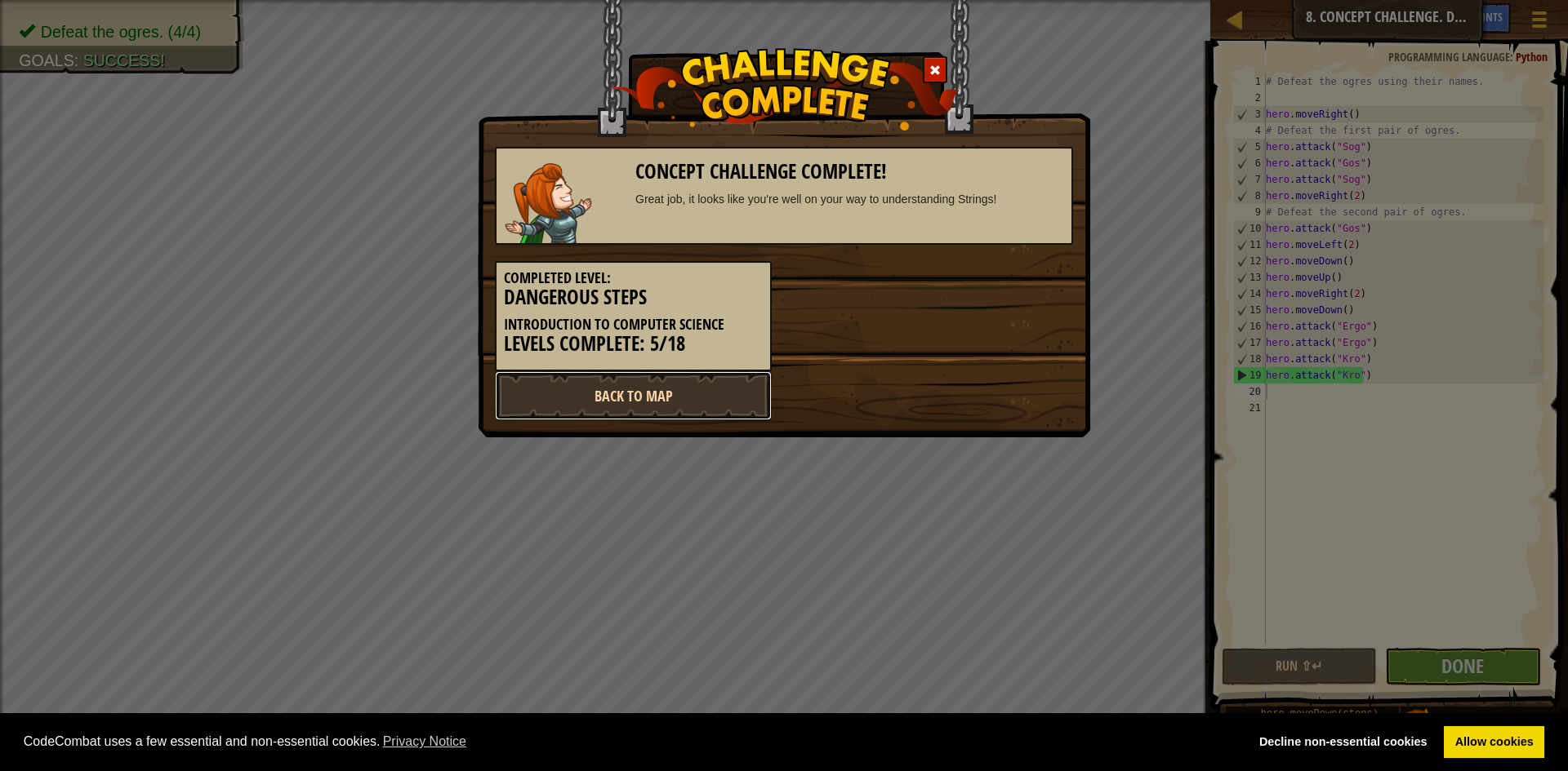
click at [667, 395] on link "Back to Map" at bounding box center [633, 396] width 277 height 49
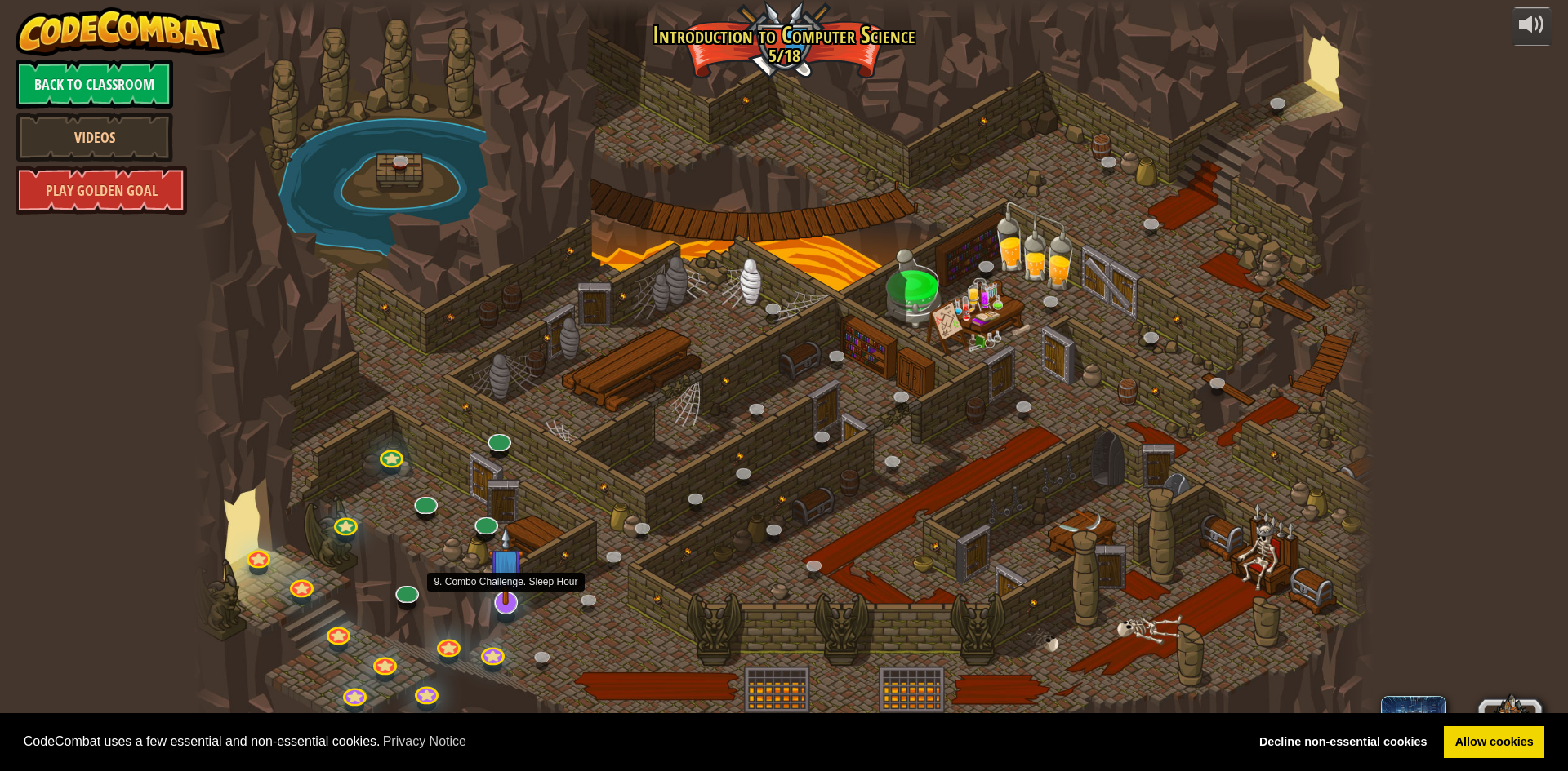
click at [514, 599] on img at bounding box center [505, 564] width 34 height 79
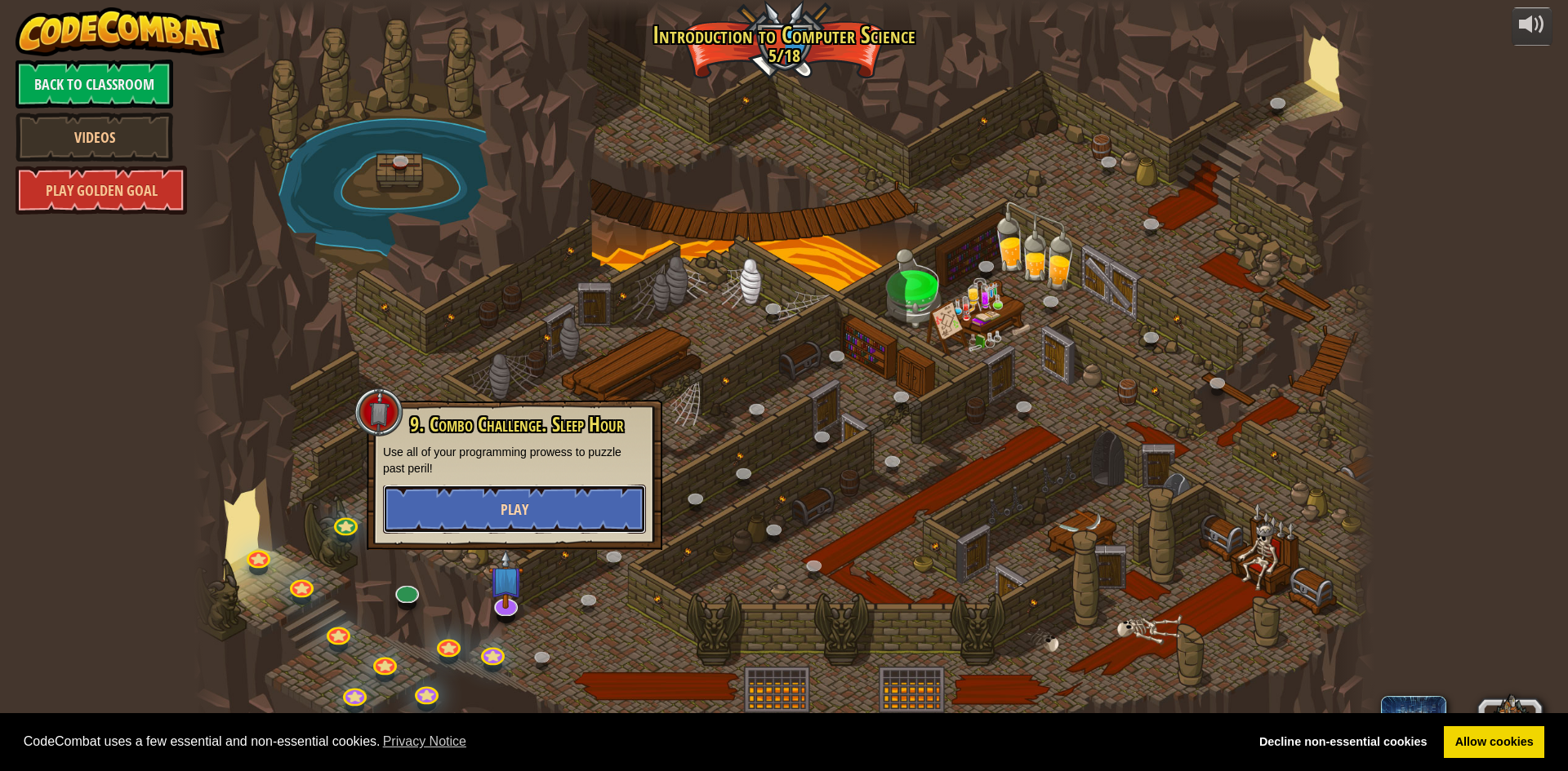
click at [483, 507] on button "Play" at bounding box center [514, 509] width 263 height 49
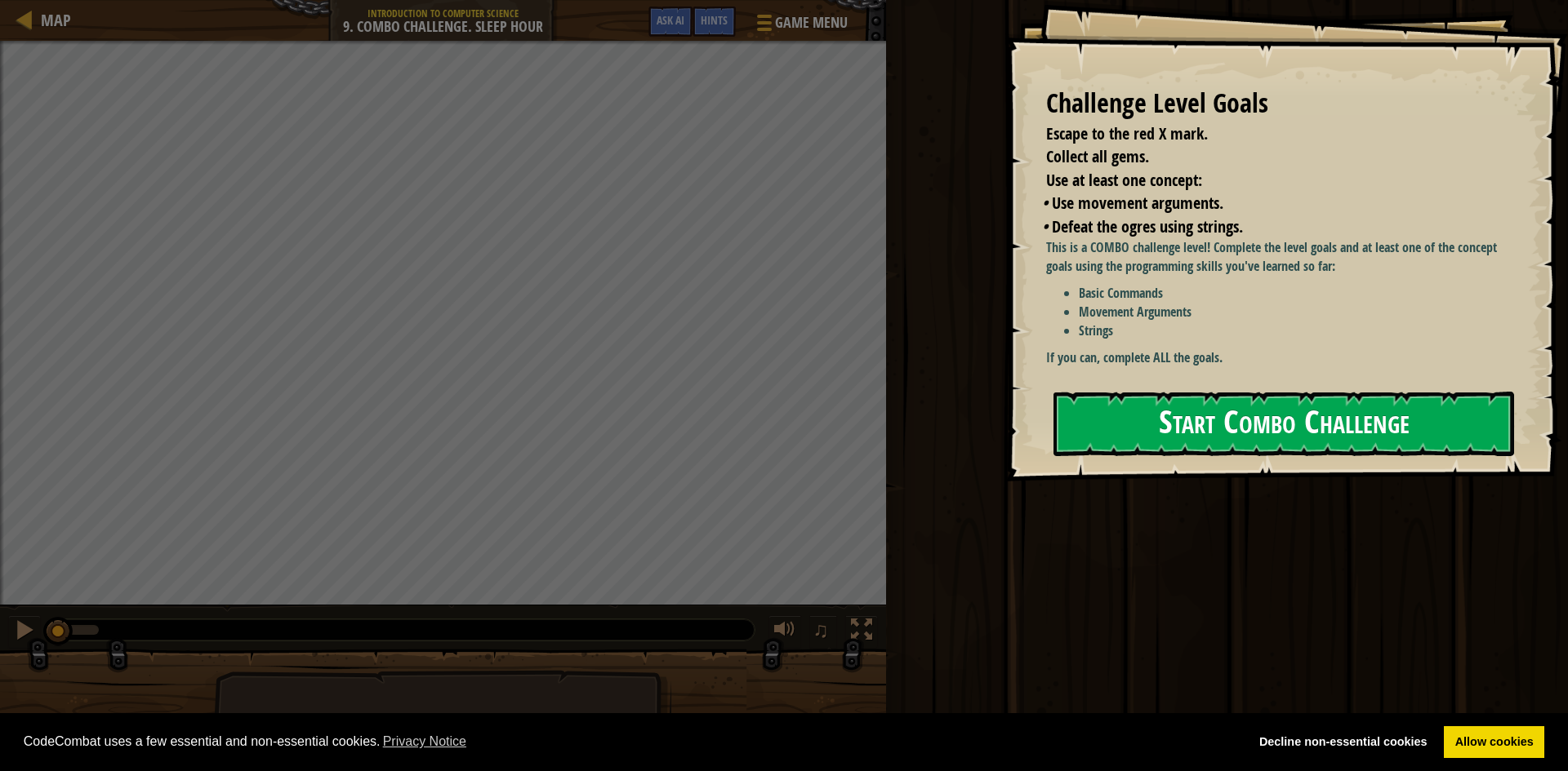
click at [1197, 415] on button "Start Combo Challenge" at bounding box center [1284, 424] width 460 height 64
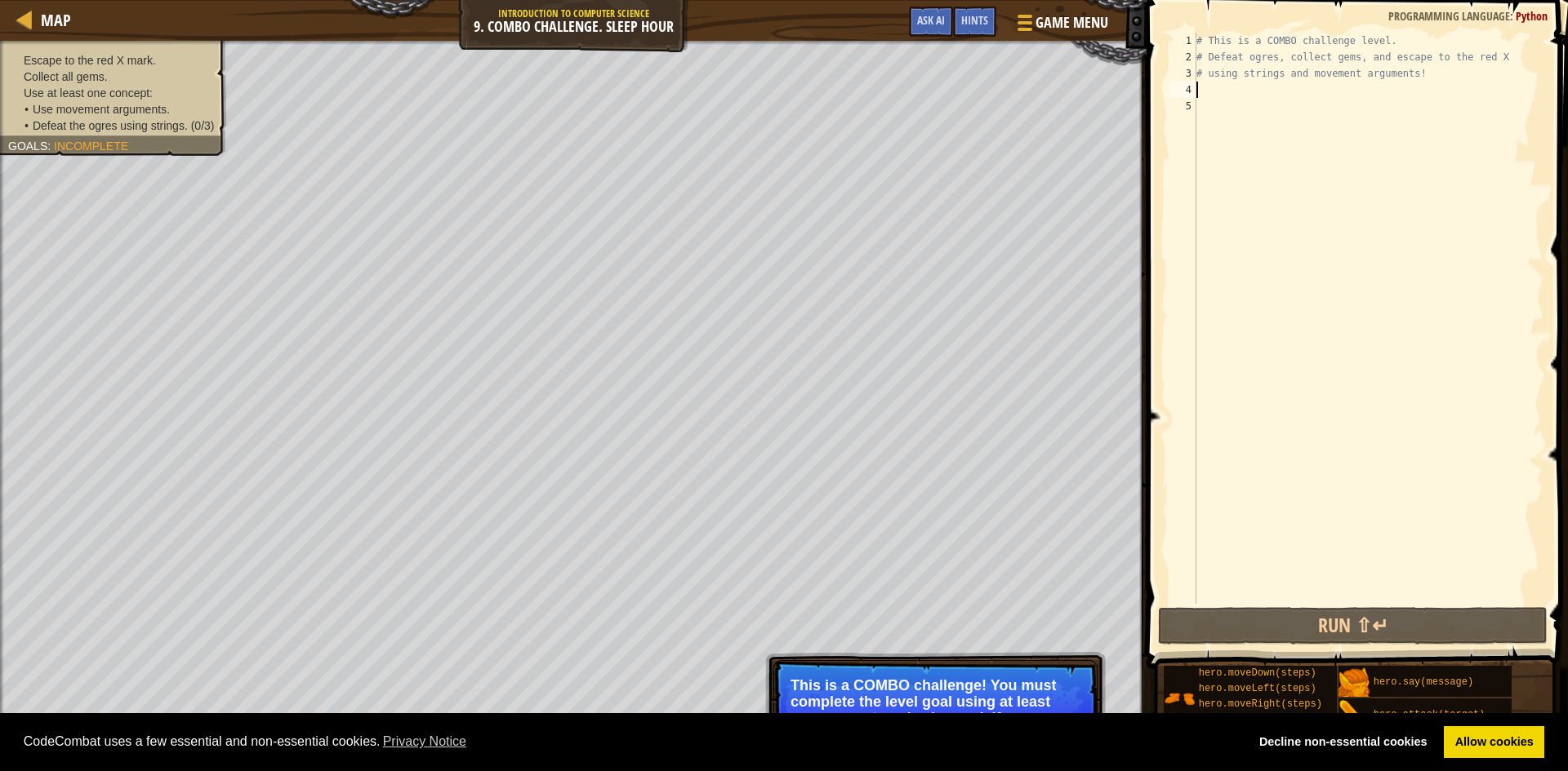
click at [1206, 90] on div "# This is a COMBO challenge level. # Defeat [PERSON_NAME], collect gems, and es…" at bounding box center [1367, 335] width 350 height 604
type textarea "h"
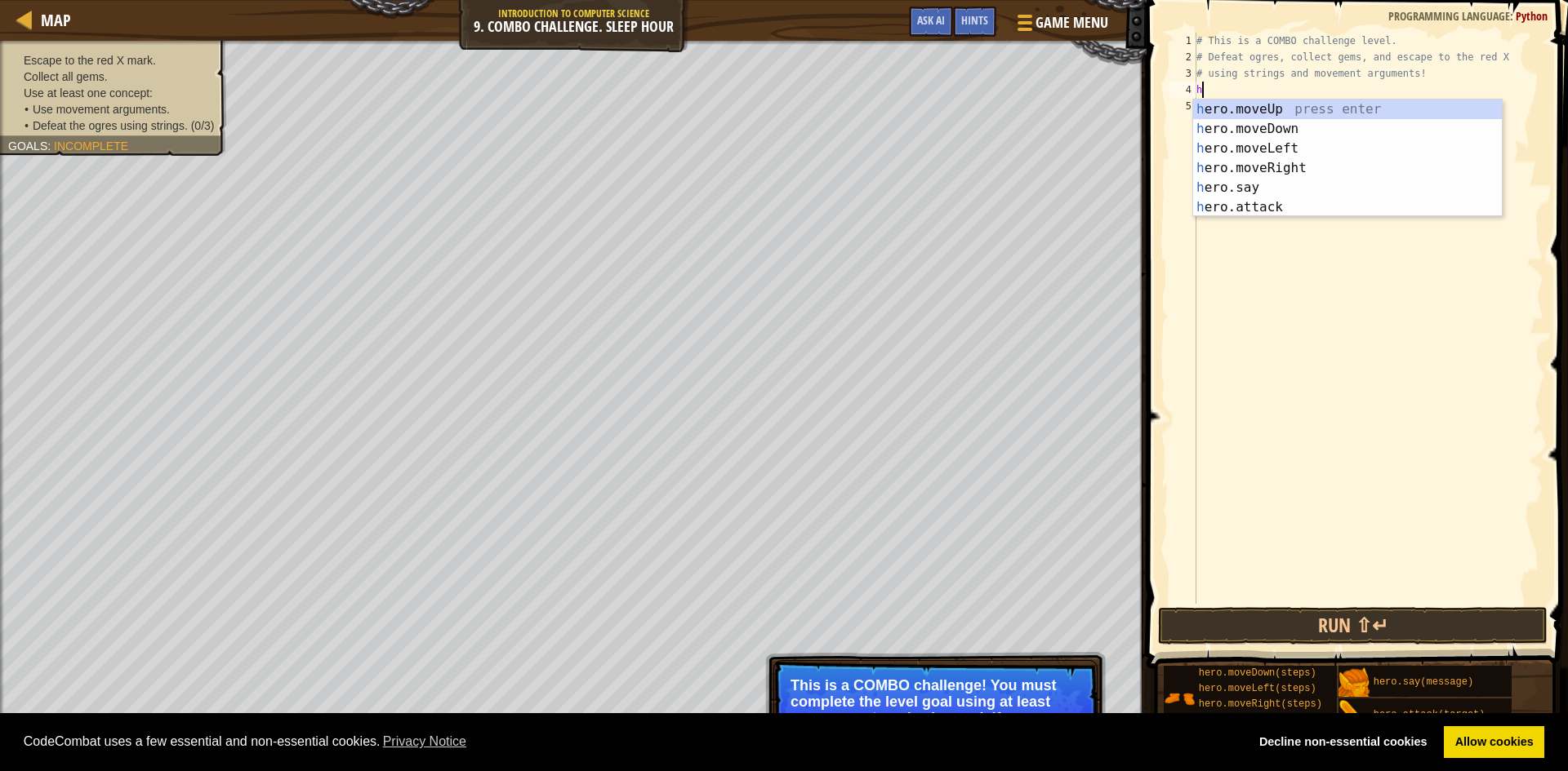
scroll to position [7, 0]
click at [1228, 104] on div "h ero.moveUp press enter h ero.moveDown press enter h ero.moveLeft press enter …" at bounding box center [1346, 178] width 308 height 156
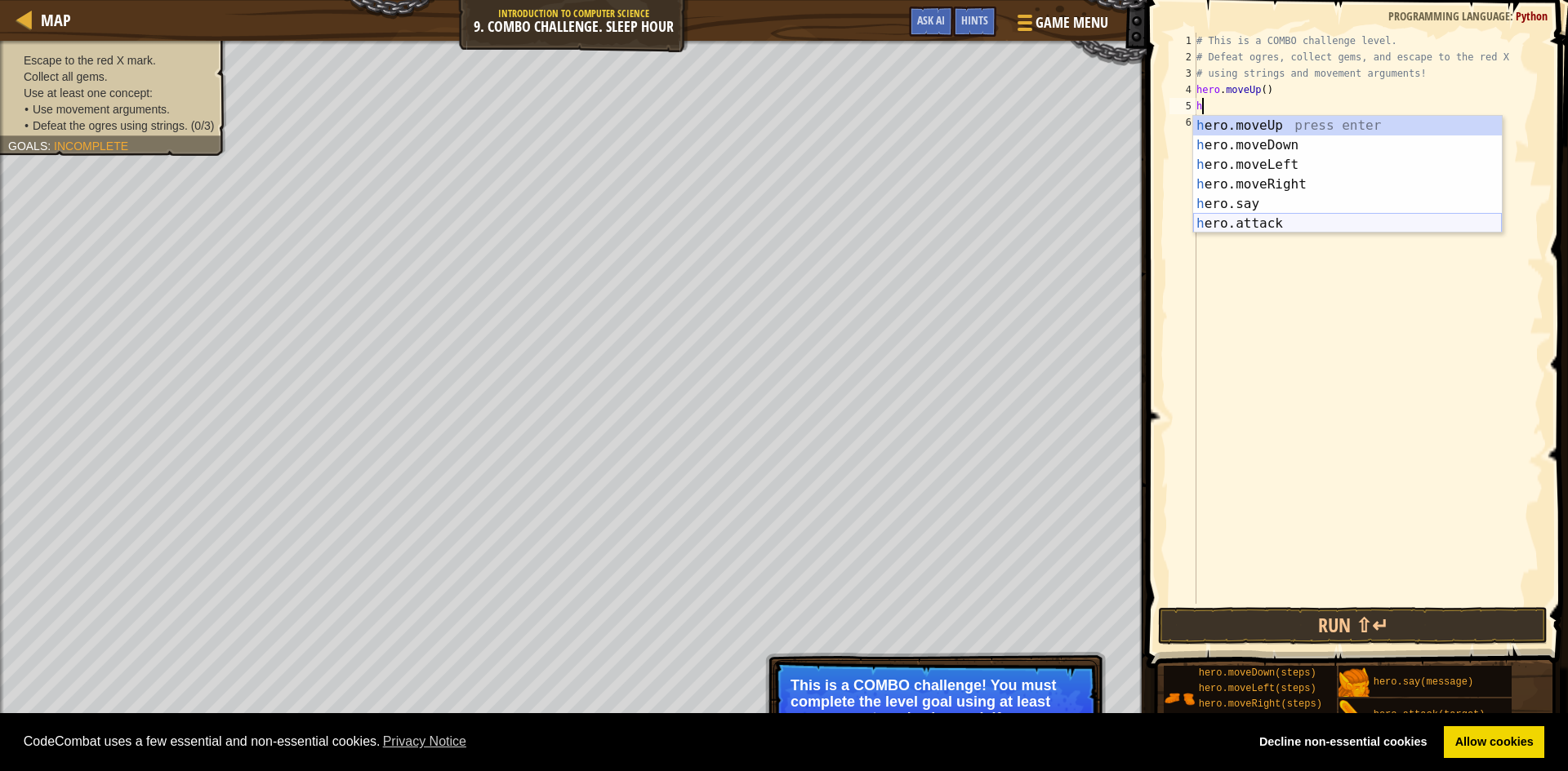
click at [1251, 224] on div "h ero.moveUp press enter h ero.moveDown press enter h ero.moveLeft press enter …" at bounding box center [1346, 194] width 308 height 156
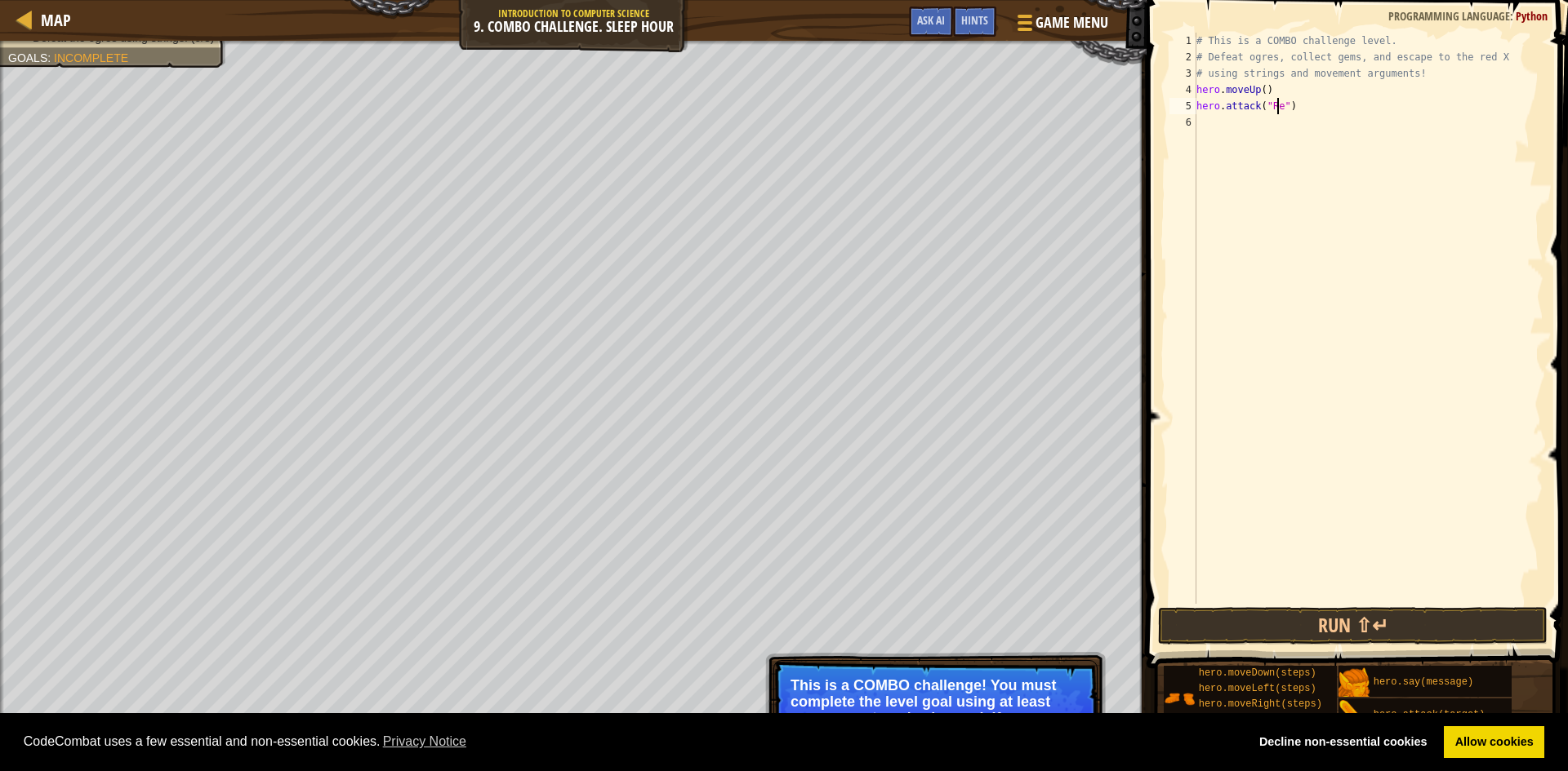
scroll to position [7, 7]
type textarea "hero.attack("Rexxar")"
click at [1204, 120] on div "# This is a COMBO challenge level. # Defeat [PERSON_NAME], collect gems, and es…" at bounding box center [1367, 335] width 350 height 604
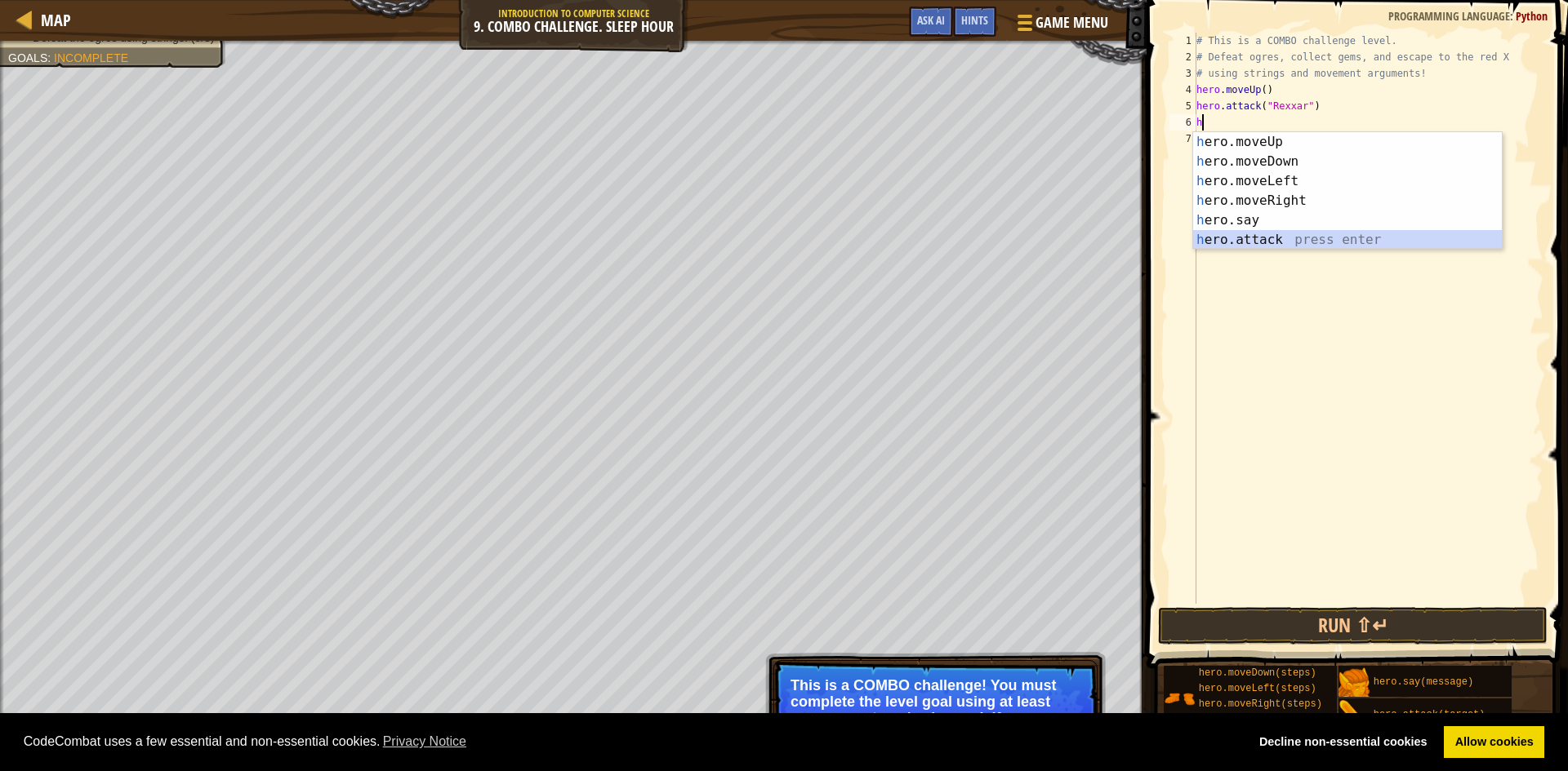
click at [1238, 238] on div "h ero.moveUp press enter h ero.moveDown press enter h ero.moveLeft press enter …" at bounding box center [1346, 210] width 308 height 156
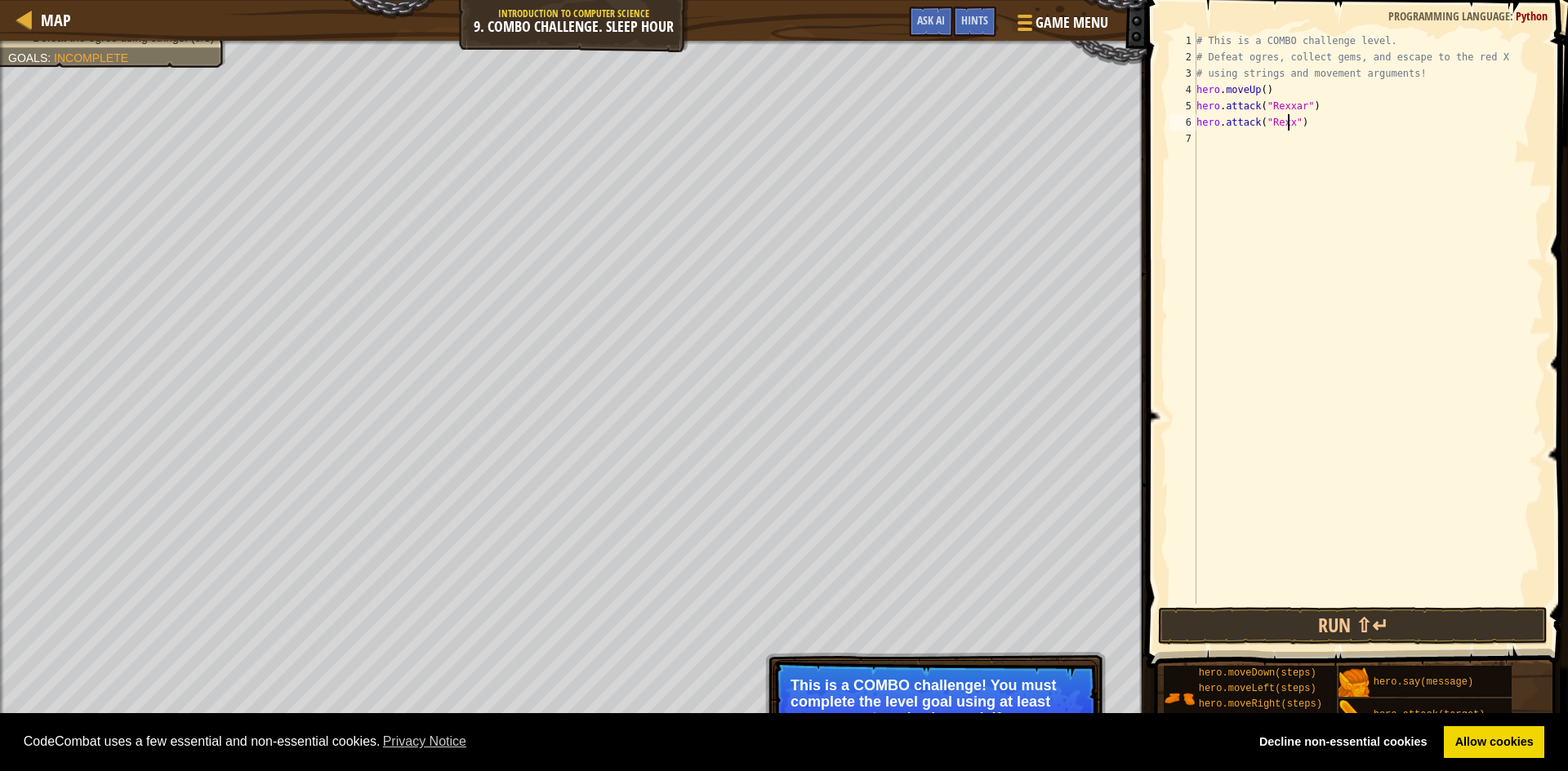
scroll to position [7, 9]
type textarea "hero.attack("Rexxar")"
click at [1406, 623] on button "Run ⇧↵" at bounding box center [1353, 625] width 389 height 37
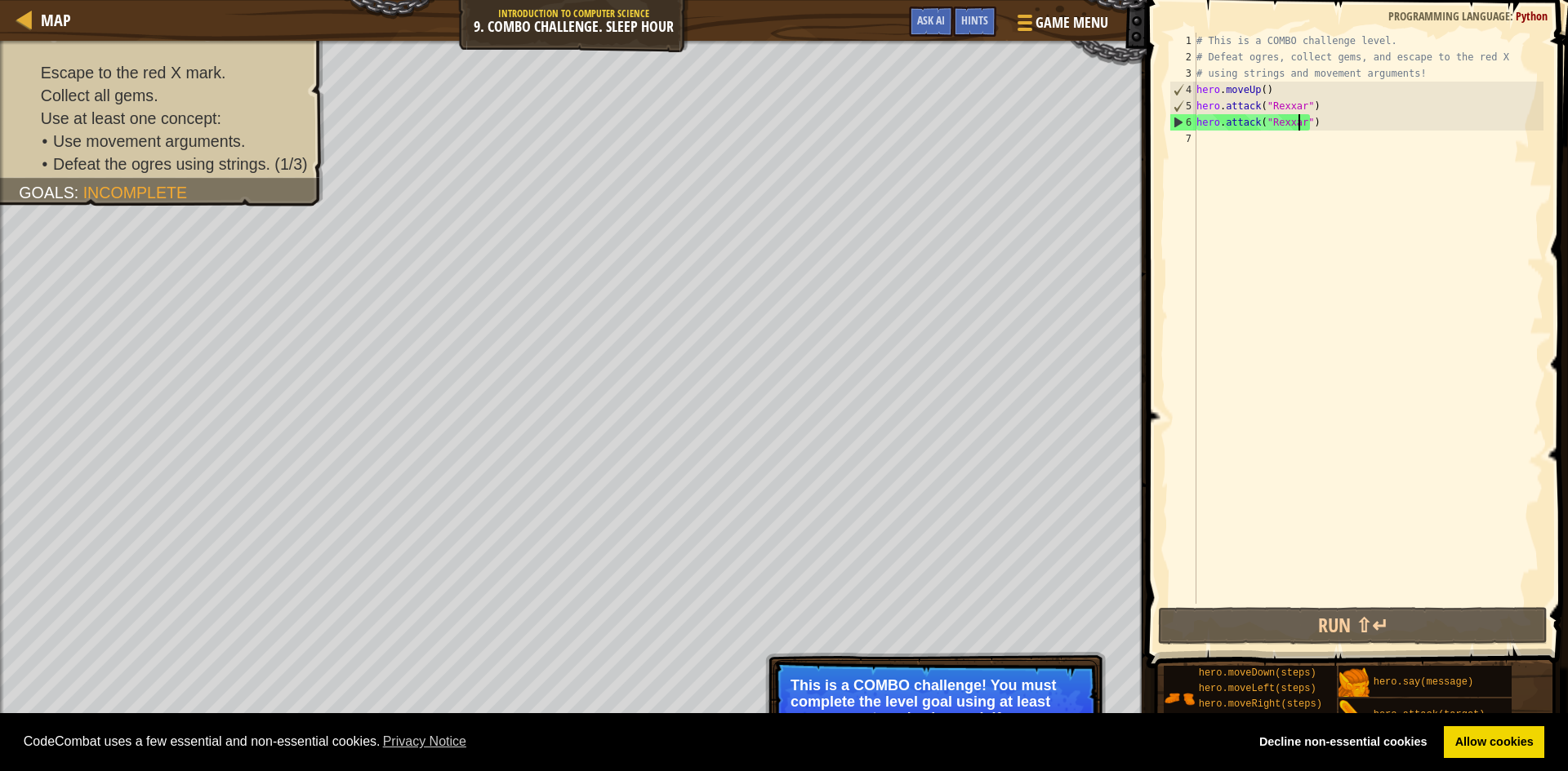
click at [1207, 143] on div "# This is a COMBO challenge level. # Defeat [PERSON_NAME], collect gems, and es…" at bounding box center [1367, 335] width 350 height 604
type textarea "h"
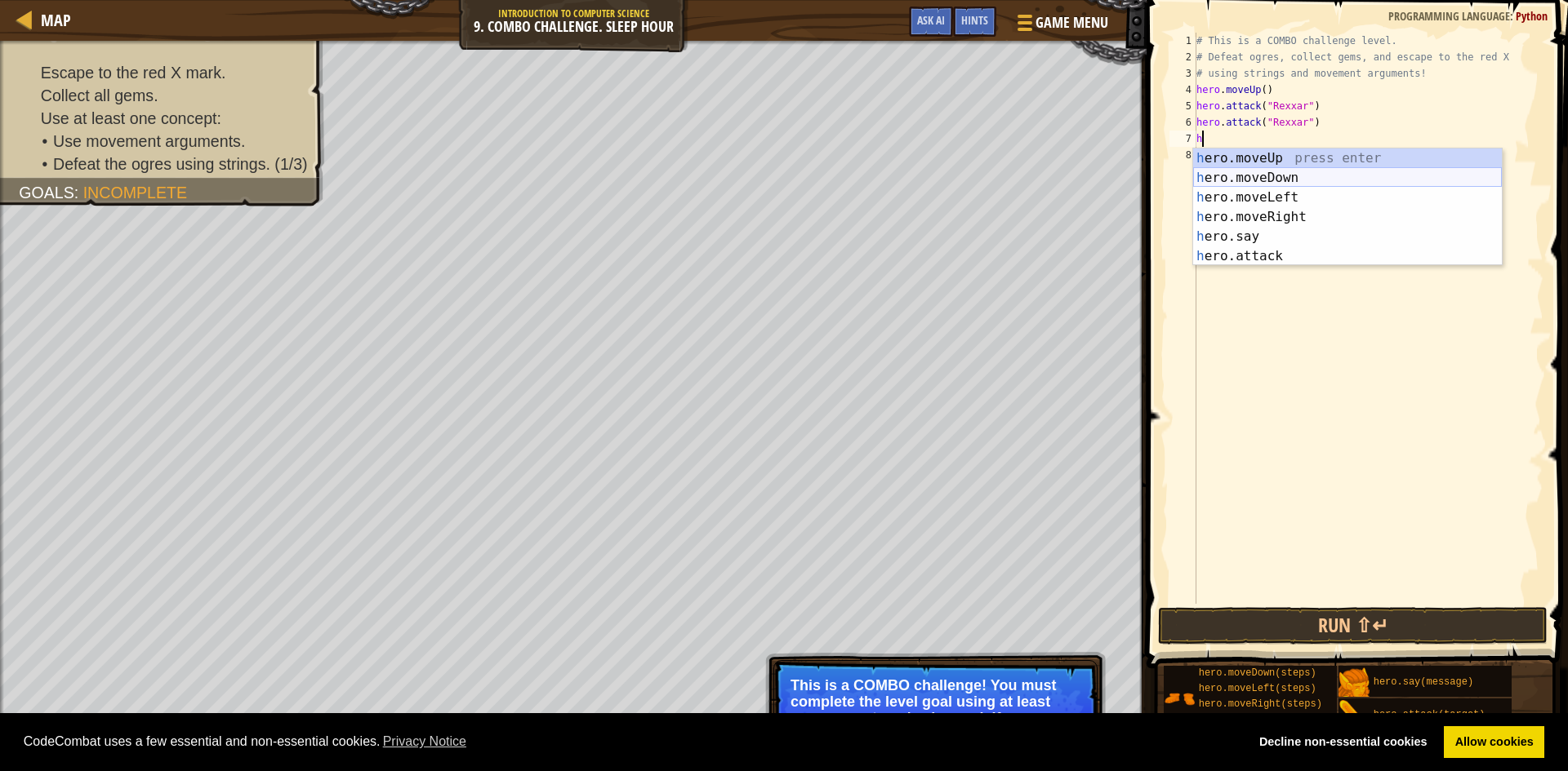
click at [1247, 171] on div "h ero.moveUp press enter h ero.moveDown press enter h ero.moveLeft press enter …" at bounding box center [1346, 227] width 308 height 156
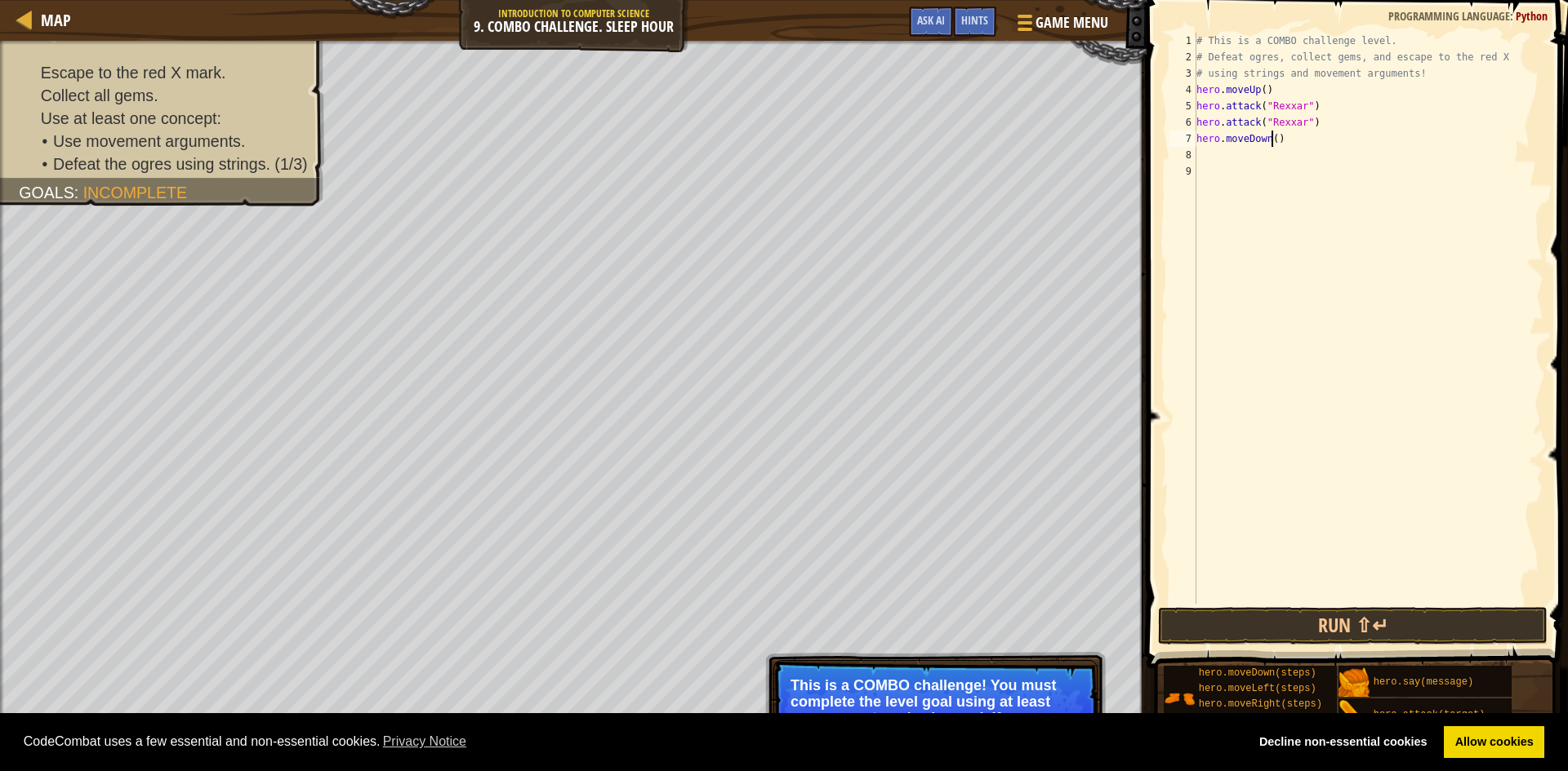
click at [1270, 138] on div "# This is a COMBO challenge level. # Defeat [PERSON_NAME], collect gems, and es…" at bounding box center [1367, 335] width 350 height 604
type textarea "hero.moveDown(2)"
click at [1274, 631] on button "Run ⇧↵" at bounding box center [1353, 625] width 389 height 37
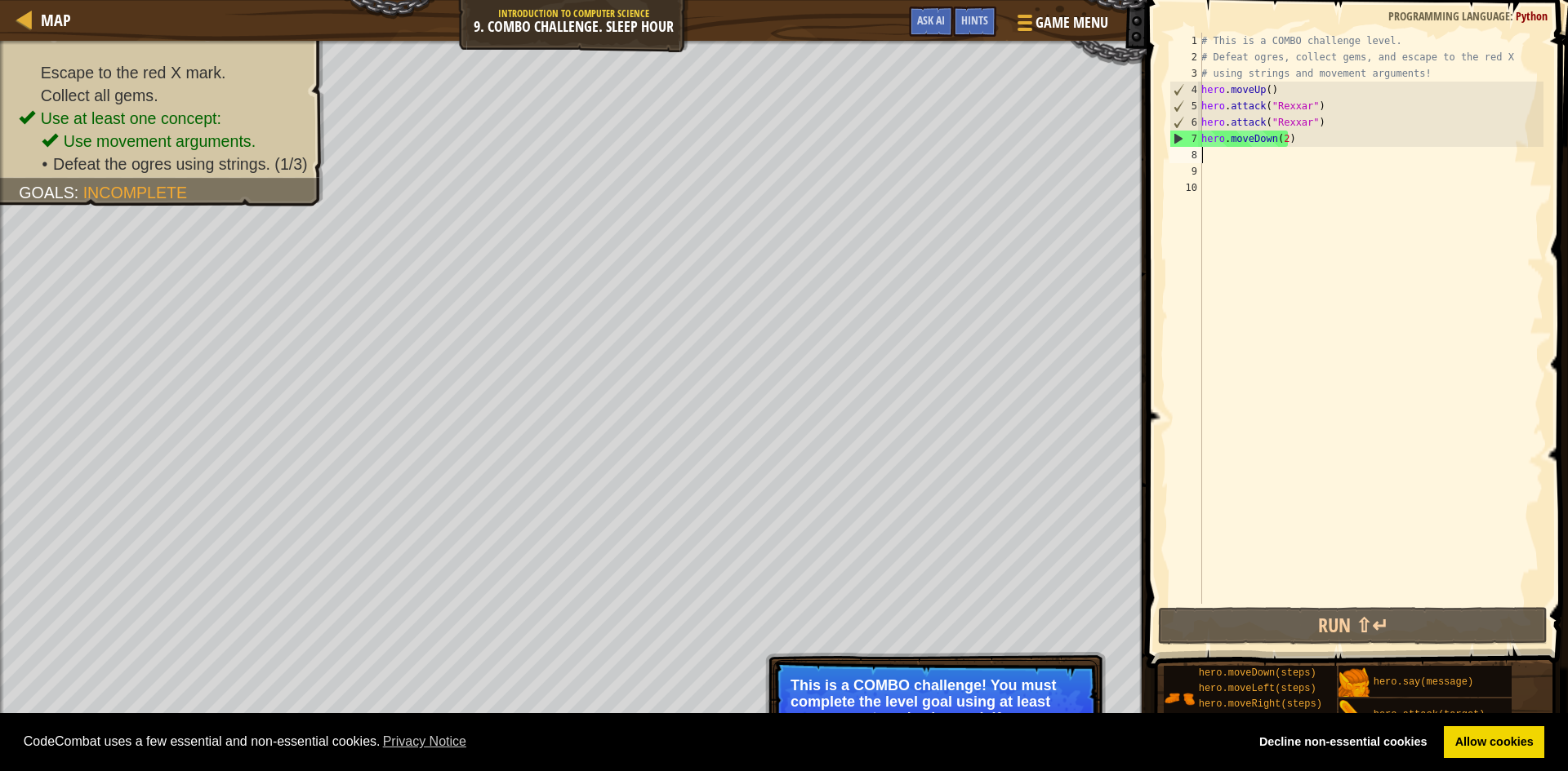
type textarea "h"
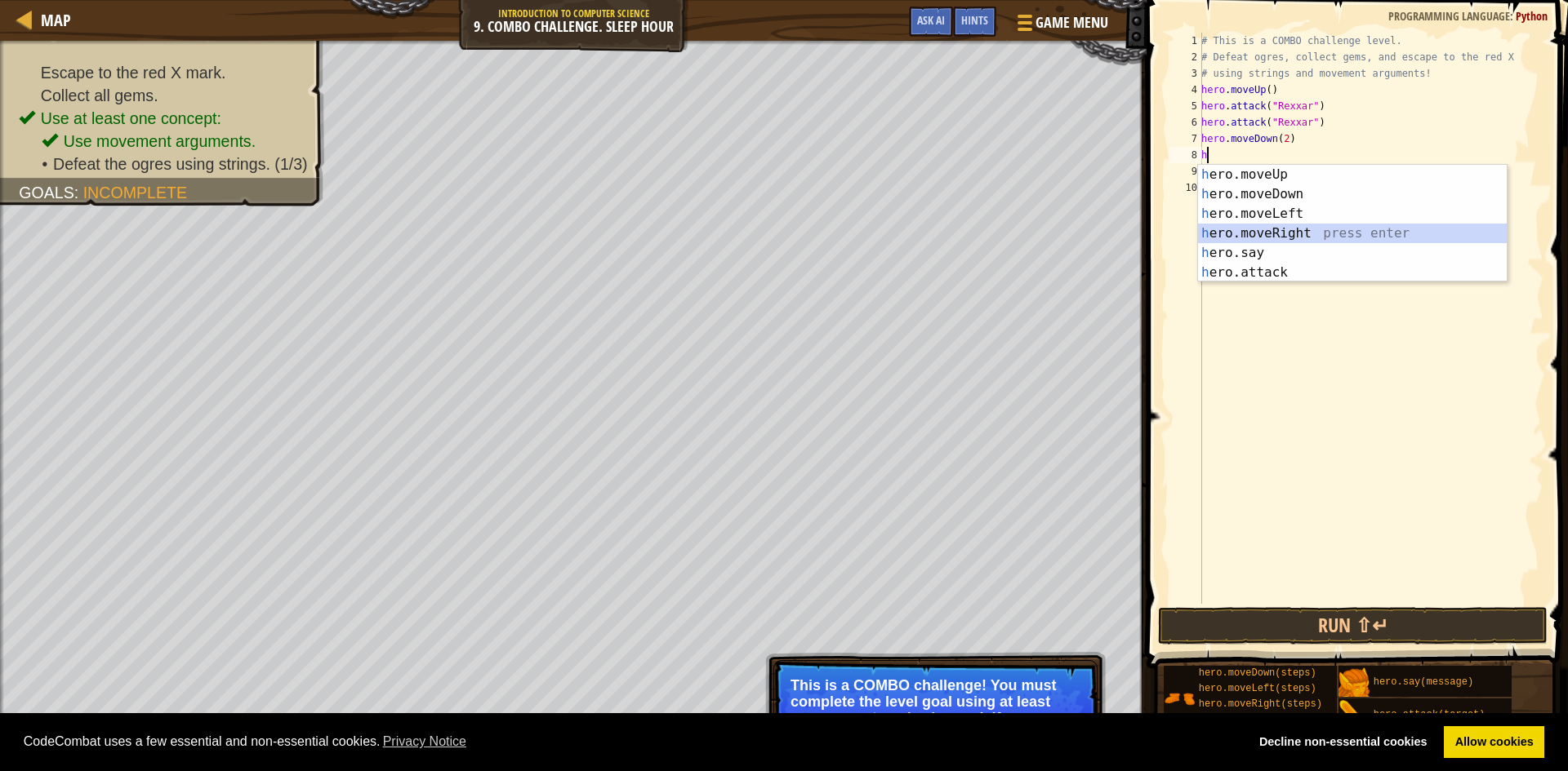
drag, startPoint x: 1272, startPoint y: 231, endPoint x: 1318, endPoint y: 397, distance: 172.3
click at [1274, 244] on div "h ero.moveUp press enter h ero.moveDown press enter h ero.moveLeft press enter …" at bounding box center [1352, 243] width 308 height 156
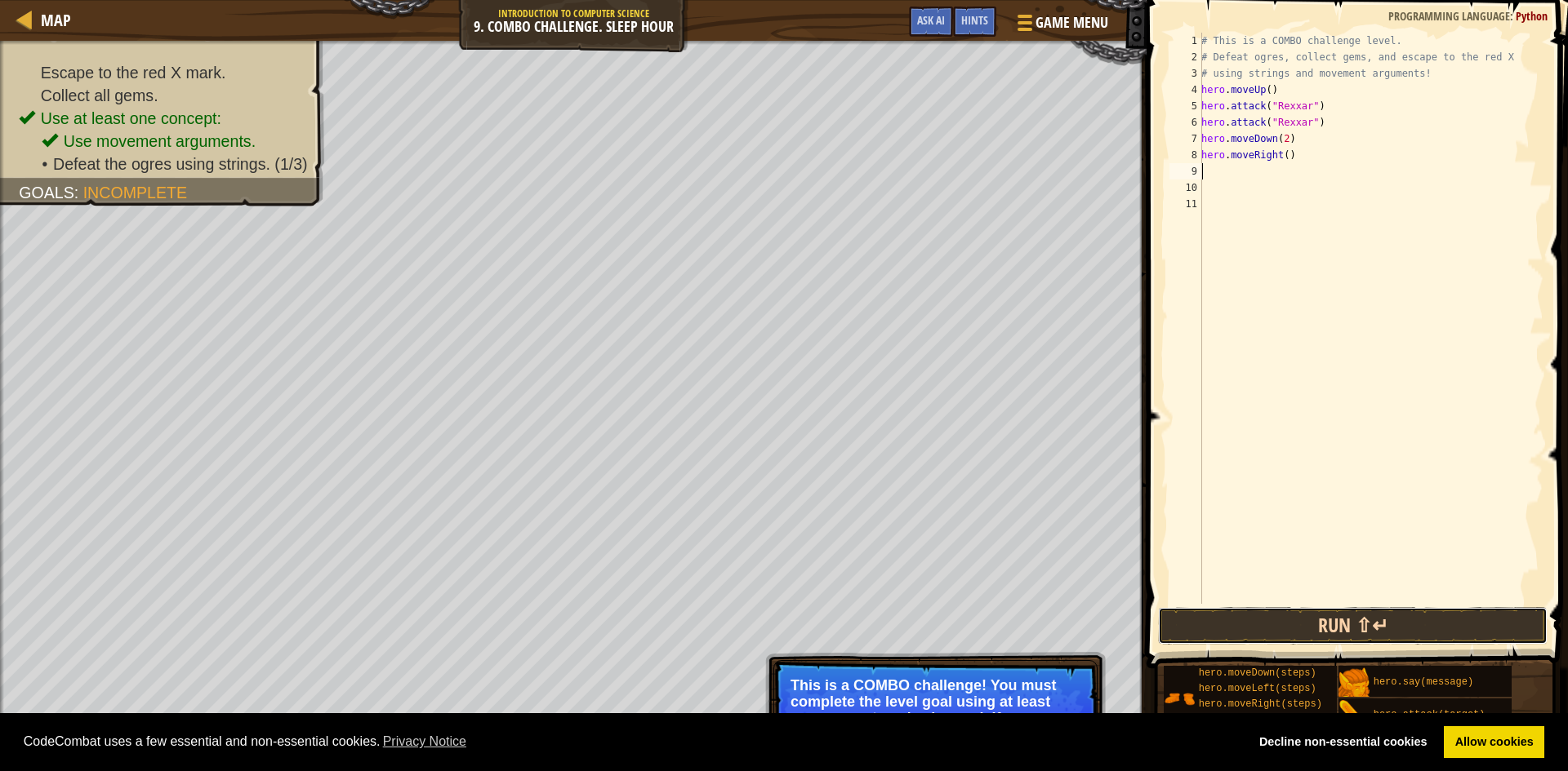
click at [1234, 619] on button "Run ⇧↵" at bounding box center [1353, 625] width 389 height 37
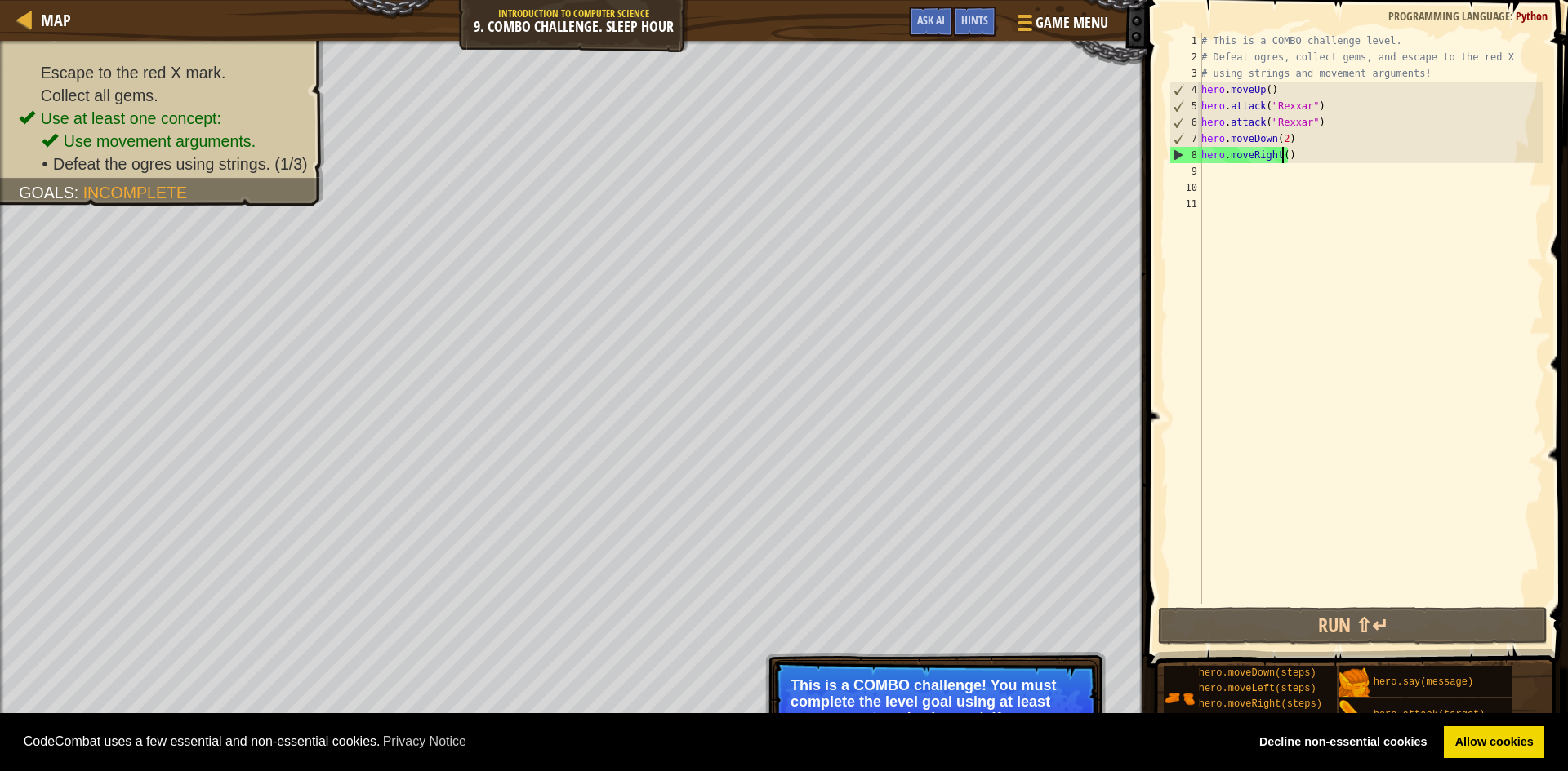
click at [1282, 155] on div "# This is a COMBO challenge level. # Defeat [PERSON_NAME], collect gems, and es…" at bounding box center [1371, 335] width 346 height 604
type textarea "hero.moveRight(2)"
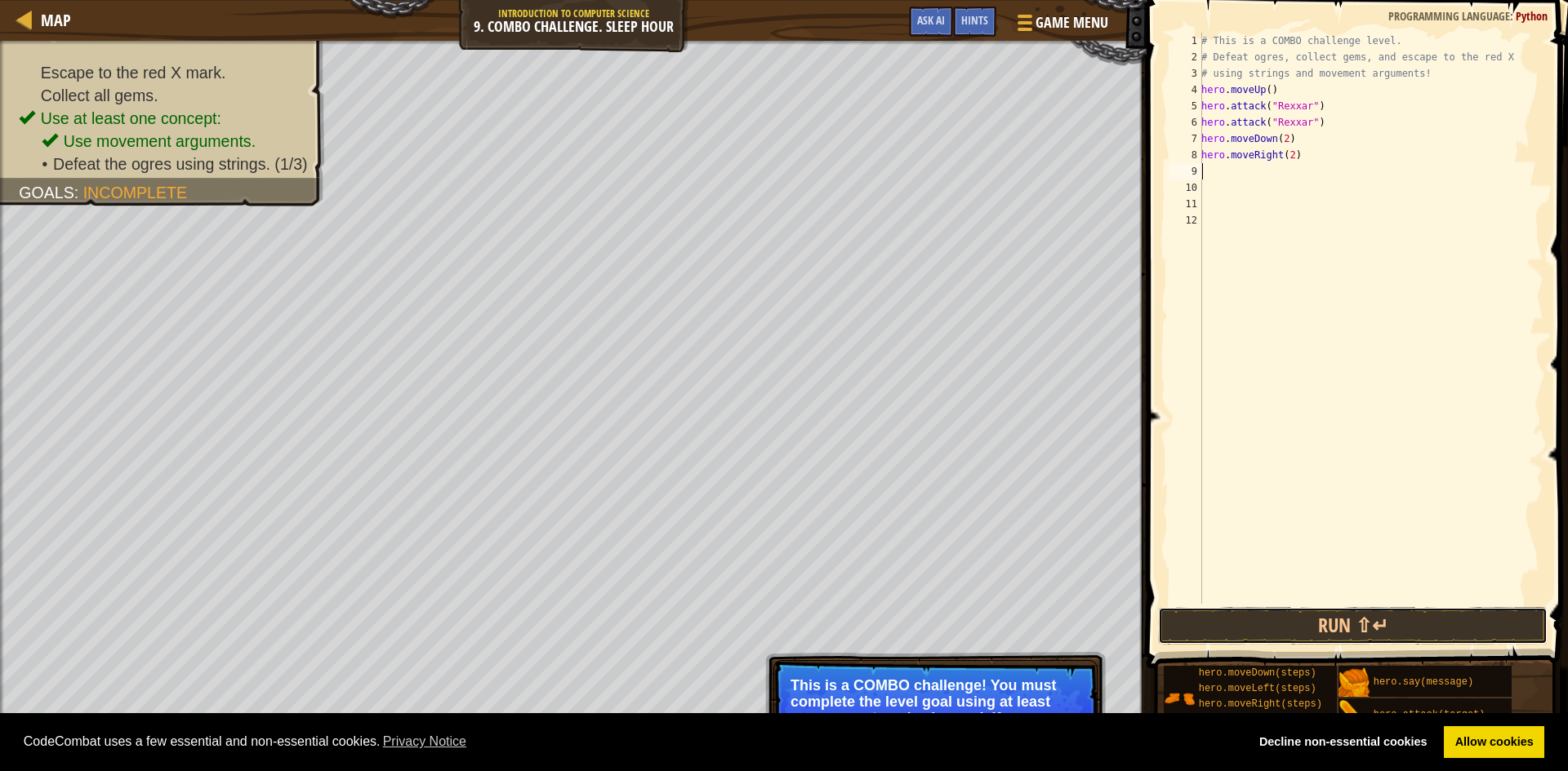
drag, startPoint x: 1330, startPoint y: 613, endPoint x: 1424, endPoint y: 530, distance: 125.4
click at [1333, 607] on button "Run ⇧↵" at bounding box center [1353, 625] width 389 height 37
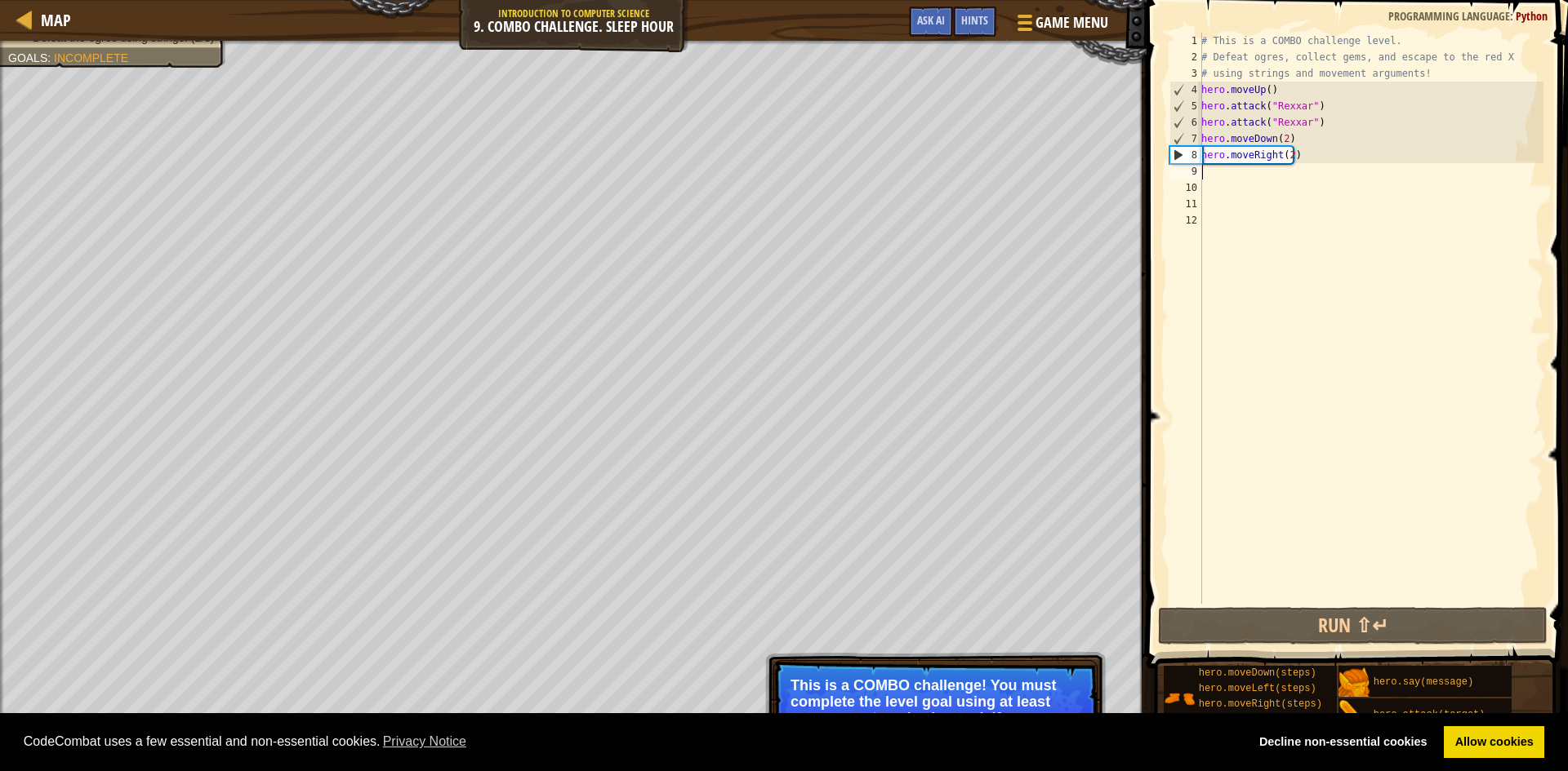
type textarea "h"
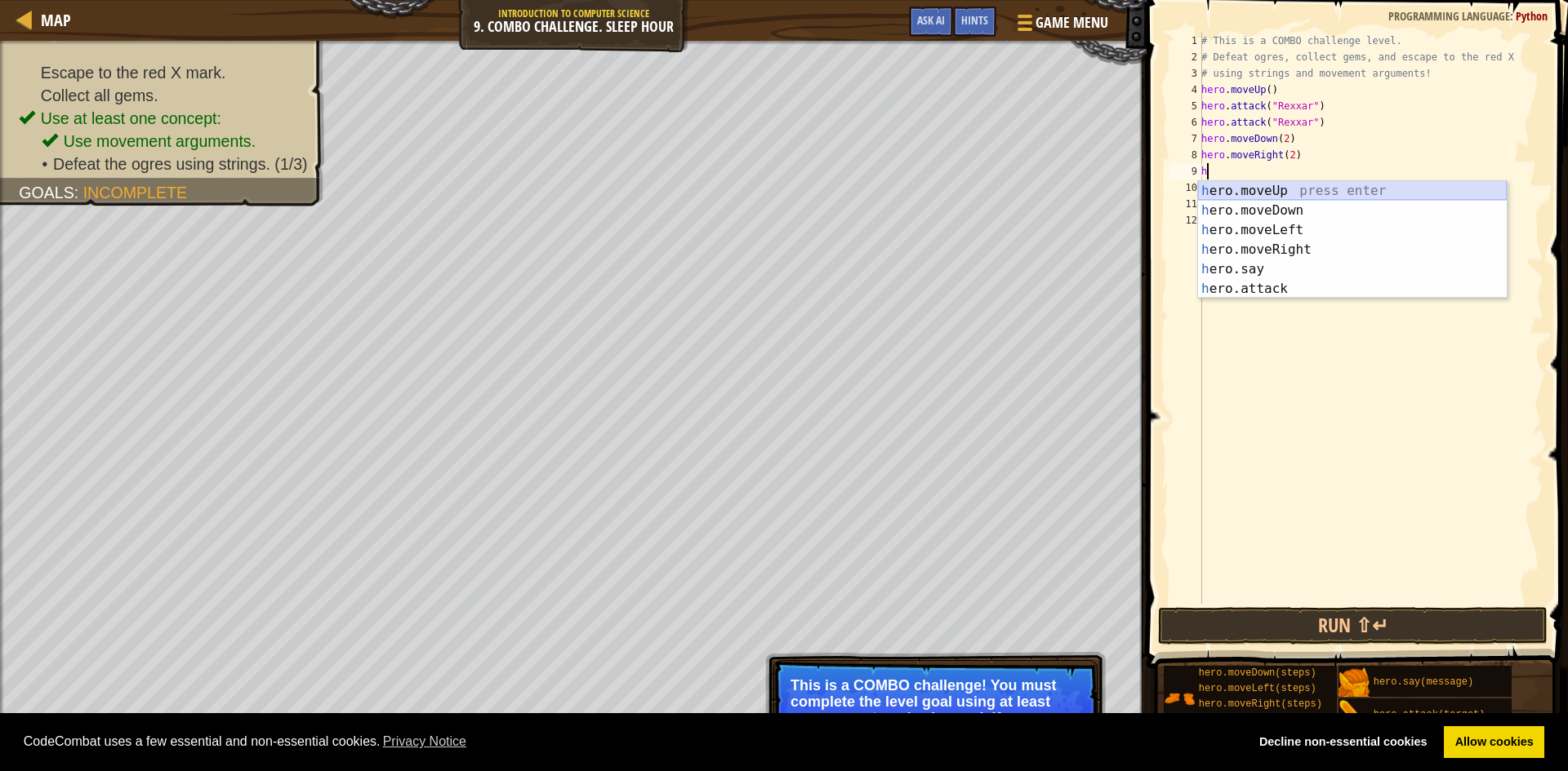
click at [1269, 186] on div "h ero.moveUp press enter h ero.moveDown press enter h ero.moveLeft press enter …" at bounding box center [1352, 260] width 308 height 156
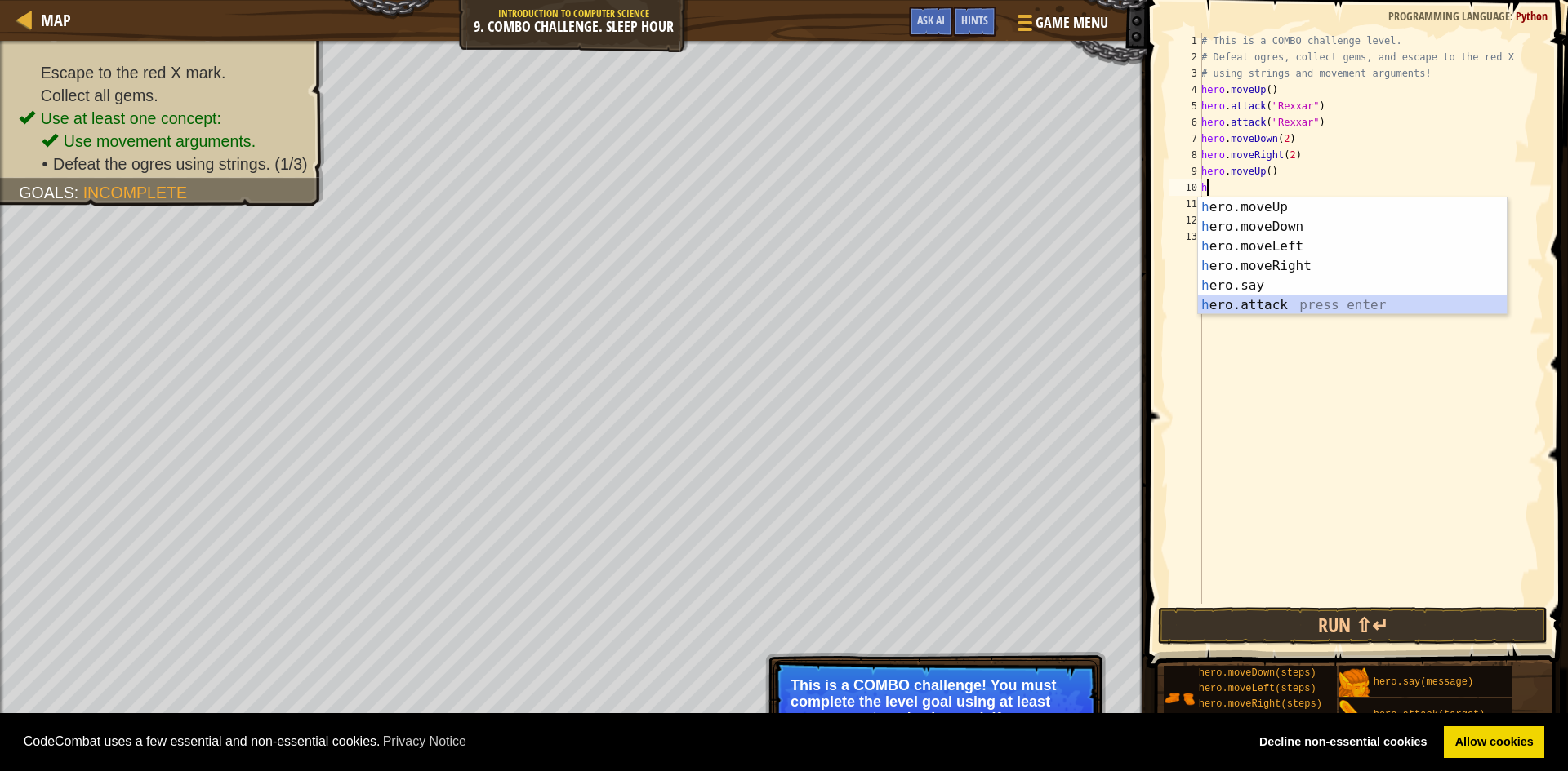
click at [1259, 311] on div "h ero.moveUp press enter h ero.moveDown press enter h ero.moveLeft press enter …" at bounding box center [1352, 275] width 308 height 156
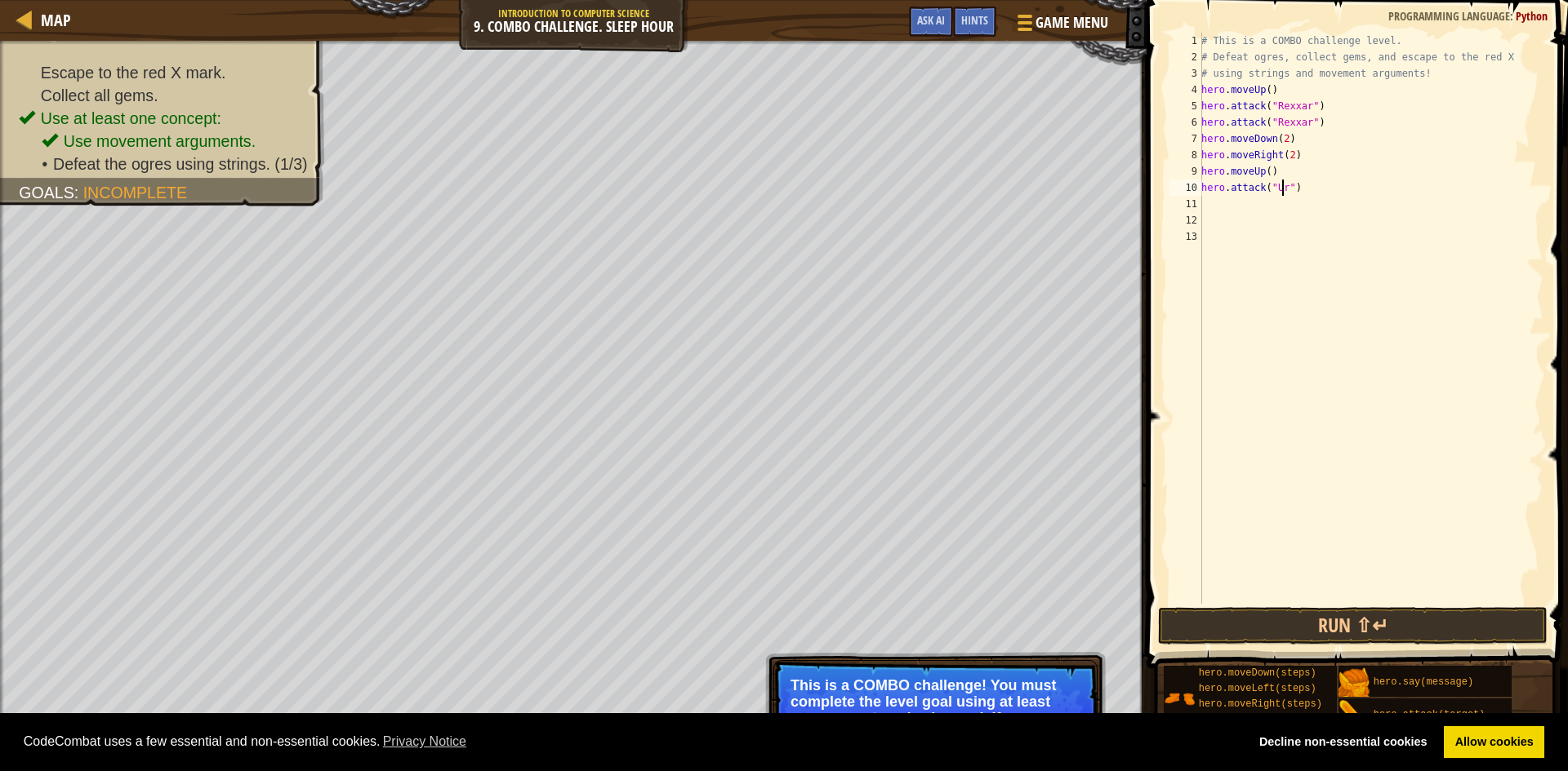
scroll to position [7, 7]
type textarea "hero.attack("Ursa")"
click at [1204, 198] on div "# This is a COMBO challenge level. # Defeat [PERSON_NAME], collect gems, and es…" at bounding box center [1371, 335] width 346 height 604
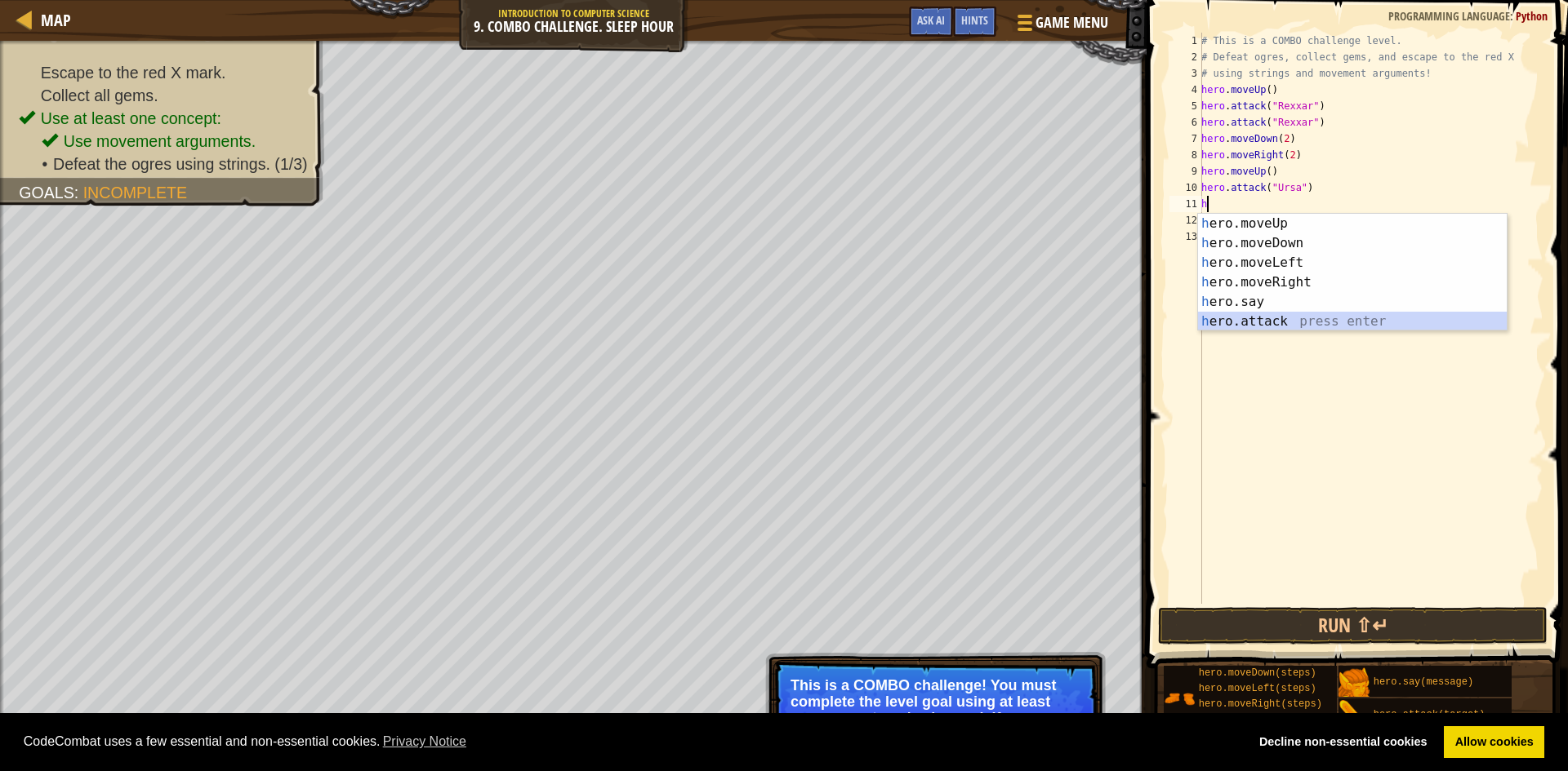
drag, startPoint x: 1223, startPoint y: 319, endPoint x: 1252, endPoint y: 266, distance: 60.4
click at [1225, 317] on div "h ero.moveUp press enter h ero.moveDown press enter h ero.moveLeft press enter …" at bounding box center [1352, 292] width 308 height 156
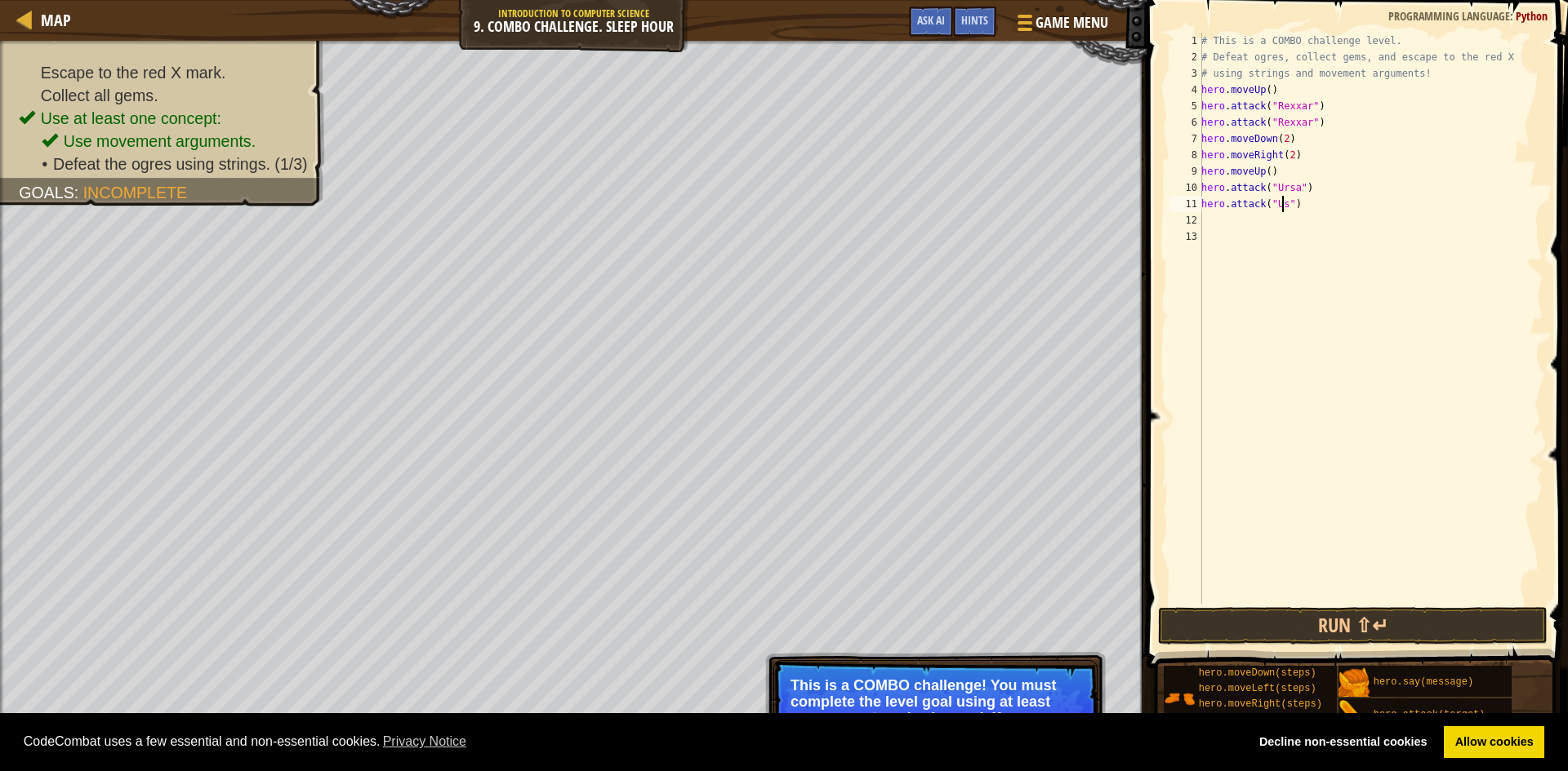
scroll to position [7, 7]
click at [1260, 628] on button "Run ⇧↵" at bounding box center [1353, 625] width 389 height 37
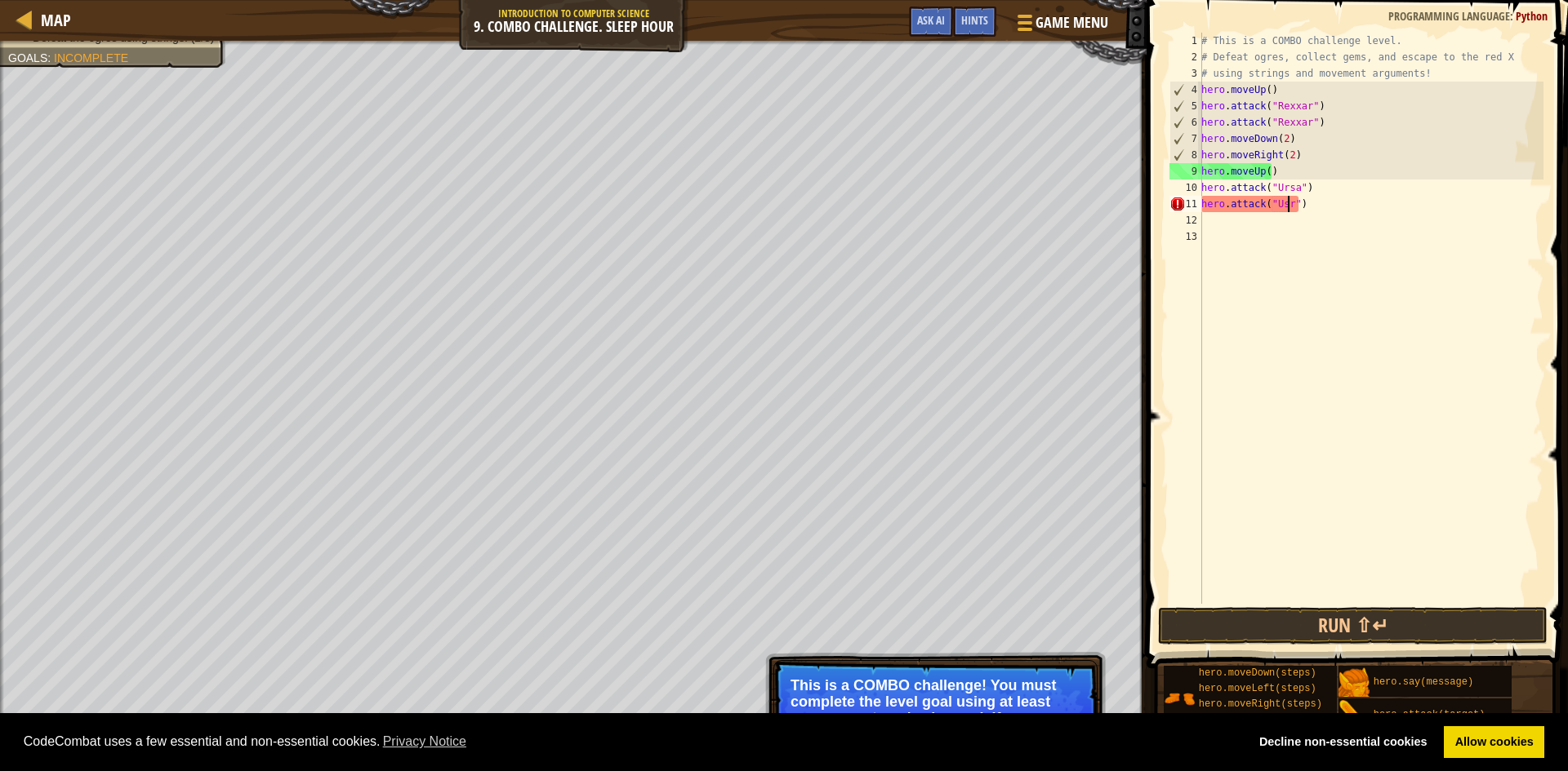
type textarea "hero.attack("Us")"
